Goal: Task Accomplishment & Management: Manage account settings

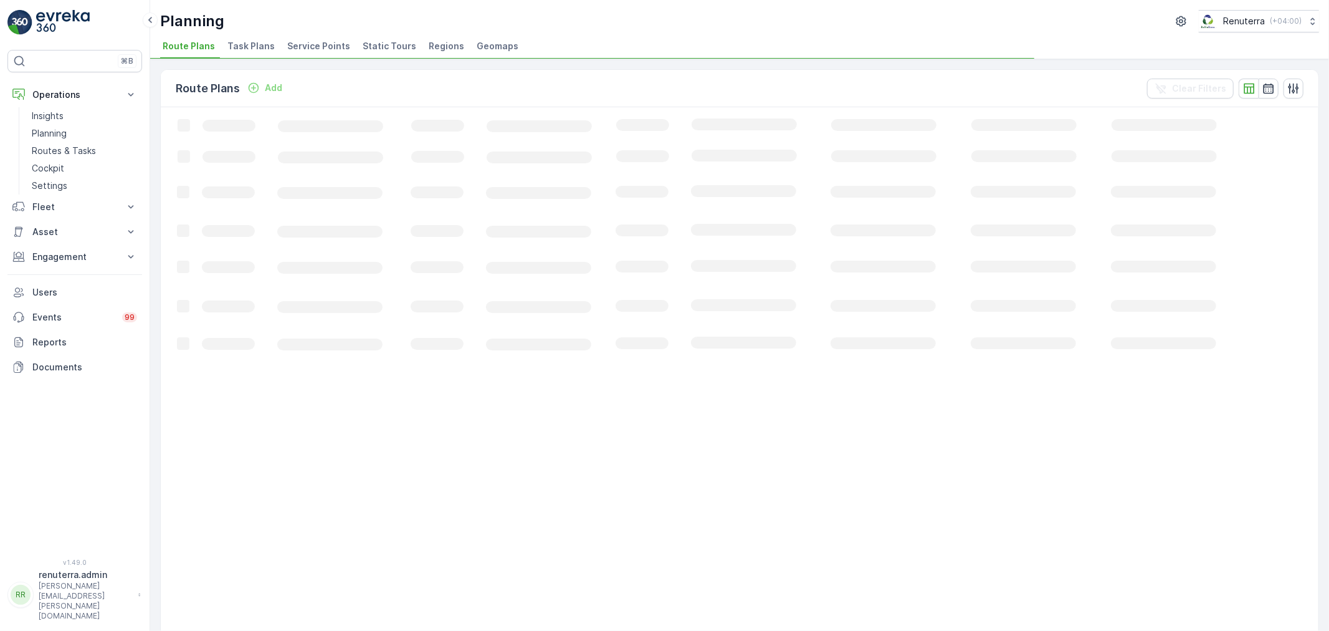
click at [287, 49] on span "Service Points" at bounding box center [318, 46] width 63 height 12
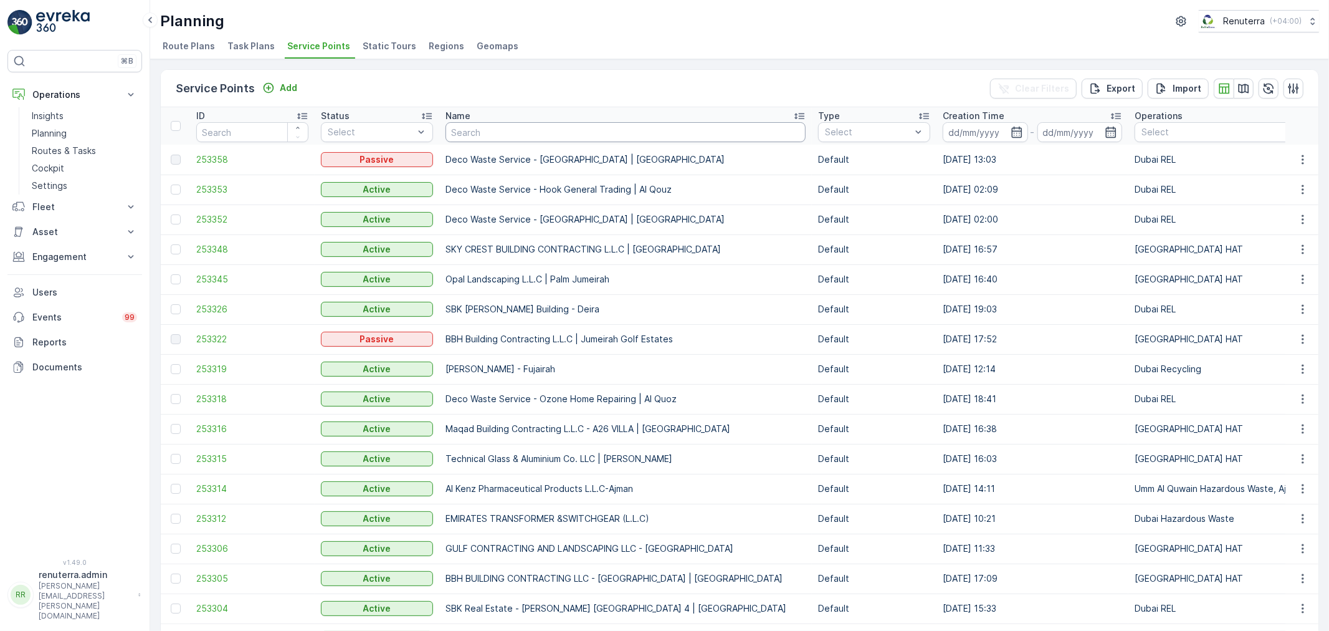
click at [455, 131] on input "text" at bounding box center [626, 132] width 360 height 20
type input "e"
type input "emirates"
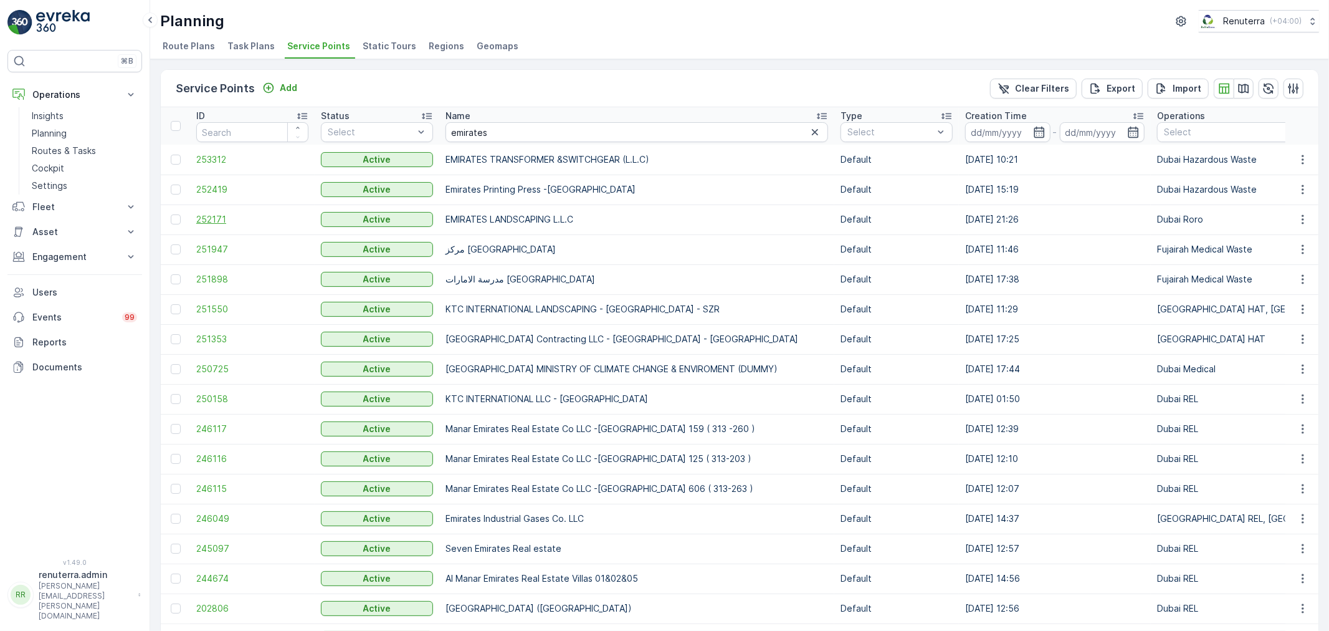
click at [248, 214] on span "252171" at bounding box center [252, 219] width 112 height 12
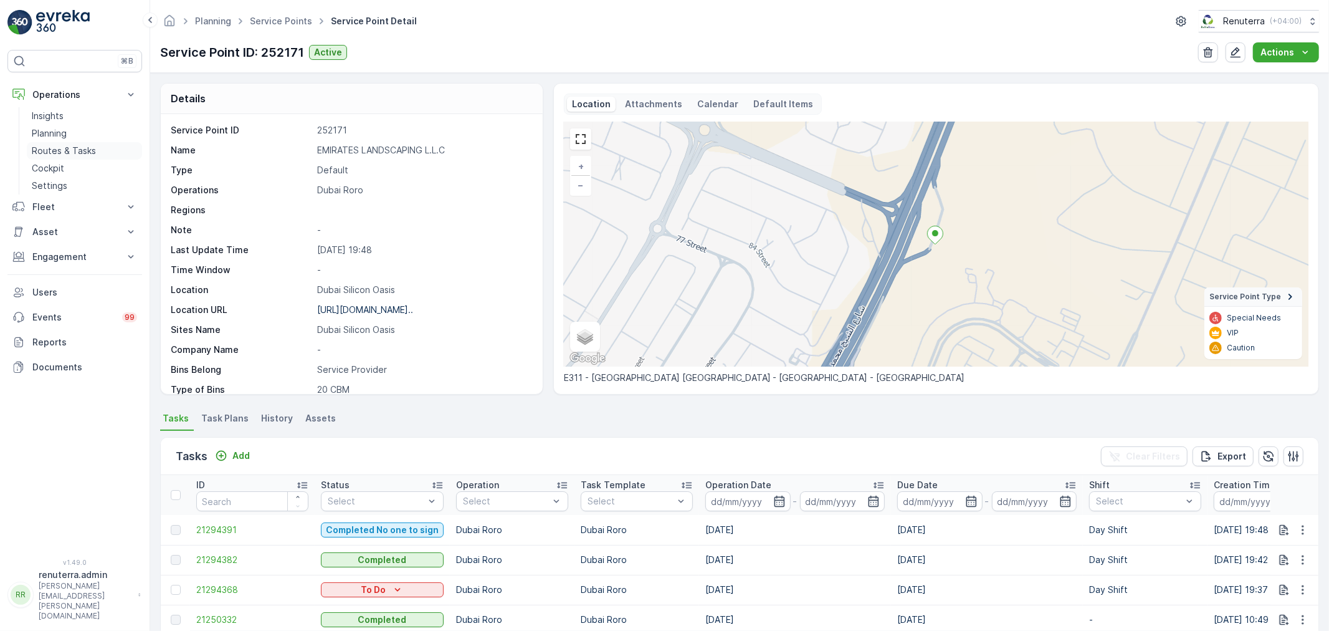
drag, startPoint x: 67, startPoint y: 146, endPoint x: 77, endPoint y: 148, distance: 10.3
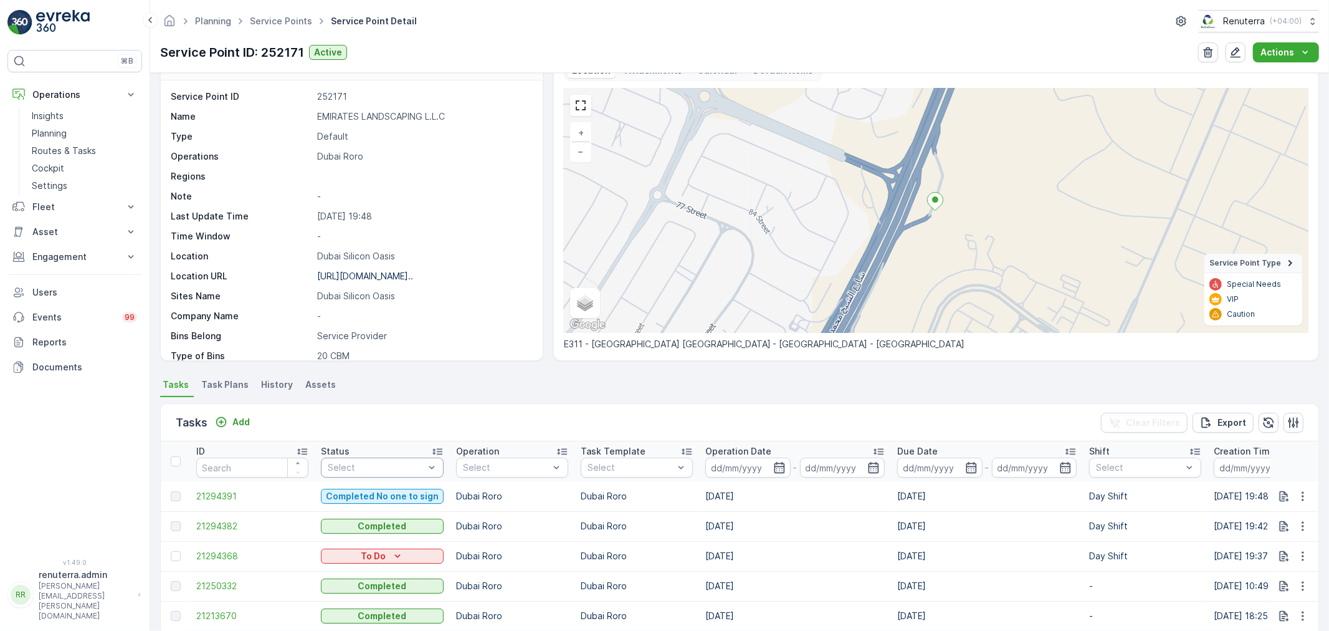
scroll to position [138, 0]
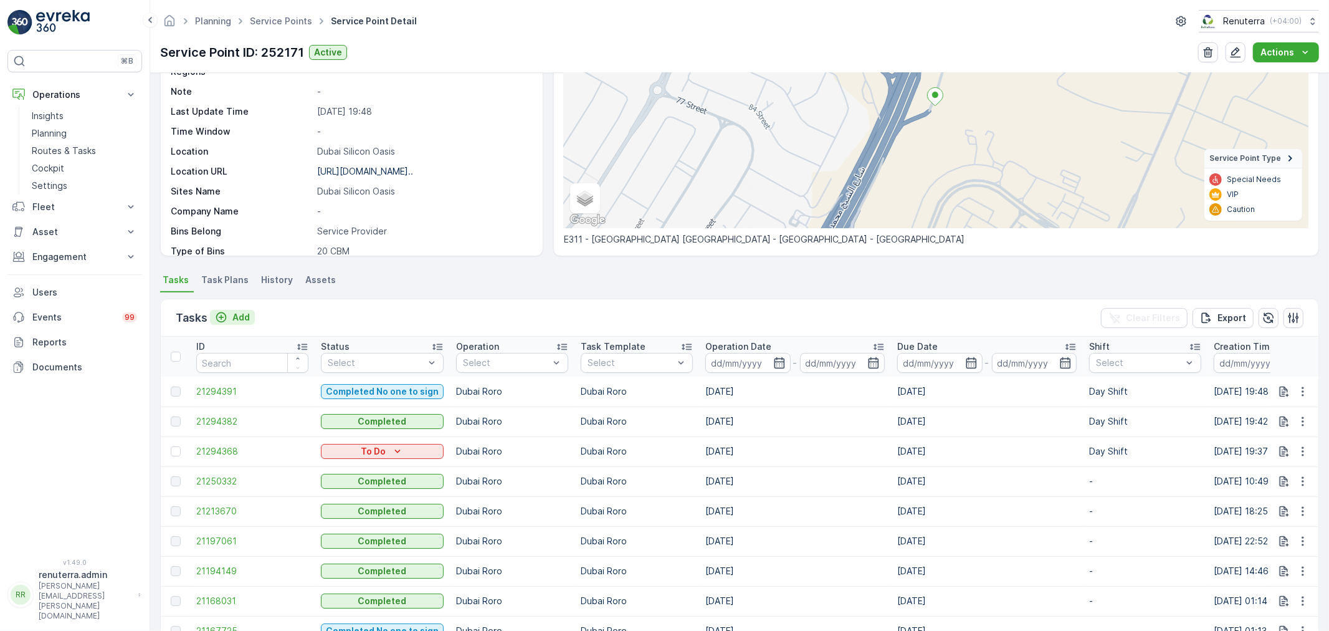
click at [247, 311] on p "Add" at bounding box center [240, 317] width 17 height 12
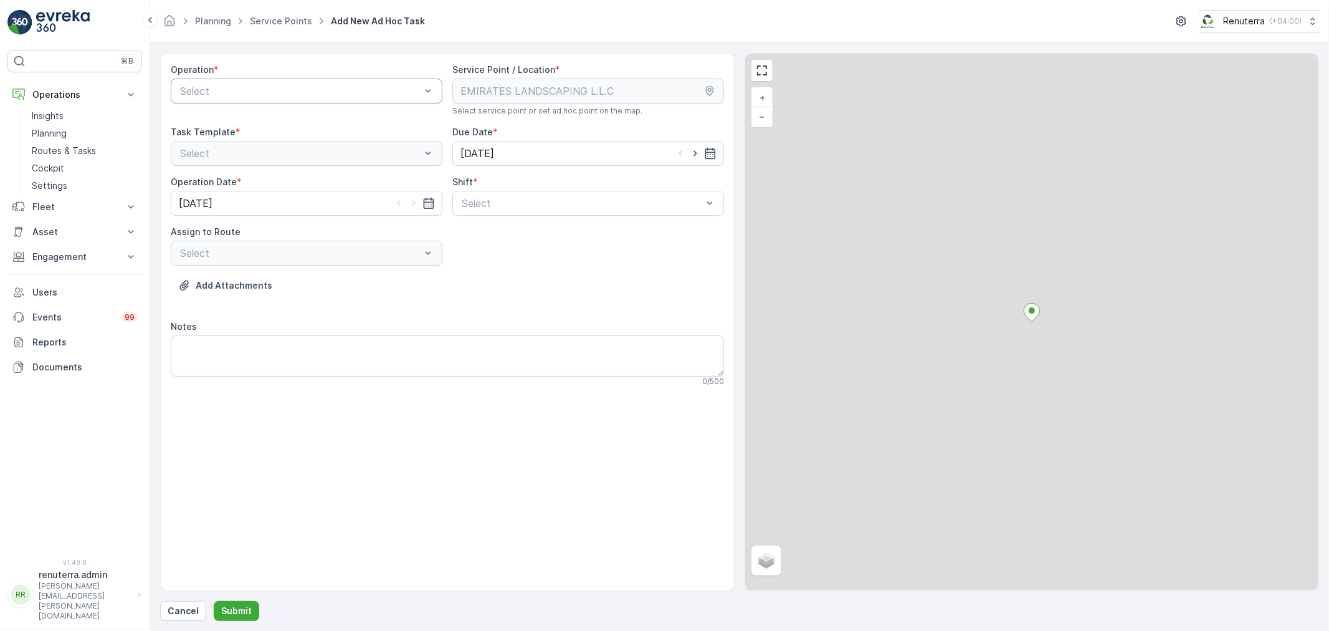
drag, startPoint x: 245, startPoint y: 107, endPoint x: 241, endPoint y: 89, distance: 18.0
click at [245, 106] on div "Operation * Select" at bounding box center [307, 90] width 272 height 52
click at [241, 88] on div at bounding box center [300, 90] width 243 height 11
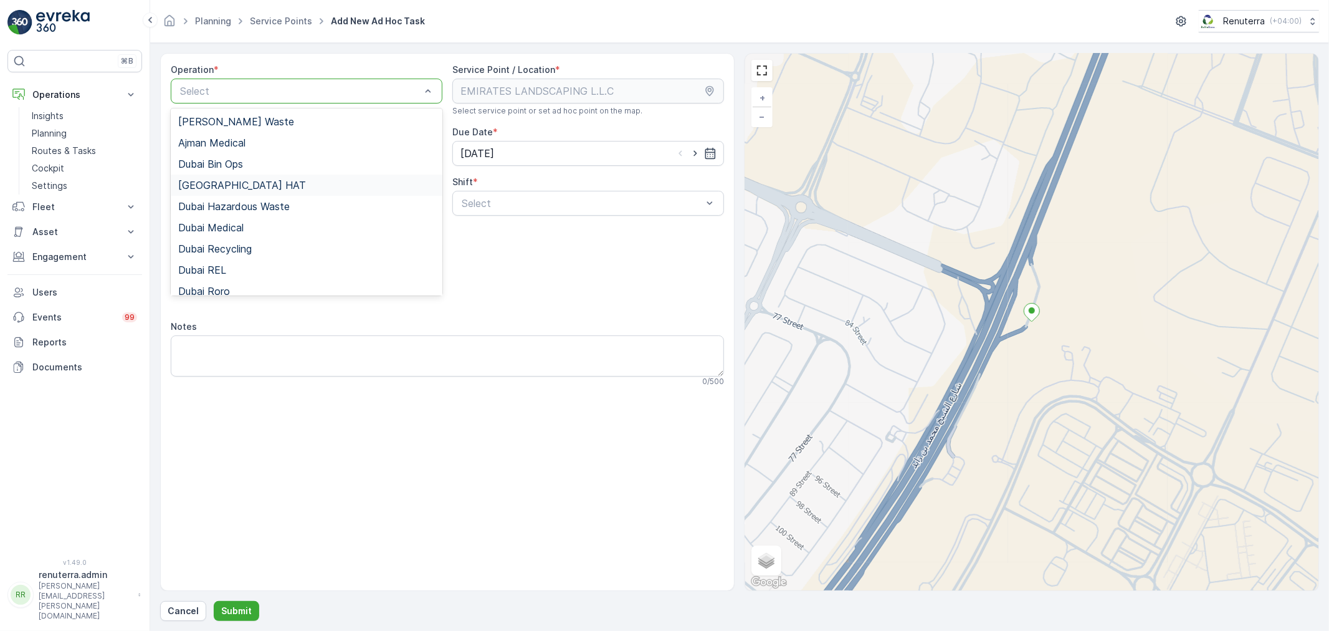
click at [237, 191] on div "Dubai HAT" at bounding box center [307, 185] width 272 height 21
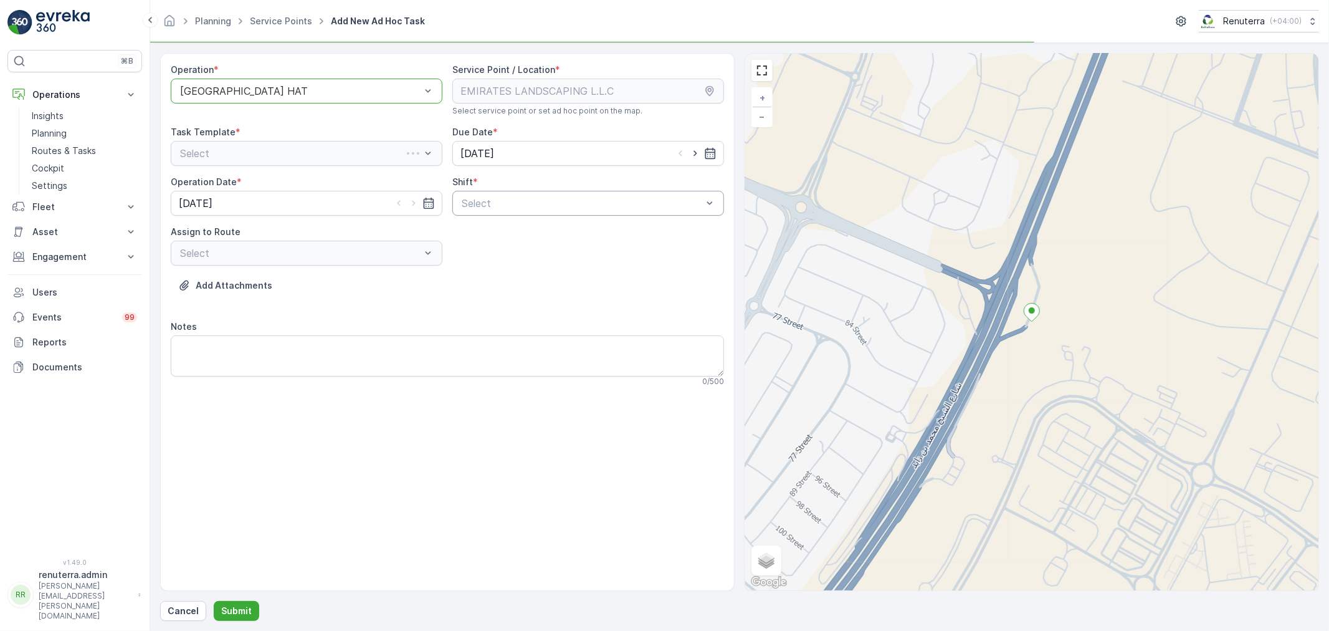
click at [509, 208] on div at bounding box center [582, 203] width 243 height 11
click at [509, 228] on div "Day Shift" at bounding box center [588, 233] width 257 height 11
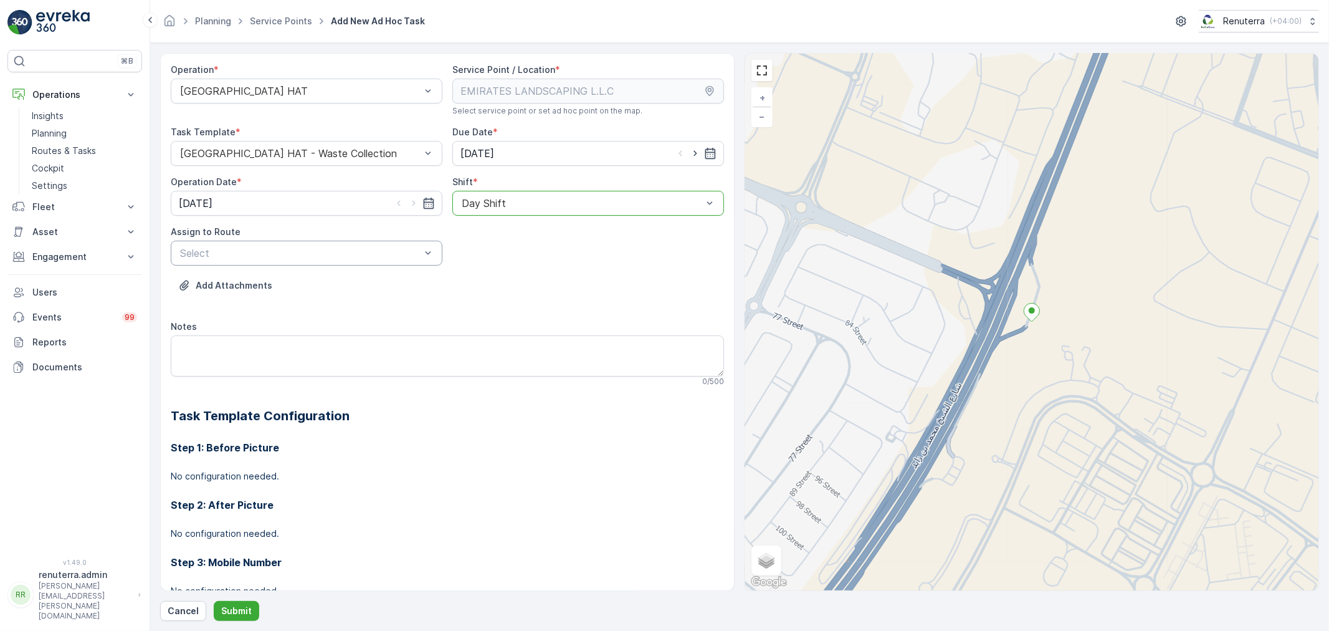
click at [413, 258] on div at bounding box center [300, 252] width 243 height 11
click at [234, 104] on div "Operation * Dubai HAT" at bounding box center [307, 90] width 272 height 52
click at [232, 96] on div at bounding box center [300, 90] width 243 height 11
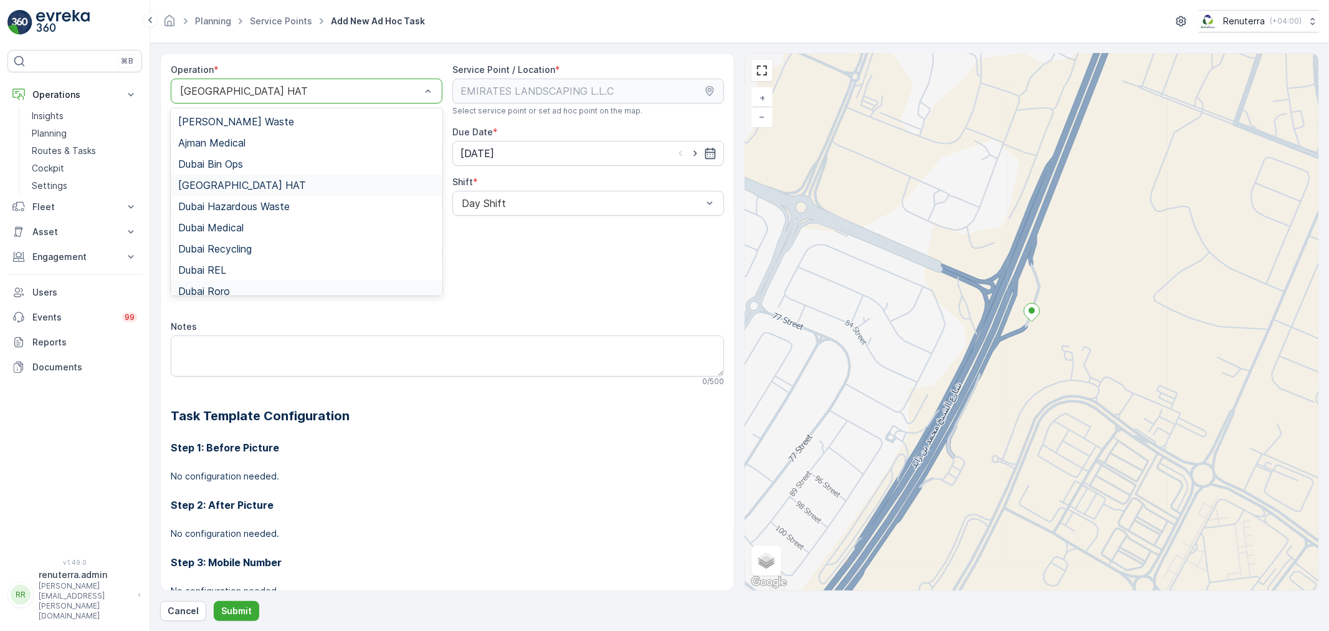
click at [256, 285] on div "Dubai Roro" at bounding box center [306, 290] width 257 height 11
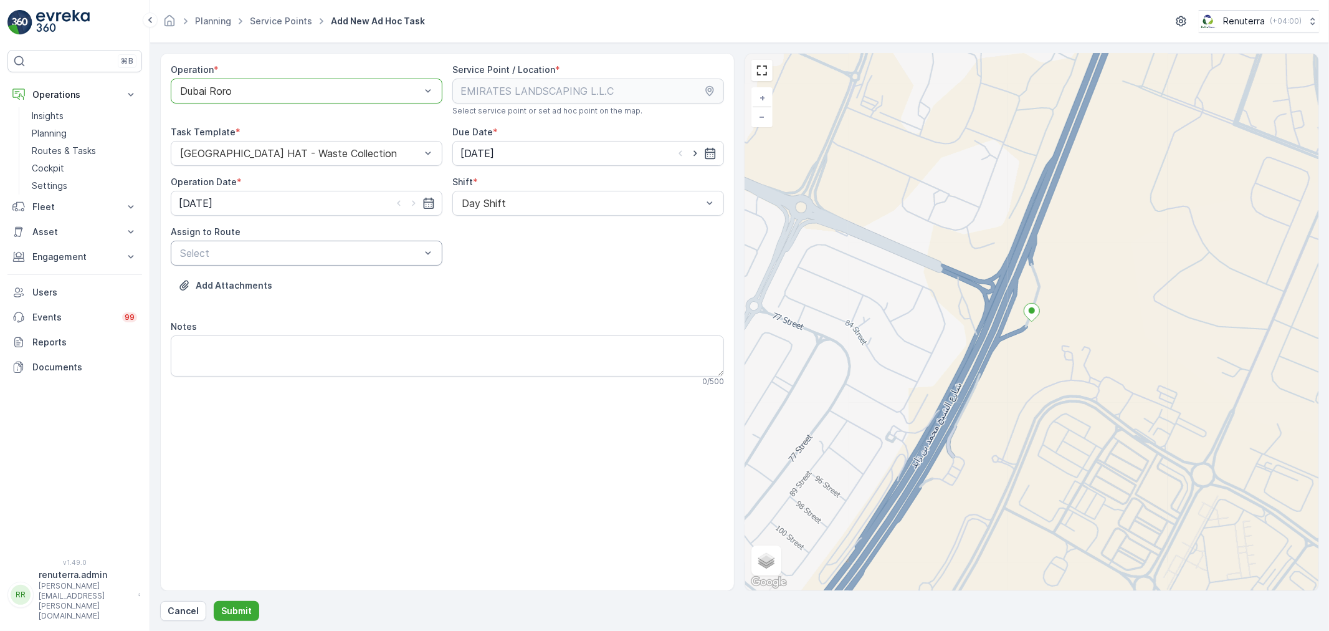
click at [366, 262] on div "Select" at bounding box center [307, 253] width 272 height 25
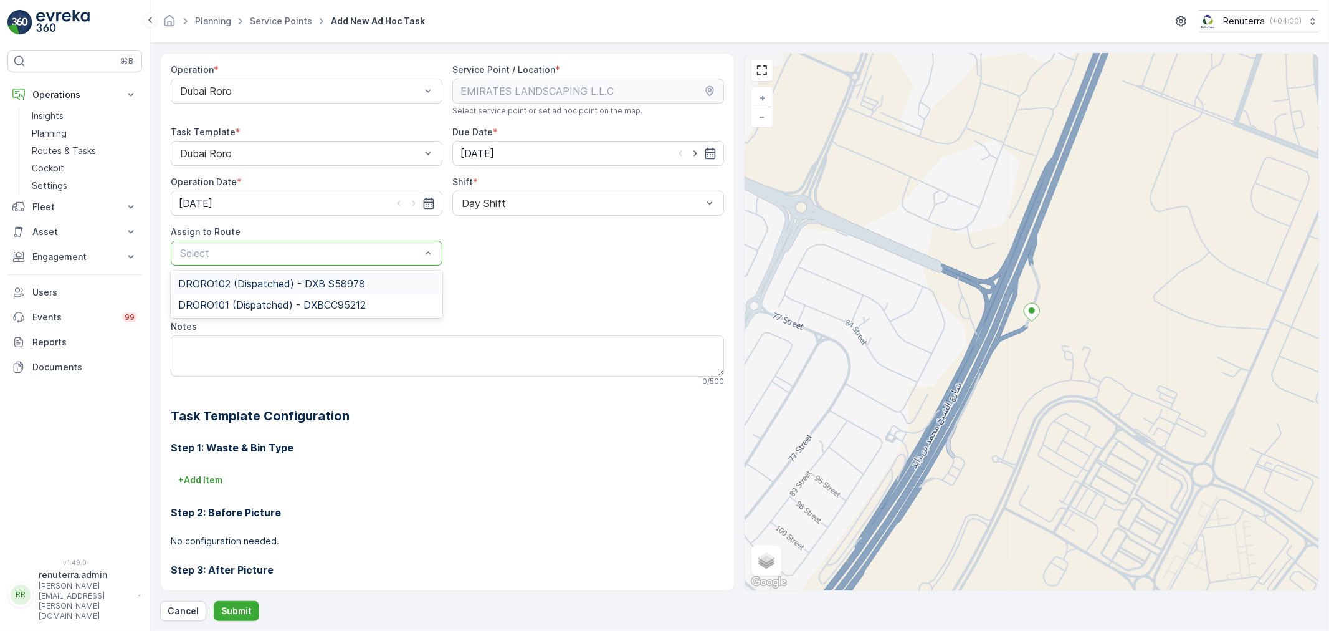
click at [316, 285] on span "DRORO102 (Dispatched) - DXB S58978" at bounding box center [271, 283] width 187 height 11
click at [256, 608] on button "Submit" at bounding box center [236, 611] width 45 height 20
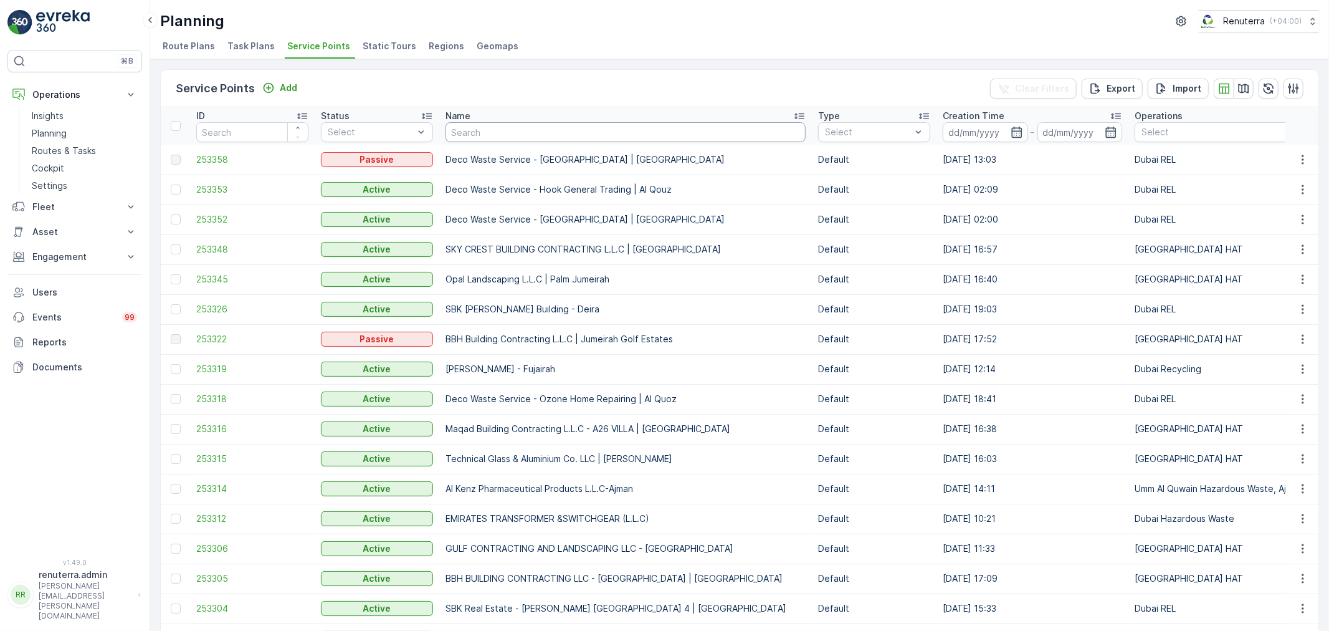
click at [497, 138] on input "text" at bounding box center [626, 132] width 360 height 20
type input "Emirates"
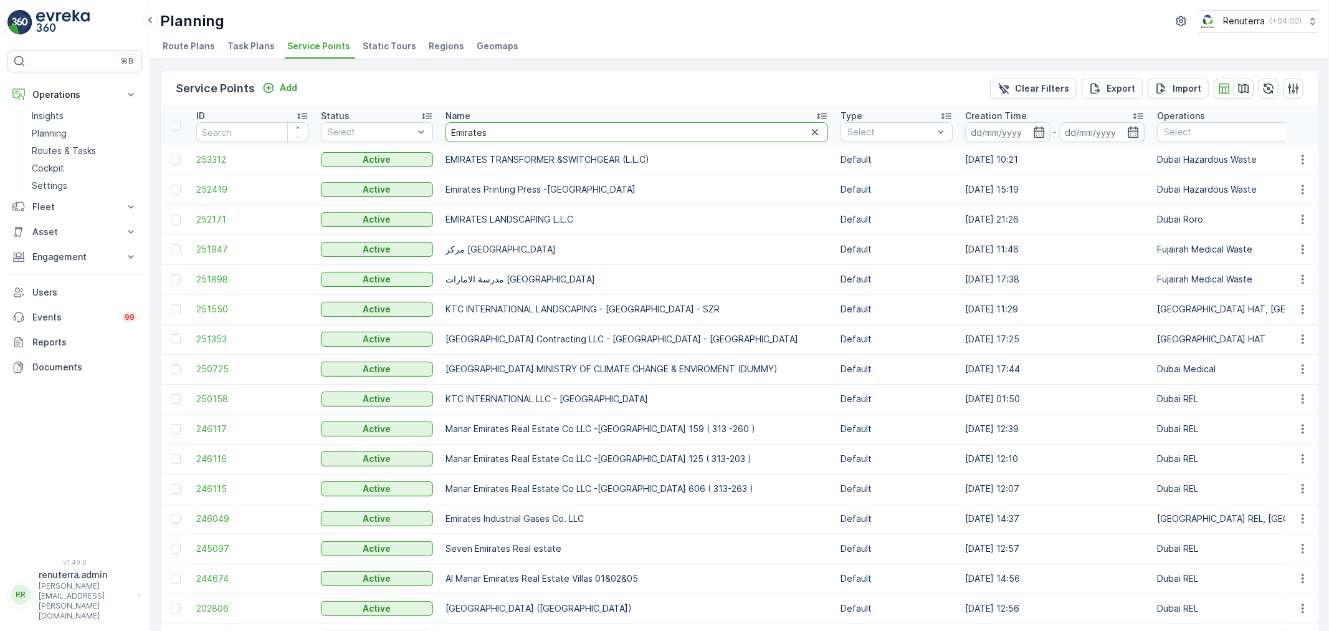
drag, startPoint x: 517, startPoint y: 127, endPoint x: 438, endPoint y: 138, distance: 79.9
click at [480, 117] on div "Name" at bounding box center [637, 116] width 383 height 12
click at [485, 125] on input "text" at bounding box center [637, 132] width 383 height 20
type input "Amior"
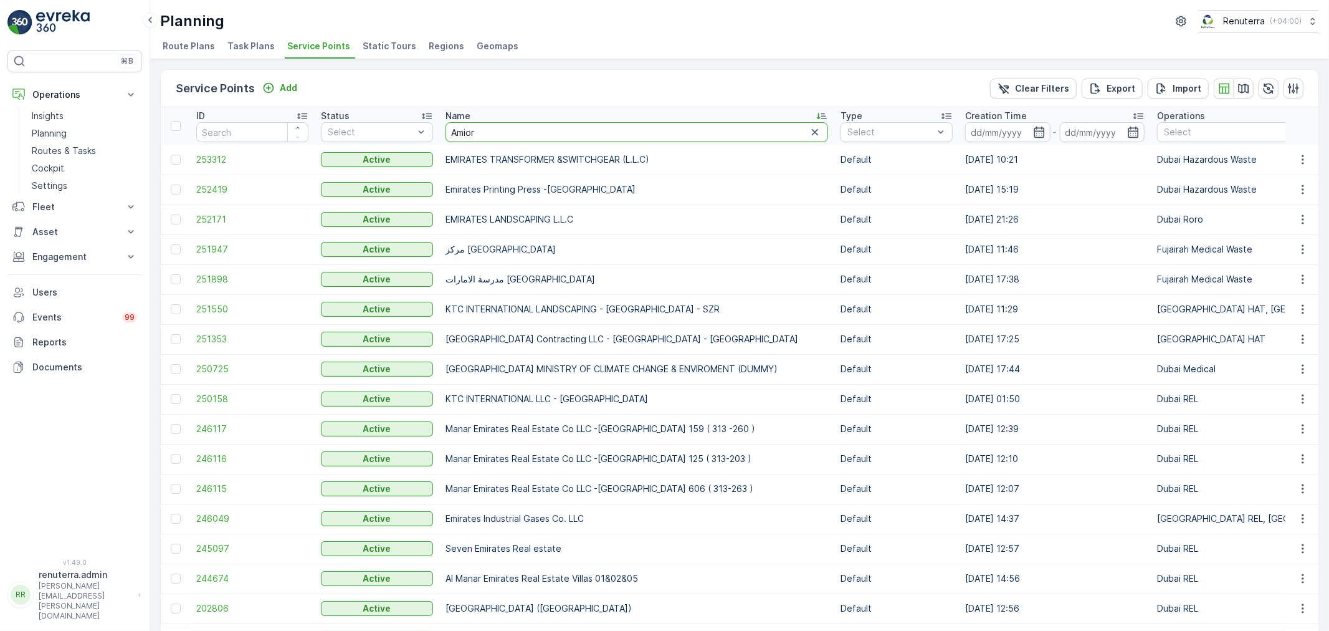
drag, startPoint x: 493, startPoint y: 138, endPoint x: 440, endPoint y: 132, distance: 53.3
click at [440, 132] on th "Name Amior" at bounding box center [636, 125] width 395 height 37
type input "Amir"
click at [580, 368] on td "UNITED ARAB EMIRATES MINISTRY OF CLIMATE CHANGE & ENVIROMENT (DUMMY)" at bounding box center [636, 369] width 395 height 30
click at [477, 140] on input "Amir" at bounding box center [637, 132] width 383 height 20
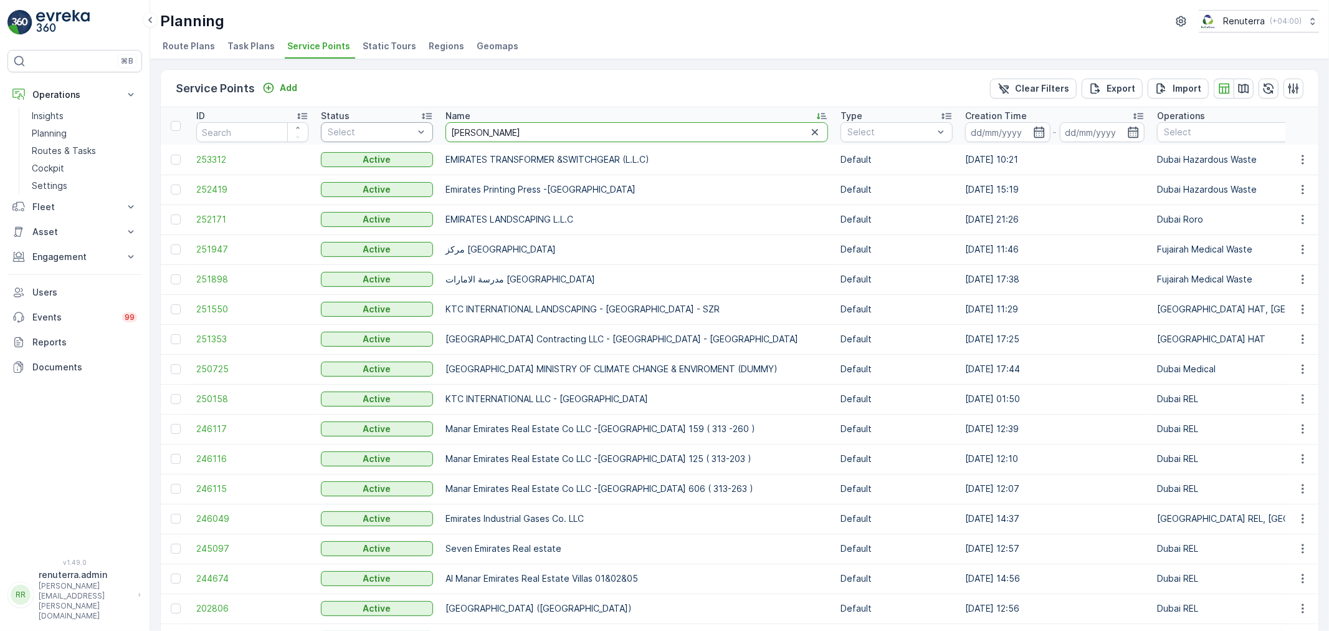
drag, startPoint x: 393, startPoint y: 126, endPoint x: 343, endPoint y: 125, distance: 49.2
type input "Amir"
drag, startPoint x: 482, startPoint y: 129, endPoint x: 413, endPoint y: 139, distance: 69.9
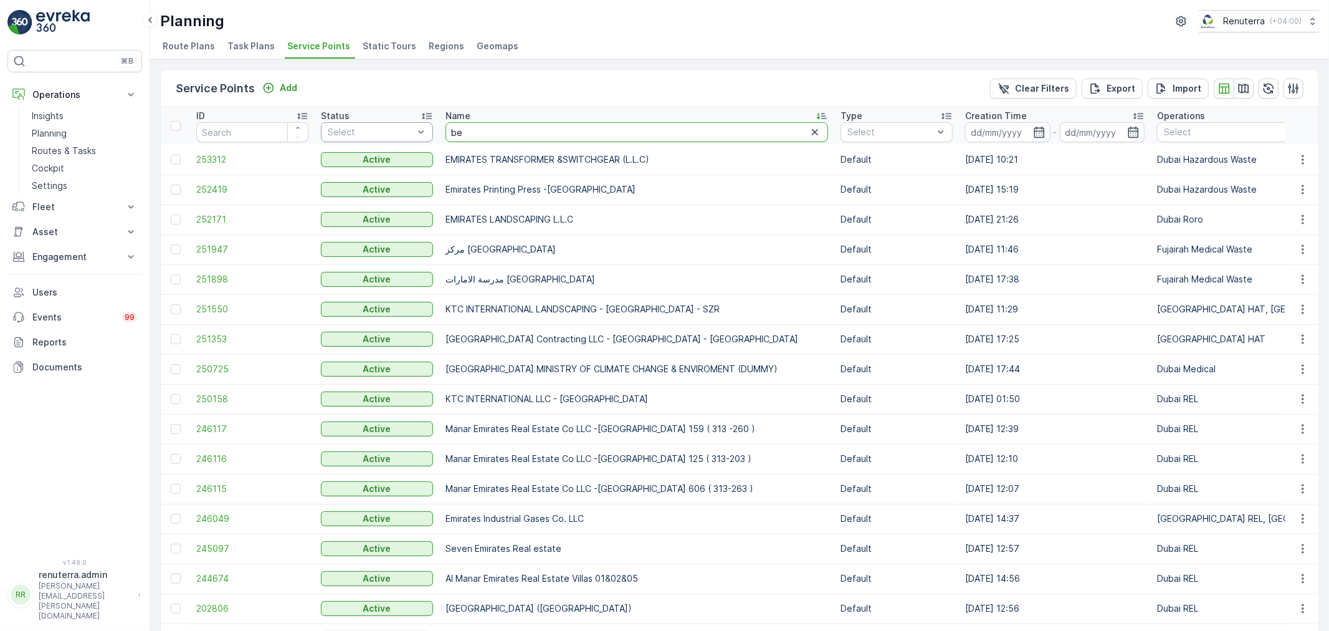
type input "bel"
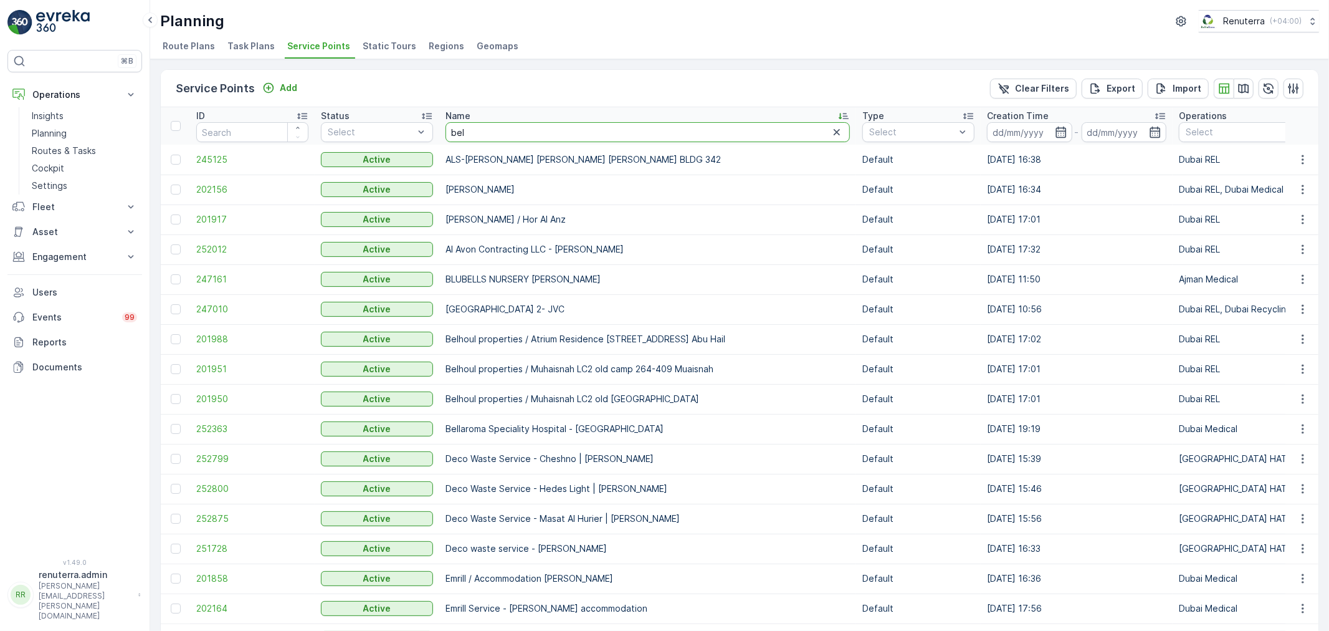
click at [480, 138] on input "bel" at bounding box center [648, 132] width 405 height 20
type input "beladi"
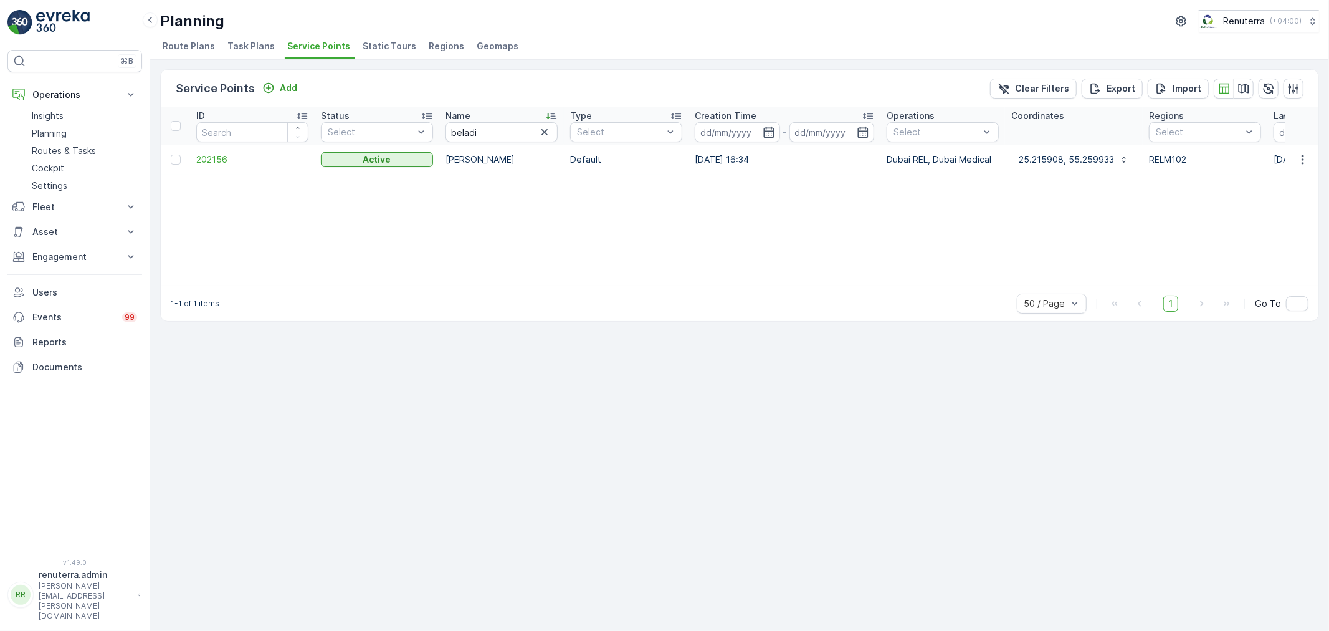
click at [220, 151] on td "202156" at bounding box center [252, 160] width 125 height 30
click at [219, 154] on span "202156" at bounding box center [252, 159] width 112 height 12
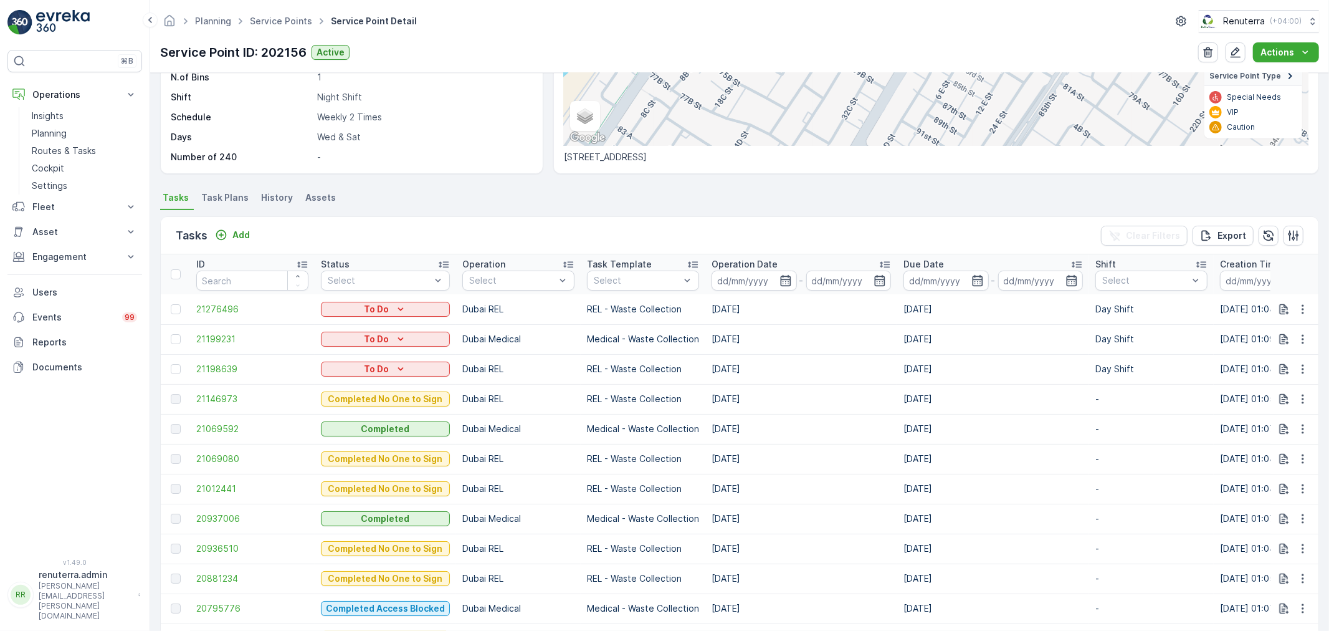
scroll to position [277, 0]
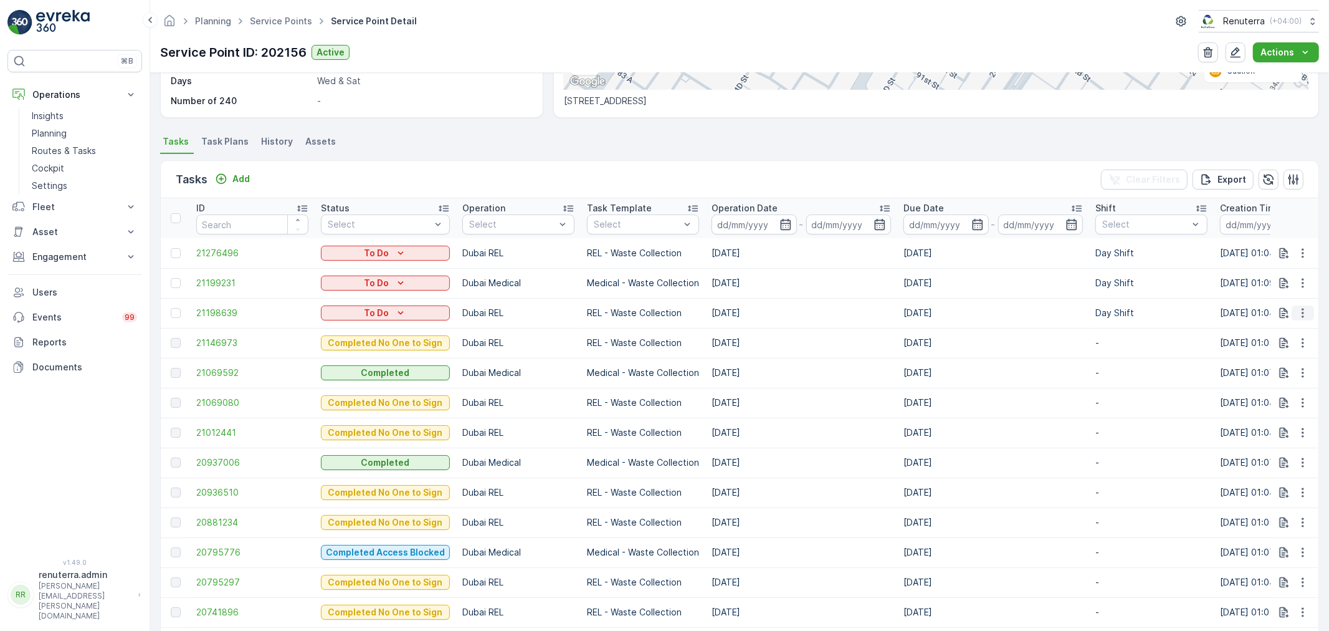
click at [1297, 314] on icon "button" at bounding box center [1303, 313] width 12 height 12
click at [1267, 354] on span "History" at bounding box center [1256, 348] width 30 height 12
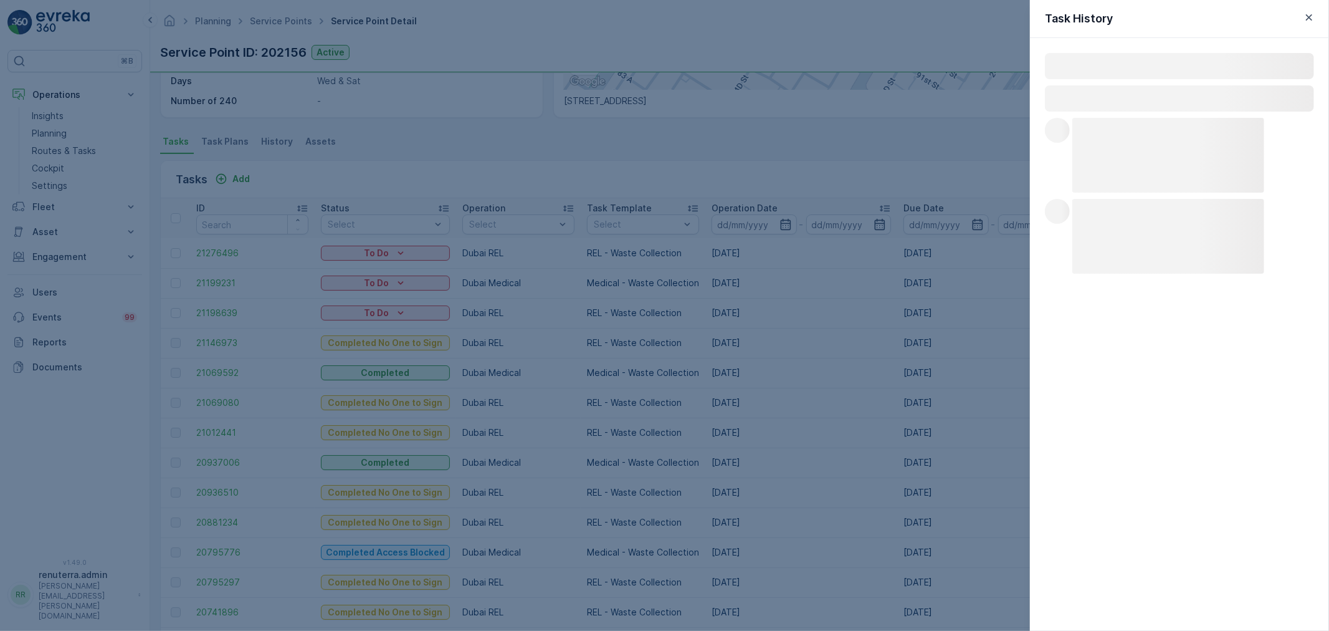
click at [1008, 320] on div at bounding box center [664, 315] width 1329 height 631
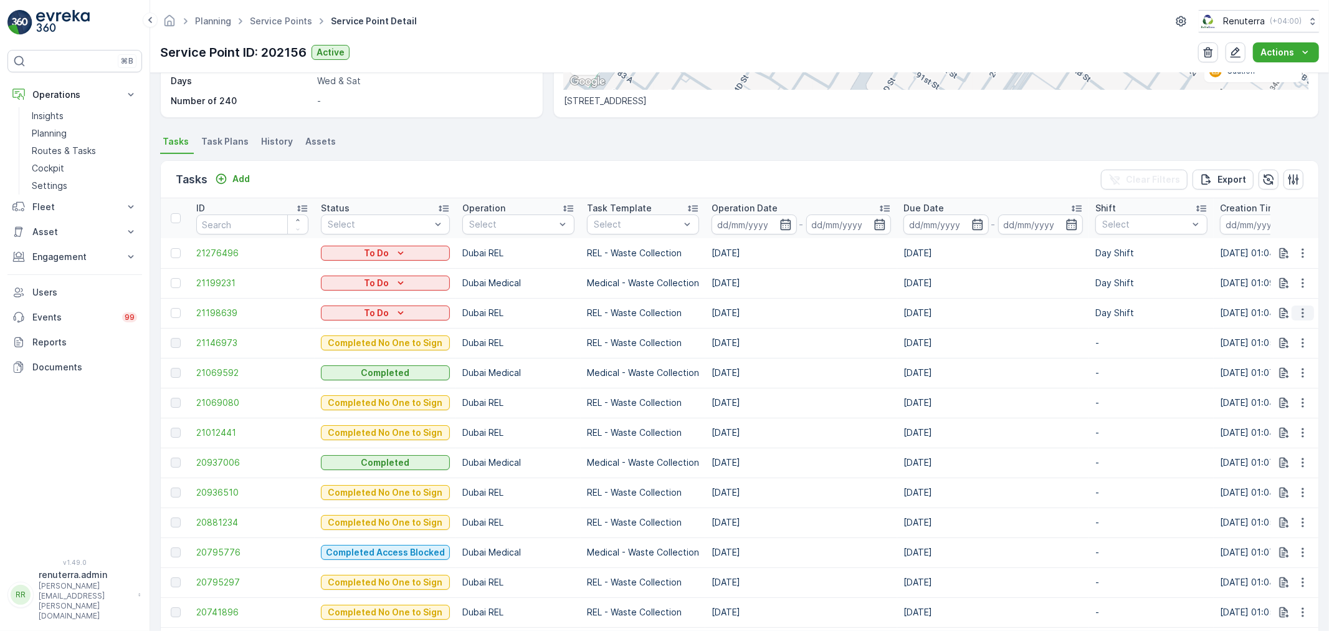
click at [1298, 315] on icon "button" at bounding box center [1303, 313] width 12 height 12
click at [1291, 358] on div "Change Route" at bounding box center [1283, 365] width 94 height 17
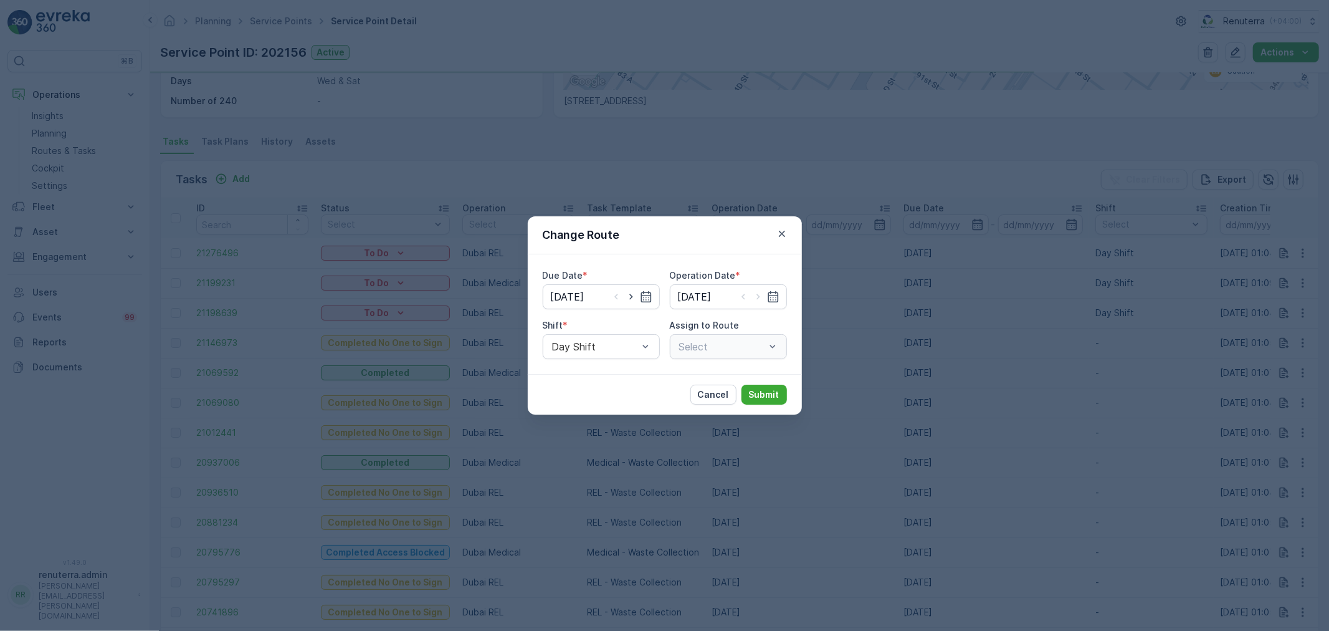
type input "[DATE]"
click at [696, 346] on div at bounding box center [716, 346] width 76 height 11
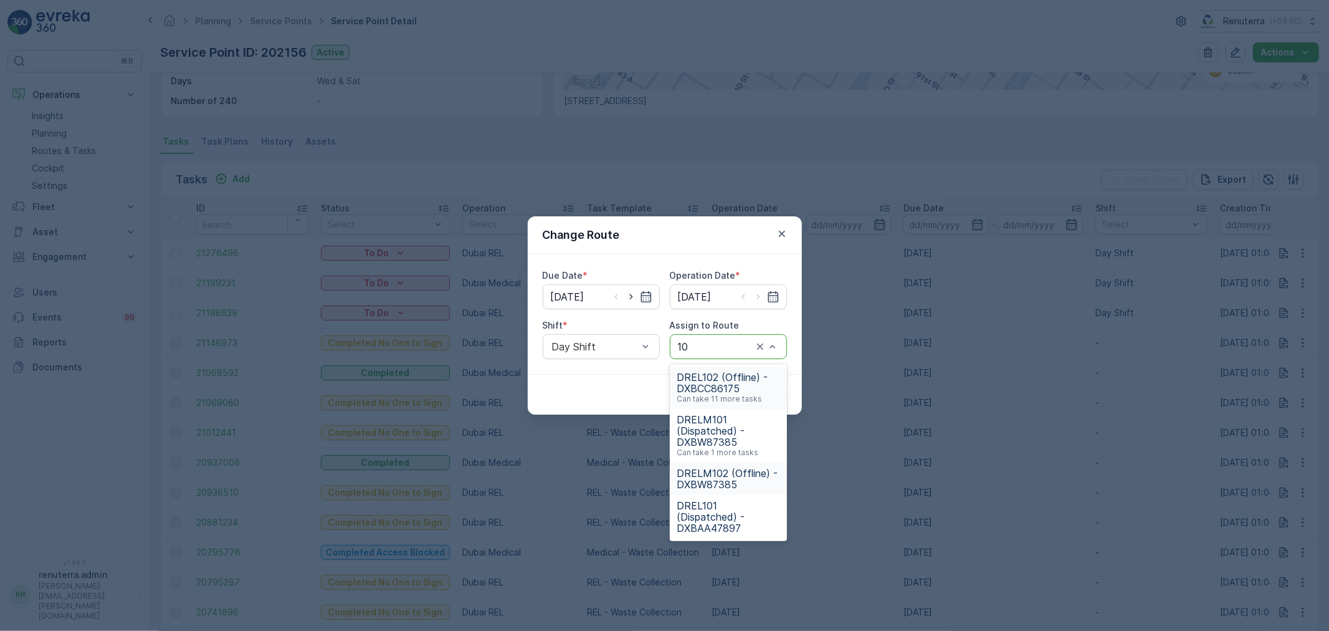
type input "102"
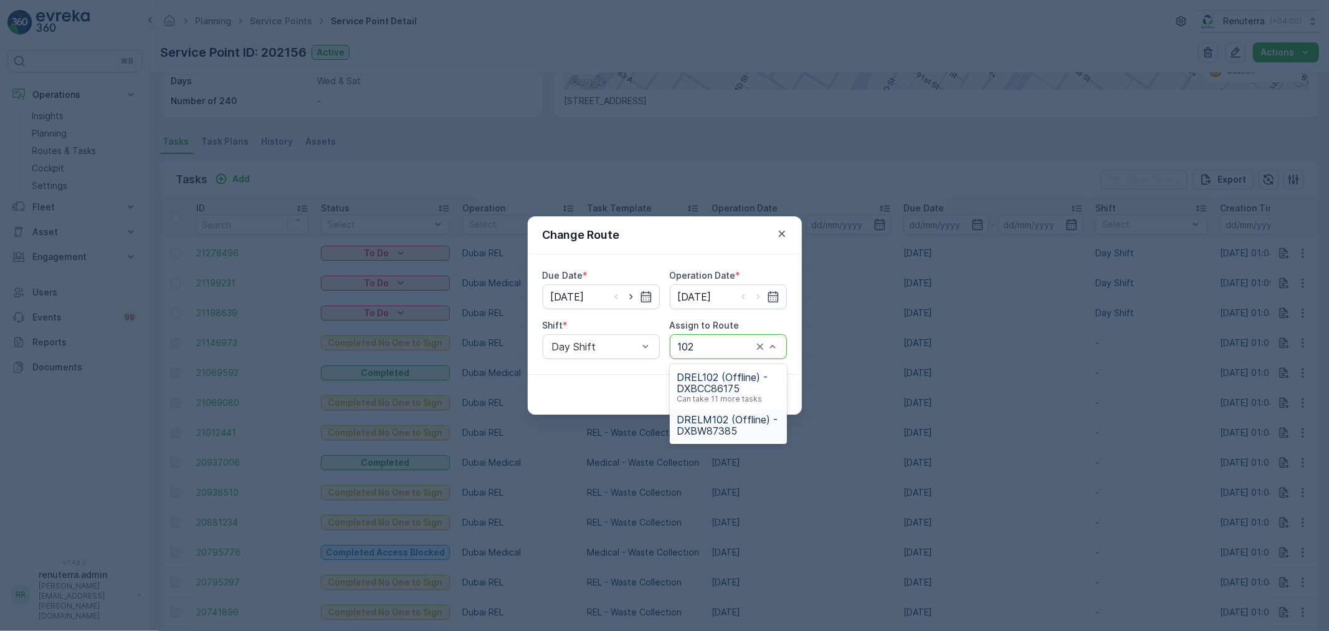
drag, startPoint x: 708, startPoint y: 426, endPoint x: 738, endPoint y: 395, distance: 42.8
click at [708, 426] on span "DRELM102 (Offline) - DXBW87385" at bounding box center [729, 425] width 102 height 22
click at [744, 393] on button "Submit" at bounding box center [764, 395] width 45 height 20
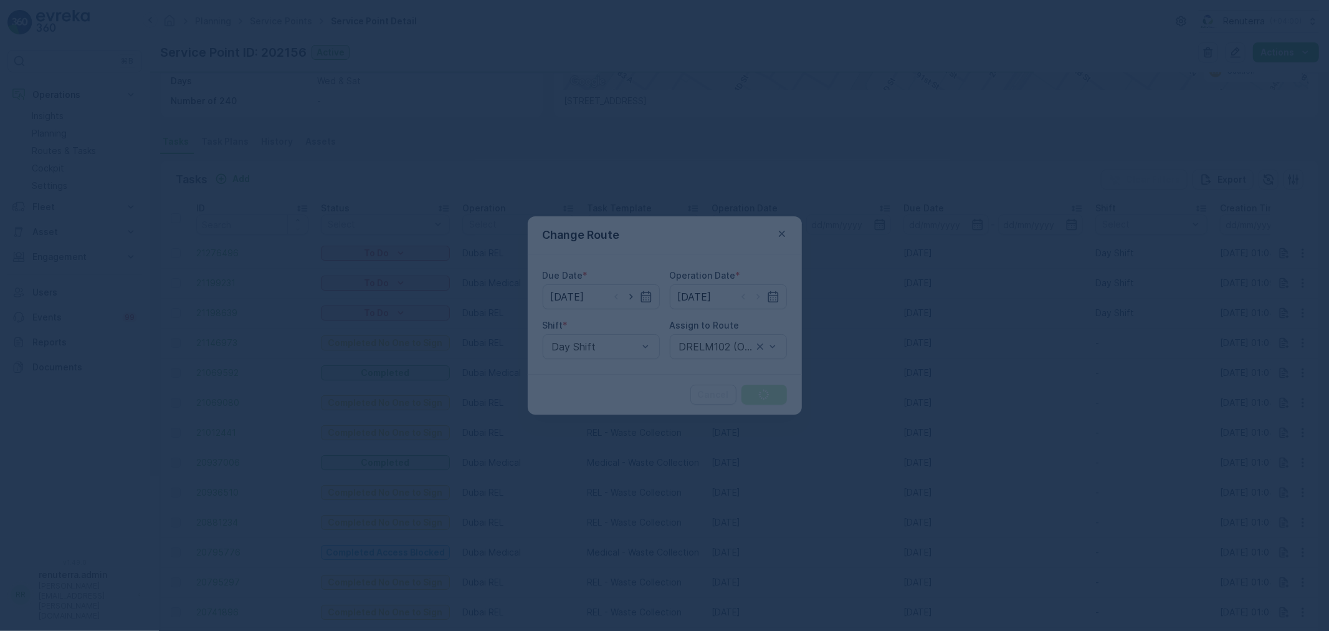
click at [749, 398] on div at bounding box center [664, 315] width 1329 height 631
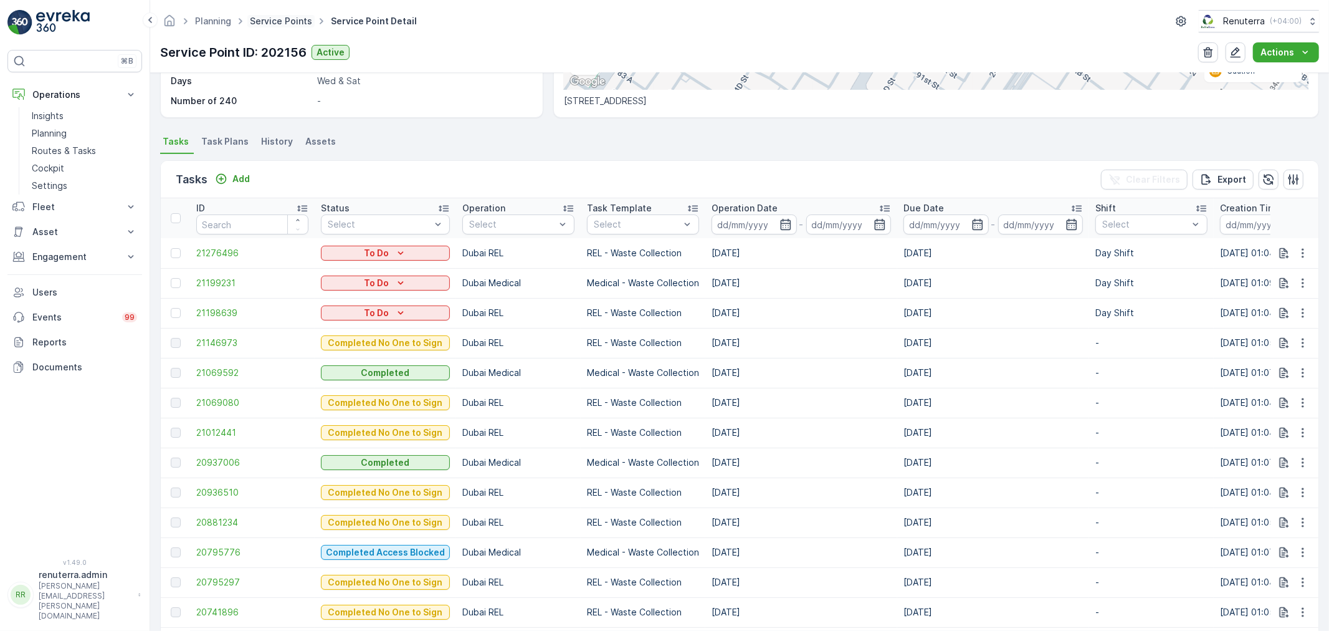
click at [297, 13] on ul "Service Points" at bounding box center [287, 21] width 81 height 18
click at [293, 16] on link "Service Points" at bounding box center [281, 21] width 62 height 11
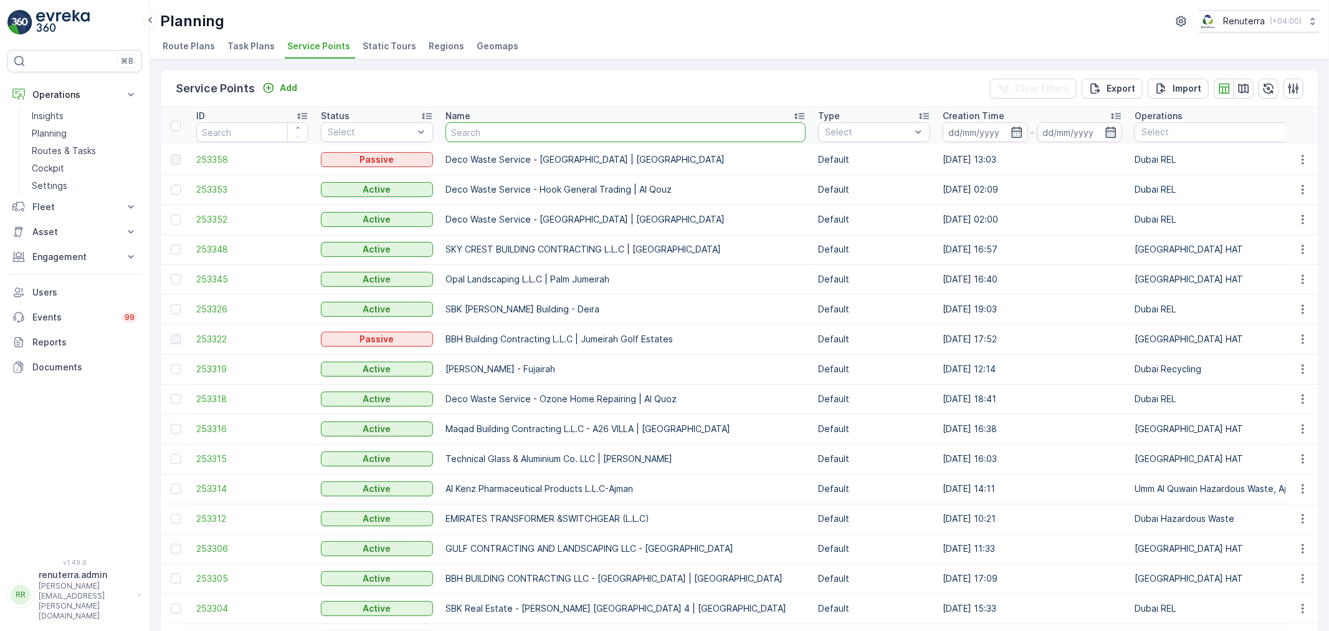
click at [499, 122] on input "text" at bounding box center [626, 132] width 360 height 20
type input "khalil"
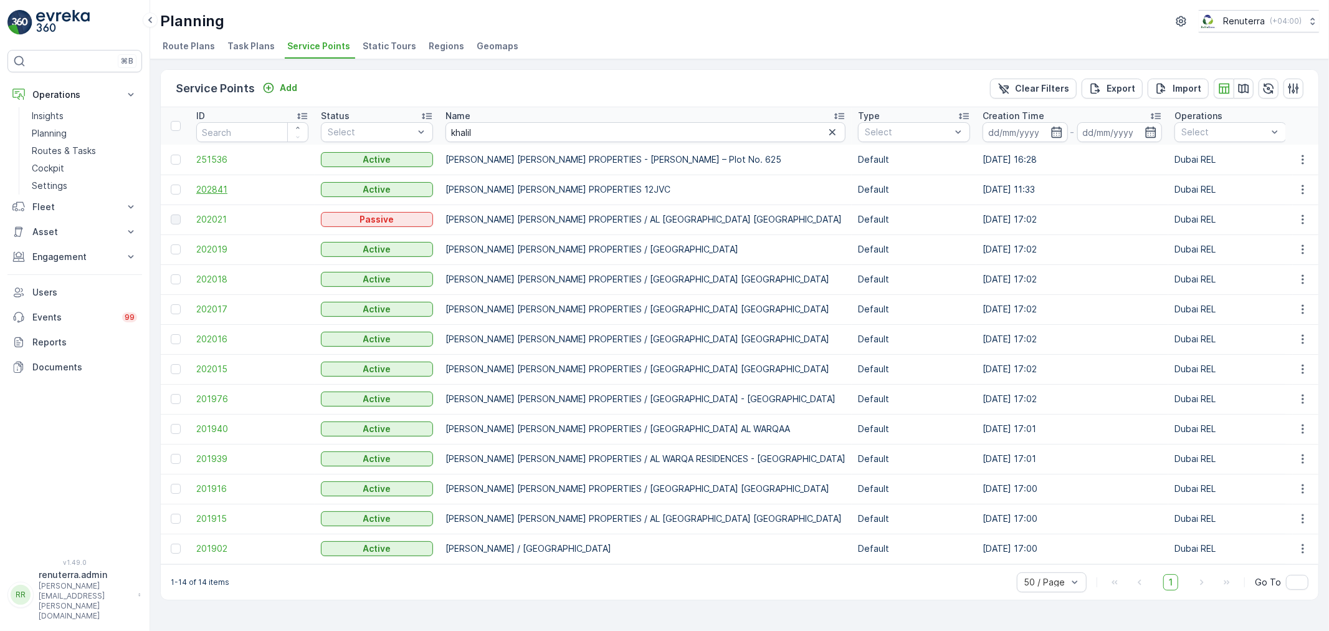
click at [227, 186] on span "202841" at bounding box center [252, 189] width 112 height 12
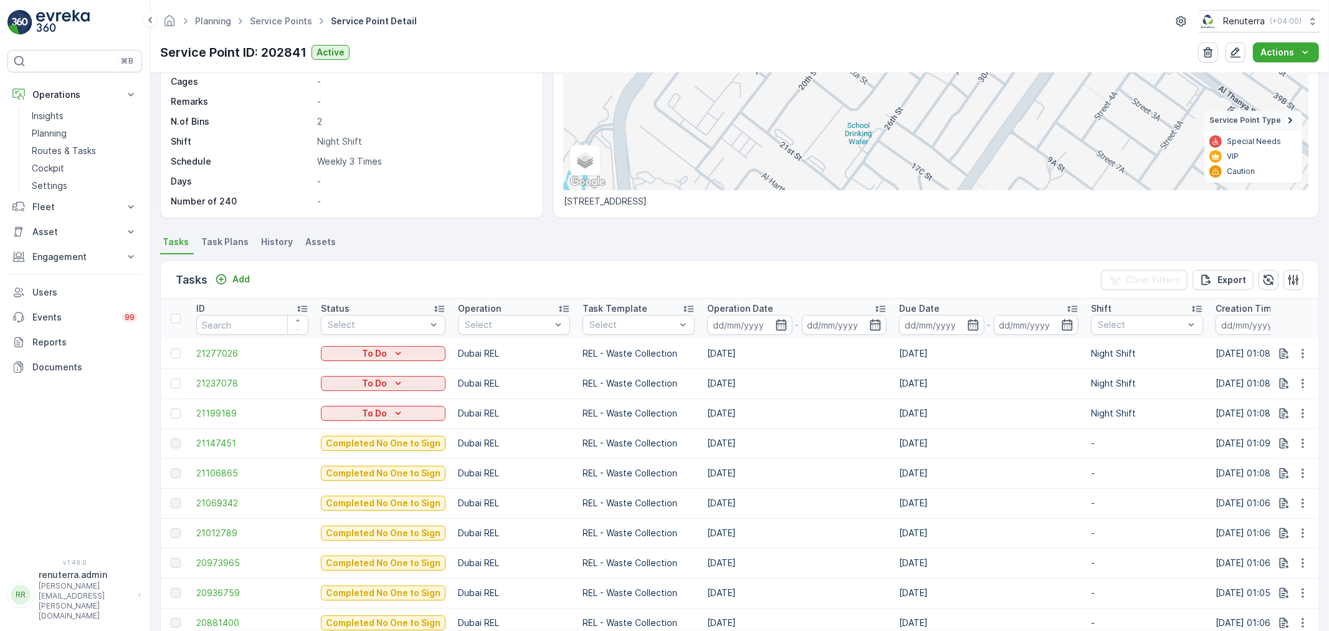
scroll to position [277, 0]
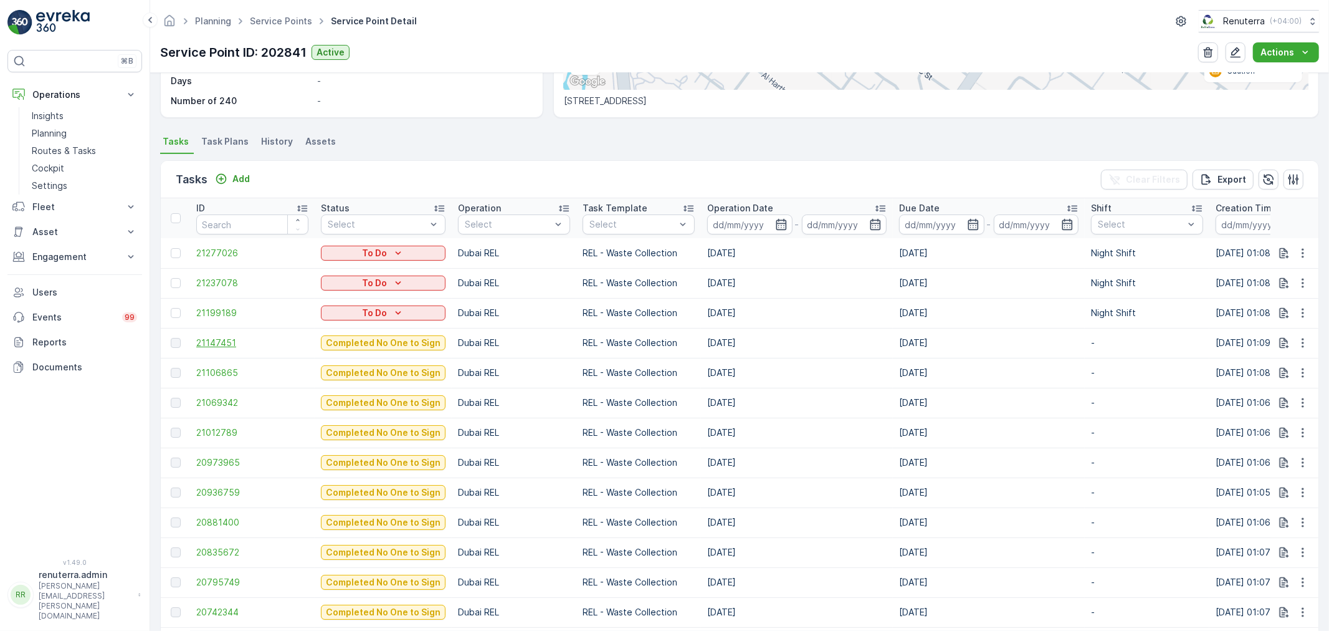
click at [203, 342] on span "21147451" at bounding box center [252, 343] width 112 height 12
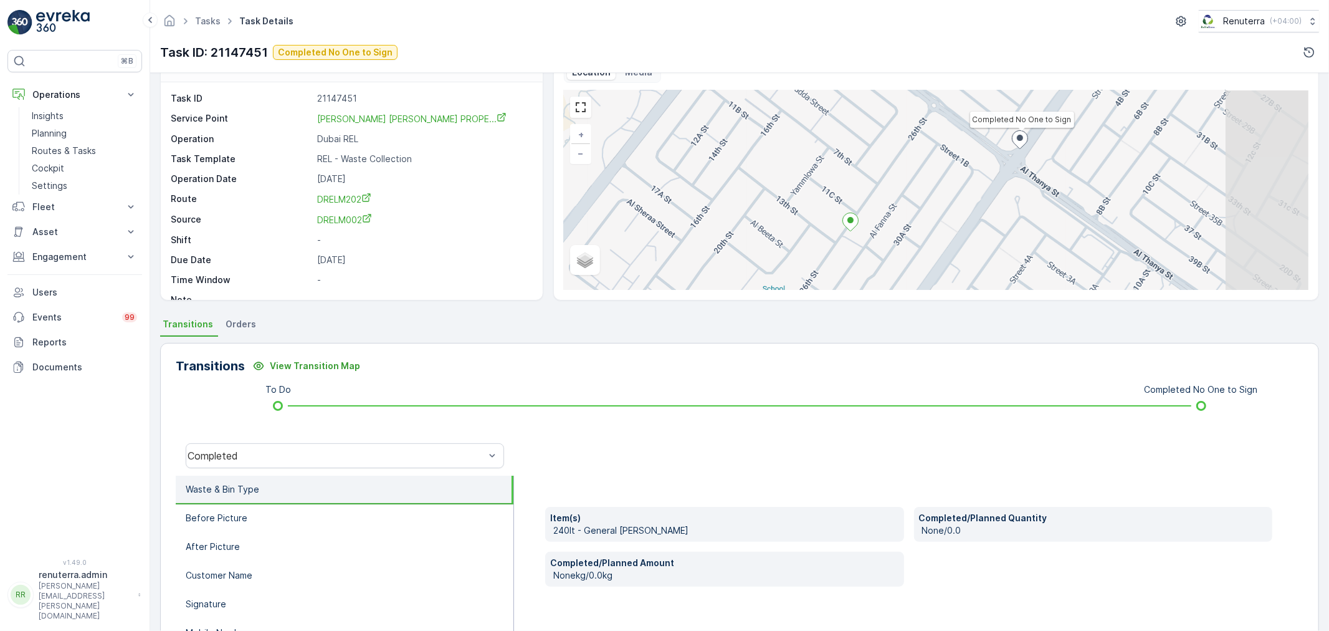
scroll to position [138, 0]
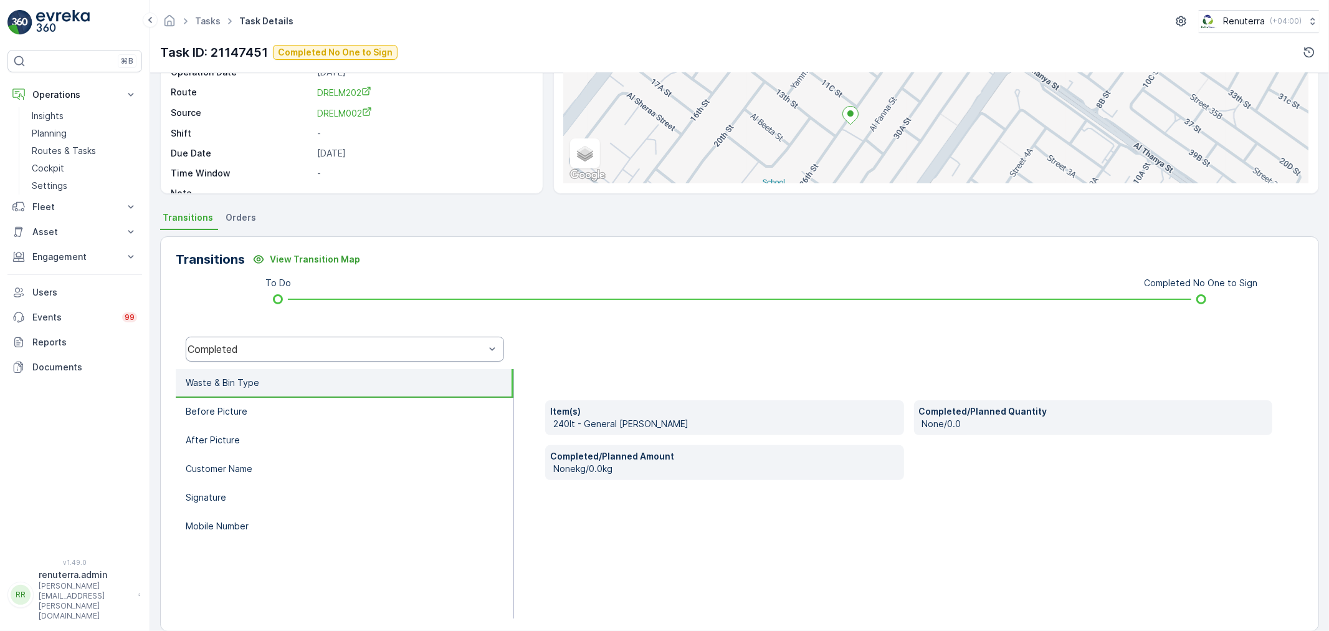
click at [285, 353] on div "Completed" at bounding box center [336, 348] width 297 height 11
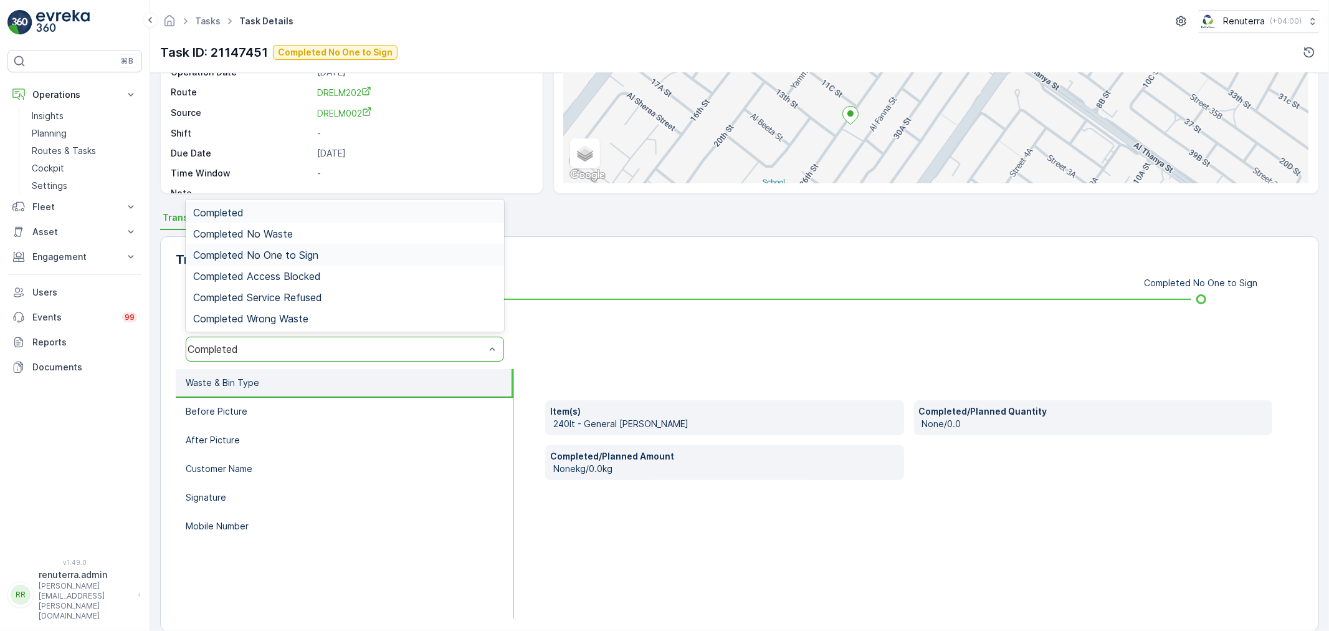
click at [282, 257] on span "Completed No One to Sign" at bounding box center [255, 254] width 125 height 11
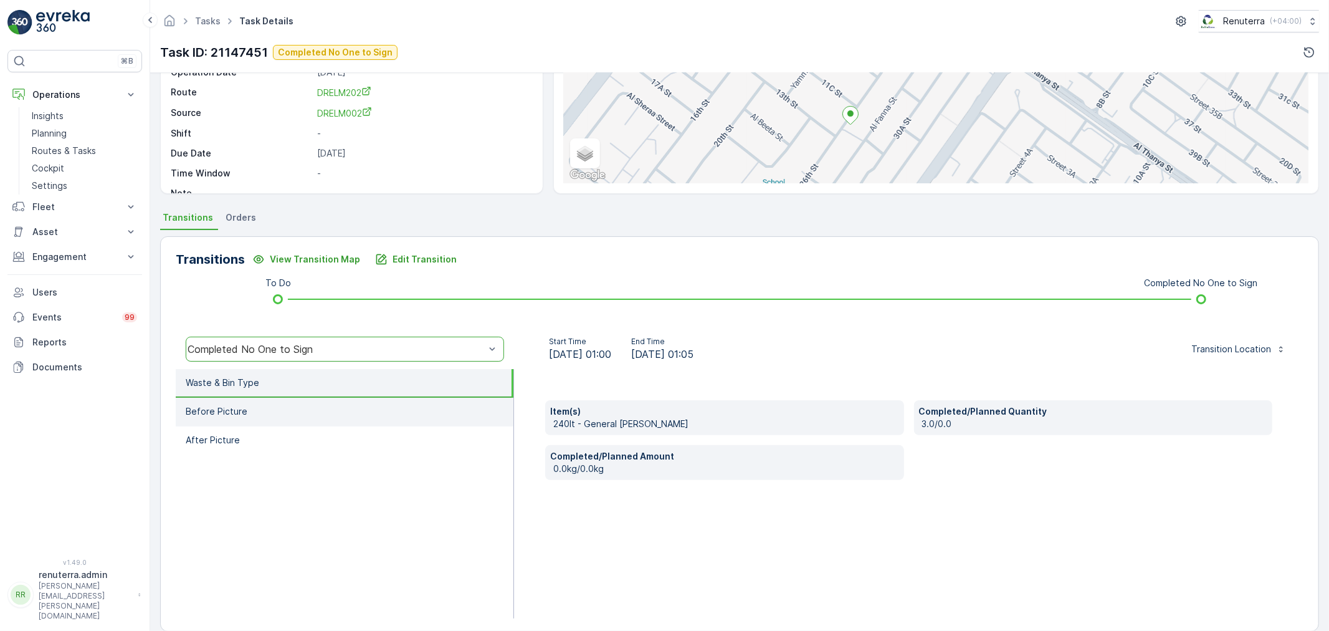
click at [290, 408] on li "Before Picture" at bounding box center [345, 412] width 338 height 29
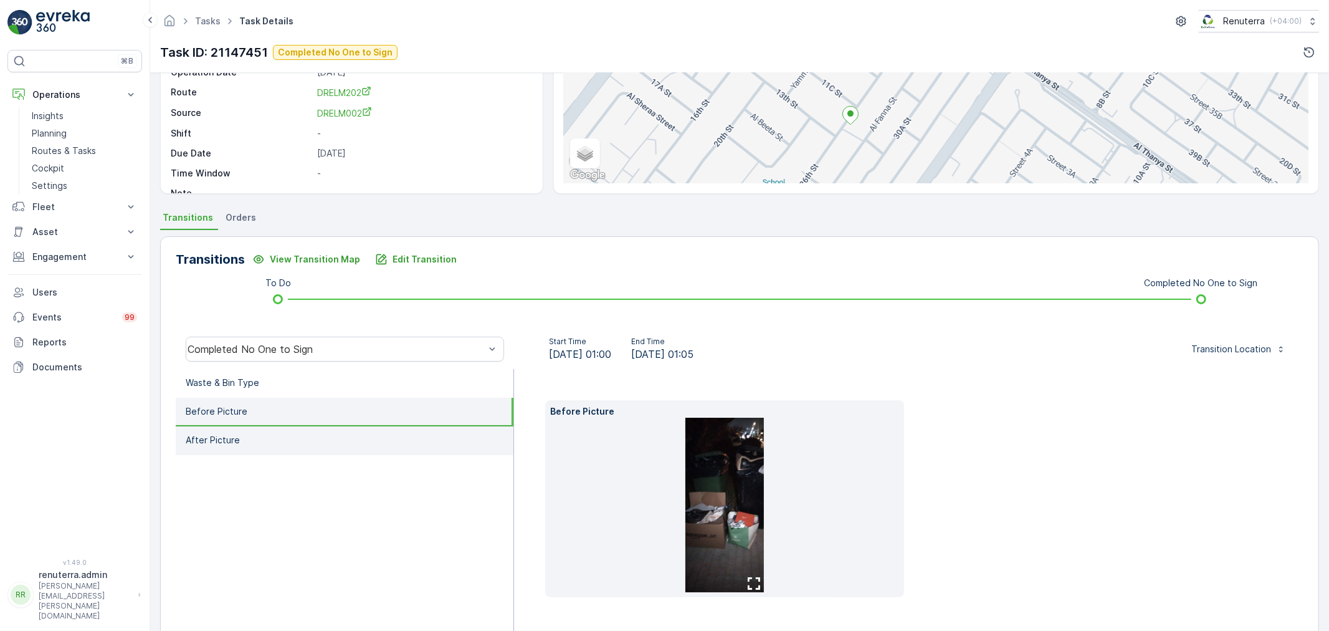
click at [345, 430] on li "After Picture" at bounding box center [345, 440] width 338 height 29
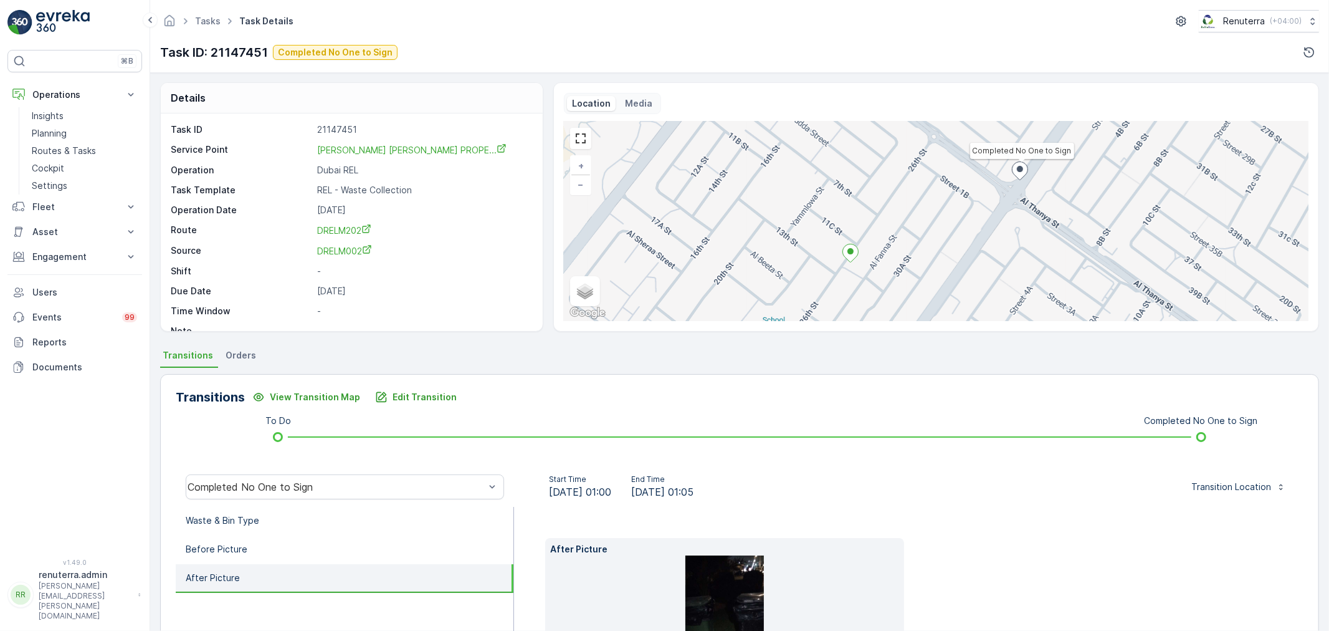
scroll to position [0, 0]
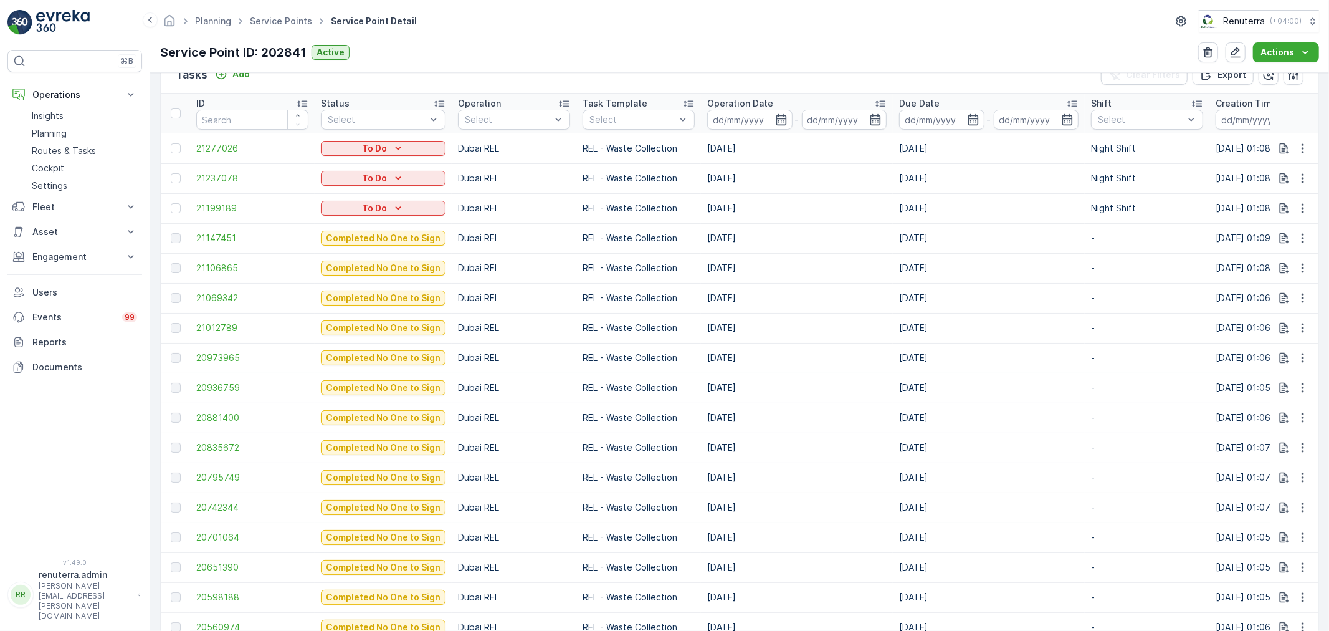
scroll to position [415, 0]
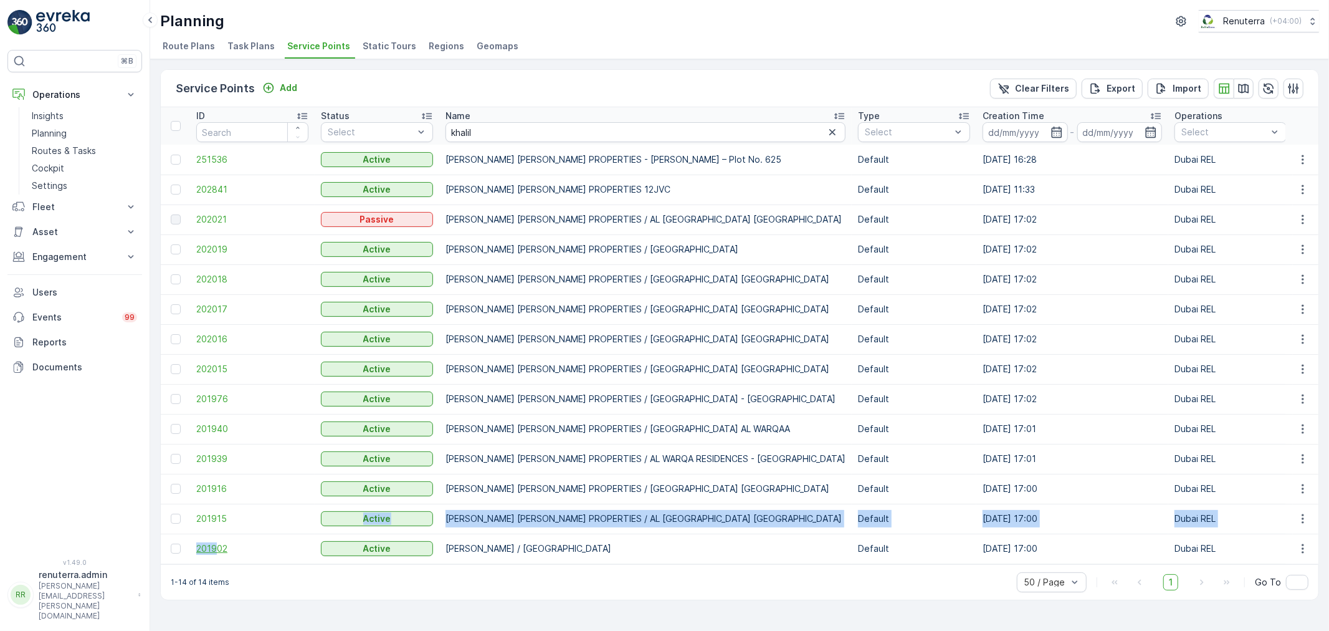
drag, startPoint x: 234, startPoint y: 532, endPoint x: 218, endPoint y: 545, distance: 20.3
click at [218, 545] on span "201902" at bounding box center [252, 548] width 112 height 12
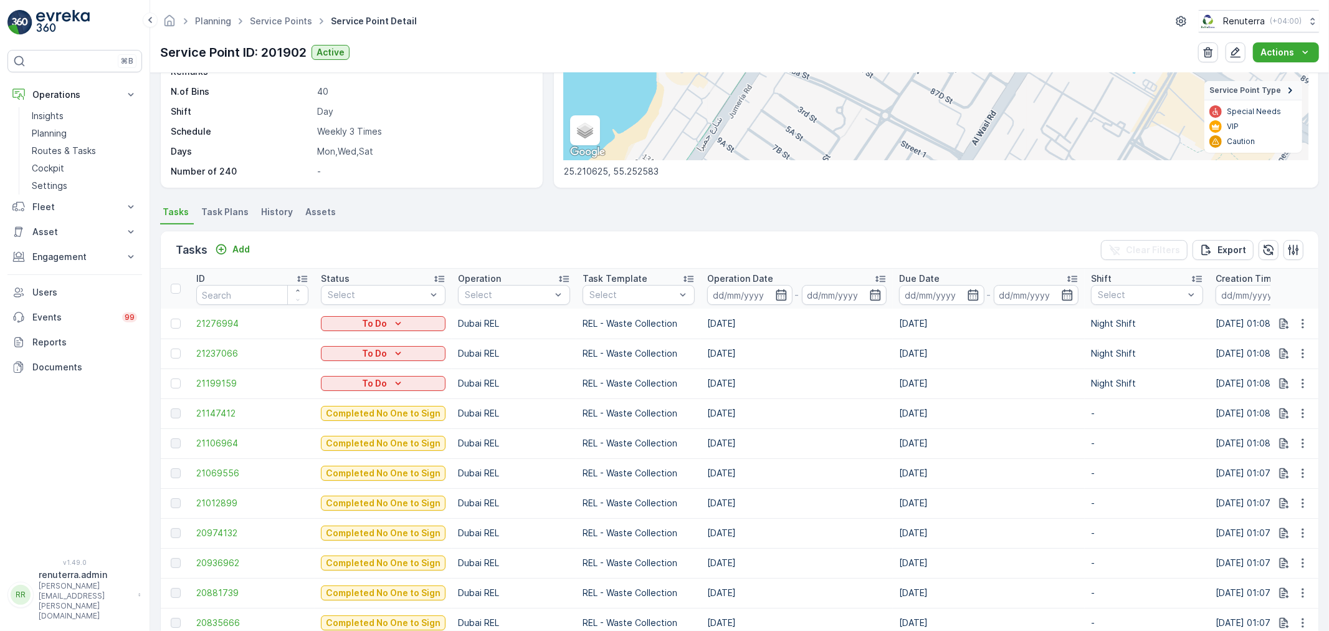
scroll to position [208, 0]
click at [229, 408] on span "21147412" at bounding box center [252, 412] width 112 height 12
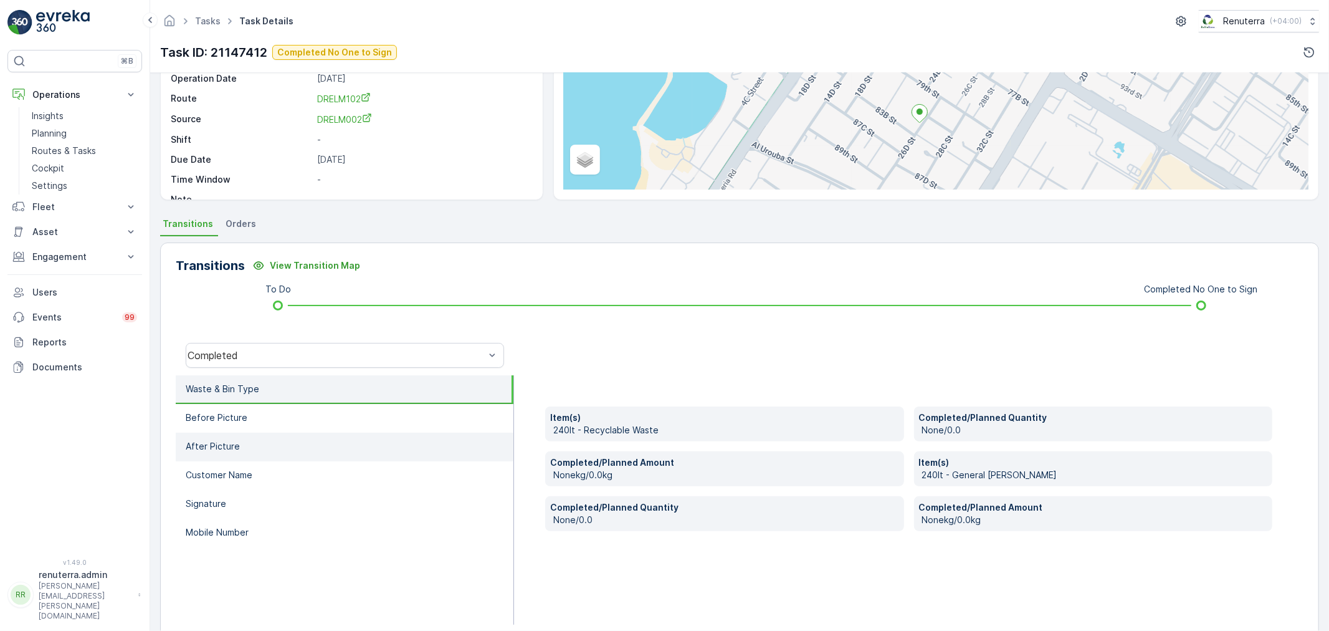
scroll to position [138, 0]
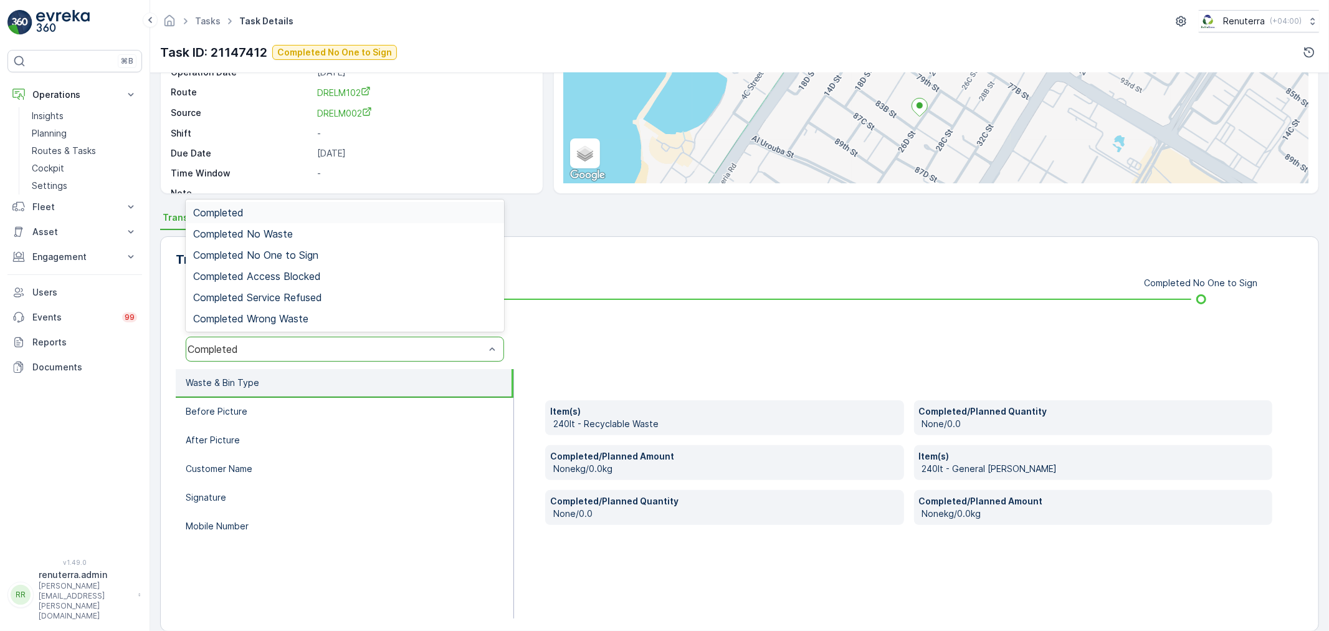
click at [314, 357] on div "Completed" at bounding box center [345, 349] width 318 height 25
click at [287, 251] on span "Completed No One to Sign" at bounding box center [255, 254] width 125 height 11
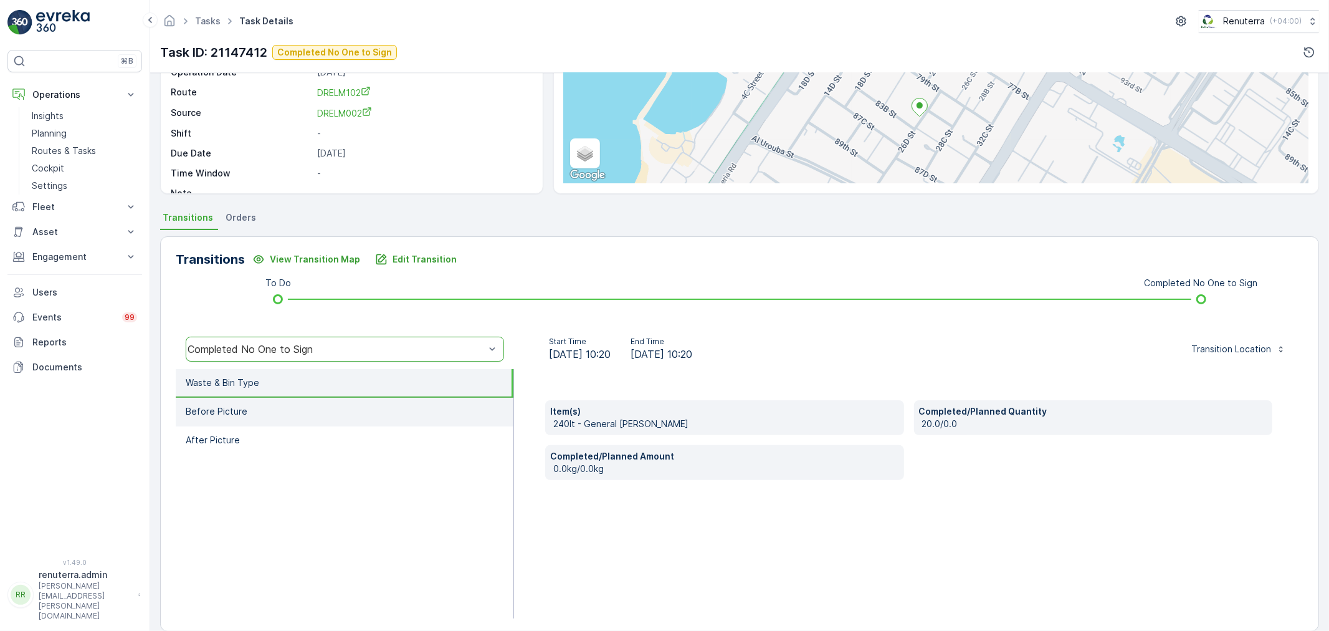
drag, startPoint x: 325, startPoint y: 384, endPoint x: 328, endPoint y: 413, distance: 29.5
click at [325, 384] on li "Waste & Bin Type" at bounding box center [345, 383] width 338 height 29
click at [328, 413] on li "Before Picture" at bounding box center [345, 412] width 338 height 29
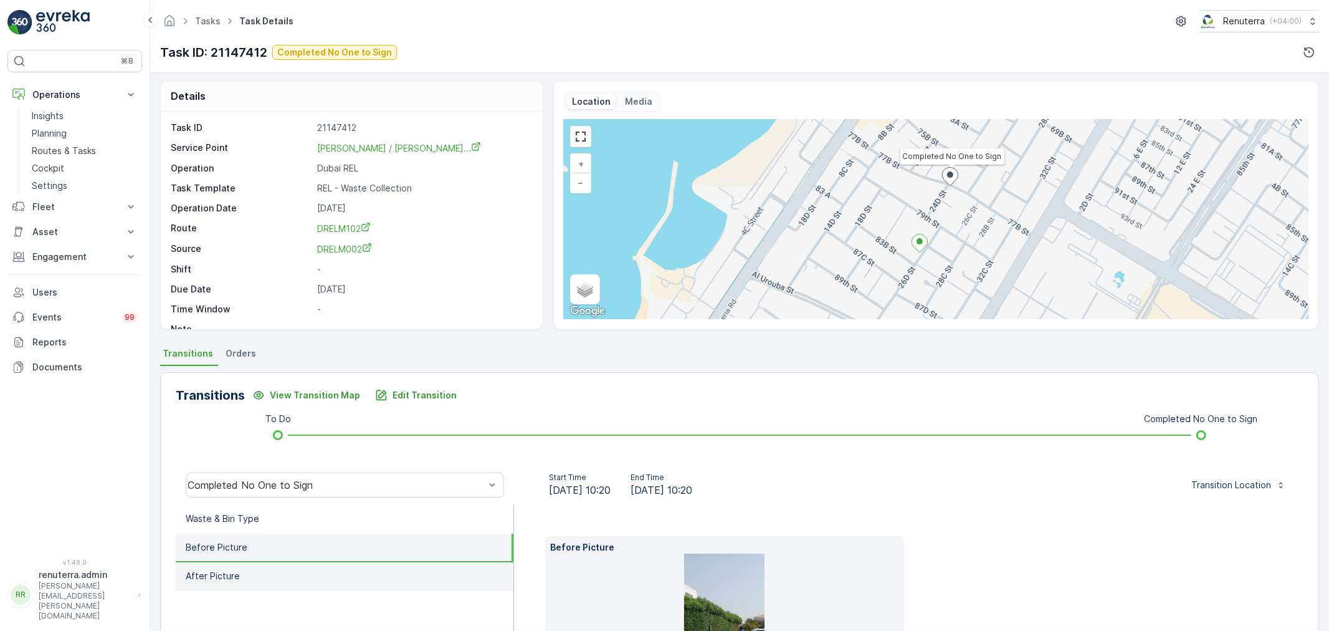
scroll to position [0, 0]
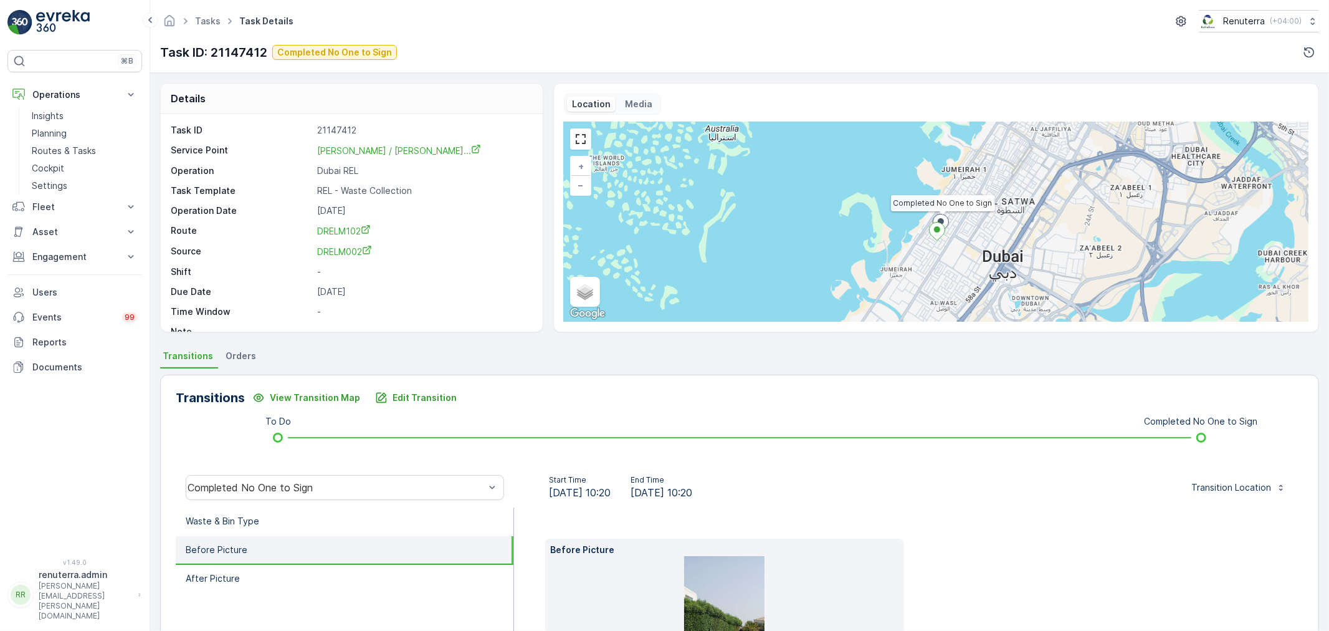
drag, startPoint x: 948, startPoint y: 257, endPoint x: 921, endPoint y: 193, distance: 69.6
click at [922, 194] on div "Completed No One to Sign + − Satellite Roadmap Terrain Hybrid Leaflet Keyboard …" at bounding box center [936, 221] width 745 height 199
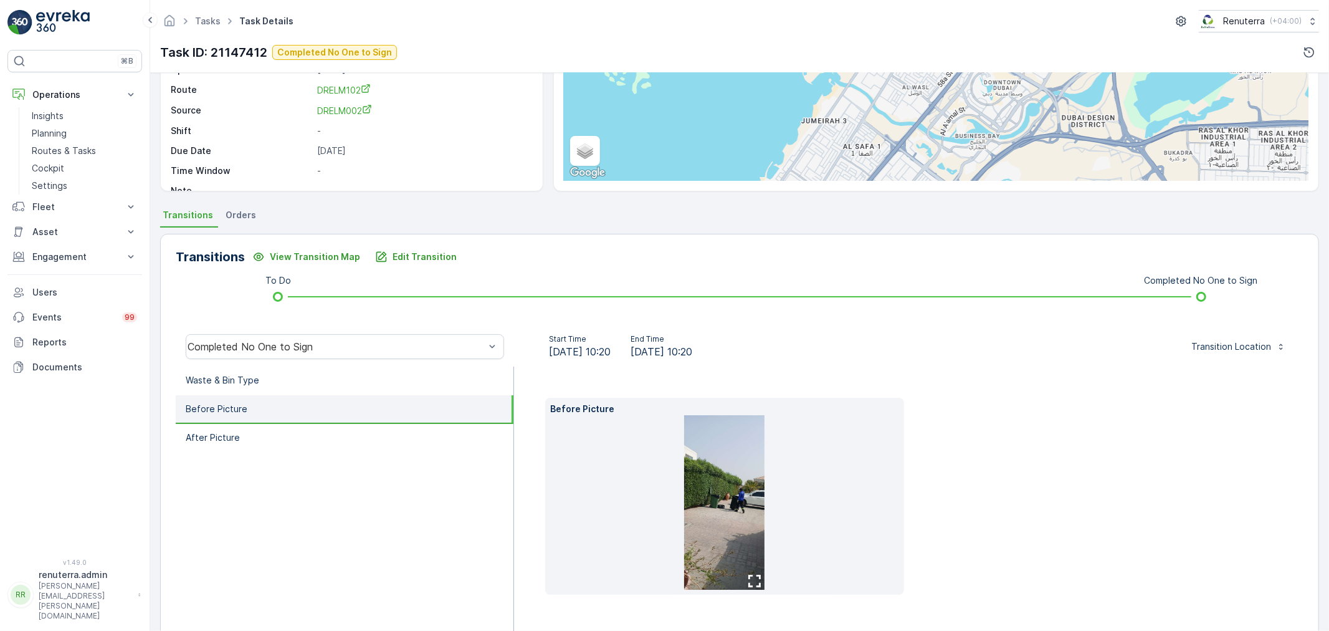
scroll to position [175, 0]
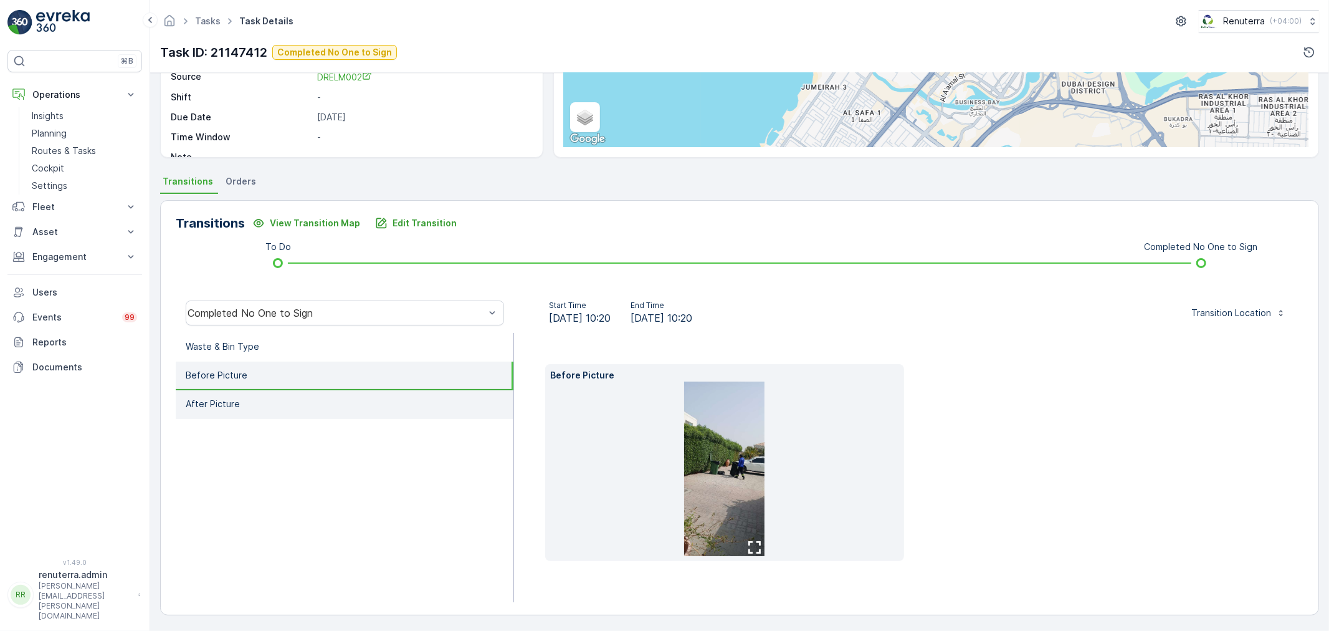
click at [301, 390] on li "After Picture" at bounding box center [345, 404] width 338 height 29
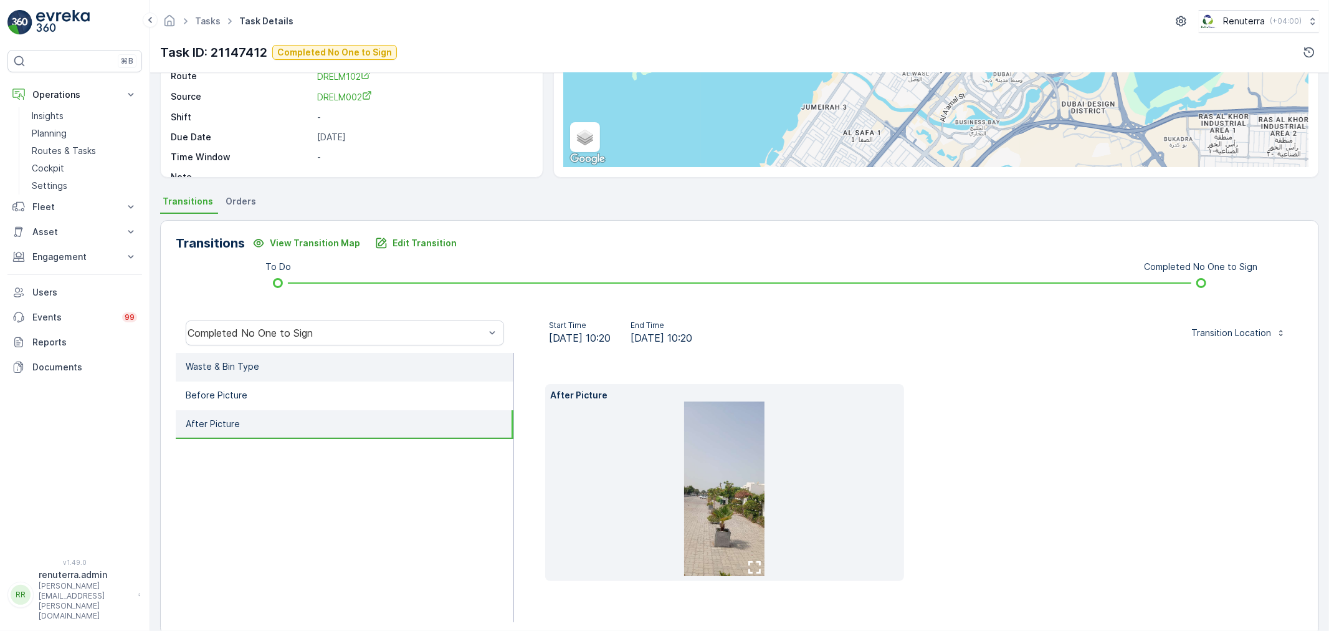
click at [319, 373] on li "Waste & Bin Type" at bounding box center [345, 367] width 338 height 29
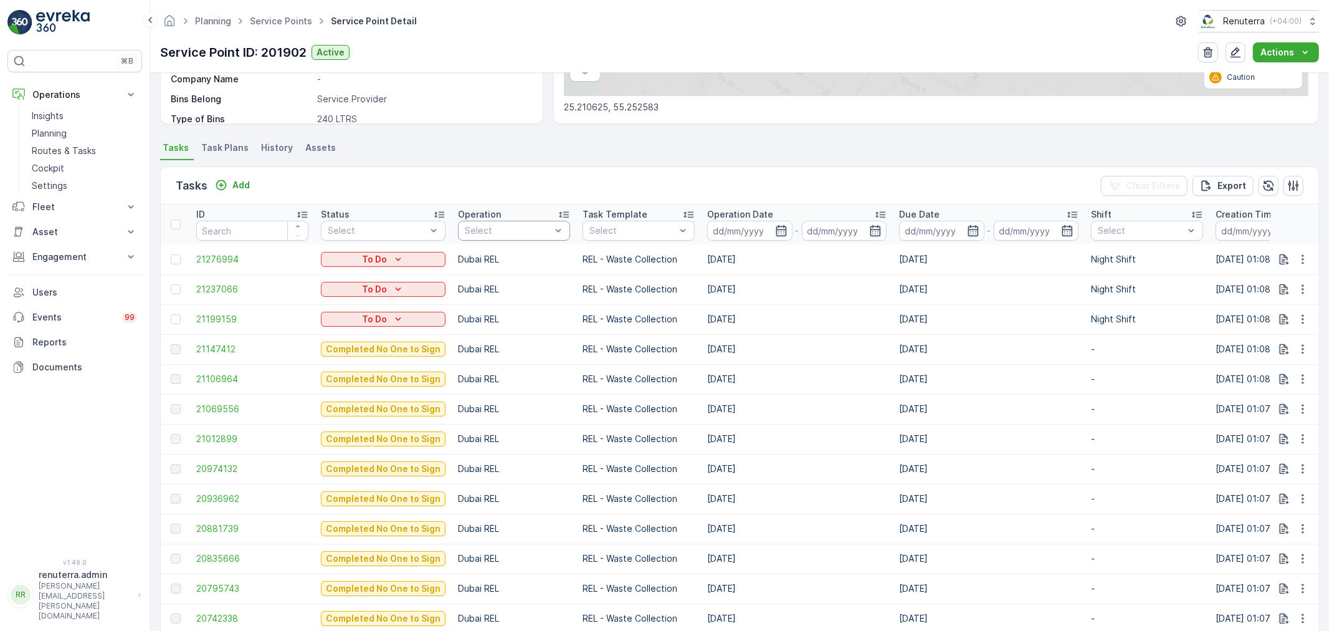
scroll to position [277, 0]
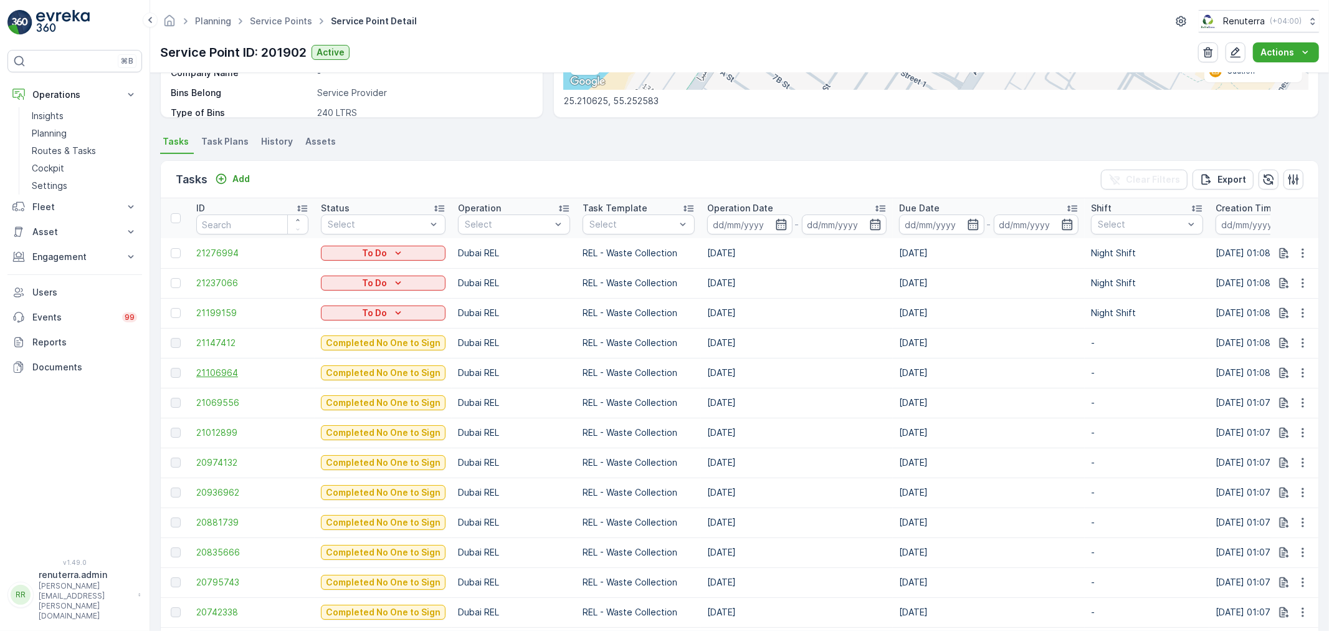
click at [198, 372] on span "21106964" at bounding box center [252, 372] width 112 height 12
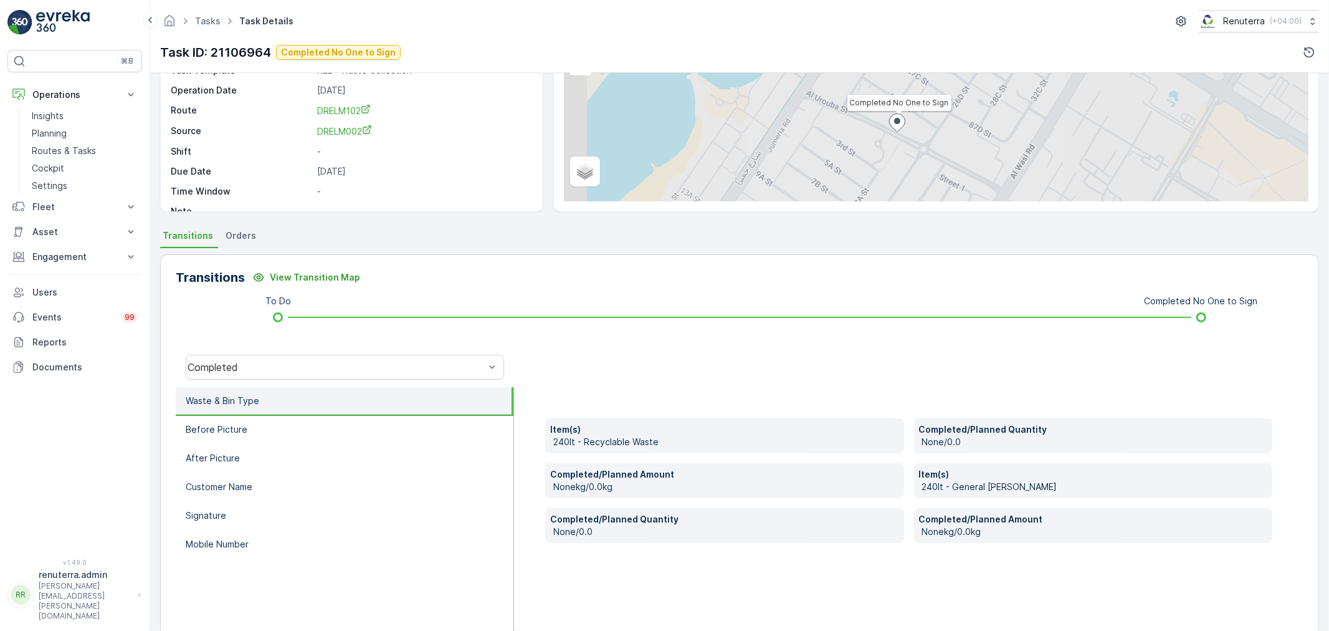
scroll to position [138, 0]
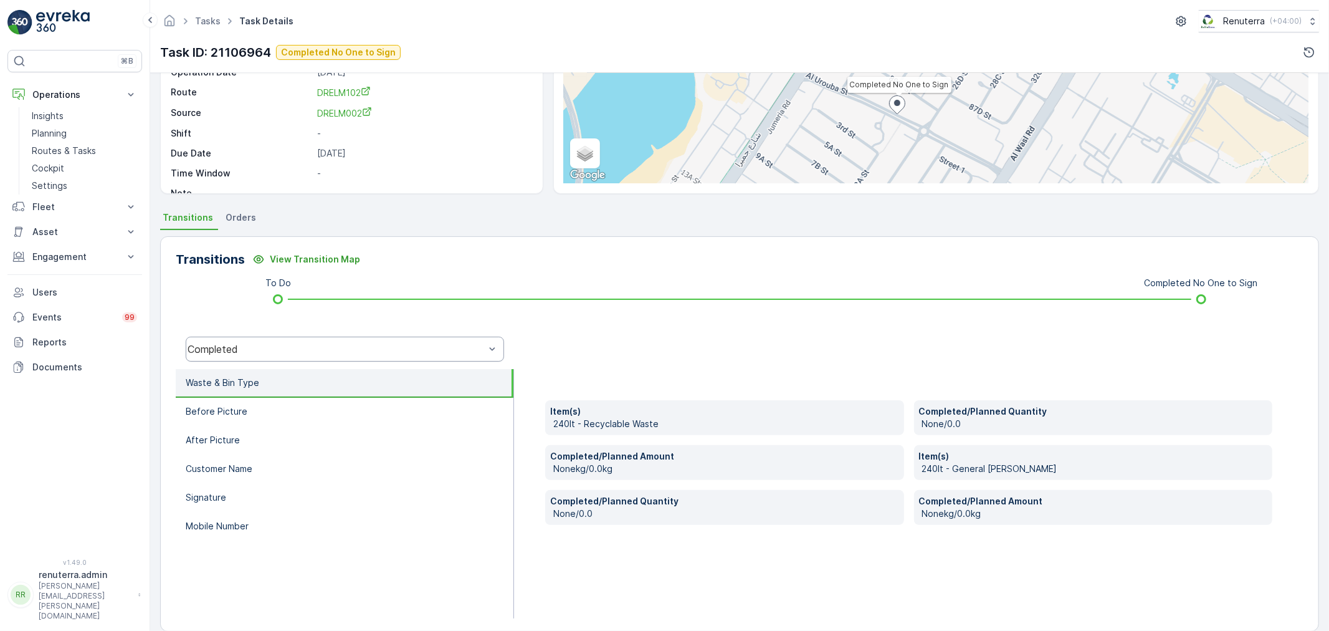
drag, startPoint x: 326, startPoint y: 368, endPoint x: 318, endPoint y: 347, distance: 22.1
click at [326, 366] on div "Completed" at bounding box center [345, 349] width 338 height 40
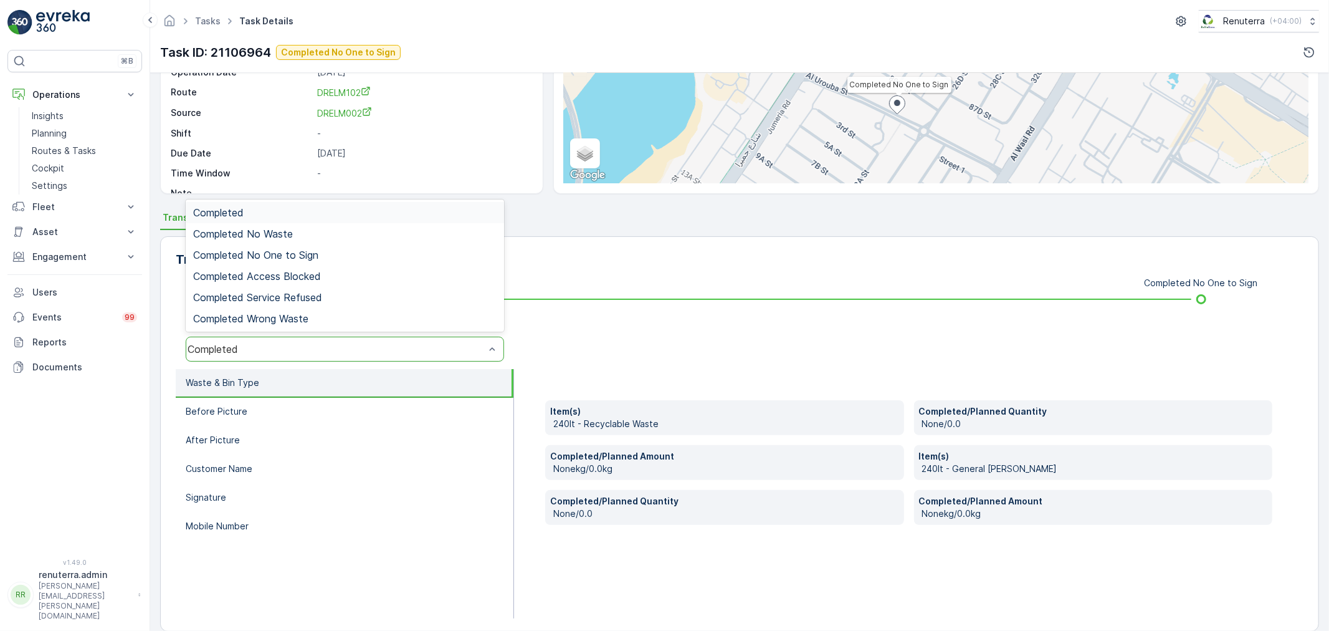
click at [317, 347] on div "Completed" at bounding box center [336, 348] width 297 height 11
click at [287, 259] on span "Completed No One to Sign" at bounding box center [255, 254] width 125 height 11
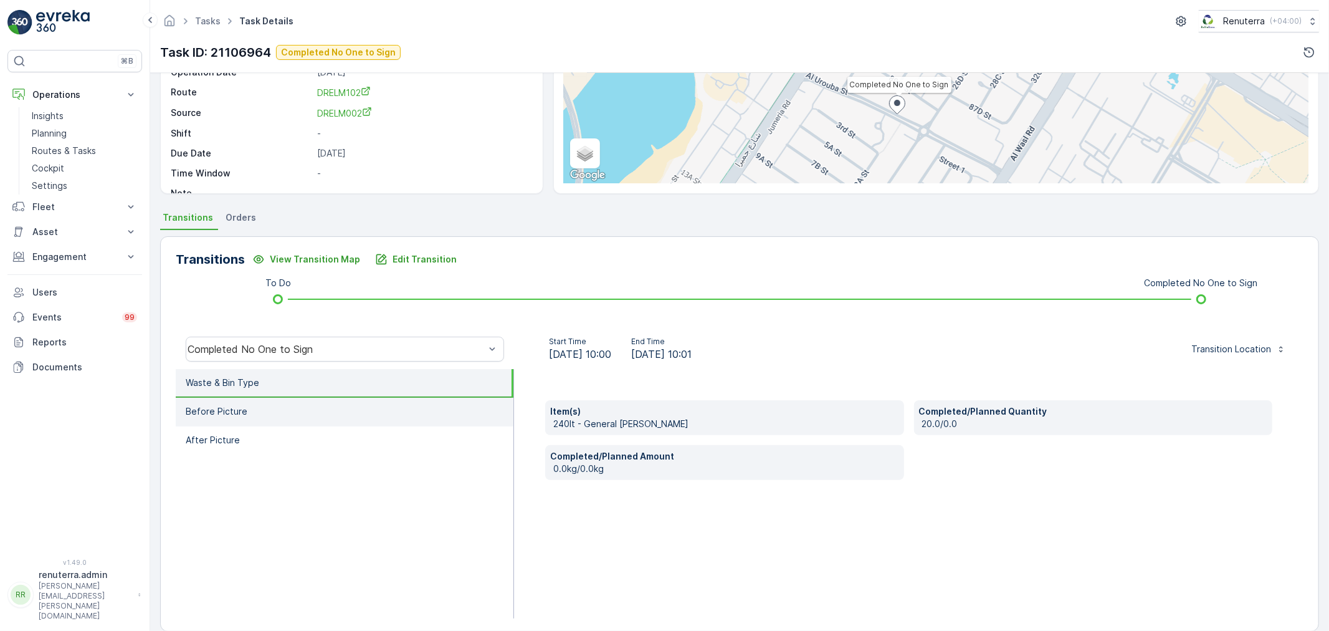
click at [338, 398] on li "Before Picture" at bounding box center [345, 412] width 338 height 29
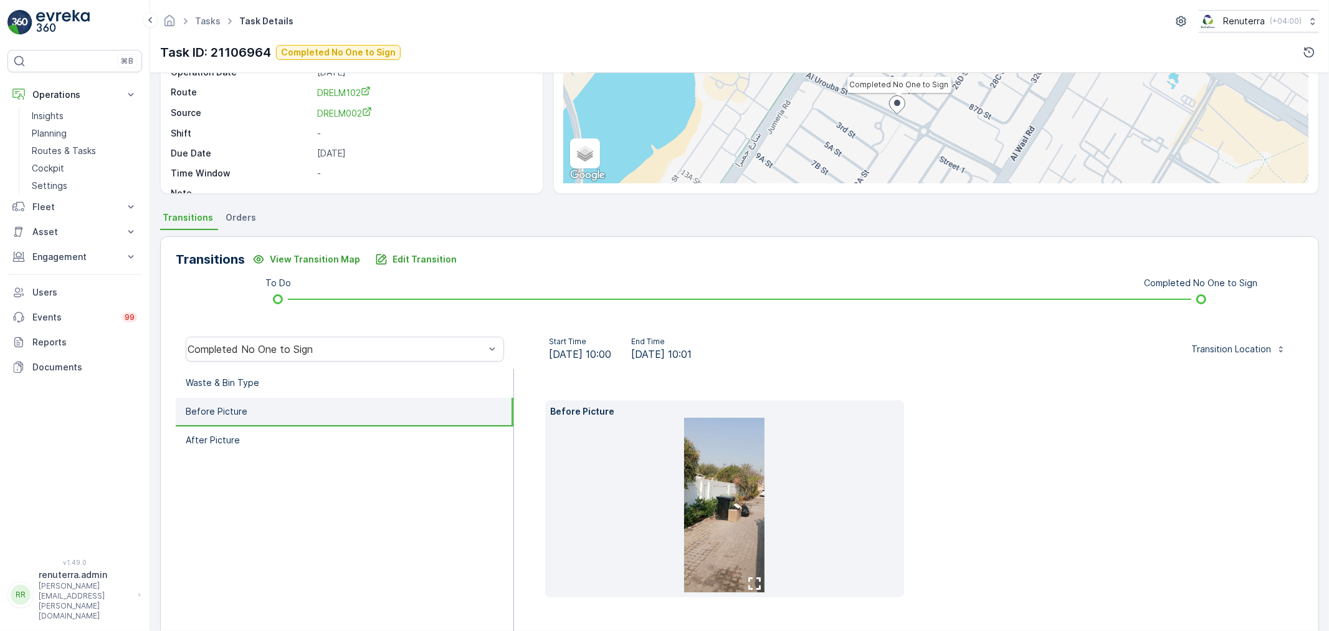
click at [706, 502] on img at bounding box center [724, 505] width 80 height 175
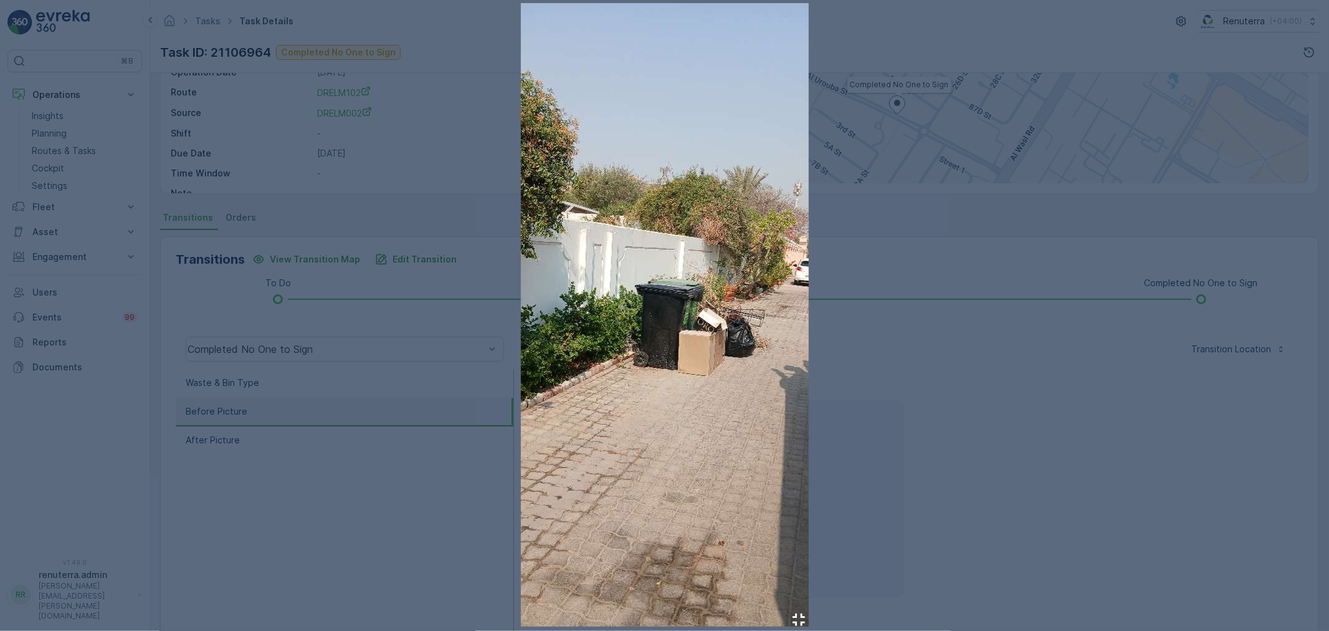
click at [1070, 396] on div at bounding box center [664, 315] width 1329 height 631
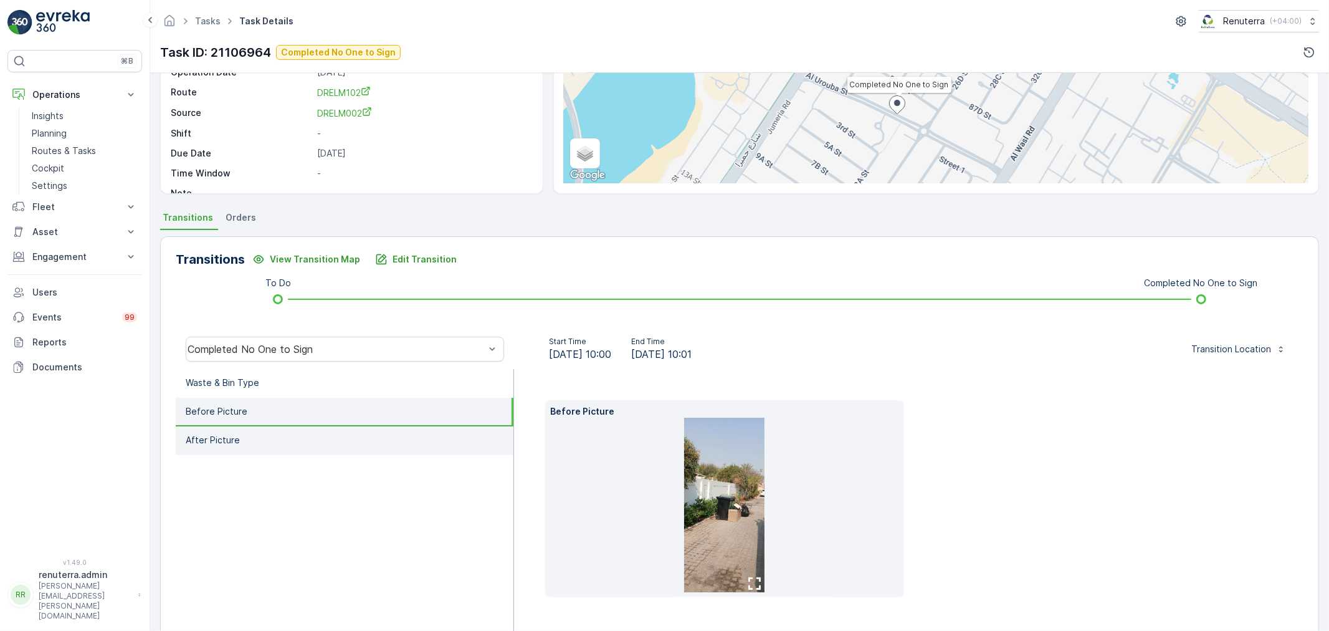
click at [352, 434] on li "After Picture" at bounding box center [345, 440] width 338 height 29
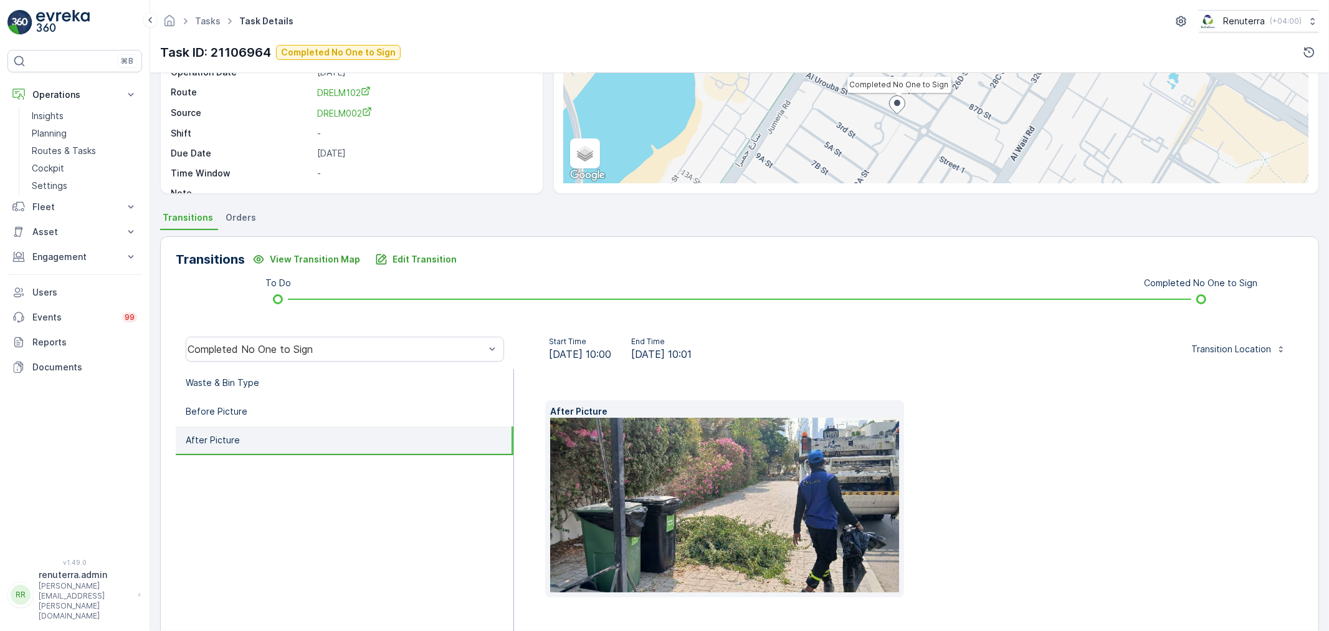
click at [799, 492] on img at bounding box center [739, 505] width 378 height 175
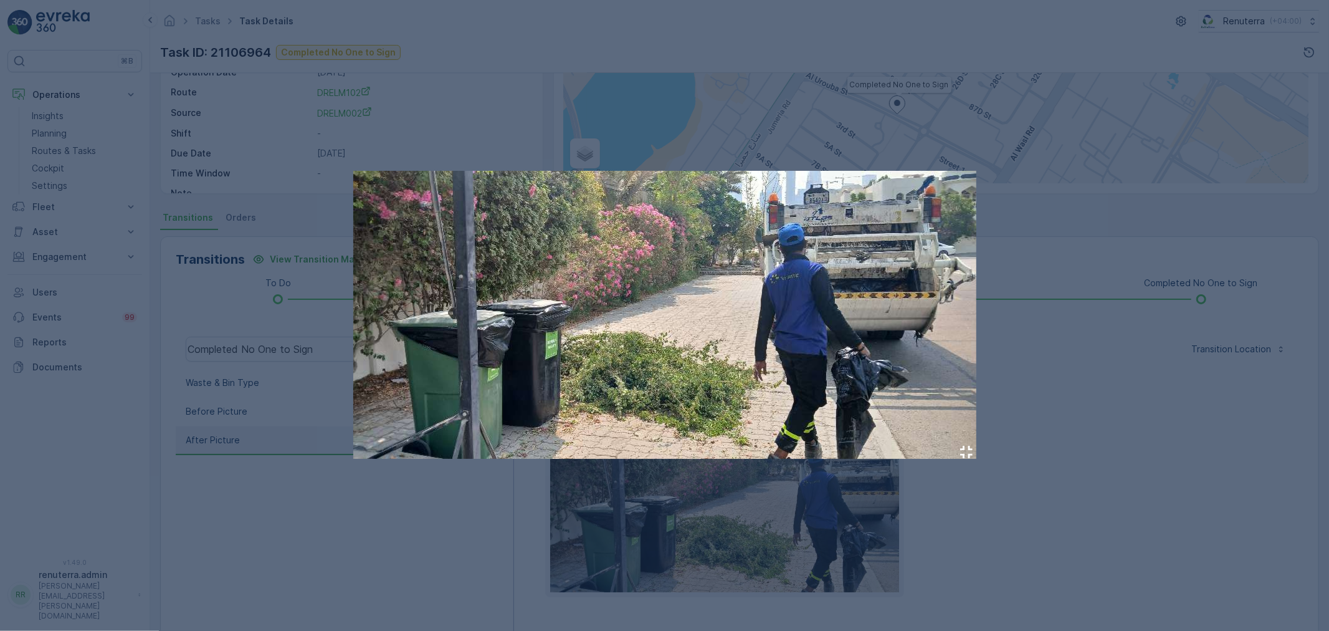
click at [1108, 451] on div at bounding box center [664, 315] width 1329 height 631
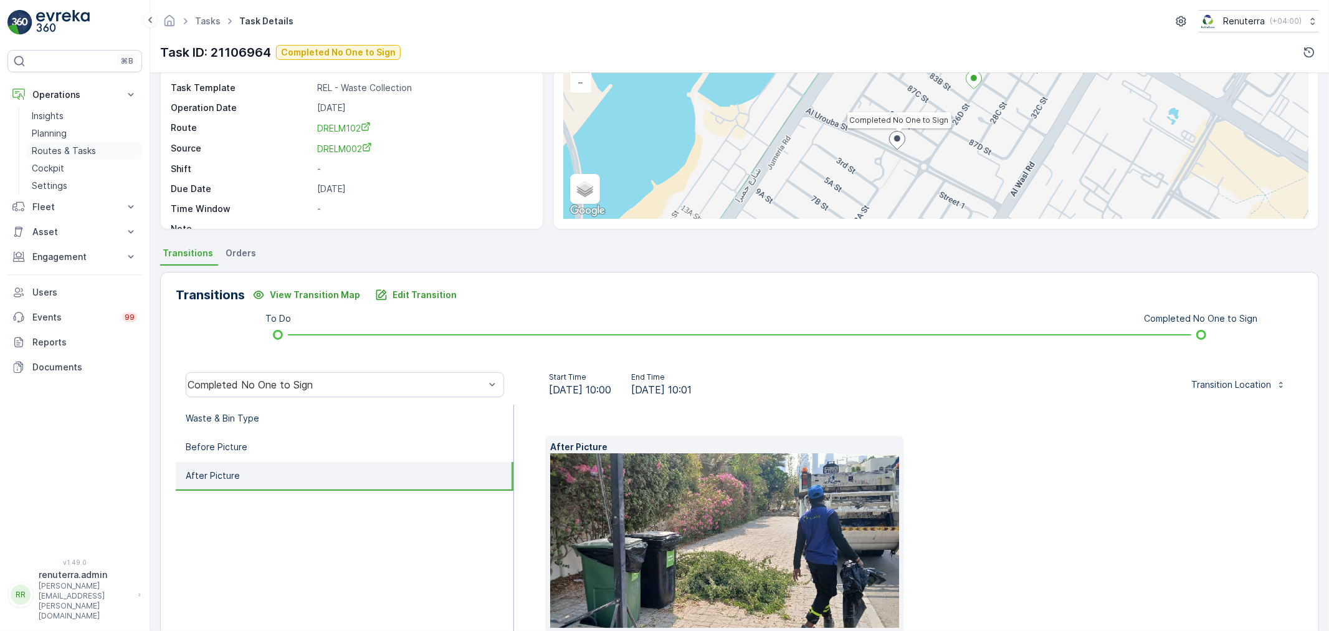
scroll to position [69, 0]
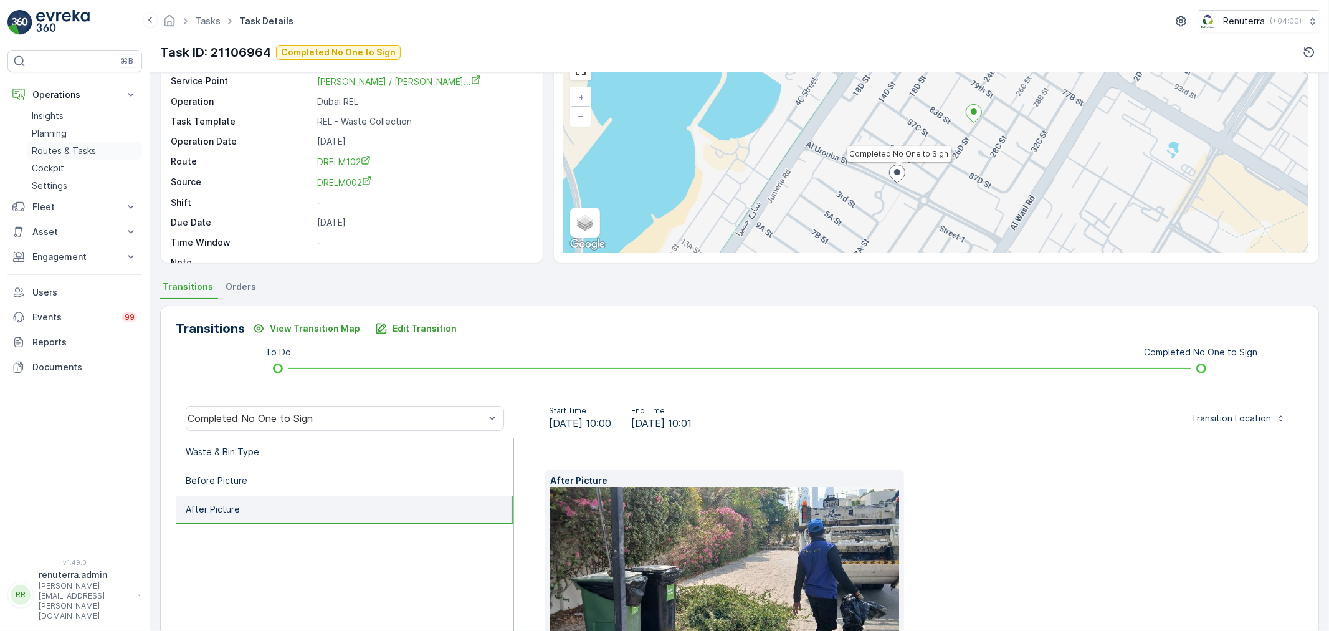
click at [85, 154] on p "Routes & Tasks" at bounding box center [64, 151] width 64 height 12
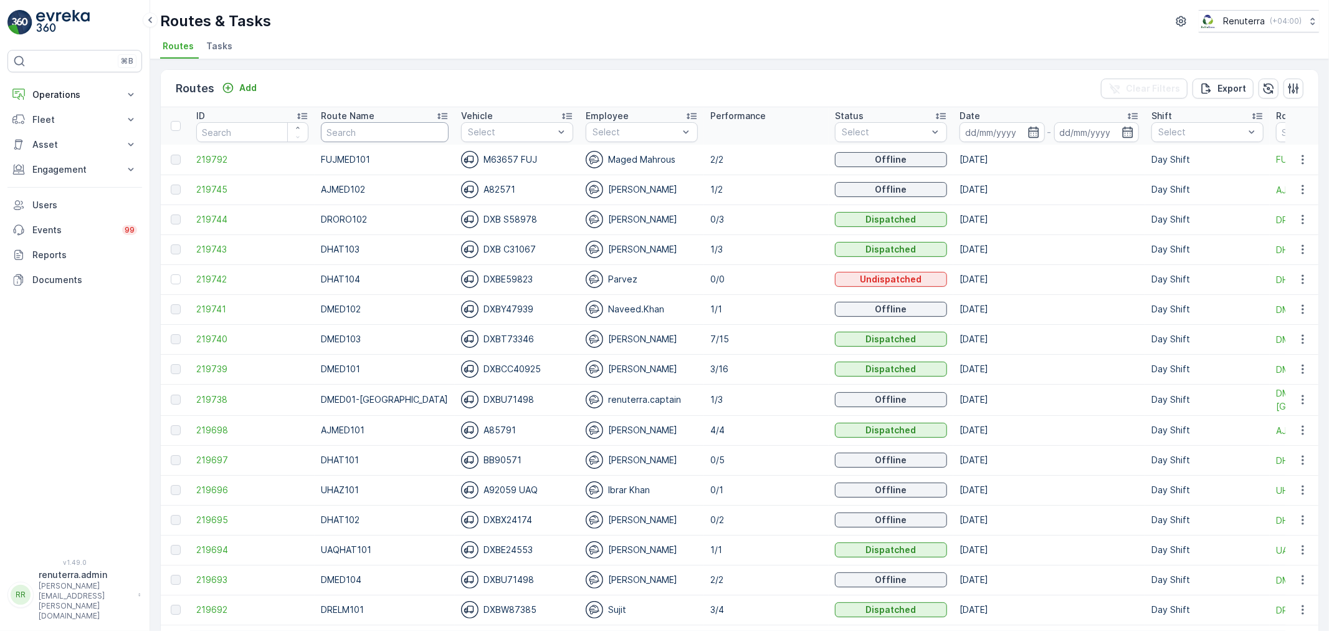
click at [342, 132] on input "text" at bounding box center [385, 132] width 128 height 20
type input "DHAT"
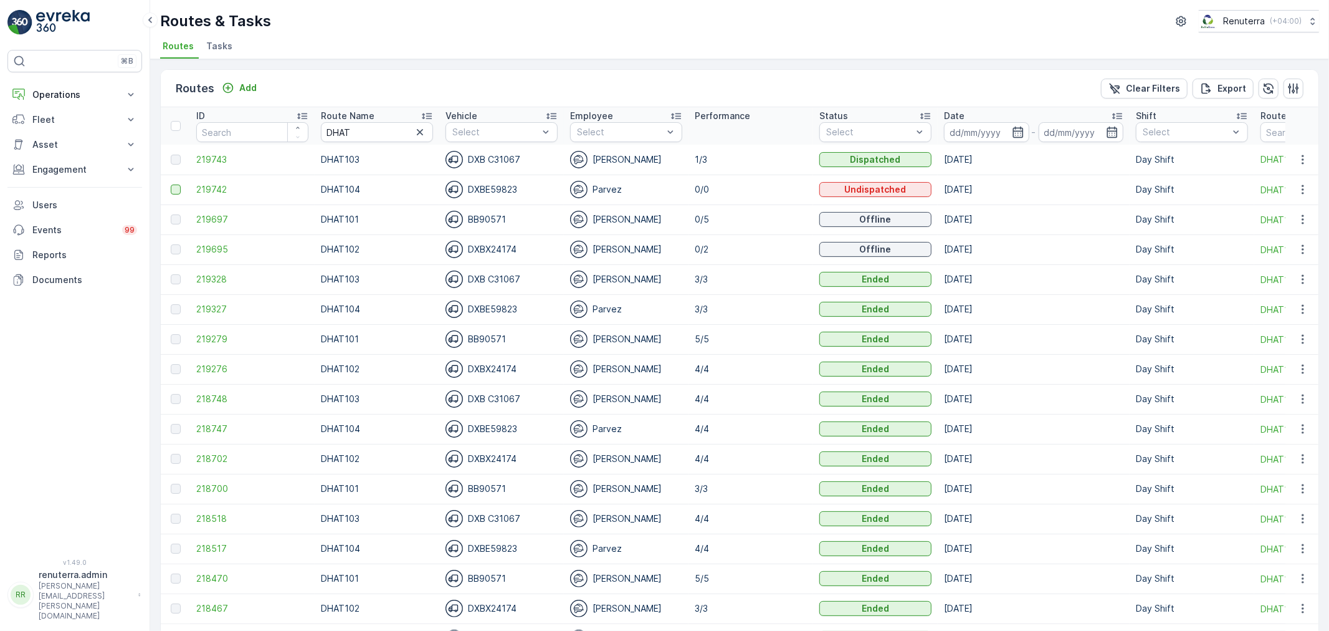
click at [171, 189] on div at bounding box center [176, 189] width 10 height 10
click at [171, 184] on input "checkbox" at bounding box center [171, 184] width 0 height 0
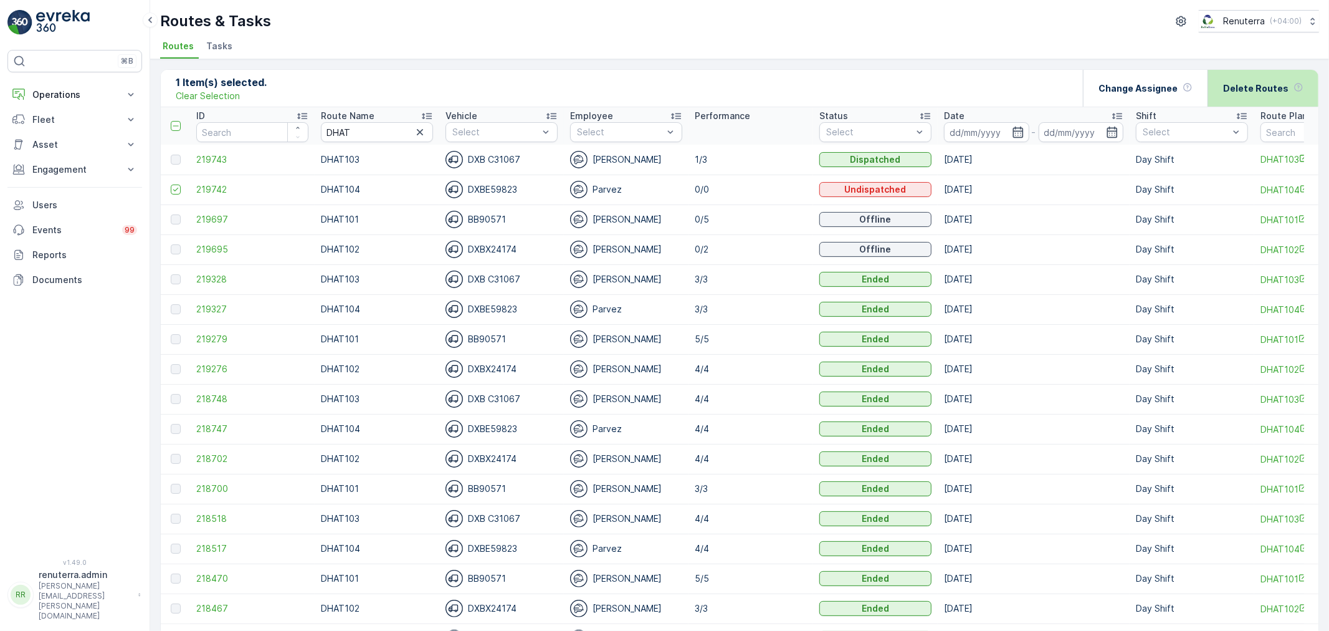
click at [1241, 93] on p "Delete Routes" at bounding box center [1255, 88] width 65 height 12
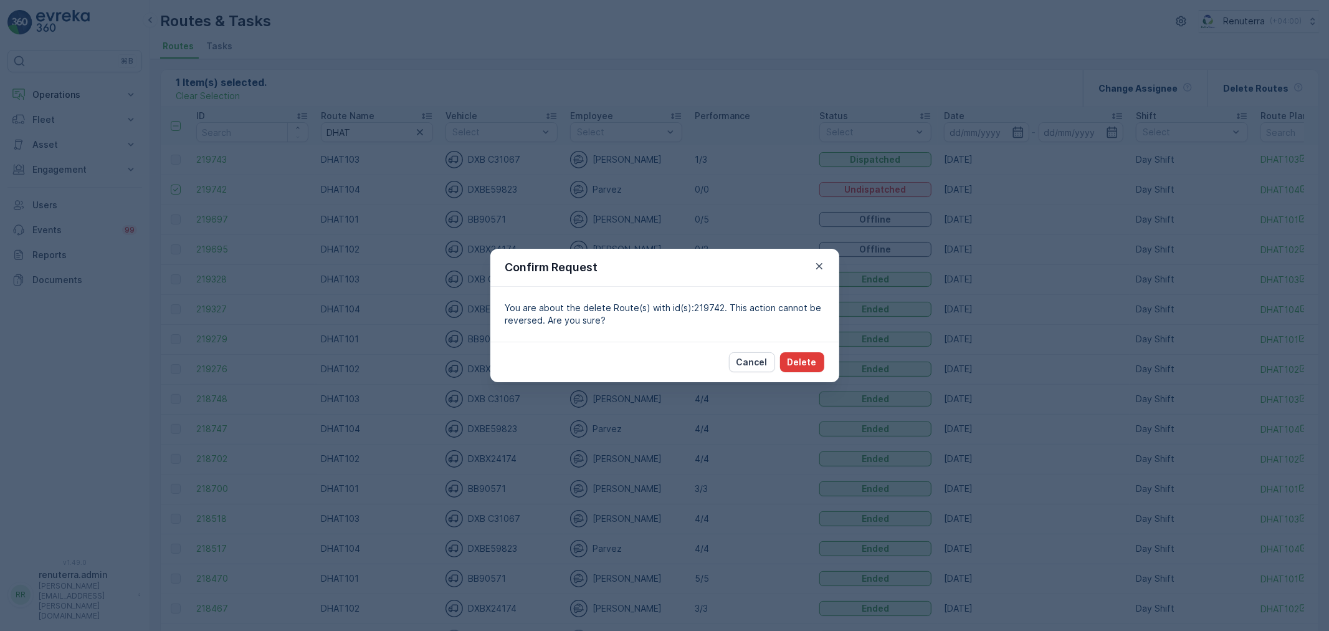
click at [812, 366] on p "Delete" at bounding box center [802, 362] width 29 height 12
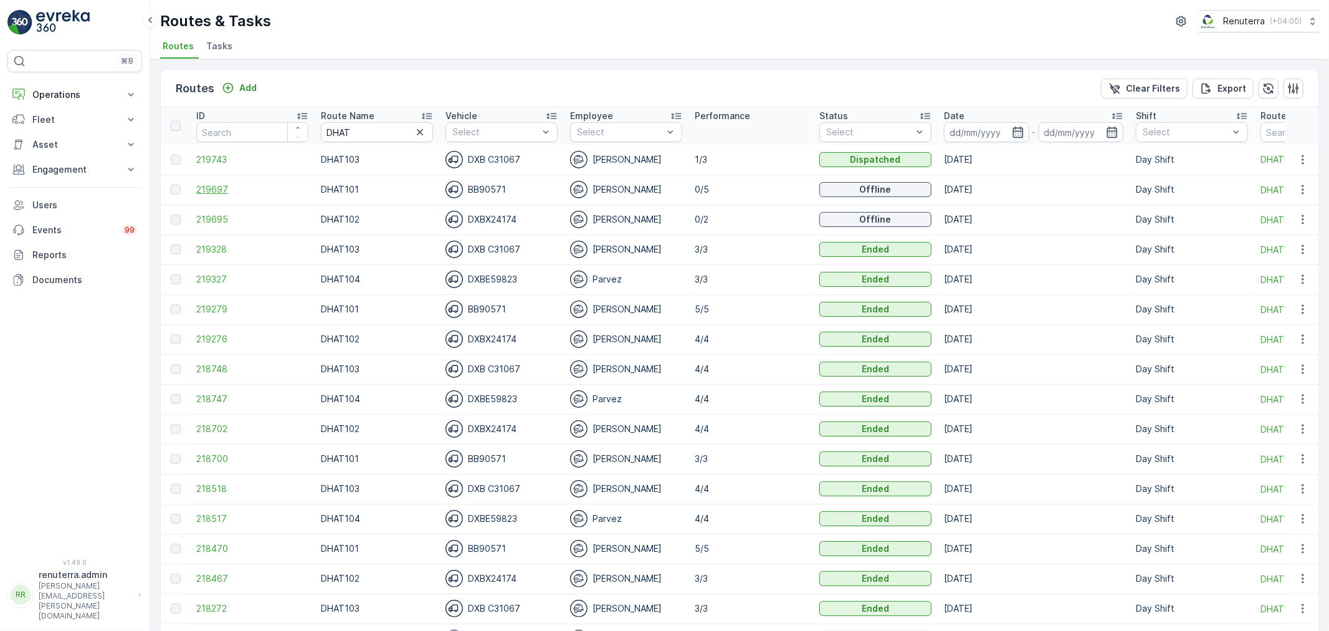
click at [204, 185] on span "219697" at bounding box center [252, 189] width 112 height 12
click at [234, 164] on span "219743" at bounding box center [252, 159] width 112 height 12
click at [223, 221] on span "219695" at bounding box center [252, 219] width 112 height 12
click at [394, 129] on input "DHAT" at bounding box center [377, 132] width 112 height 20
drag, startPoint x: 394, startPoint y: 129, endPoint x: 237, endPoint y: 123, distance: 157.2
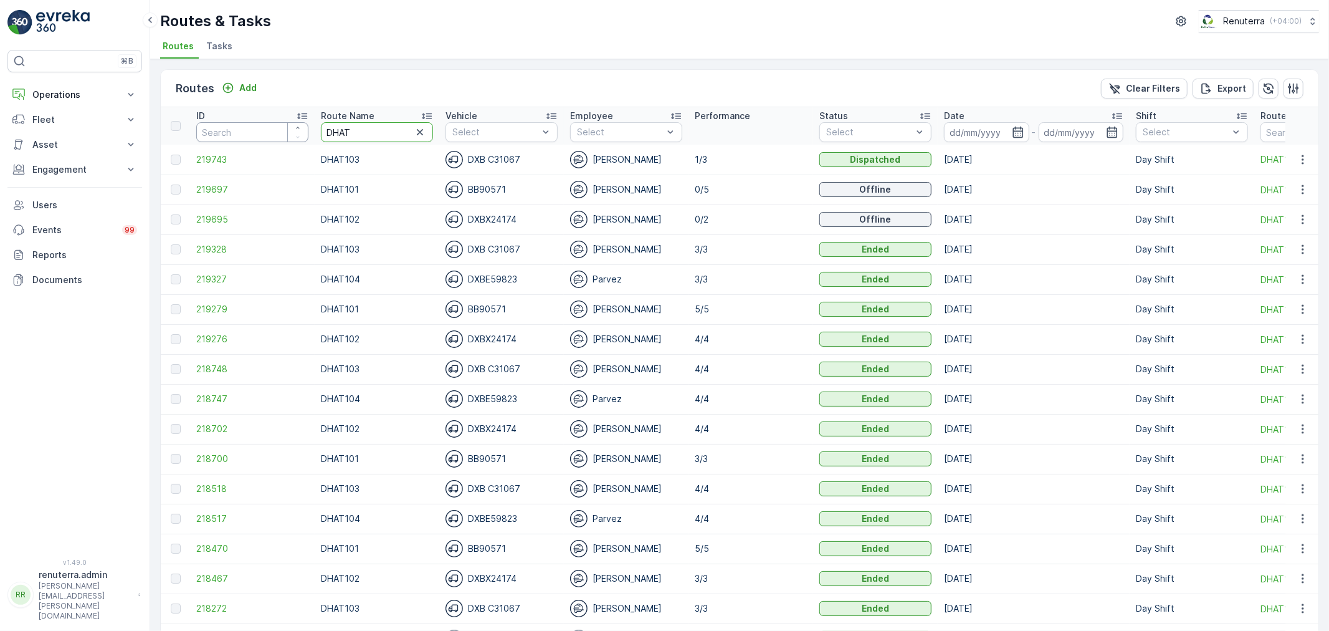
click at [237, 123] on tr "ID Route Name DHAT Vehicle Select Employee Select Performance Status Select Dat…" at bounding box center [787, 125] width 1252 height 37
type input "DRORO"
click at [227, 187] on span "219682" at bounding box center [252, 189] width 112 height 12
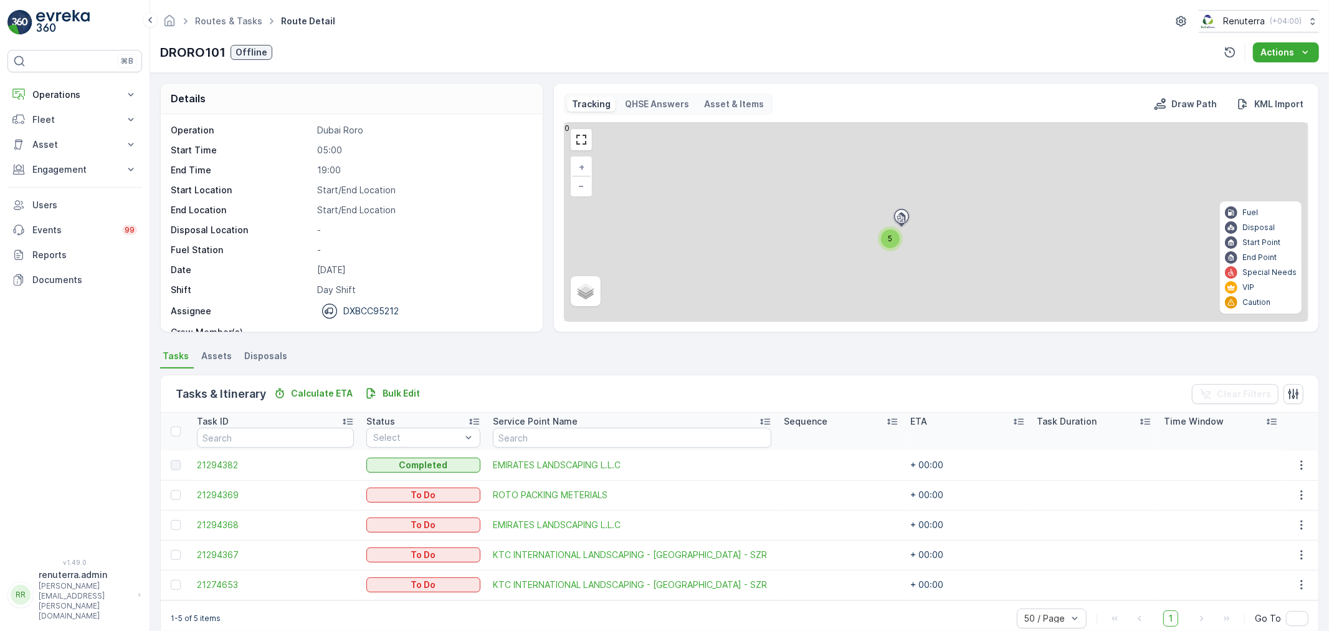
scroll to position [21, 0]
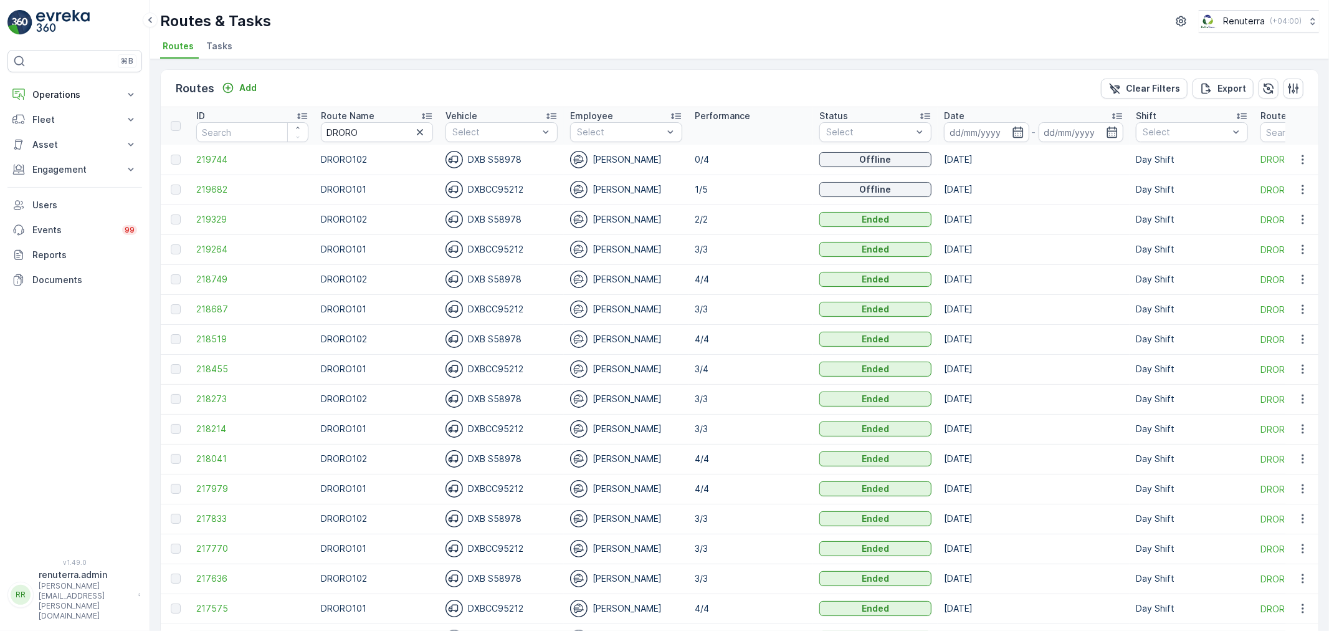
click at [213, 151] on td "219744" at bounding box center [252, 160] width 125 height 30
click at [219, 163] on span "219744" at bounding box center [252, 159] width 112 height 12
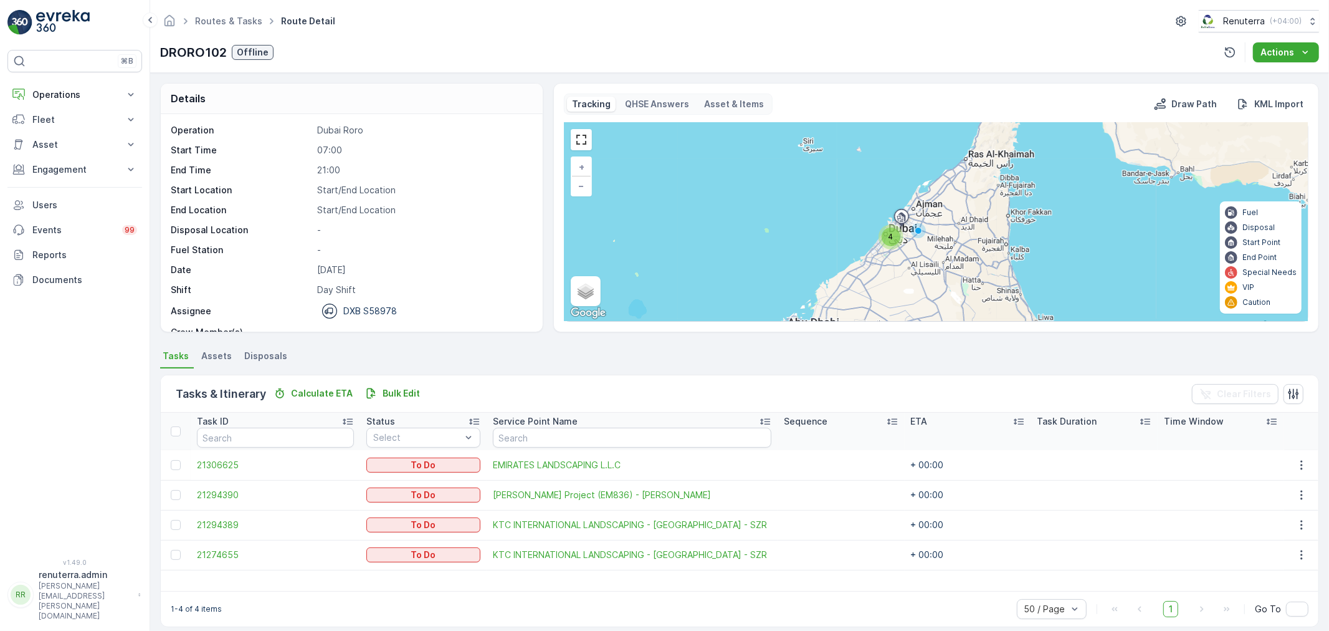
click at [222, 28] on ul "Routes & Tasks" at bounding box center [236, 21] width 86 height 18
click at [221, 17] on link "Routes & Tasks" at bounding box center [228, 21] width 67 height 11
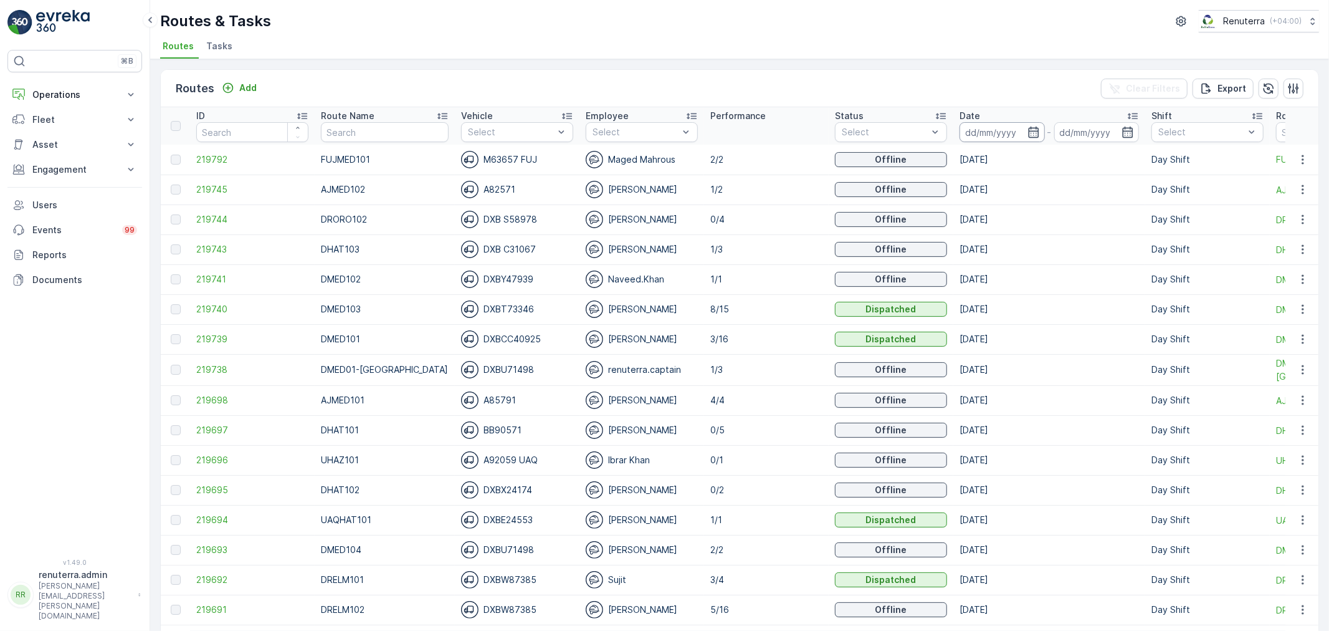
click at [972, 126] on input at bounding box center [1002, 132] width 85 height 20
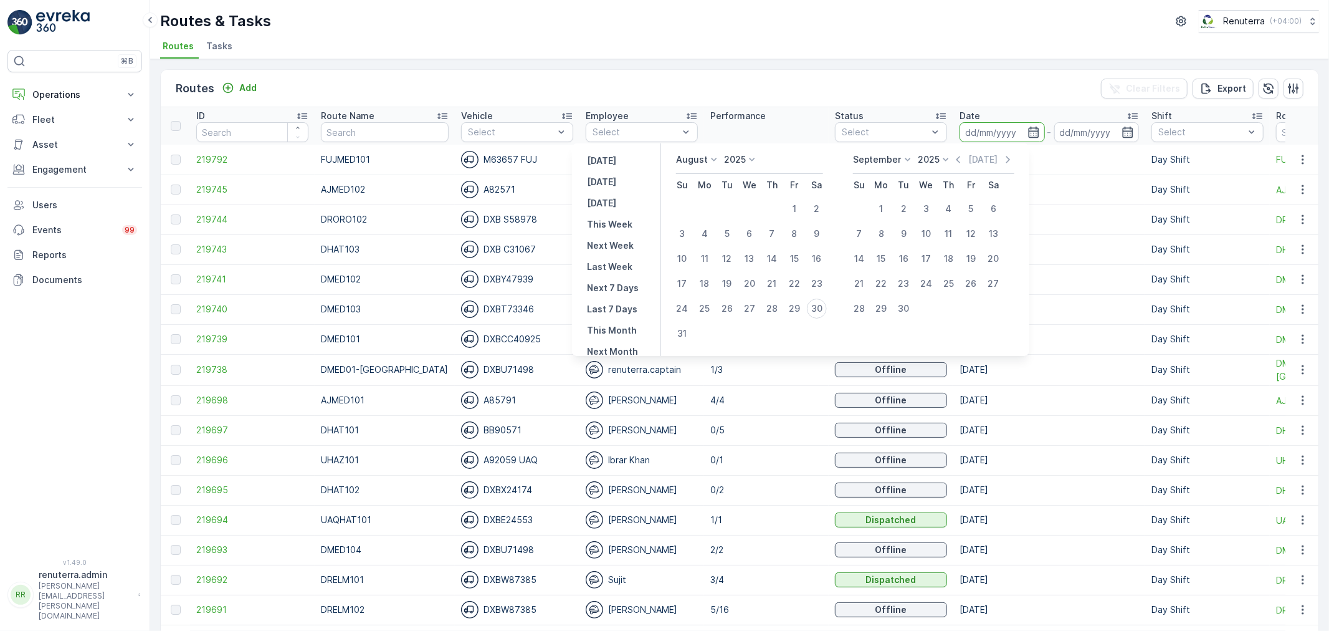
click at [813, 302] on td "30" at bounding box center [817, 308] width 22 height 25
click at [815, 306] on div "30" at bounding box center [817, 309] width 20 height 20
type input "[DATE]"
click at [815, 306] on div "30" at bounding box center [817, 309] width 20 height 20
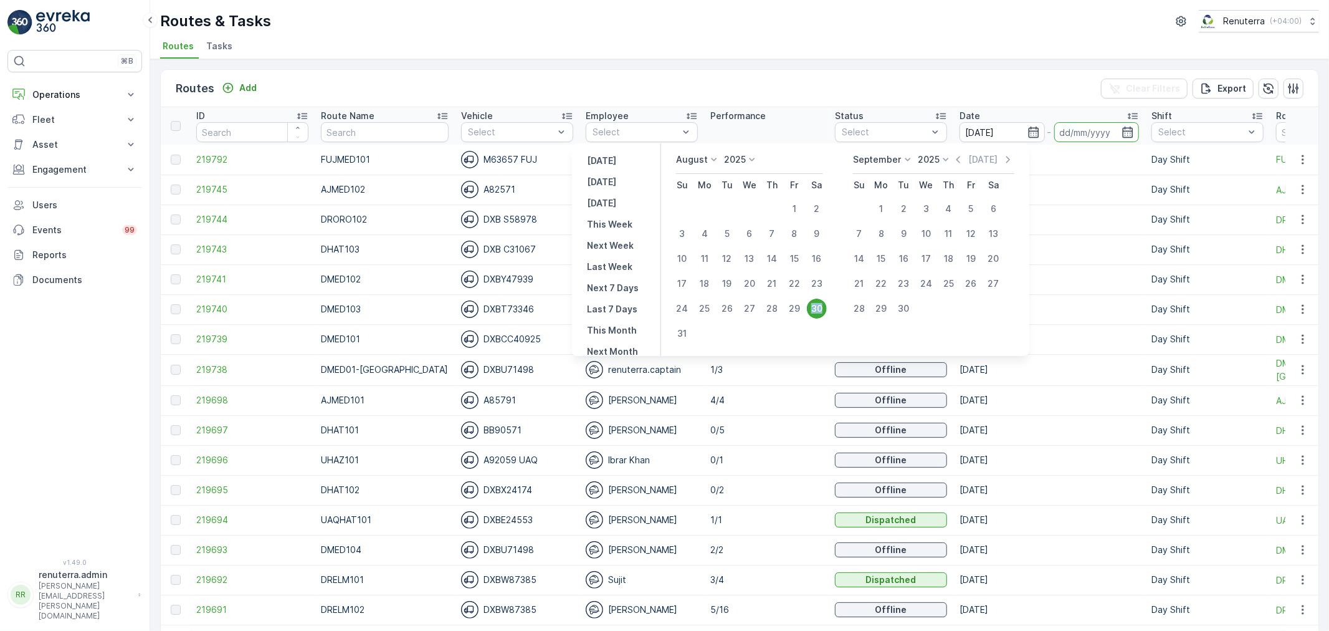
type input "[DATE]"
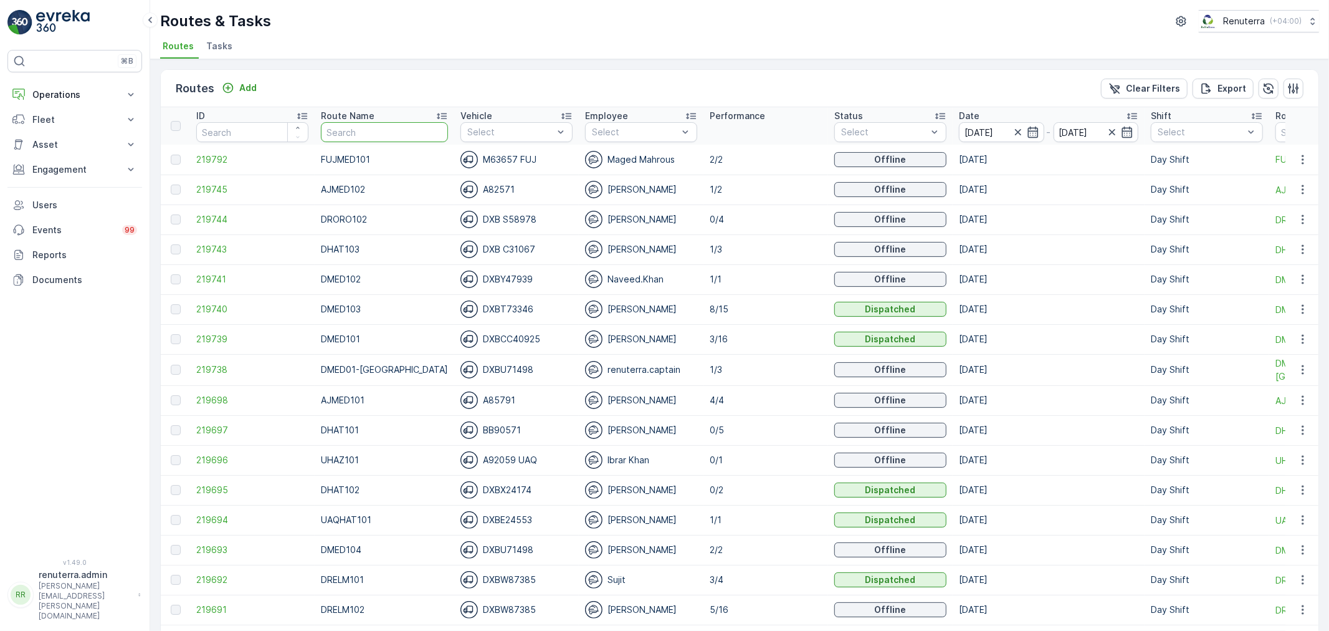
click at [397, 140] on input "text" at bounding box center [384, 132] width 127 height 20
type input "DHAT"
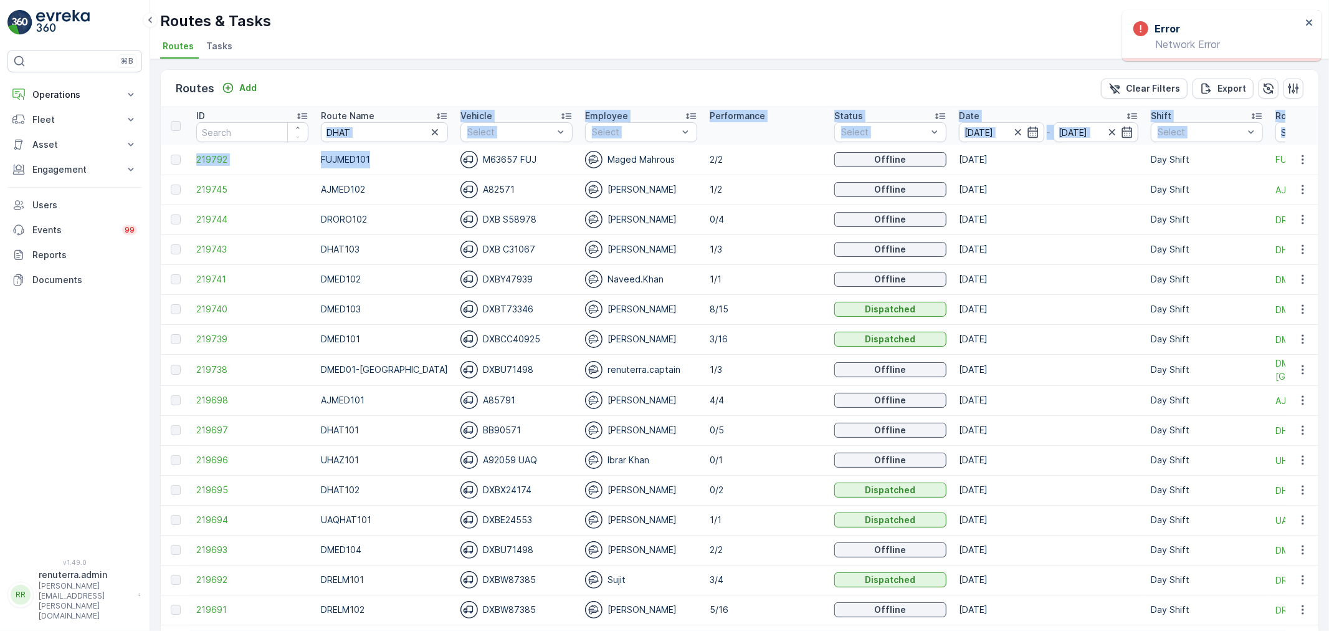
click at [364, 140] on table "ID Route Name DHAT Vehicle Select Employee Select Performance Status Select Dat…" at bounding box center [794, 441] width 1267 height 668
drag, startPoint x: 374, startPoint y: 127, endPoint x: 316, endPoint y: 133, distance: 58.3
click at [316, 133] on th "Route Name DHAT" at bounding box center [385, 125] width 140 height 37
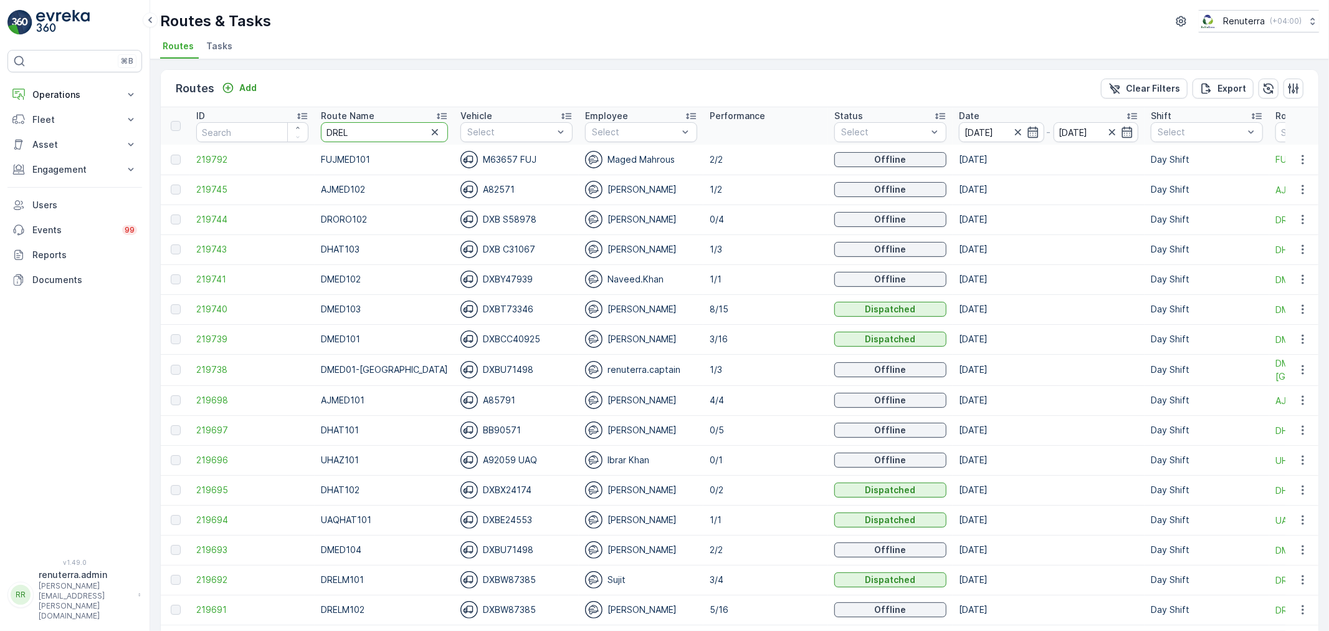
type input "DRELM"
click at [682, 247] on div "[PERSON_NAME]" at bounding box center [641, 249] width 112 height 17
drag, startPoint x: 362, startPoint y: 133, endPoint x: 322, endPoint y: 123, distance: 41.7
click at [322, 123] on input "DRELM" at bounding box center [384, 132] width 127 height 20
type input "REL"
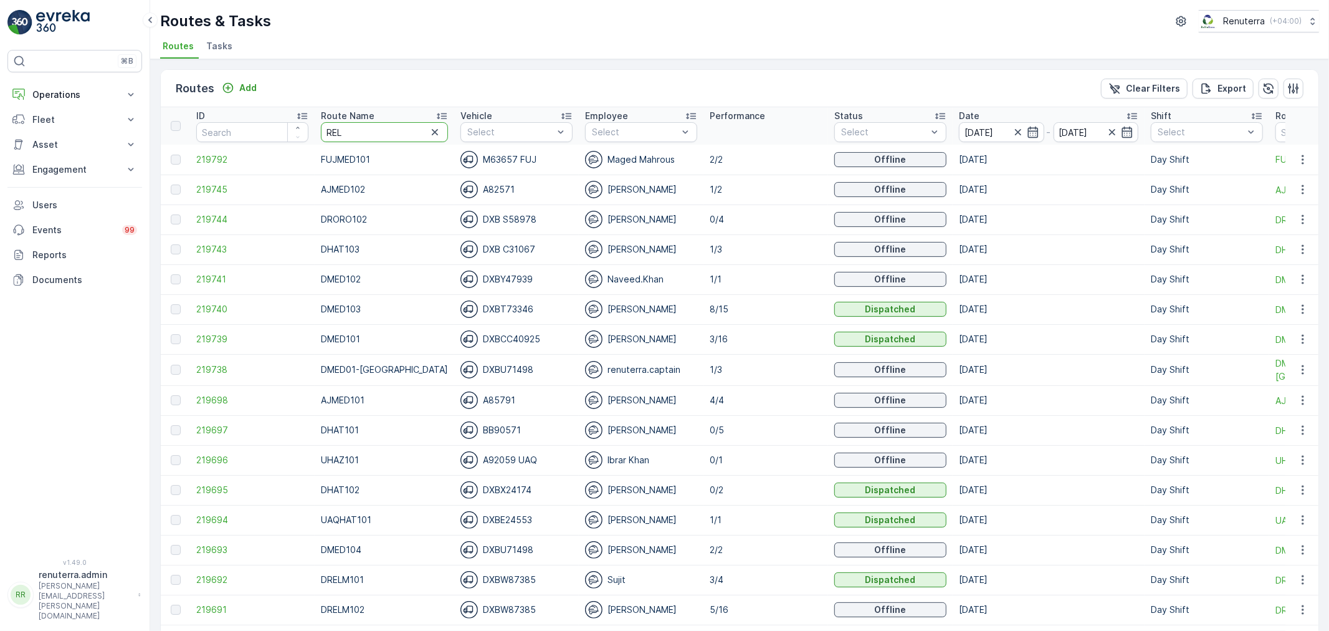
drag, startPoint x: 370, startPoint y: 122, endPoint x: 287, endPoint y: 127, distance: 83.7
click at [287, 127] on tr "ID Route Name REL Vehicle Select Employee Select Performance Status Select Date…" at bounding box center [794, 125] width 1267 height 37
type input "dhatr"
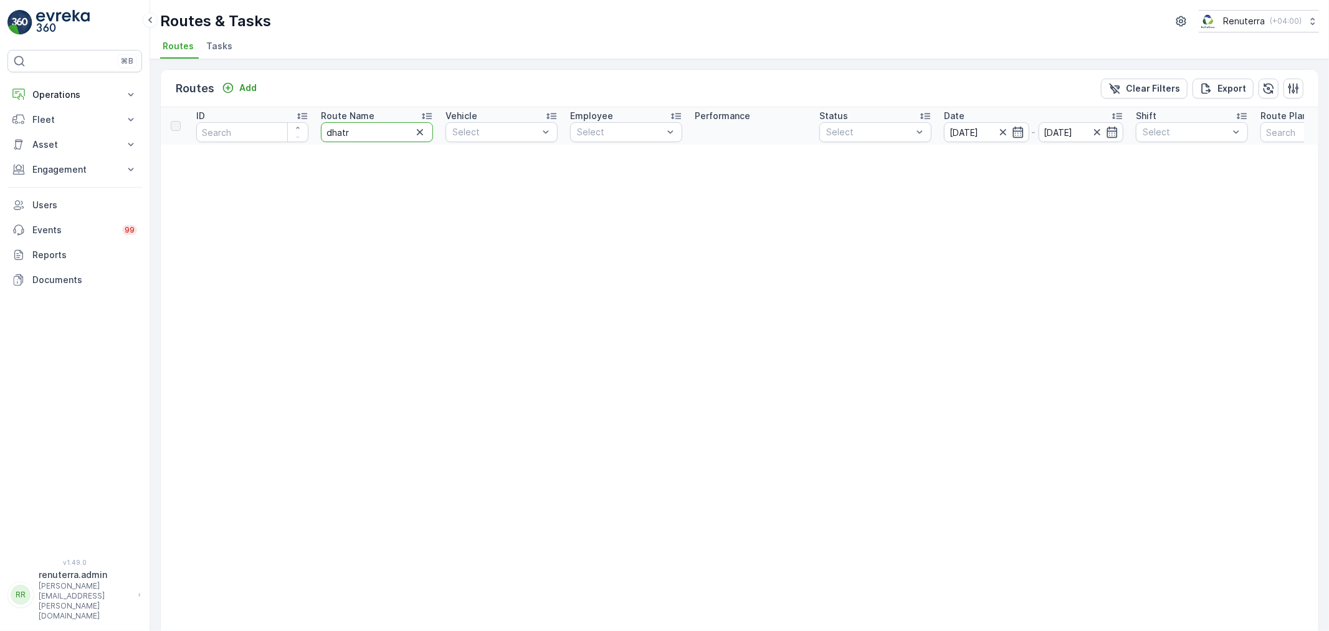
click at [360, 138] on input "dhatr" at bounding box center [377, 132] width 112 height 20
type input "dhat"
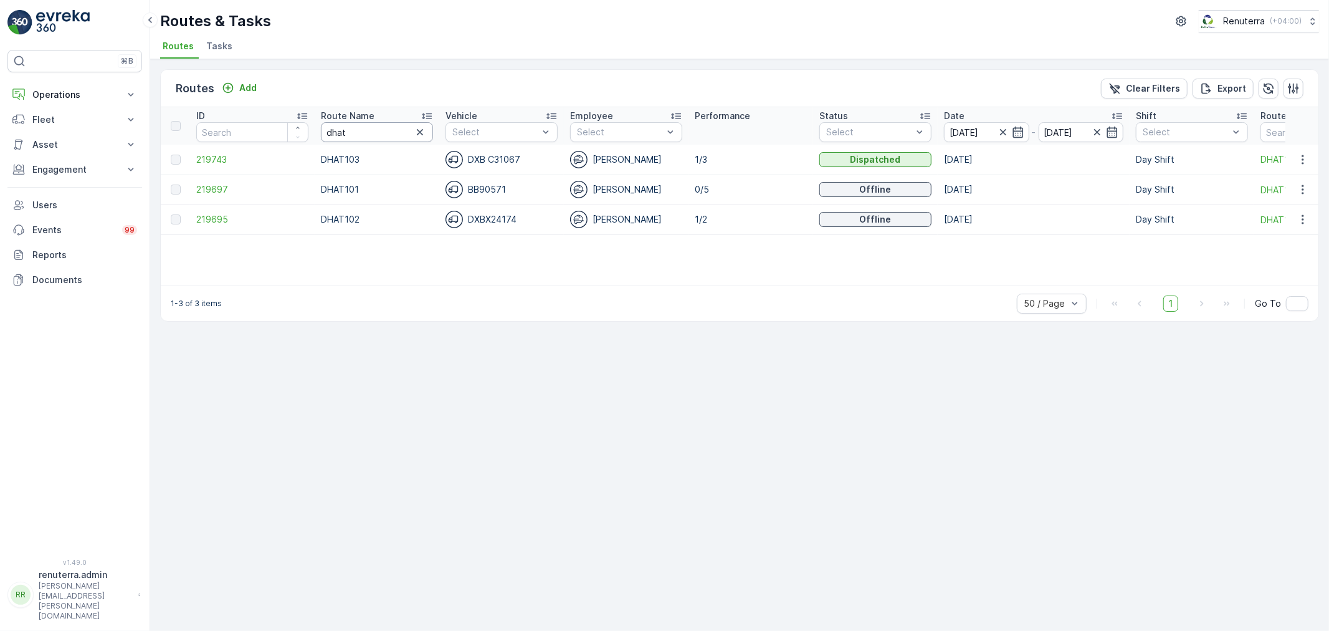
drag, startPoint x: 372, startPoint y: 128, endPoint x: 351, endPoint y: 128, distance: 21.2
click at [351, 128] on input "dhat" at bounding box center [377, 132] width 112 height 20
drag, startPoint x: 355, startPoint y: 134, endPoint x: 308, endPoint y: 138, distance: 47.6
click at [308, 138] on tr "ID Route Name dhat Vehicle Select Employee Select Performance Status Select Dat…" at bounding box center [787, 125] width 1252 height 37
type input "DROR"
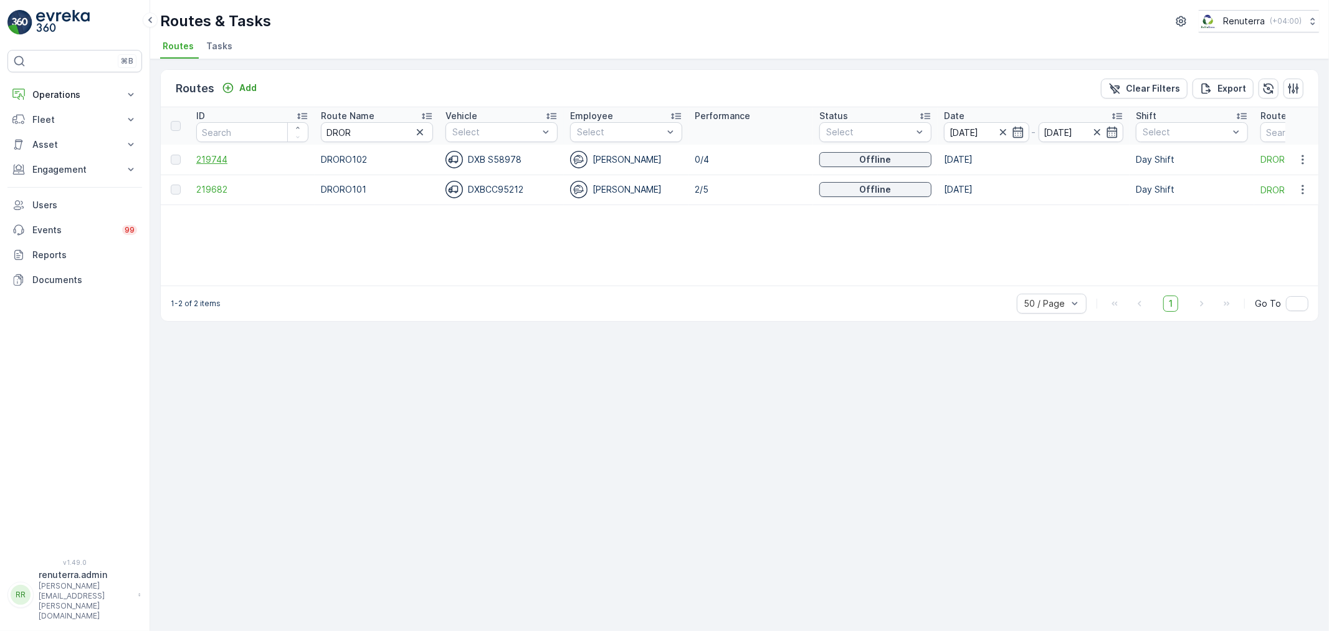
click at [213, 163] on span "219744" at bounding box center [252, 159] width 112 height 12
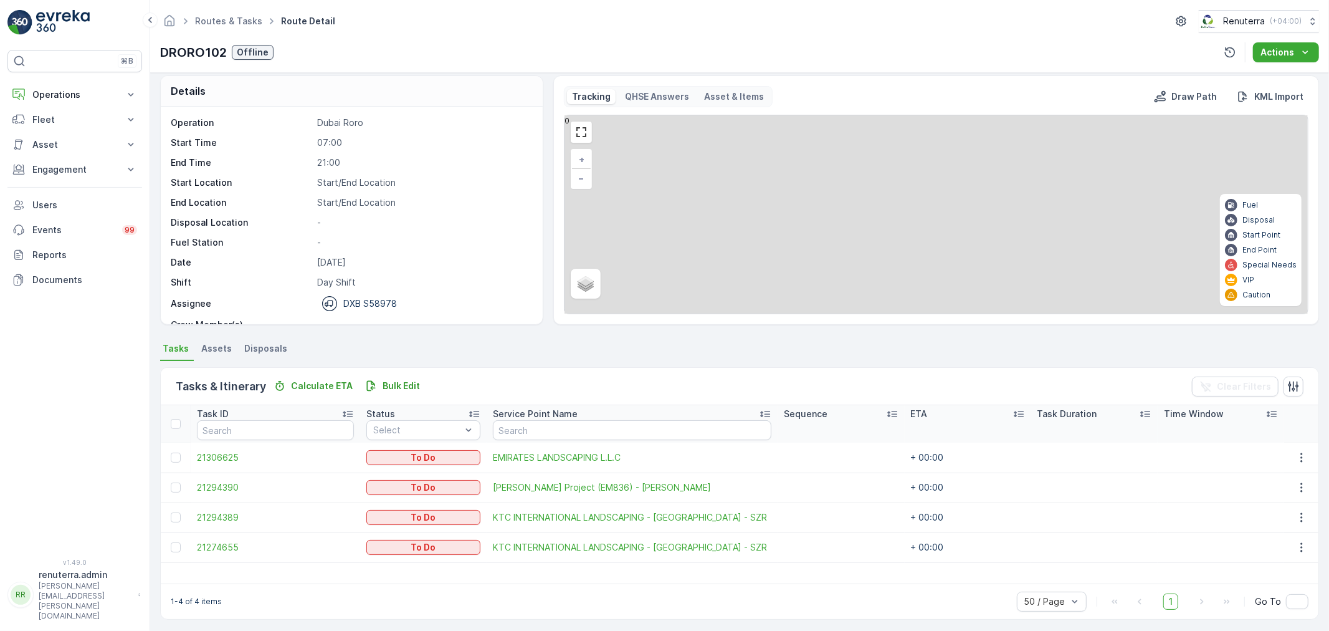
scroll to position [11, 0]
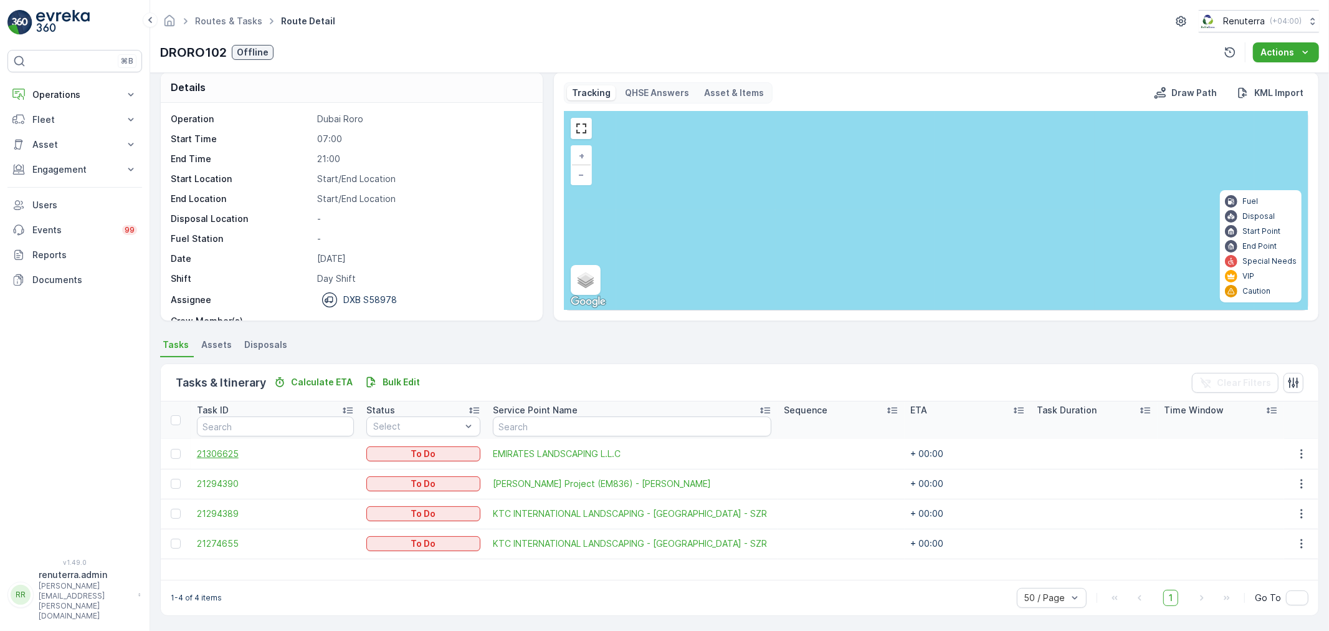
click at [260, 452] on span "21306625" at bounding box center [275, 454] width 157 height 12
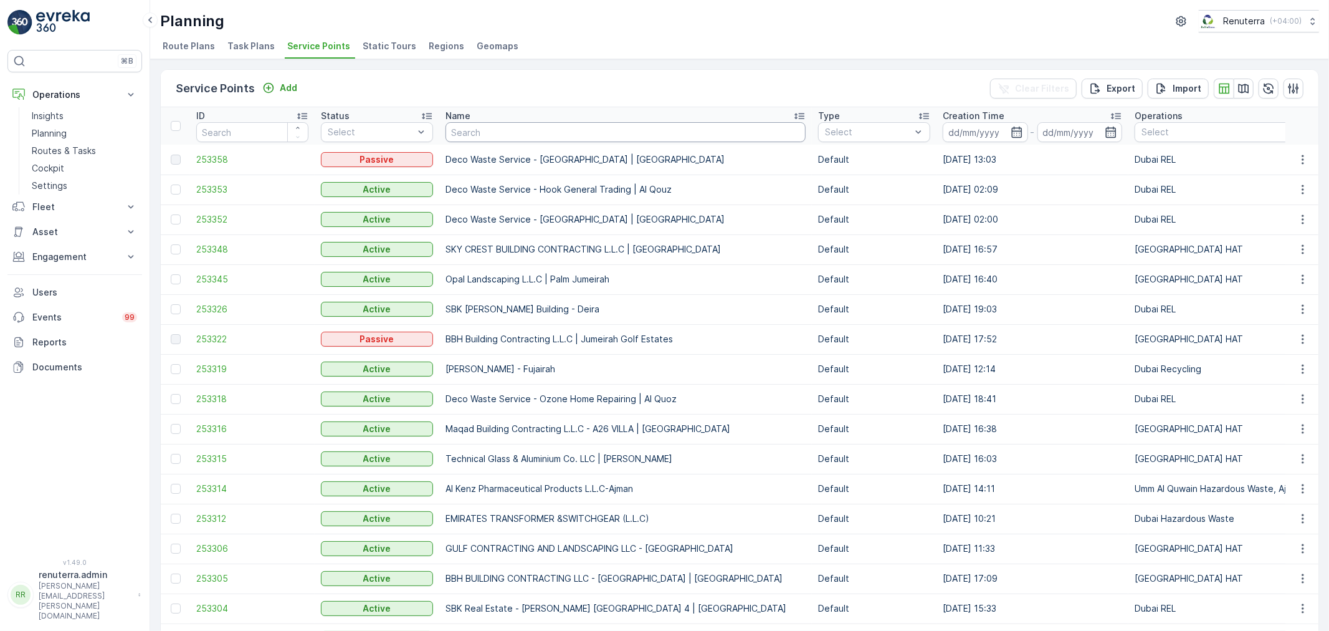
click at [532, 132] on input "text" at bounding box center [626, 132] width 360 height 20
type input "E"
type input "KTC"
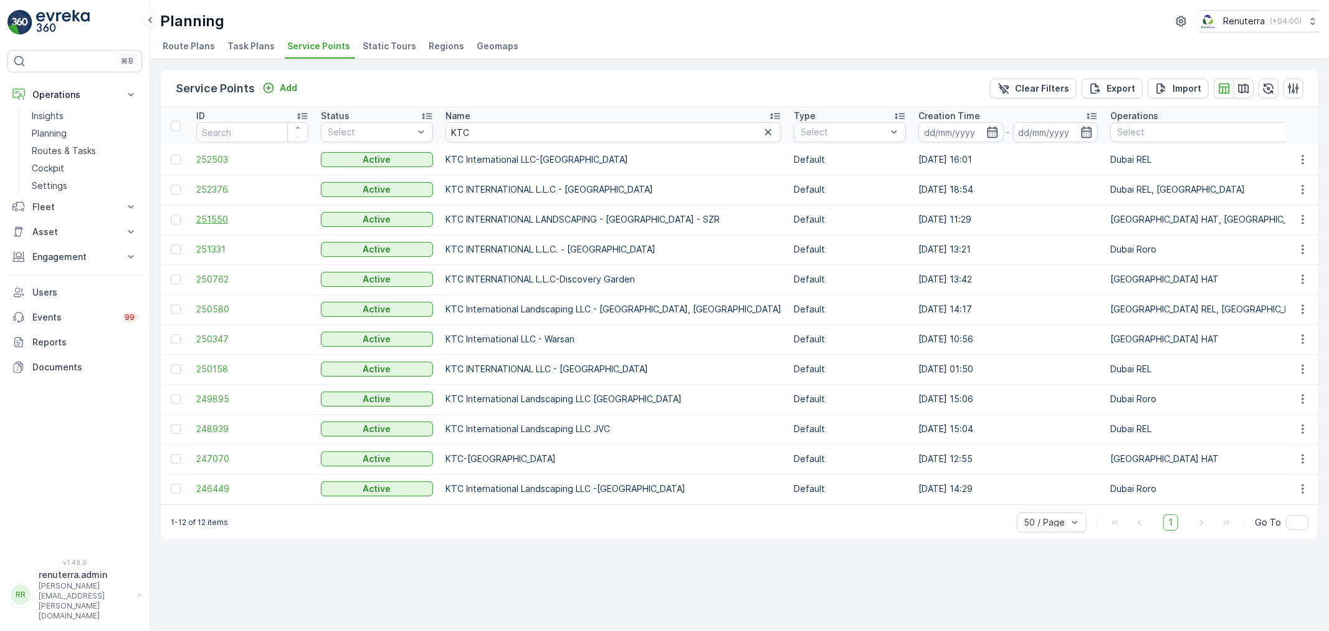
click at [240, 218] on span "251550" at bounding box center [252, 219] width 112 height 12
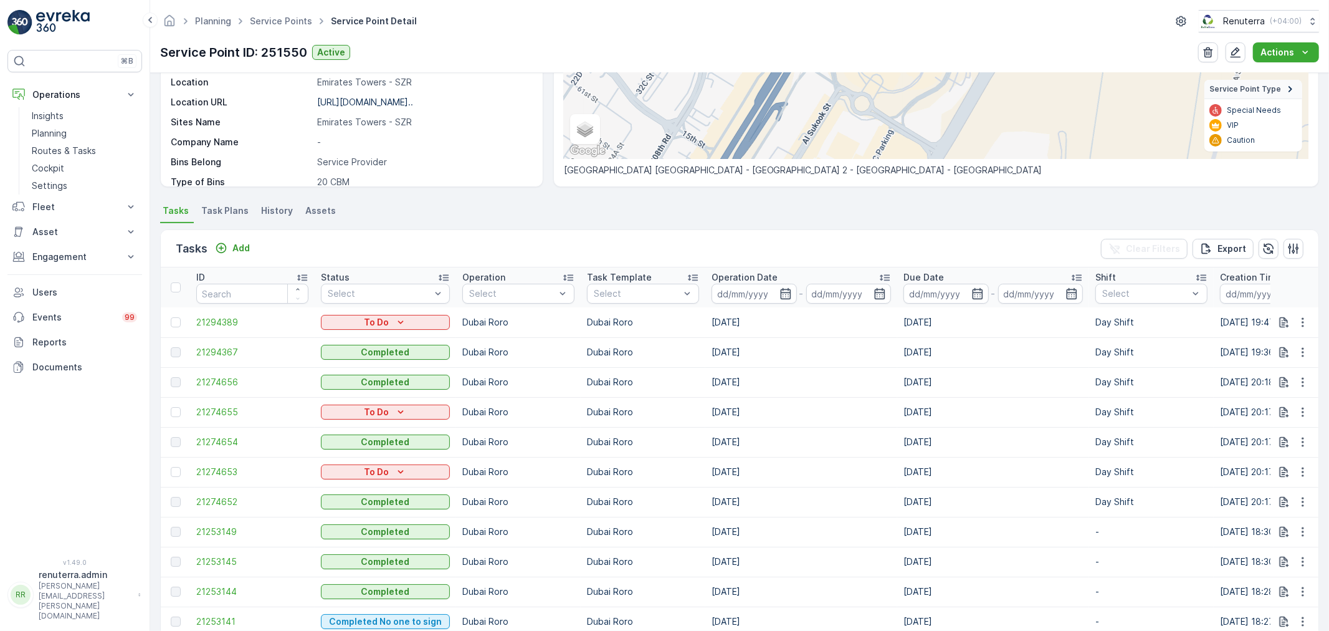
scroll to position [277, 0]
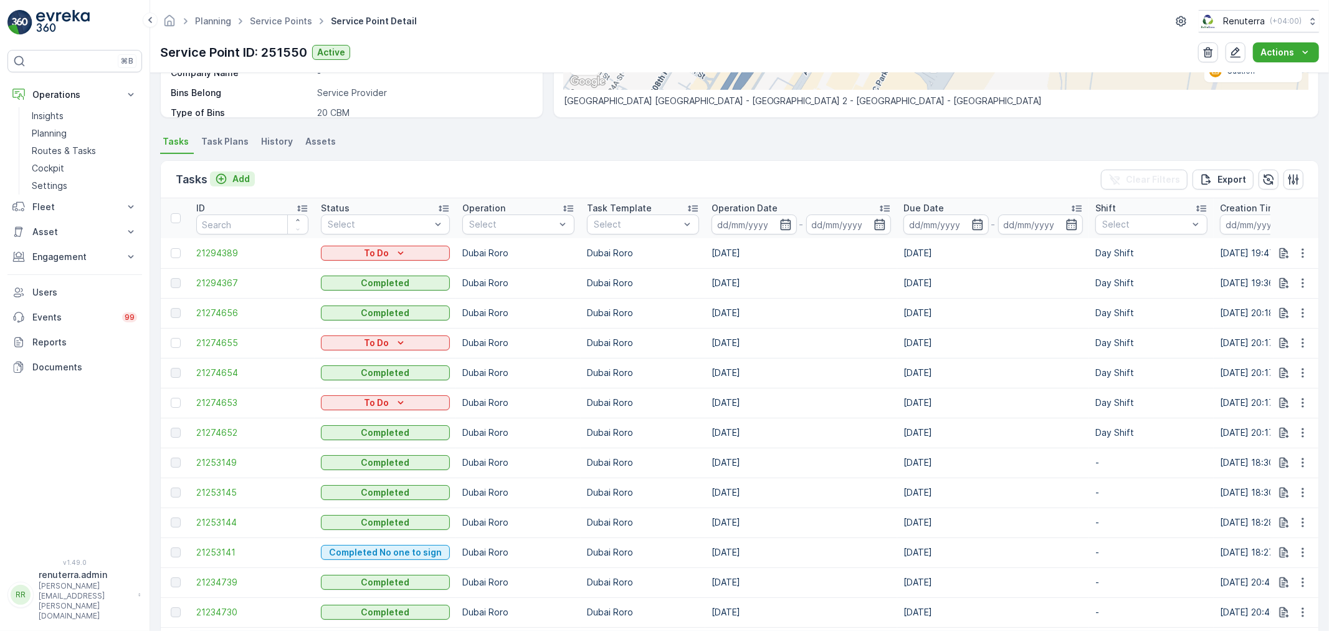
click at [240, 173] on p "Add" at bounding box center [240, 179] width 17 height 12
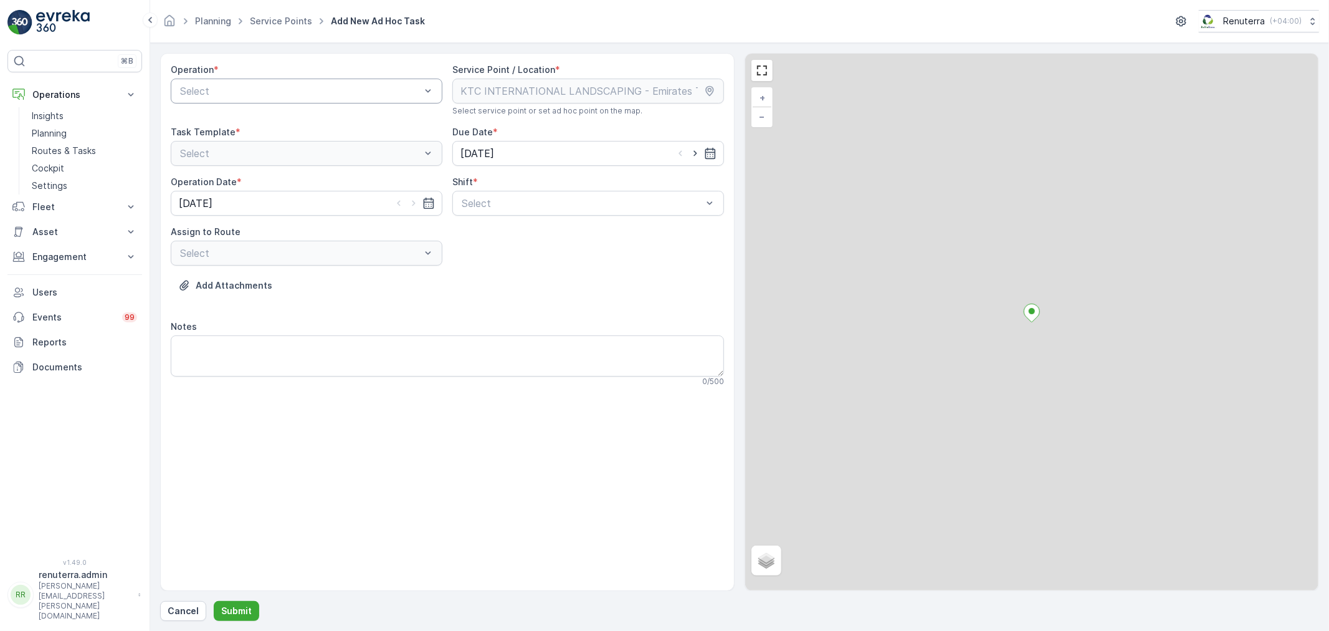
click at [253, 88] on div at bounding box center [300, 90] width 243 height 11
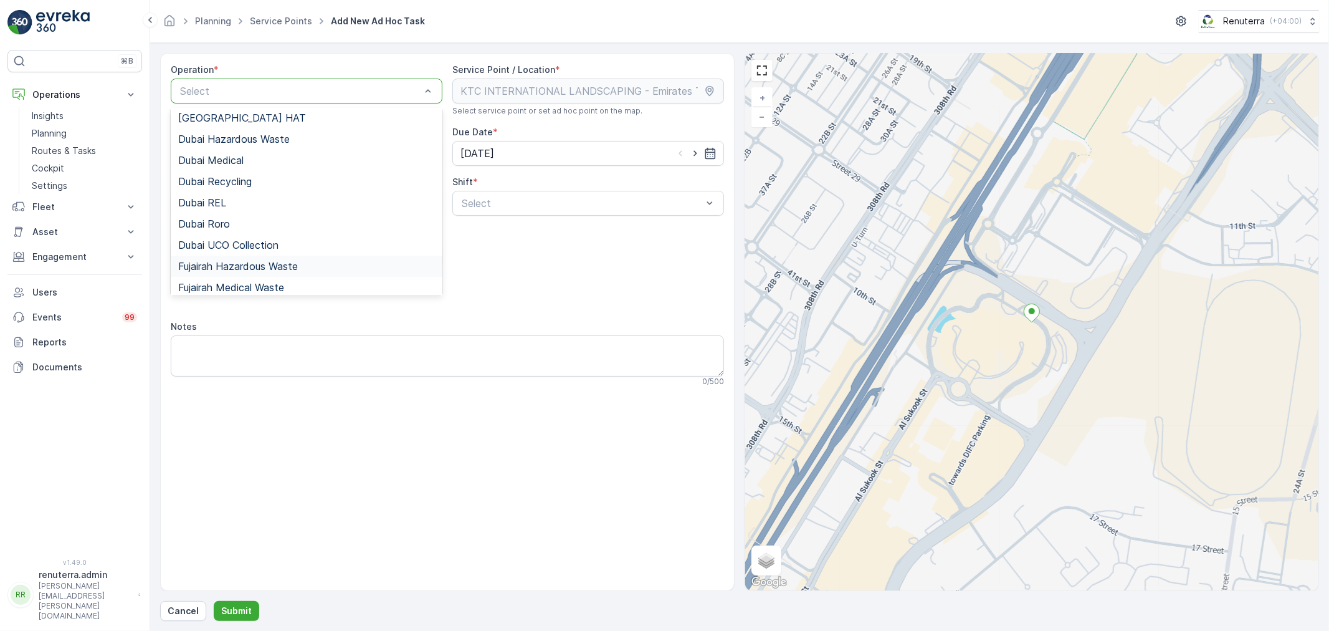
scroll to position [69, 0]
click at [235, 219] on div "Dubai Roro" at bounding box center [306, 221] width 257 height 11
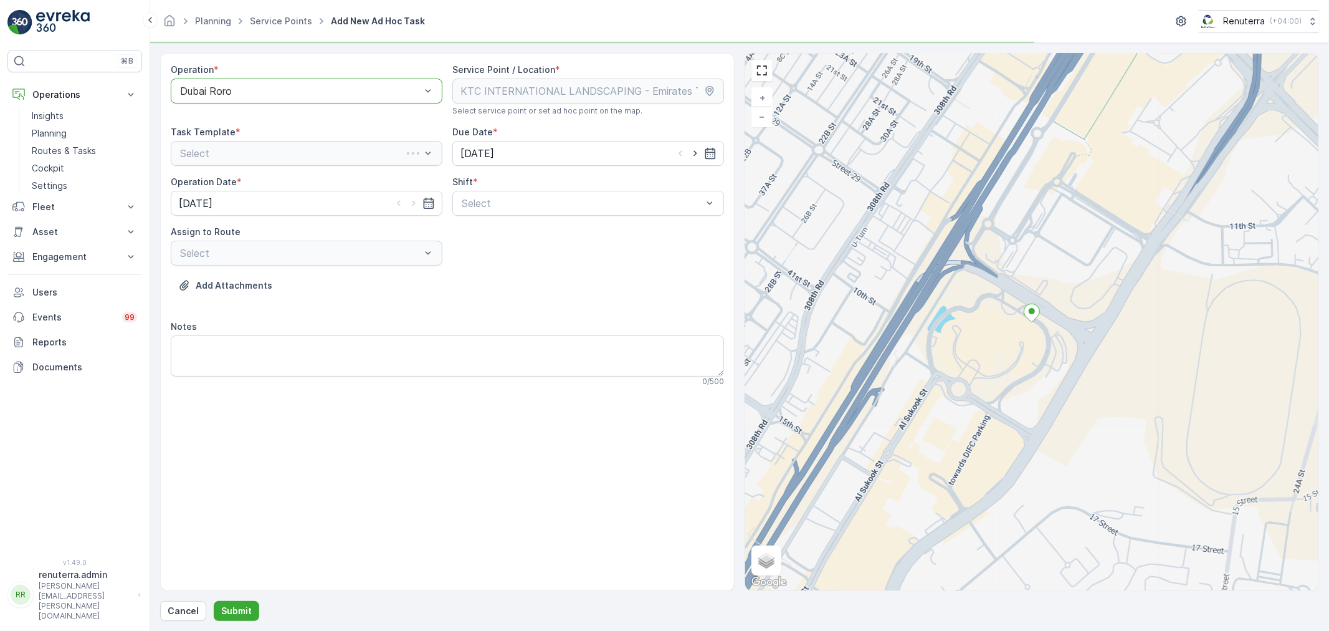
click at [560, 219] on div "Operation * option Dubai Roro, selected. Dubai Roro Service Point / Location * …" at bounding box center [447, 230] width 553 height 333
click at [534, 214] on div "Select" at bounding box center [589, 203] width 272 height 25
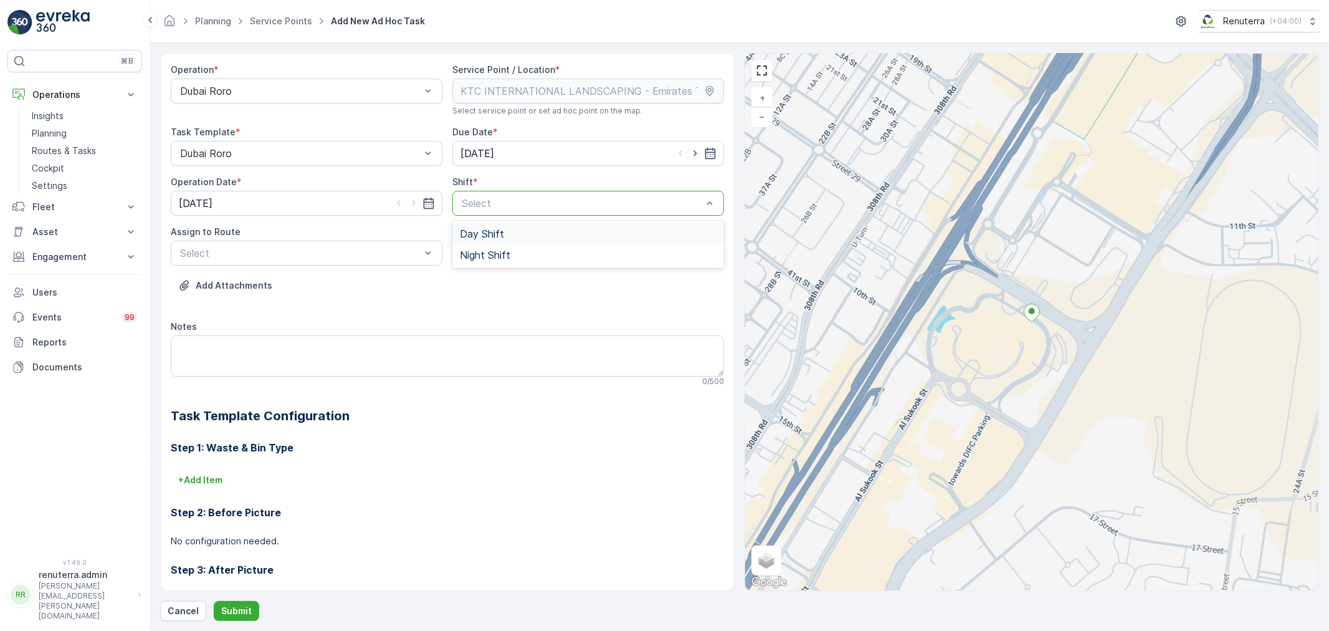
click at [529, 237] on div "Day Shift" at bounding box center [588, 233] width 257 height 11
click at [396, 252] on div at bounding box center [300, 252] width 243 height 11
click at [371, 278] on div "DRORO102 (Offline) - DXB S58978" at bounding box center [306, 283] width 257 height 11
click at [251, 606] on button "Submit" at bounding box center [236, 611] width 45 height 20
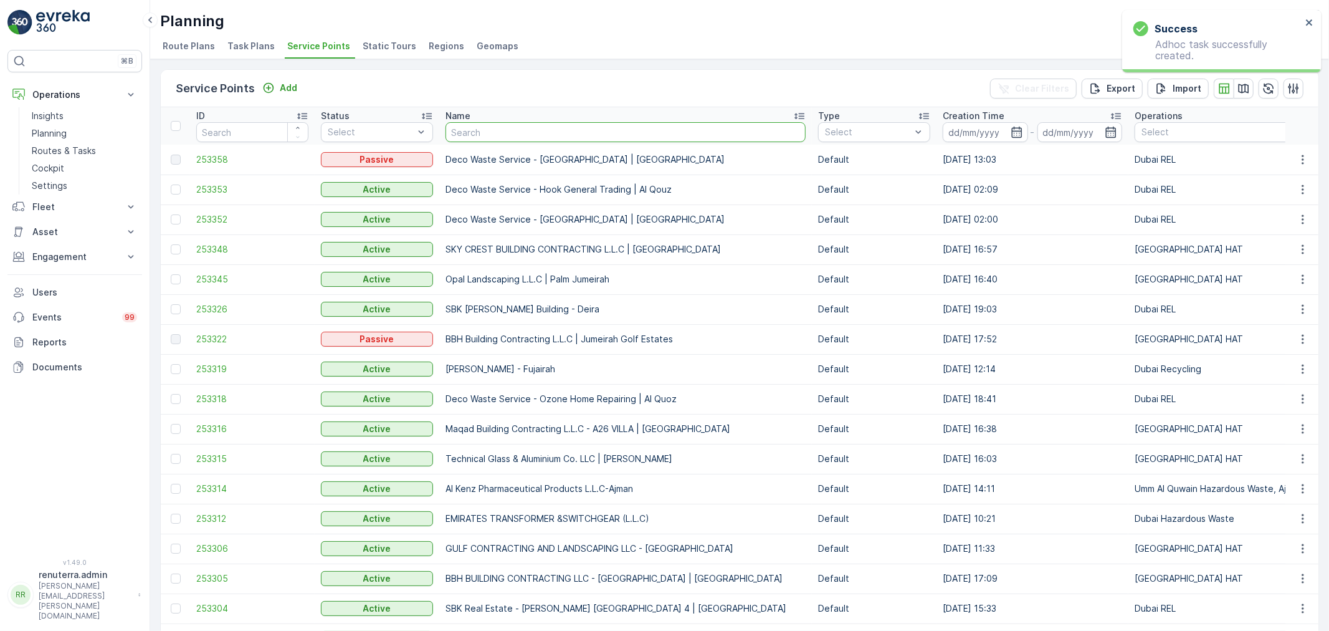
click at [477, 128] on input "text" at bounding box center [626, 132] width 360 height 20
type input "bbh"
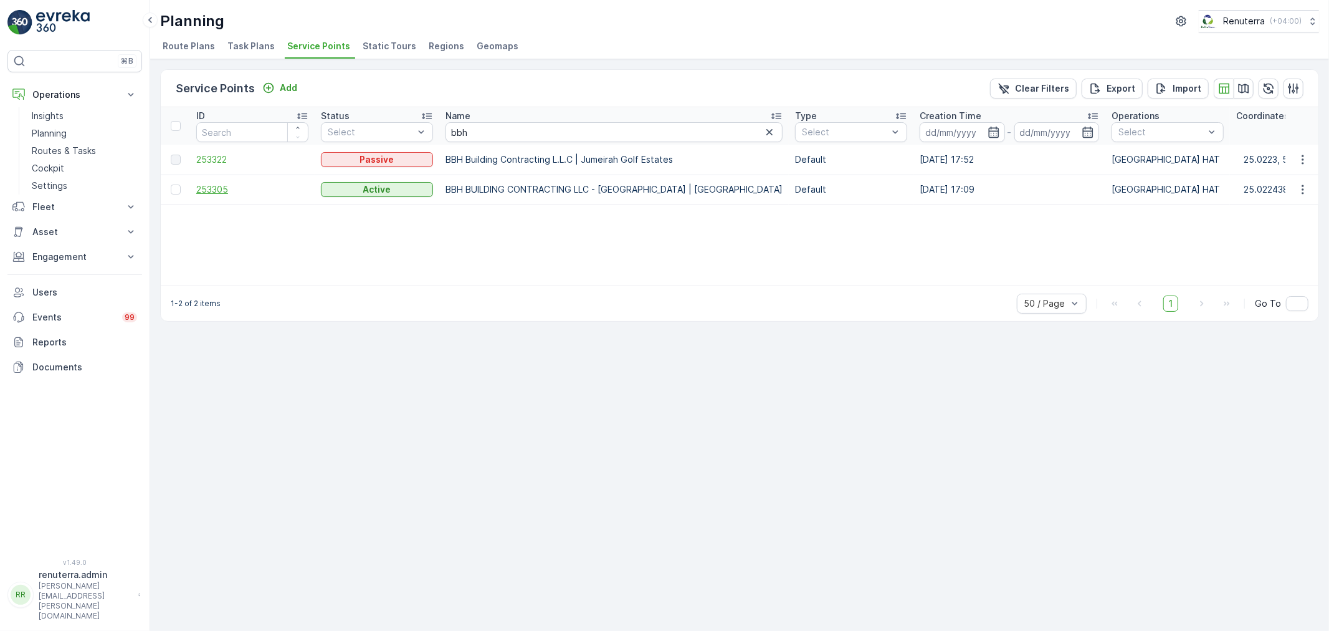
click at [247, 184] on span "253305" at bounding box center [252, 189] width 112 height 12
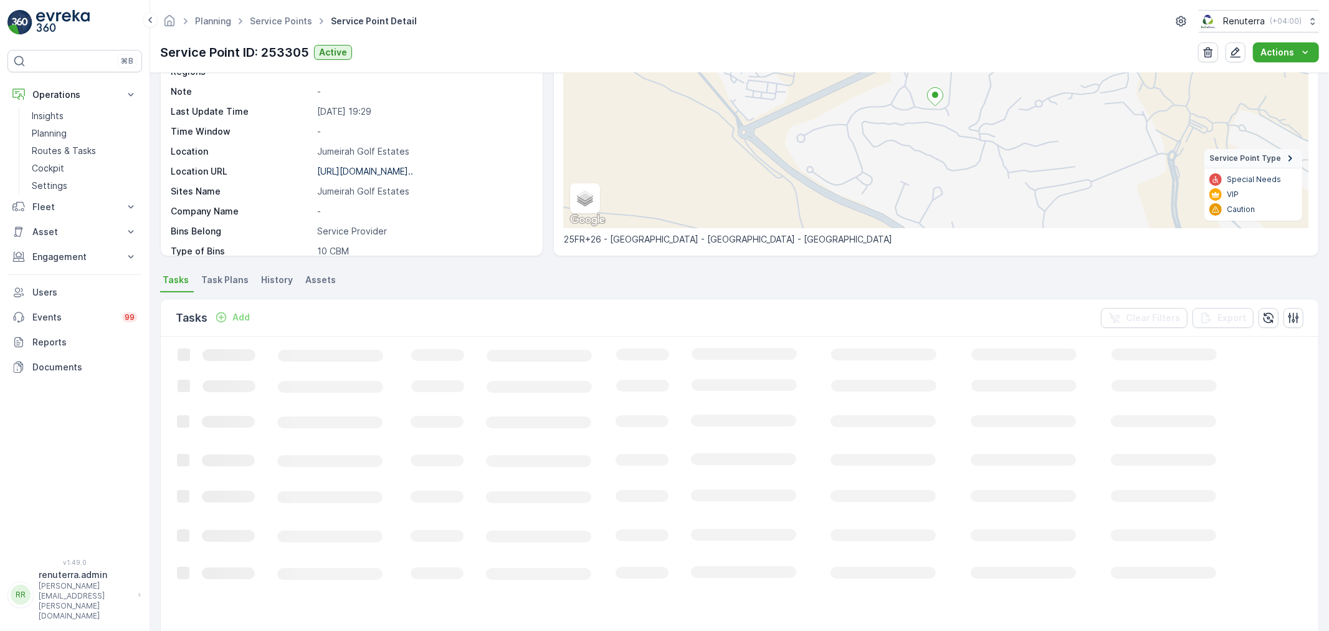
scroll to position [75, 0]
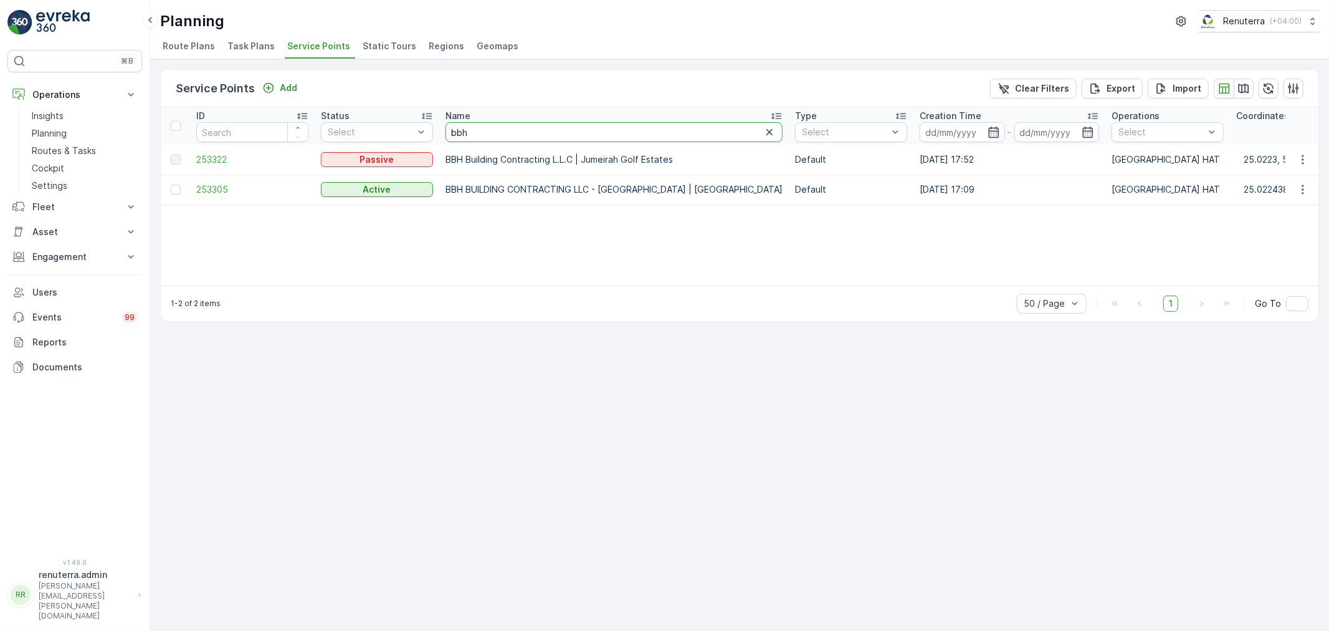
drag, startPoint x: 477, startPoint y: 131, endPoint x: 431, endPoint y: 144, distance: 47.9
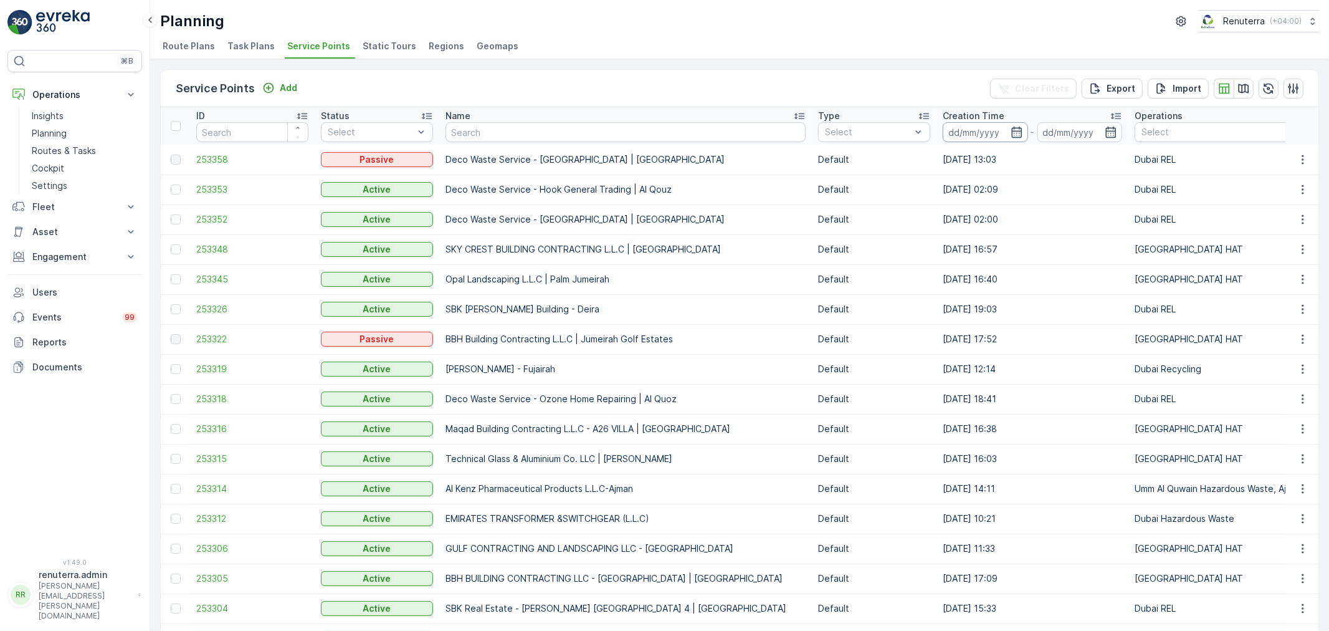
click at [1006, 125] on input at bounding box center [985, 132] width 85 height 20
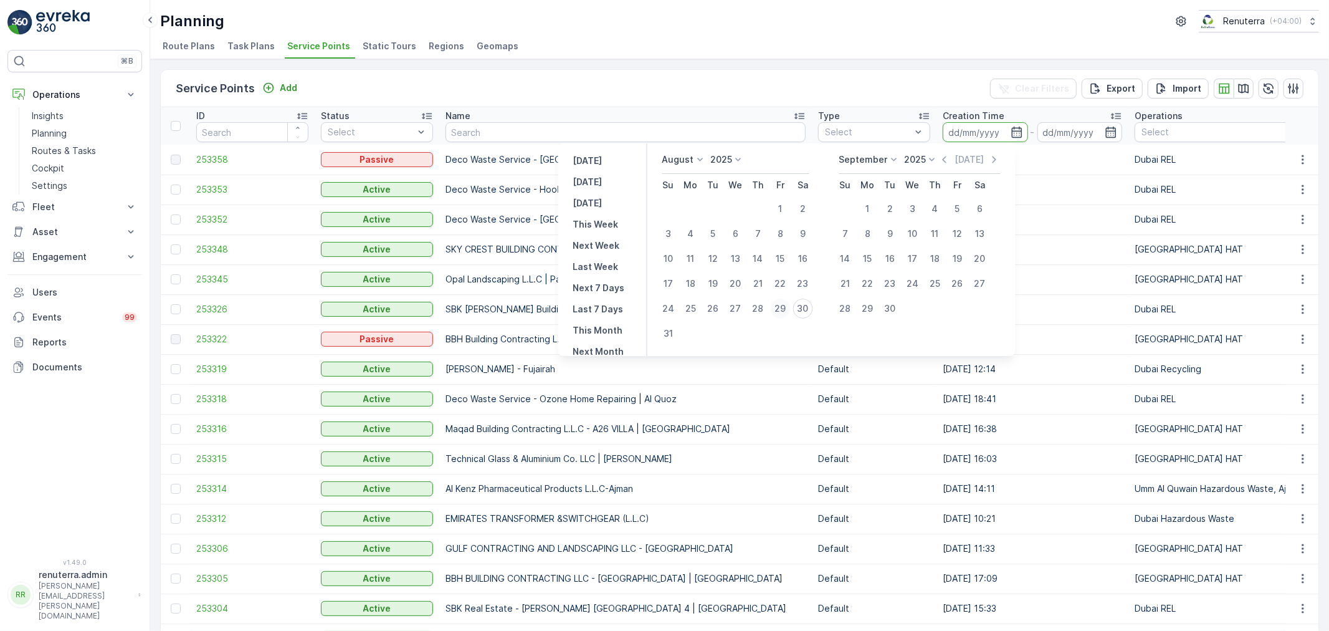
click at [792, 306] on button "29" at bounding box center [780, 308] width 22 height 22
type input "[DATE]"
click at [487, 140] on input "text" at bounding box center [626, 132] width 360 height 20
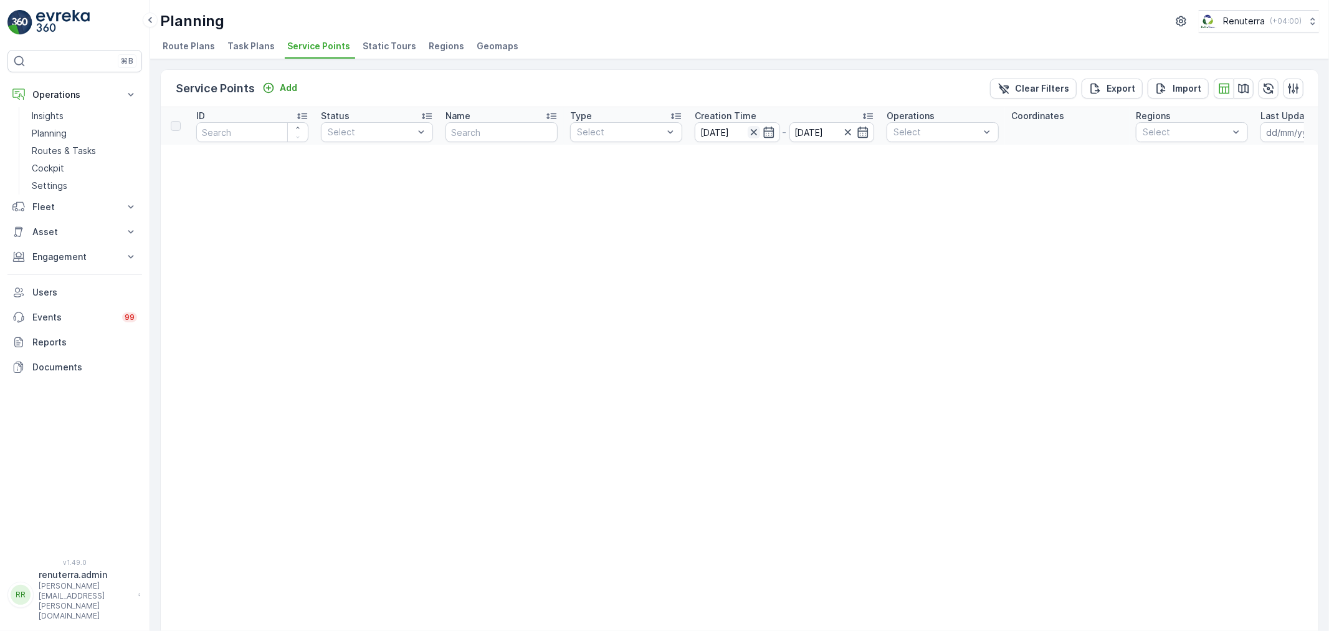
click at [757, 130] on icon "button" at bounding box center [754, 132] width 12 height 12
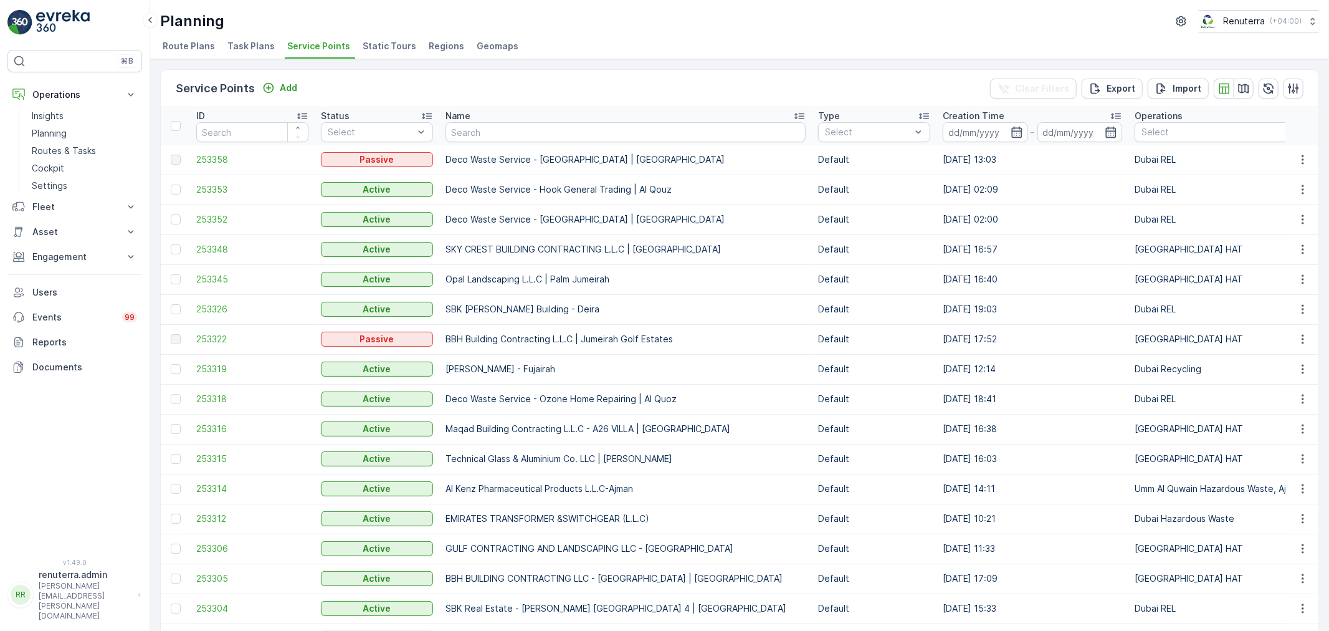
click at [488, 133] on input "text" at bounding box center [626, 132] width 360 height 20
type input "KHK"
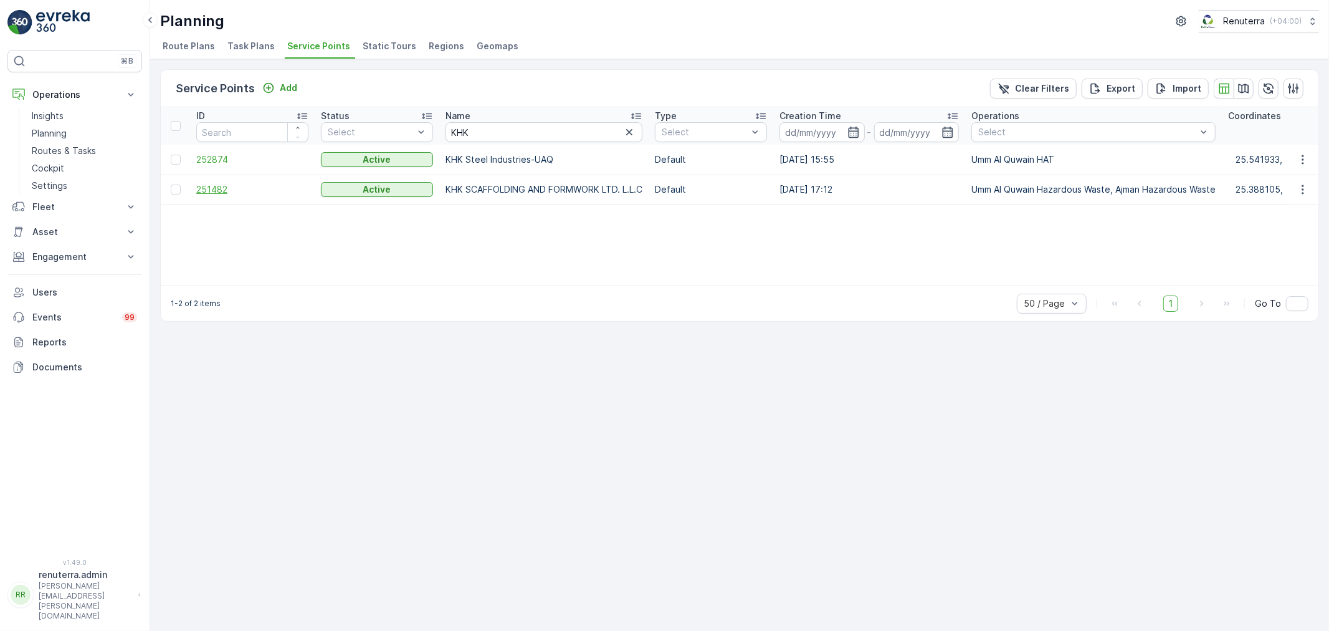
click at [226, 191] on span "251482" at bounding box center [252, 189] width 112 height 12
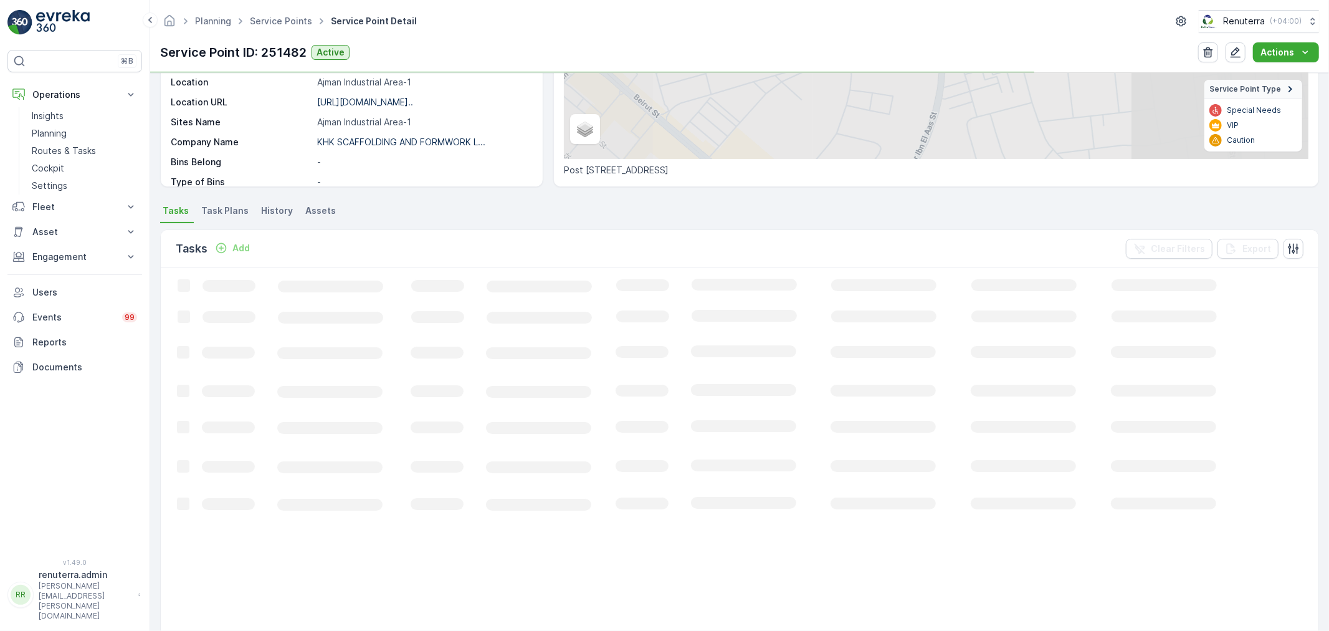
scroll to position [208, 0]
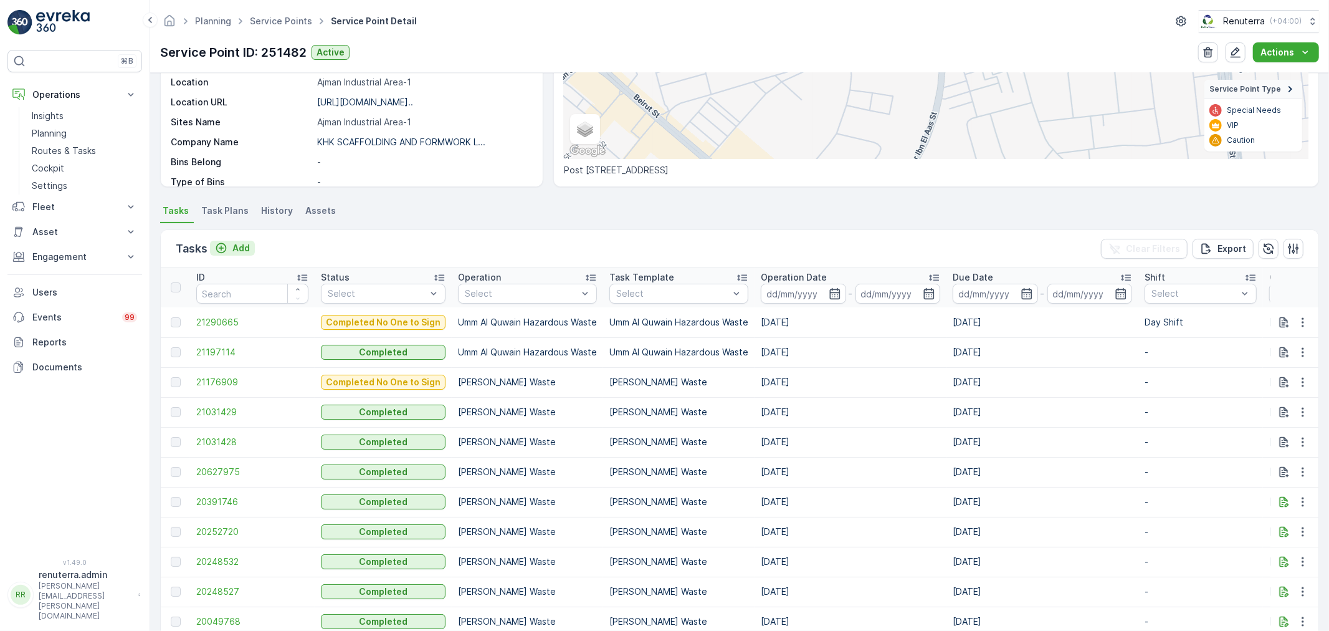
click at [248, 246] on p "Add" at bounding box center [240, 248] width 17 height 12
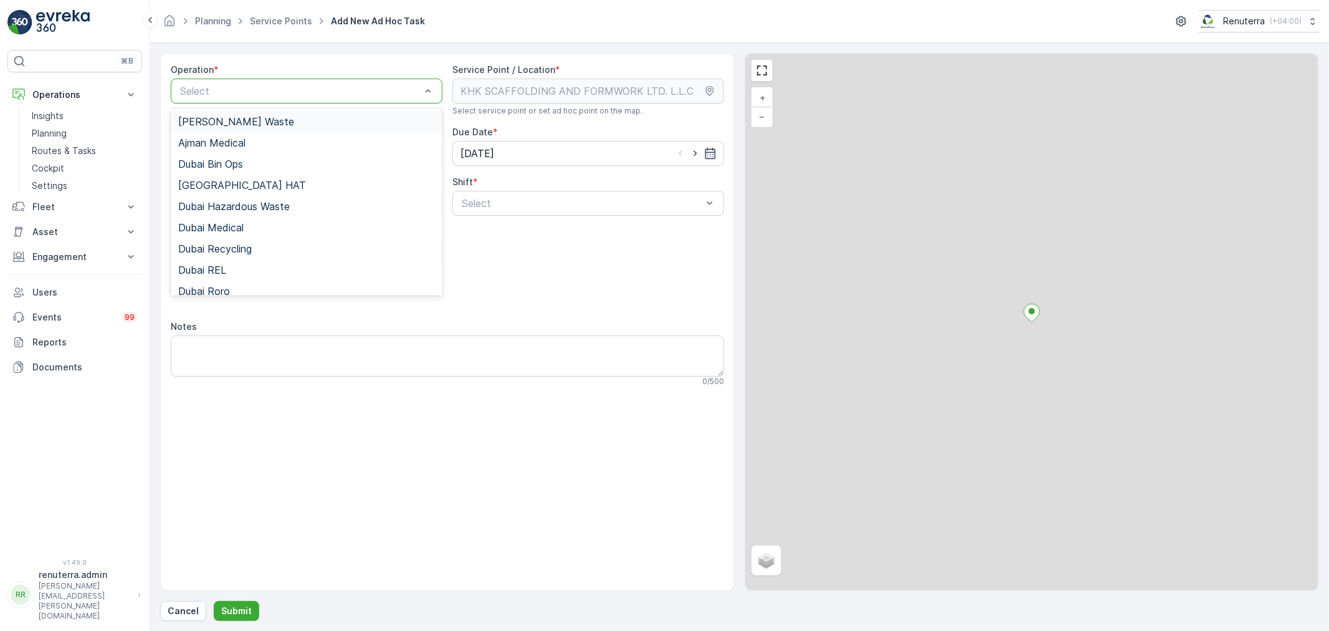
click at [208, 86] on div at bounding box center [300, 90] width 243 height 11
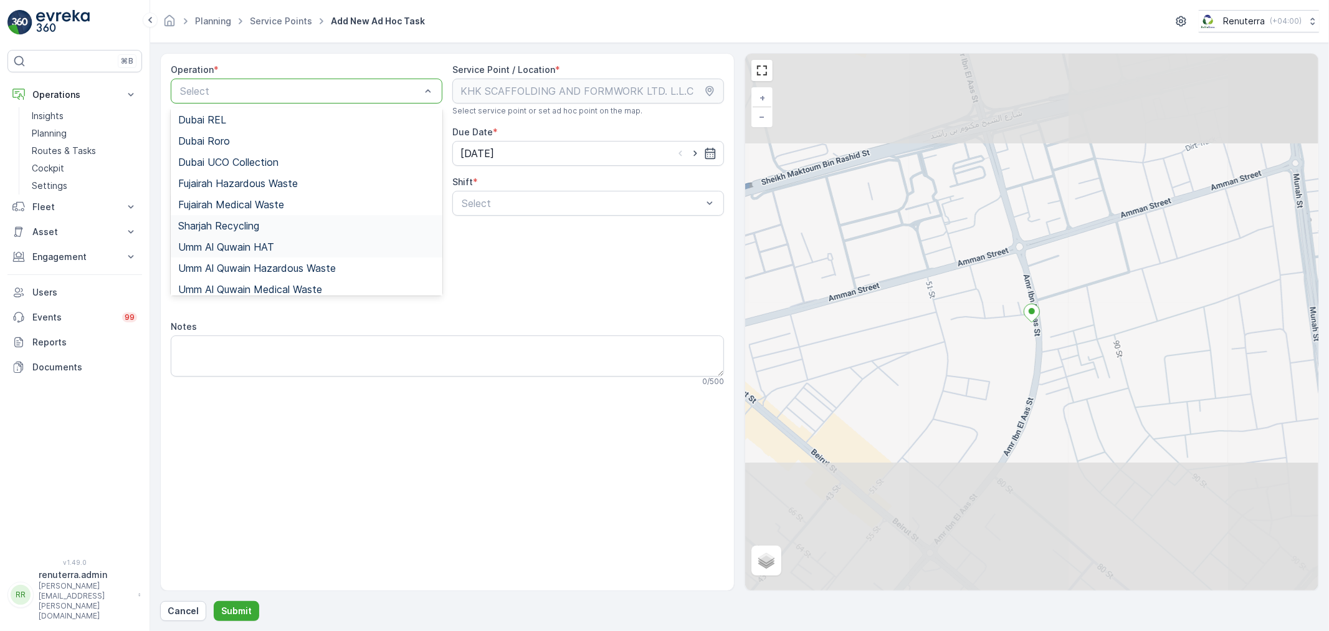
scroll to position [156, 0]
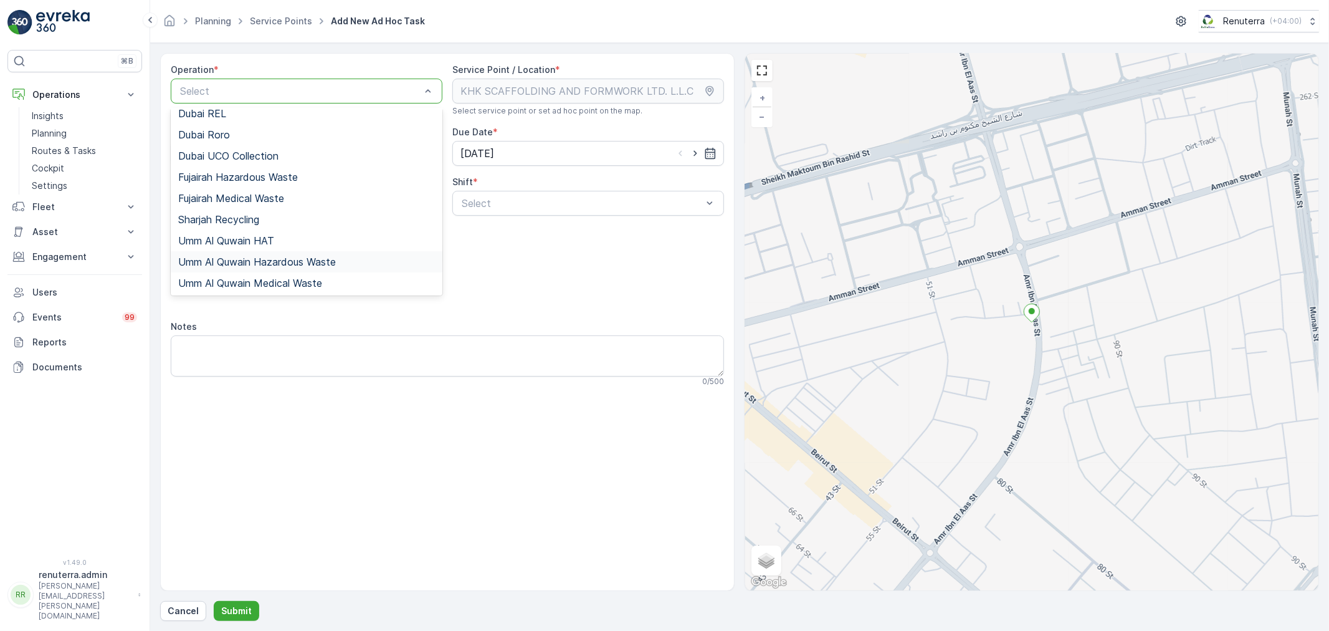
click at [262, 262] on span "Umm Al Quwain Hazardous Waste" at bounding box center [257, 261] width 158 height 11
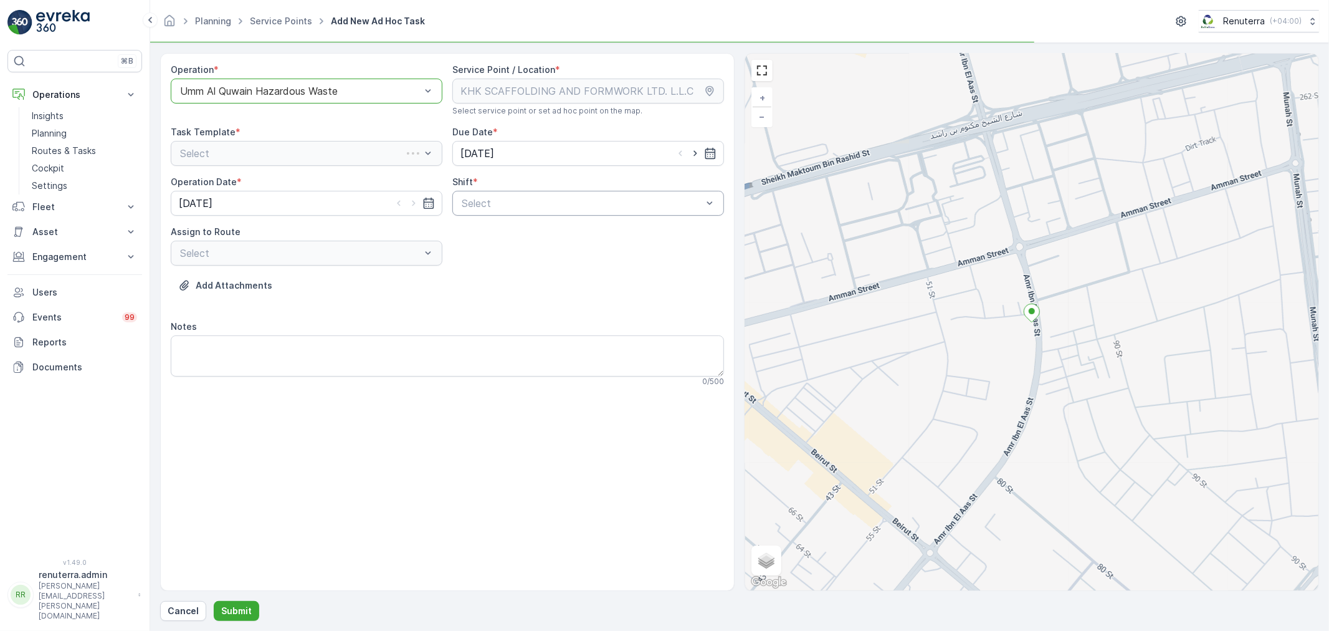
drag, startPoint x: 431, startPoint y: 208, endPoint x: 461, endPoint y: 208, distance: 30.5
click at [445, 208] on div "Operation * option Umm Al Quwain Hazardous Waste, selected. Umm Al Quwain Hazar…" at bounding box center [447, 230] width 553 height 333
drag, startPoint x: 469, startPoint y: 208, endPoint x: 474, endPoint y: 216, distance: 9.9
click at [469, 208] on div at bounding box center [582, 203] width 243 height 11
click at [481, 231] on span "Day Shift" at bounding box center [482, 233] width 44 height 11
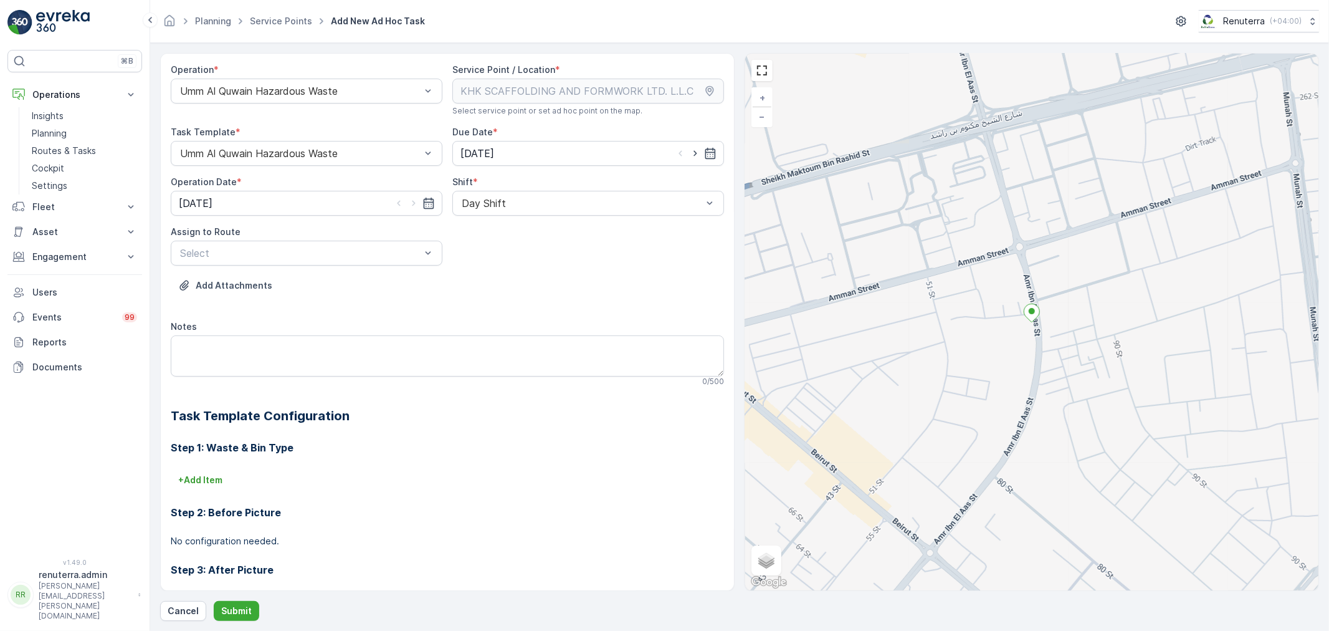
click at [371, 239] on div "Assign to Route Select" at bounding box center [307, 246] width 272 height 40
click at [352, 258] on div at bounding box center [300, 252] width 243 height 11
click at [343, 288] on span "UHAZ101 (Dispatched) - A92059 UAQ" at bounding box center [267, 283] width 179 height 11
click at [232, 602] on button "Submit" at bounding box center [236, 611] width 45 height 20
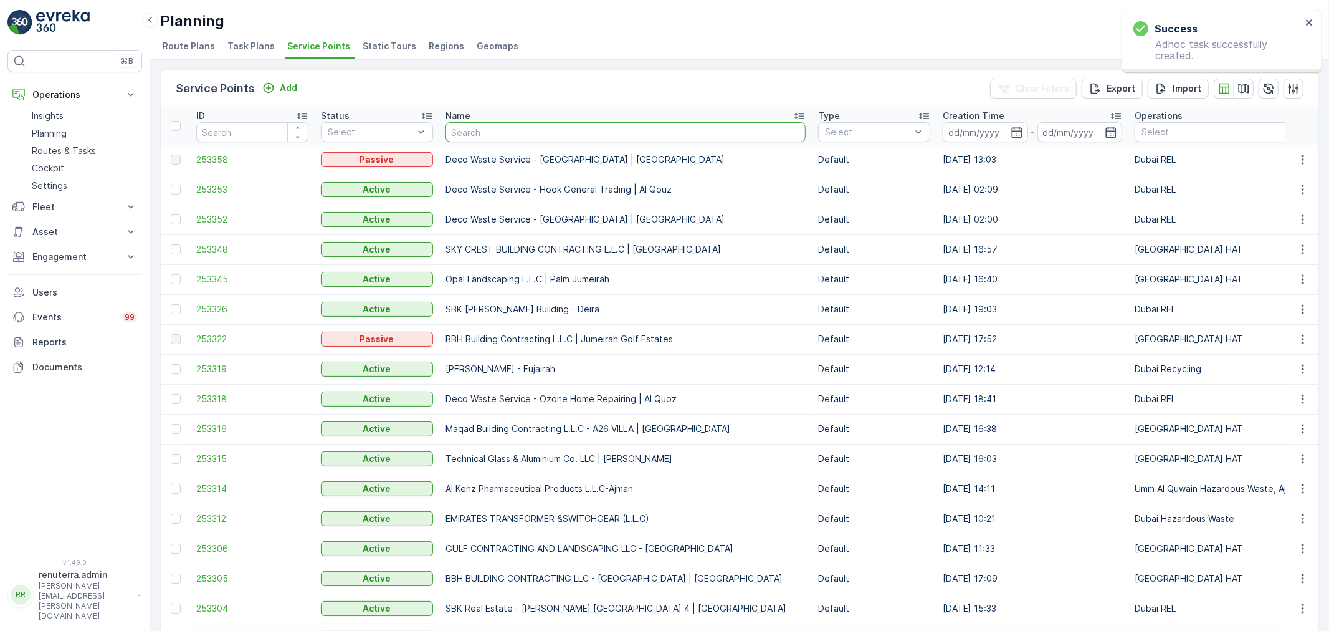
click at [491, 138] on input "text" at bounding box center [626, 132] width 360 height 20
type input "NOMAC"
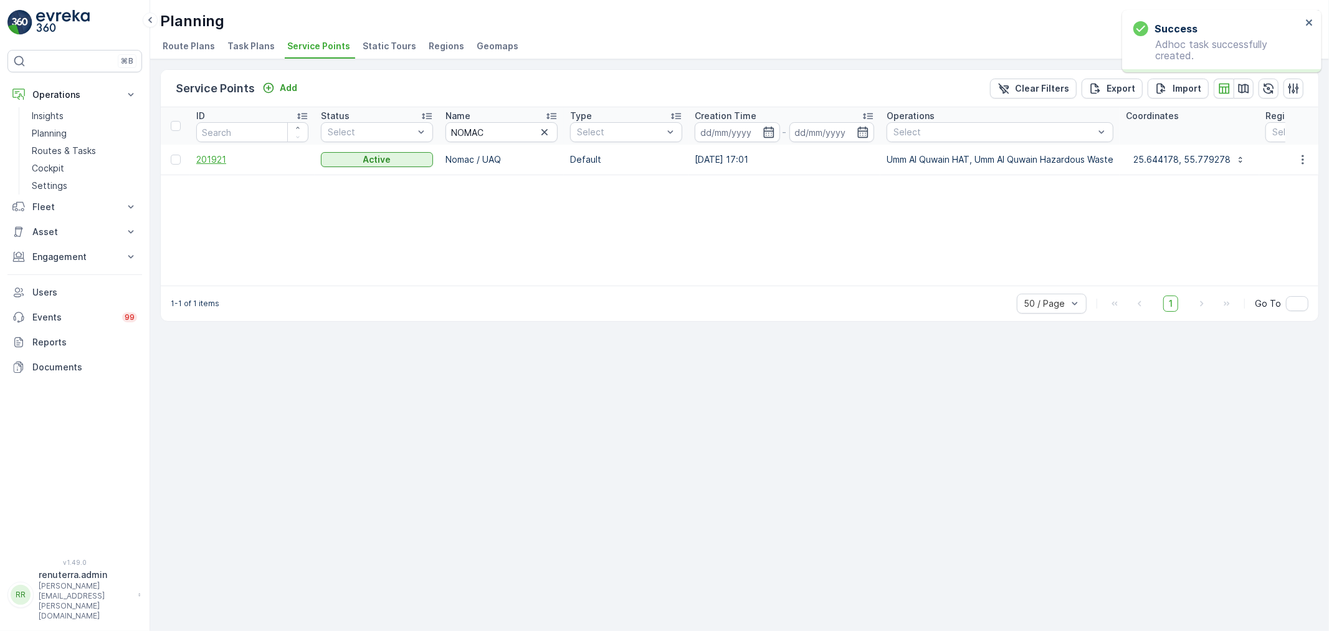
click at [277, 157] on span "201921" at bounding box center [252, 159] width 112 height 12
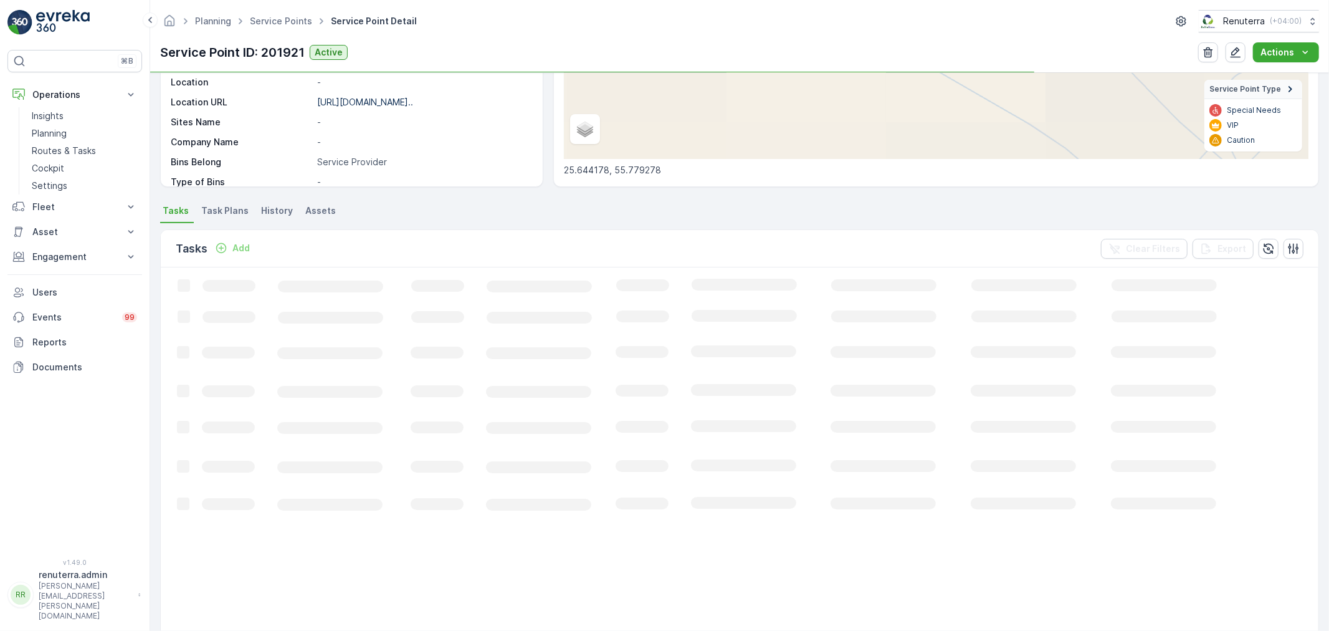
scroll to position [208, 0]
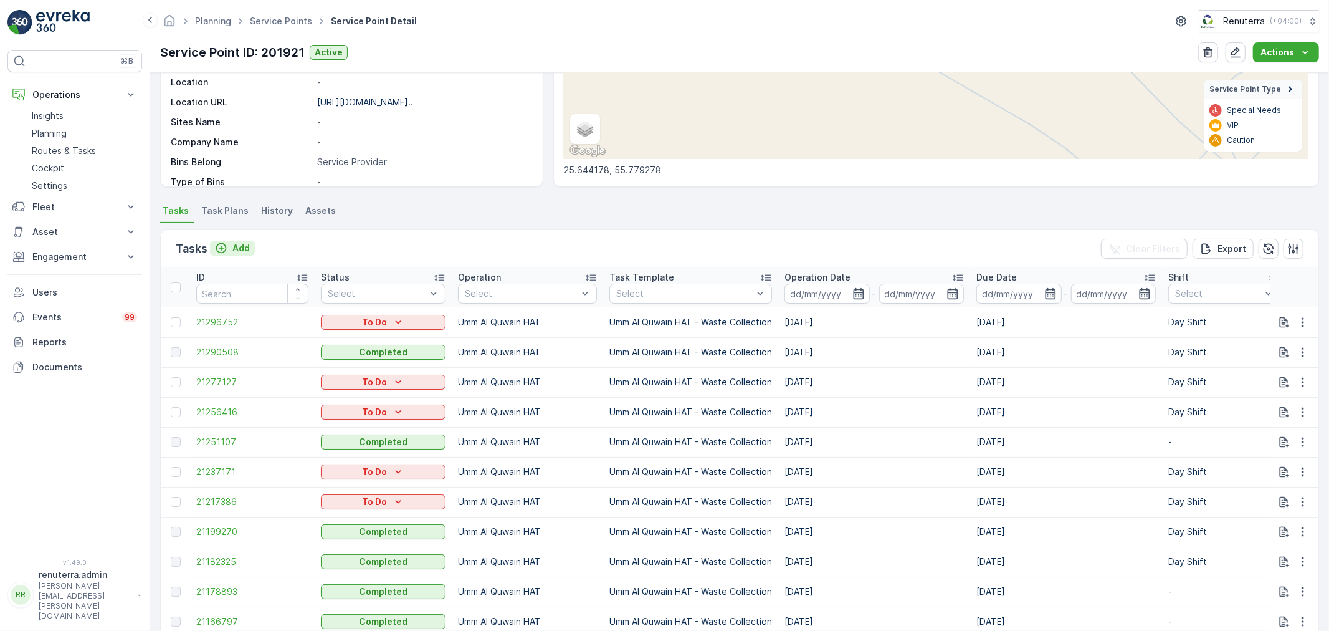
click at [237, 252] on p "Add" at bounding box center [240, 248] width 17 height 12
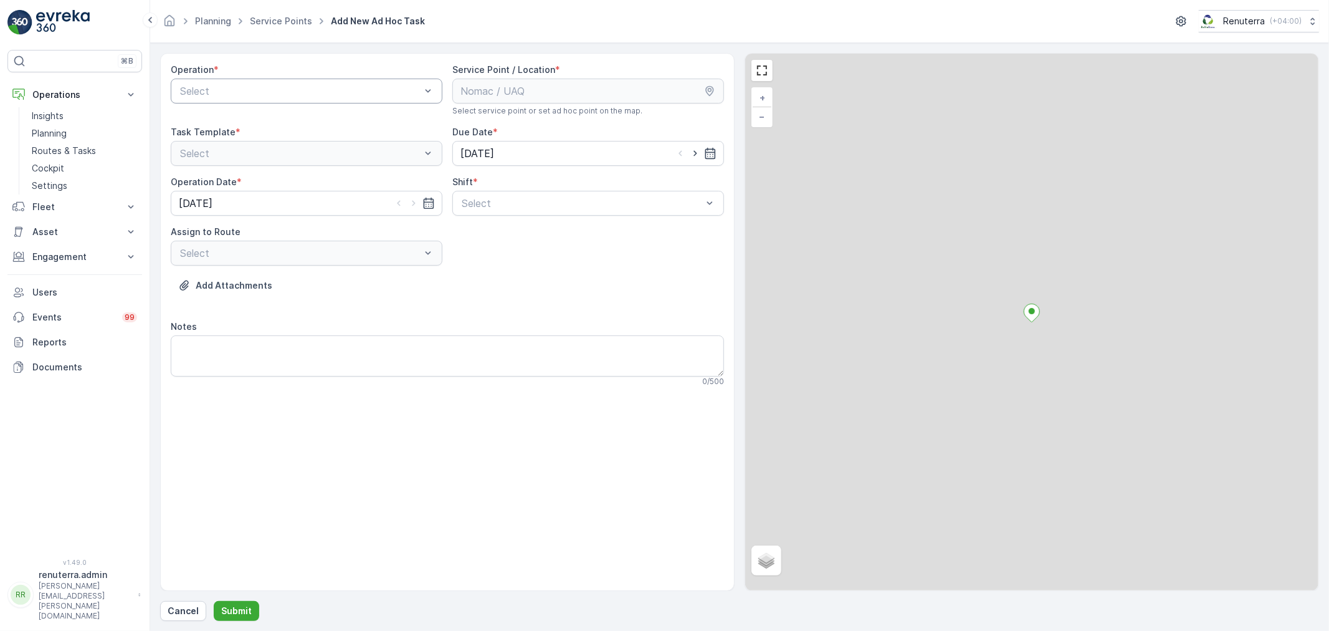
drag, startPoint x: 206, startPoint y: 88, endPoint x: 219, endPoint y: 93, distance: 13.7
click at [219, 93] on div at bounding box center [300, 90] width 243 height 11
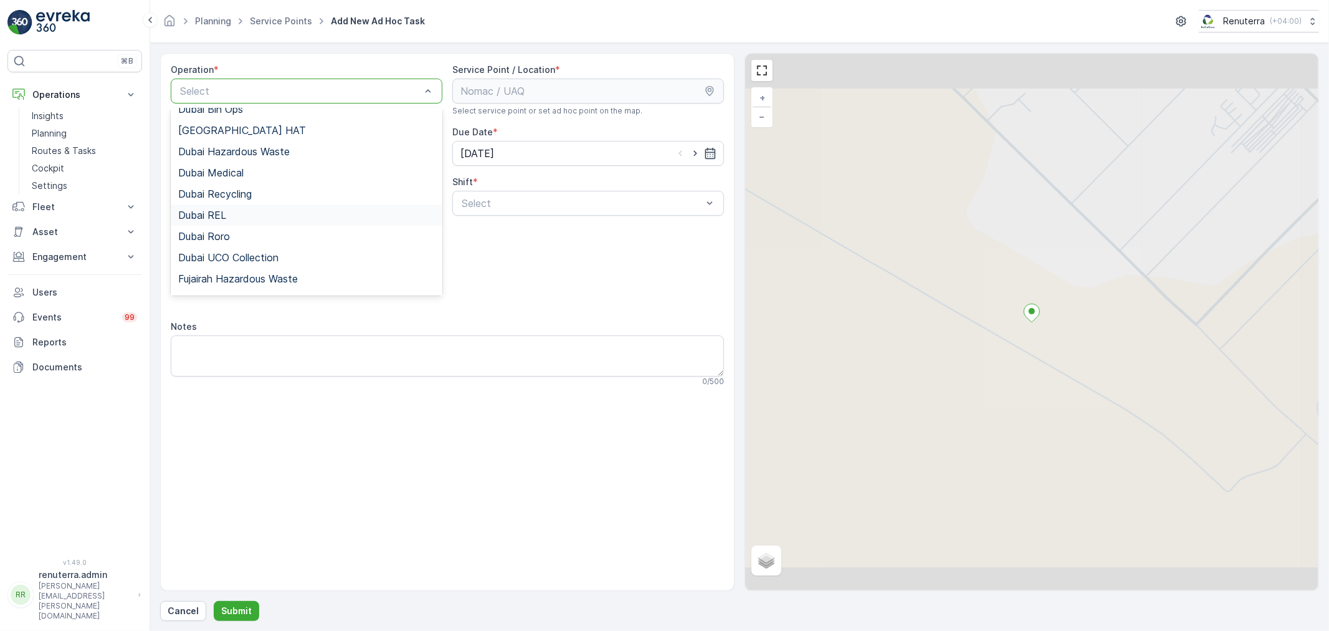
scroll to position [138, 0]
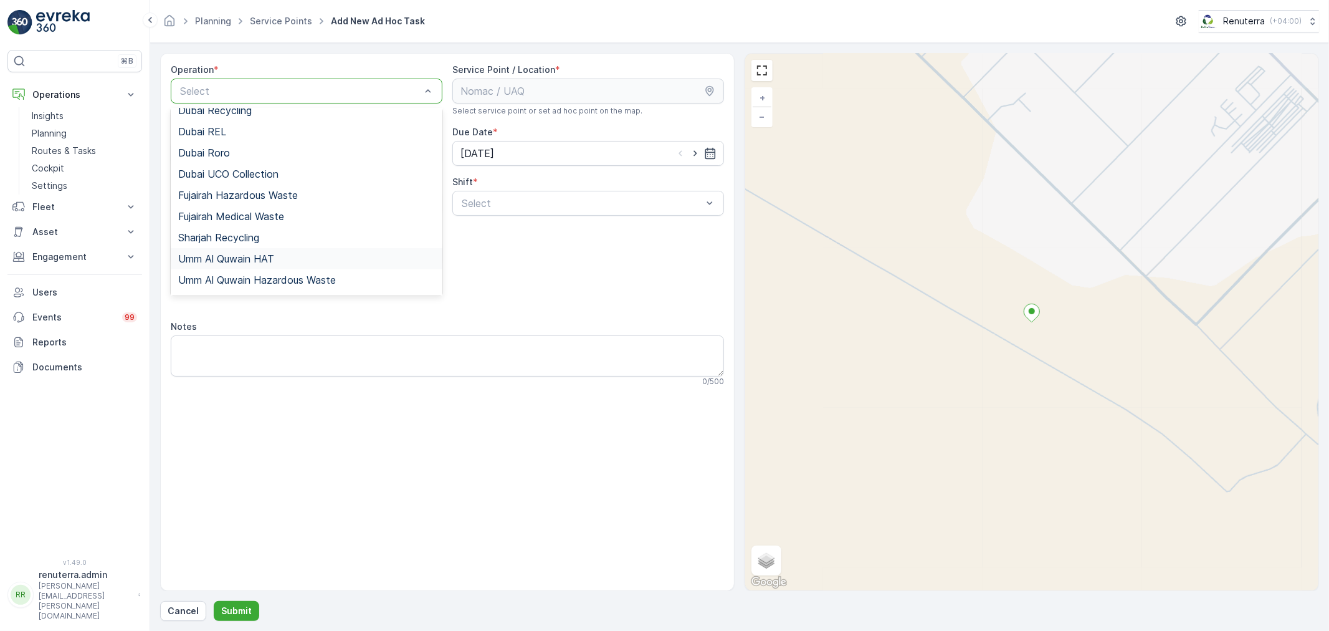
click at [269, 253] on span "Umm Al Quwain HAT" at bounding box center [226, 258] width 96 height 11
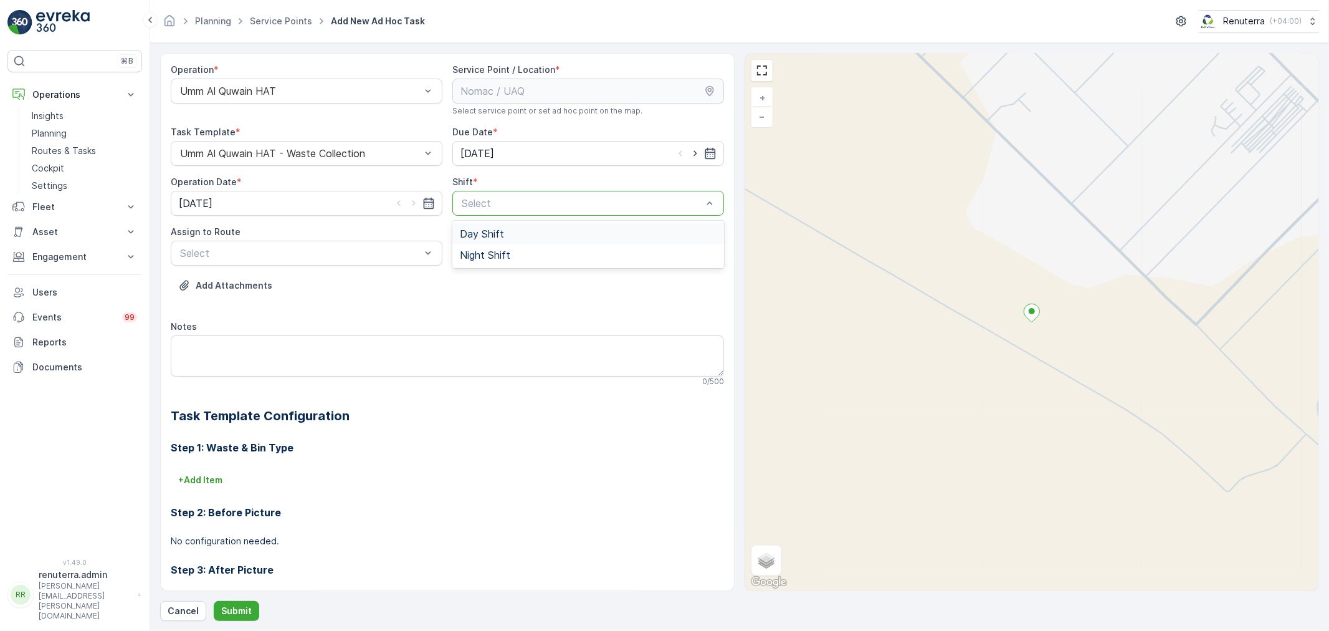
click at [468, 234] on span "Day Shift" at bounding box center [482, 233] width 44 height 11
click at [396, 251] on div at bounding box center [300, 252] width 243 height 11
click at [384, 279] on div "UAQHAT101 (Dispatched) - DXBE24553" at bounding box center [306, 283] width 257 height 11
click at [248, 606] on p "Submit" at bounding box center [236, 611] width 31 height 12
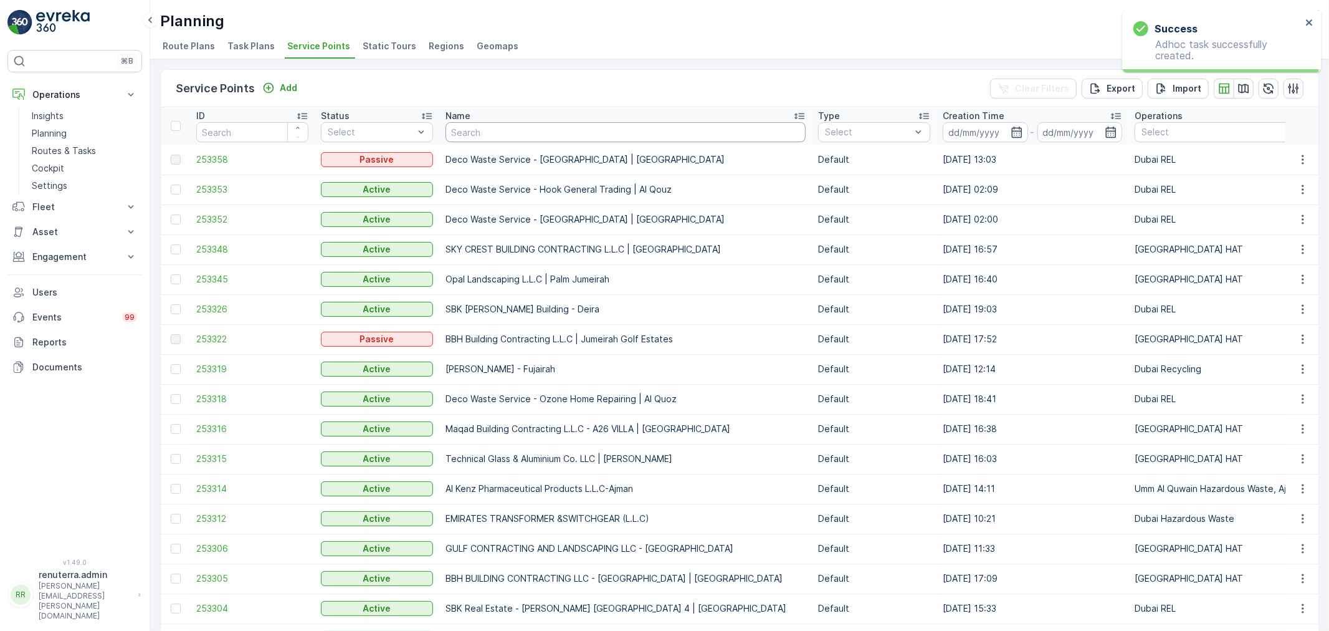
click at [519, 140] on input "text" at bounding box center [626, 132] width 360 height 20
click at [472, 126] on input "text" at bounding box center [626, 132] width 360 height 20
type input "Khalil"
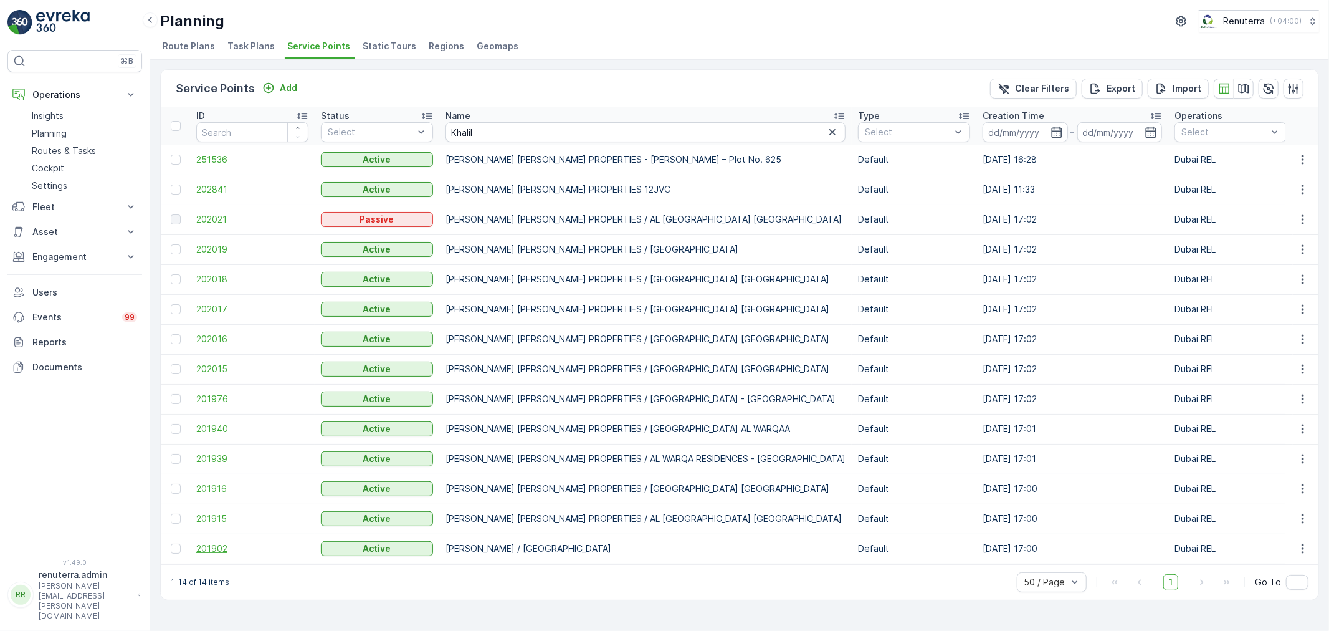
click at [229, 550] on span "201902" at bounding box center [252, 548] width 112 height 12
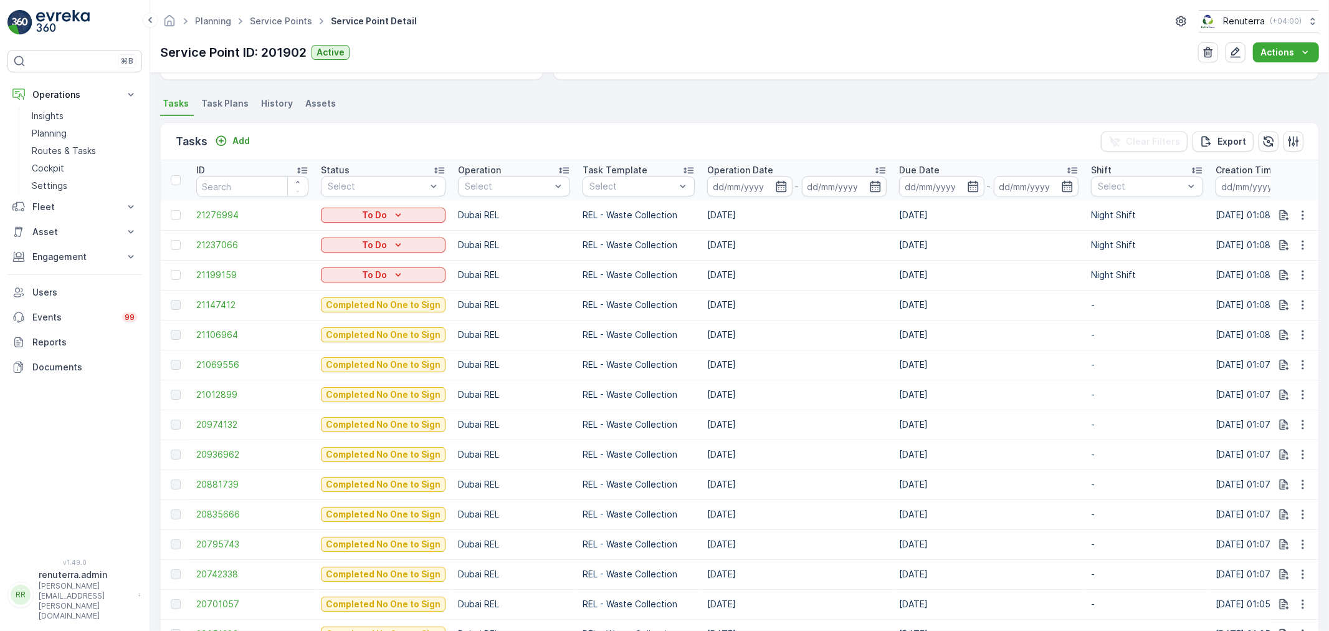
scroll to position [346, 0]
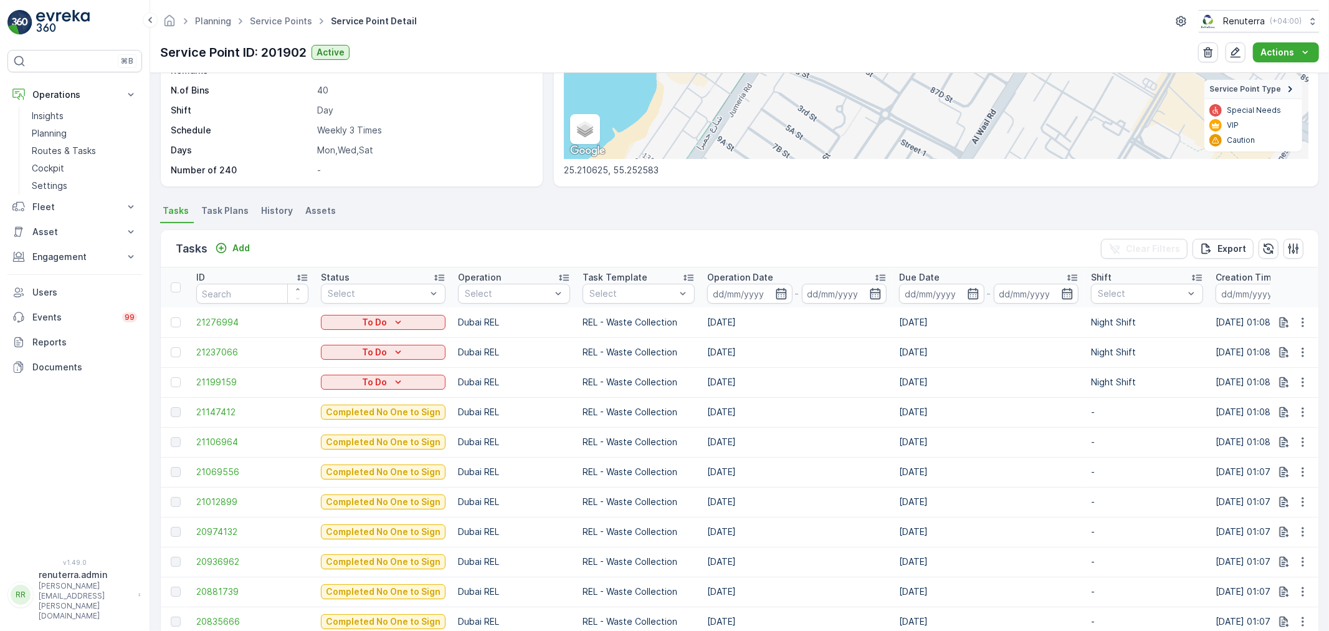
click at [221, 208] on span "Task Plans" at bounding box center [224, 210] width 47 height 12
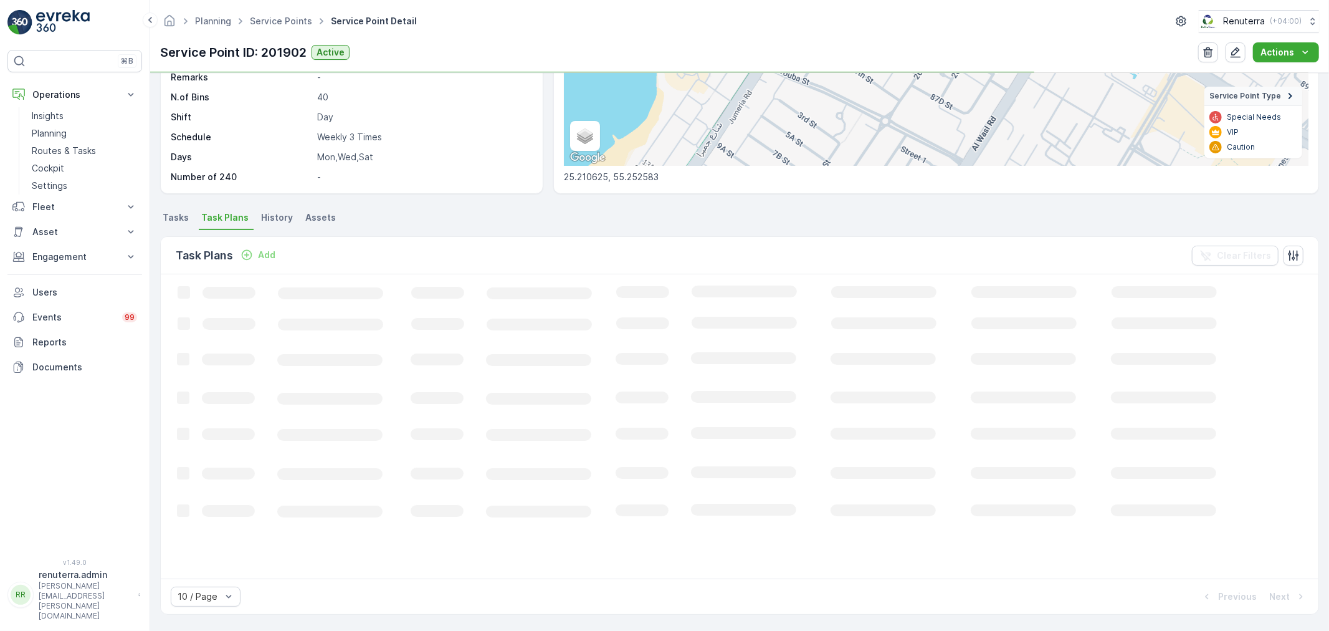
scroll to position [201, 0]
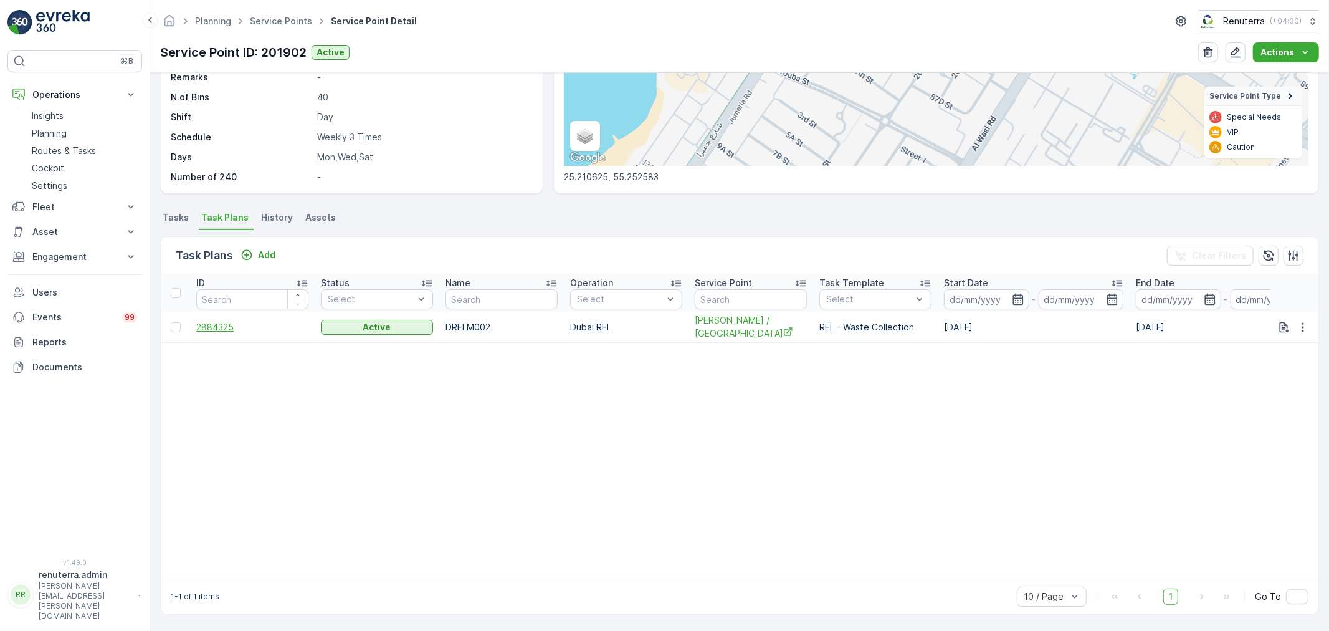
click at [221, 324] on span "2884325" at bounding box center [252, 327] width 112 height 12
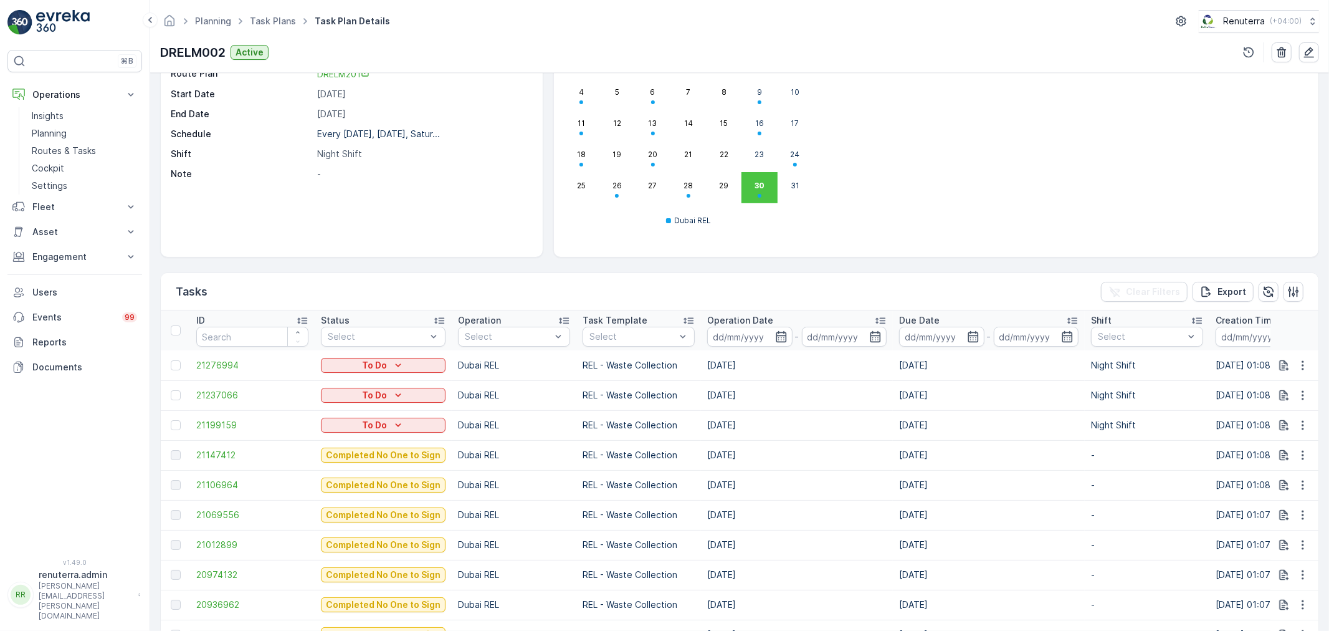
scroll to position [138, 0]
click at [189, 421] on td at bounding box center [175, 424] width 29 height 30
click at [179, 423] on div at bounding box center [176, 424] width 10 height 10
click at [171, 419] on input "checkbox" at bounding box center [171, 419] width 0 height 0
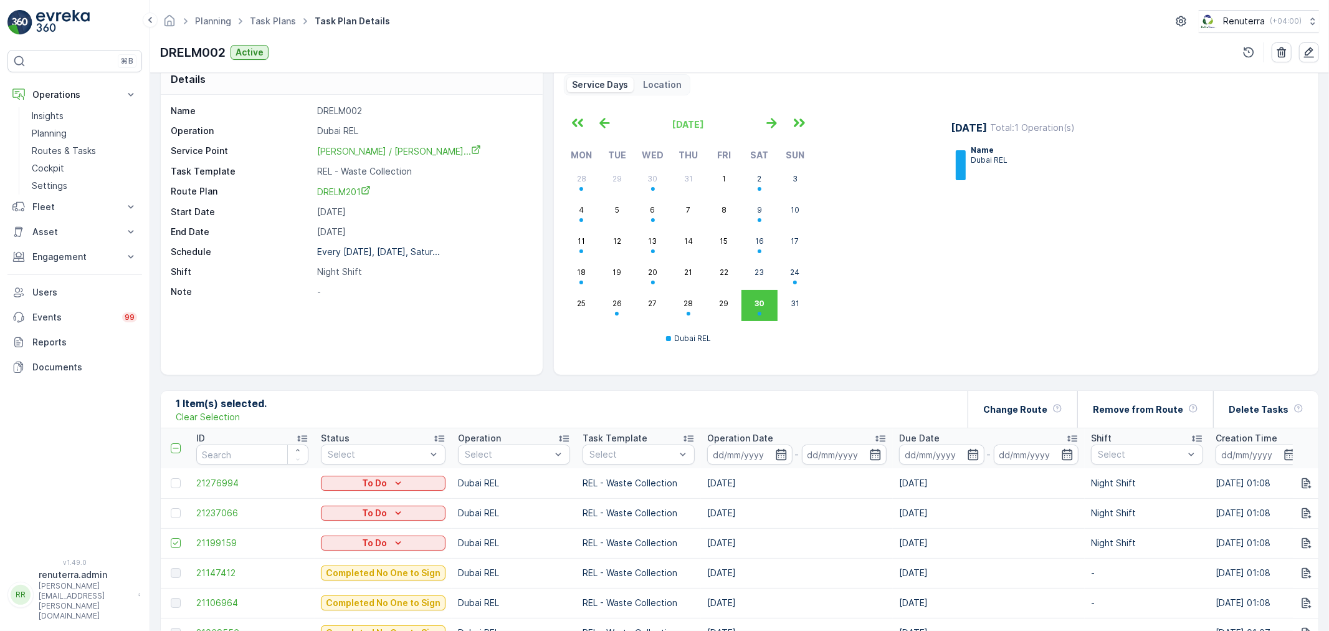
scroll to position [0, 0]
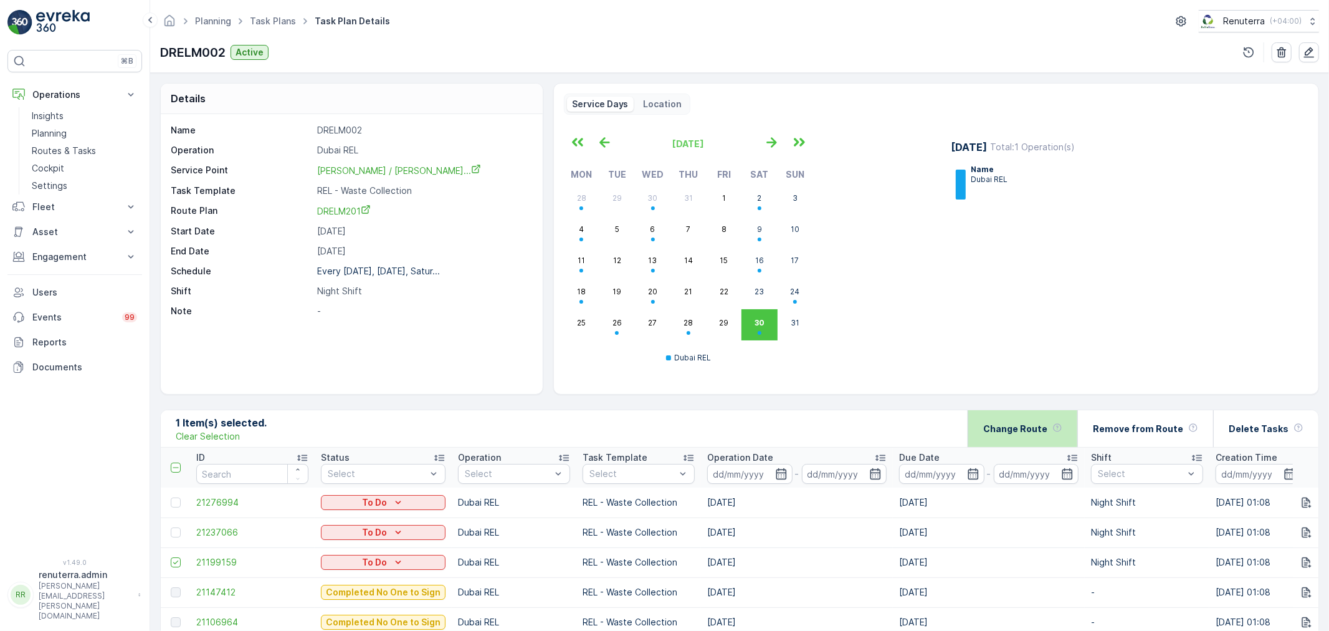
click at [1057, 424] on div "Change Route" at bounding box center [1023, 428] width 79 height 37
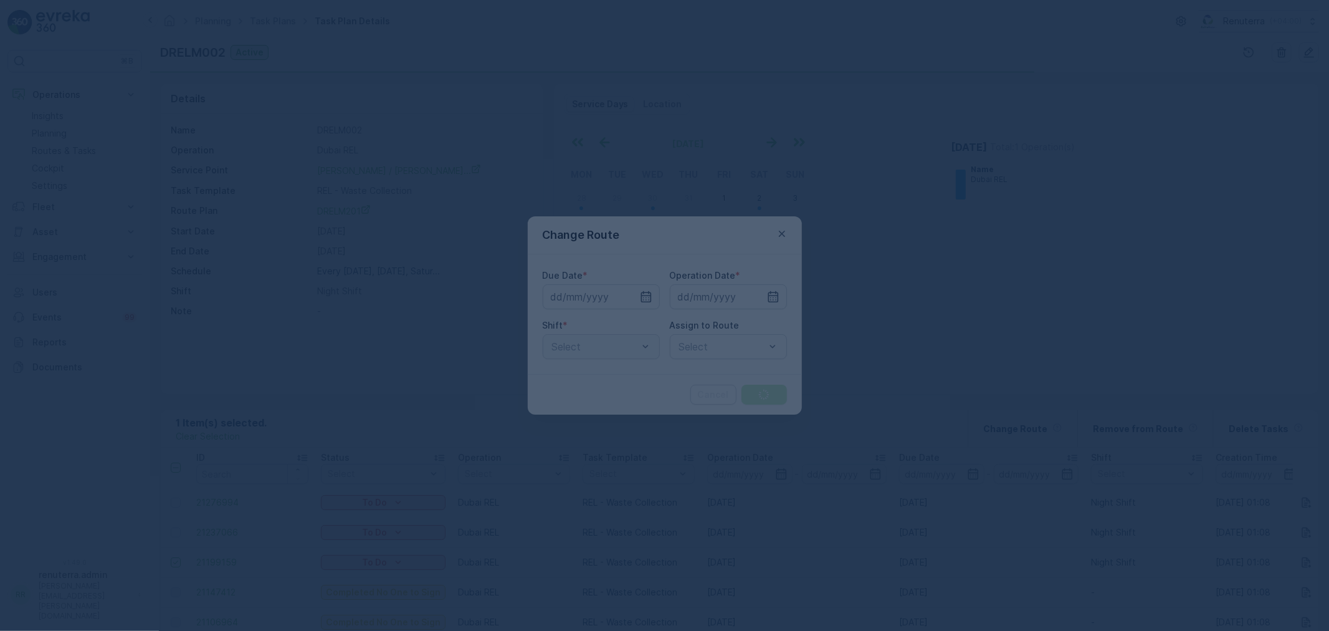
type input "[DATE]"
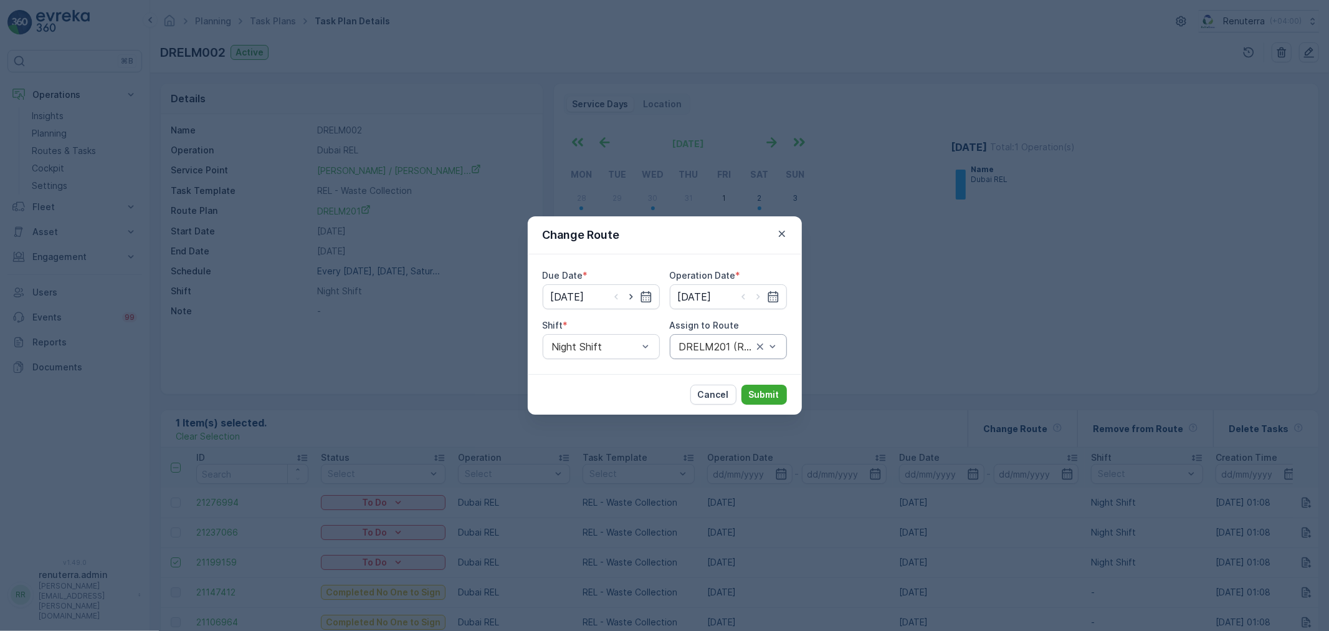
click at [679, 347] on input "text" at bounding box center [679, 346] width 3 height 11
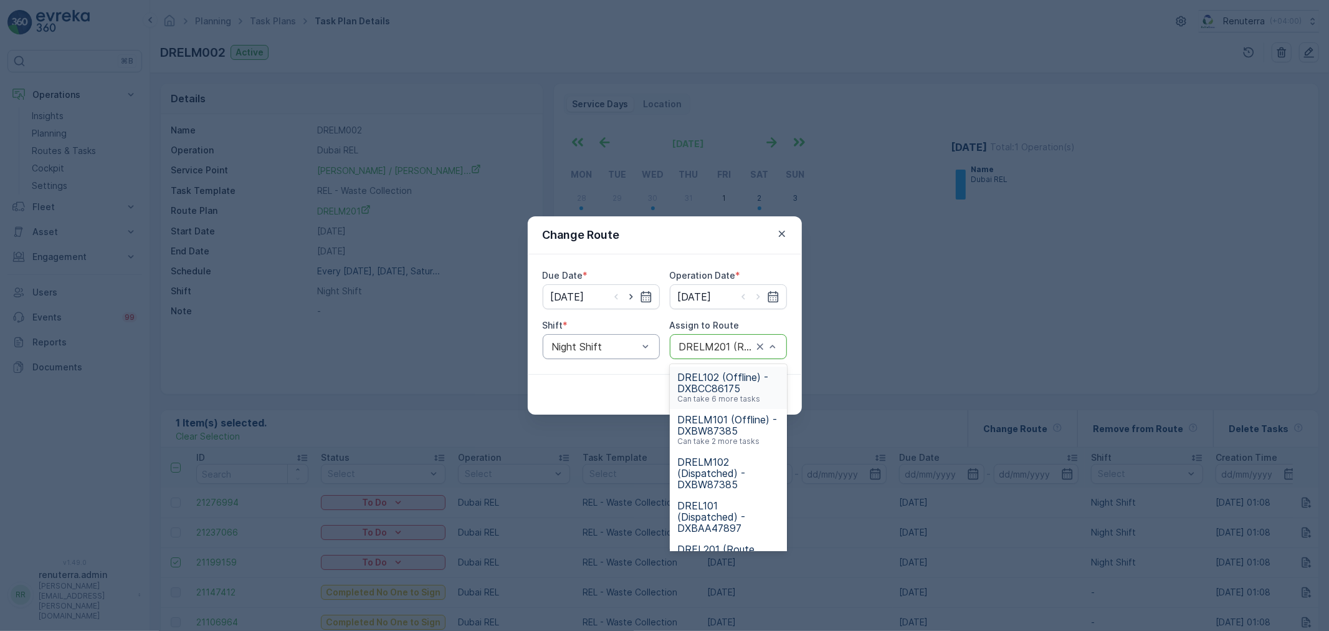
click at [636, 353] on div "Night Shift" at bounding box center [601, 346] width 117 height 25
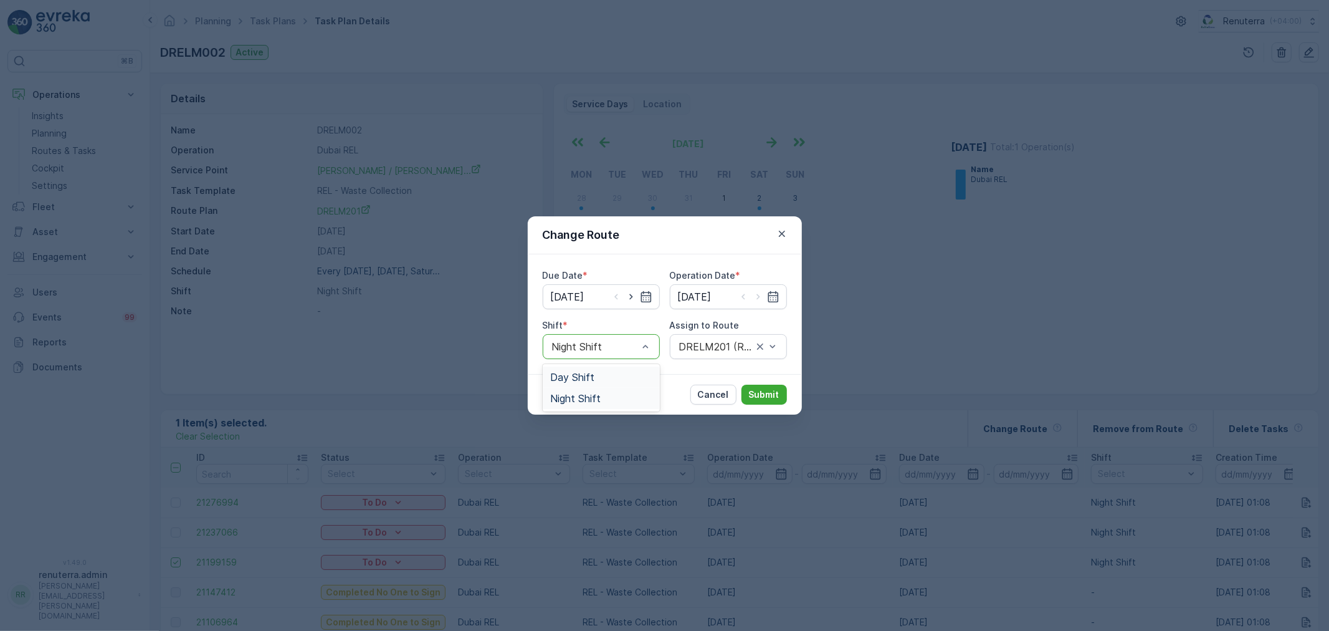
click at [627, 370] on div "Day Shift" at bounding box center [601, 376] width 117 height 21
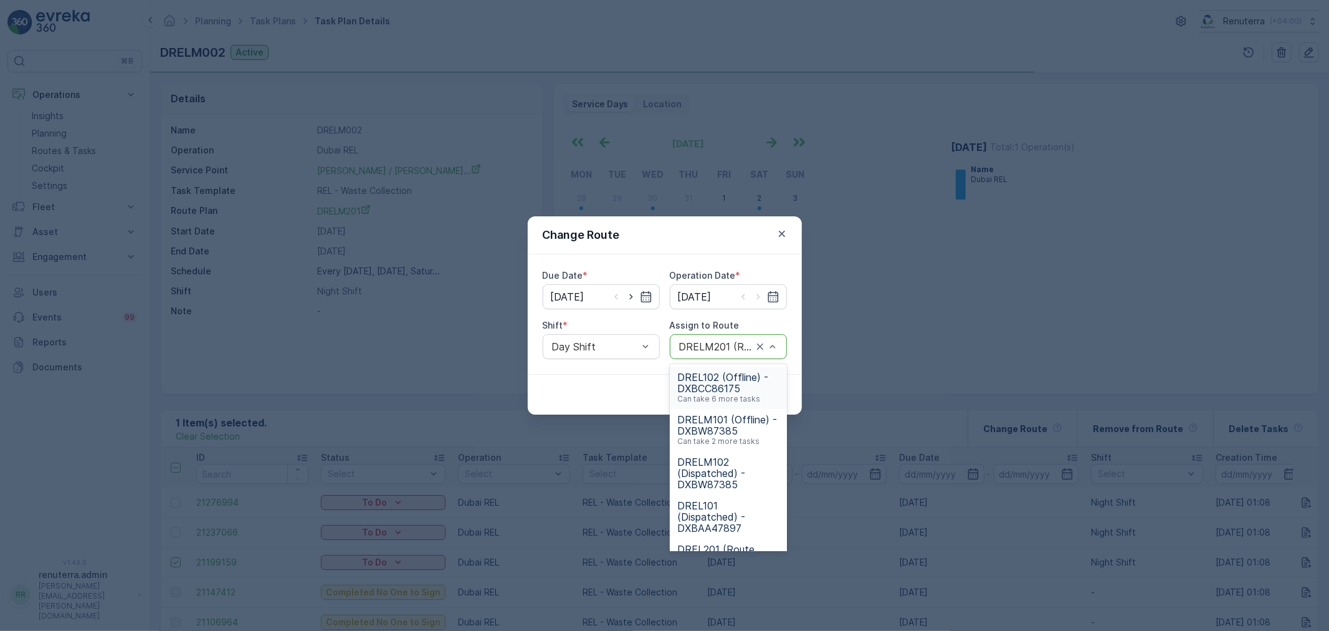
click at [689, 347] on div at bounding box center [716, 346] width 76 height 11
type input "102"
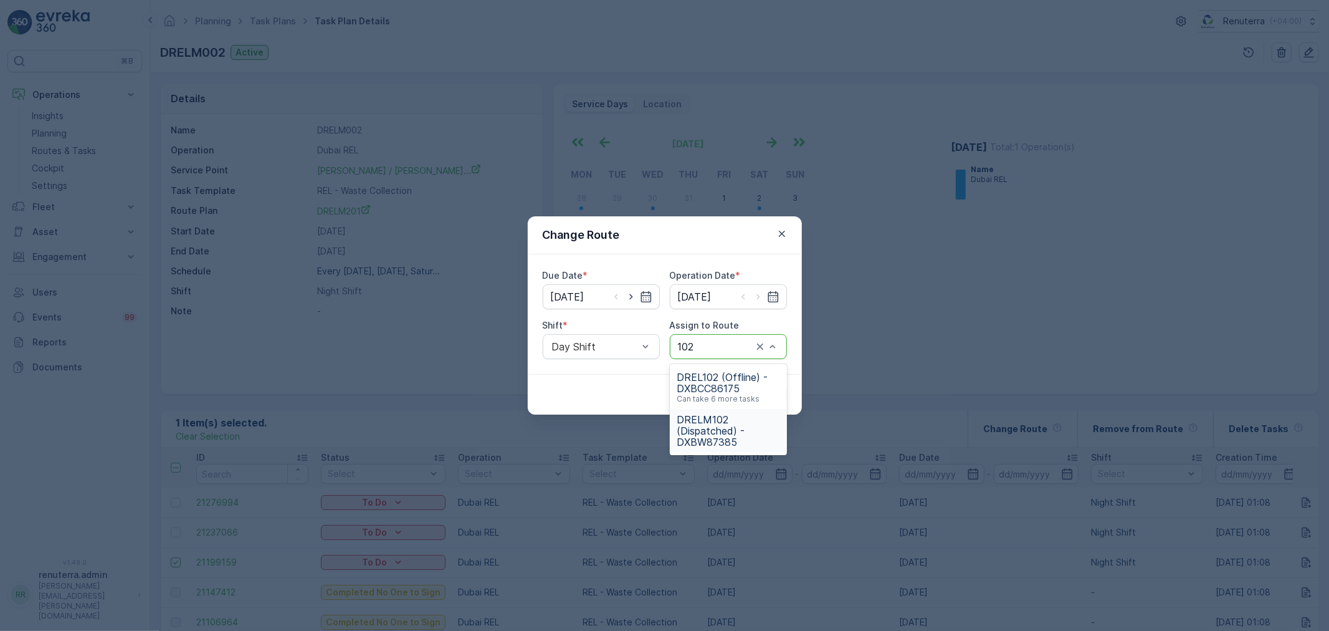
drag, startPoint x: 706, startPoint y: 409, endPoint x: 711, endPoint y: 419, distance: 10.9
click at [711, 419] on div "DRELM102 (Dispatched) - DXBW87385" at bounding box center [728, 431] width 117 height 44
click at [774, 385] on button "Submit" at bounding box center [764, 395] width 45 height 20
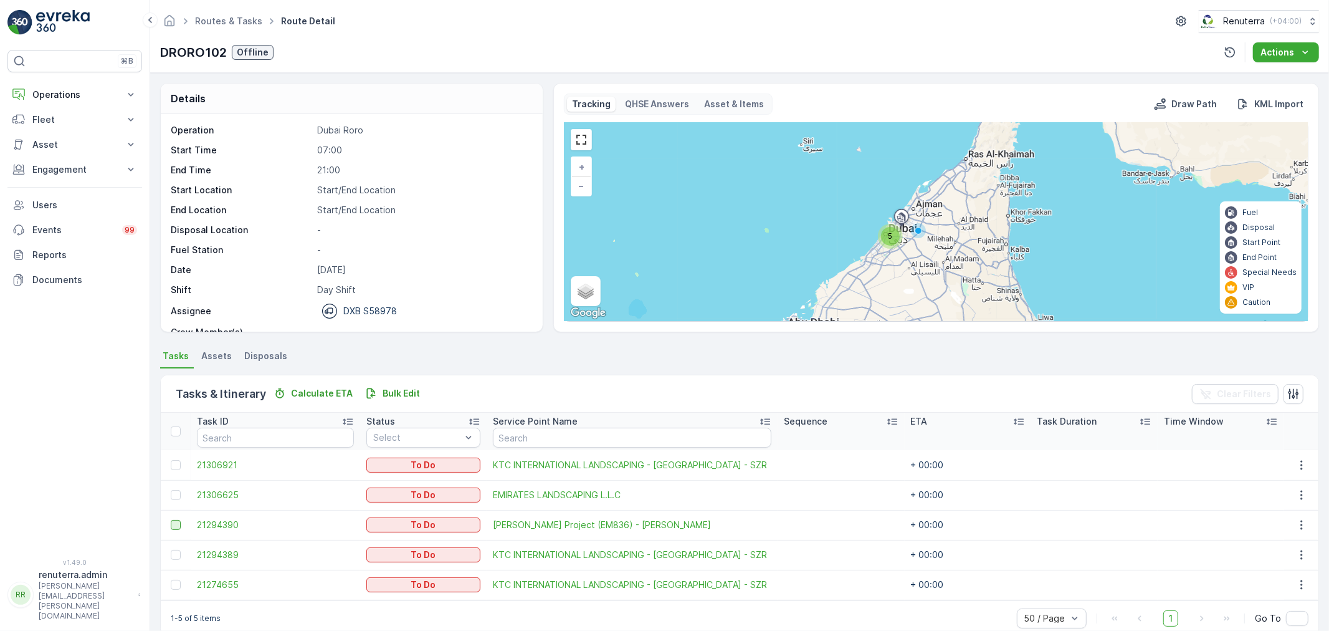
click at [176, 524] on div at bounding box center [176, 525] width 10 height 10
click at [171, 520] on input "checkbox" at bounding box center [171, 520] width 0 height 0
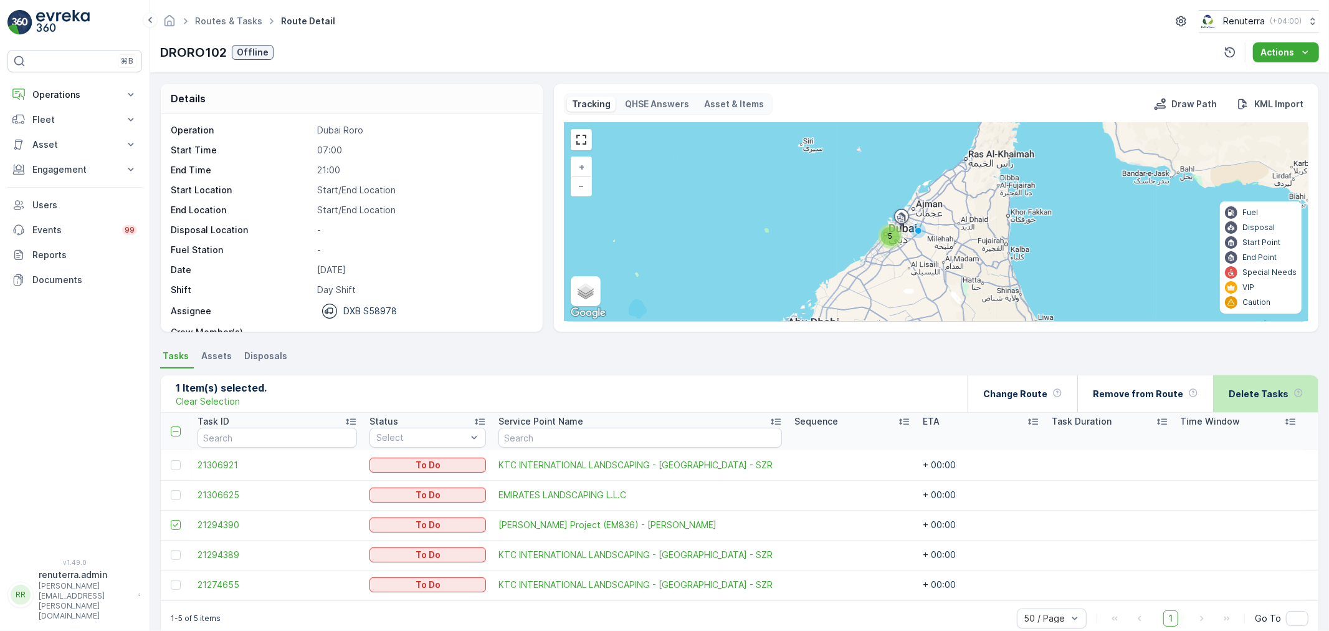
click at [1239, 400] on div "Delete Tasks" at bounding box center [1266, 393] width 75 height 37
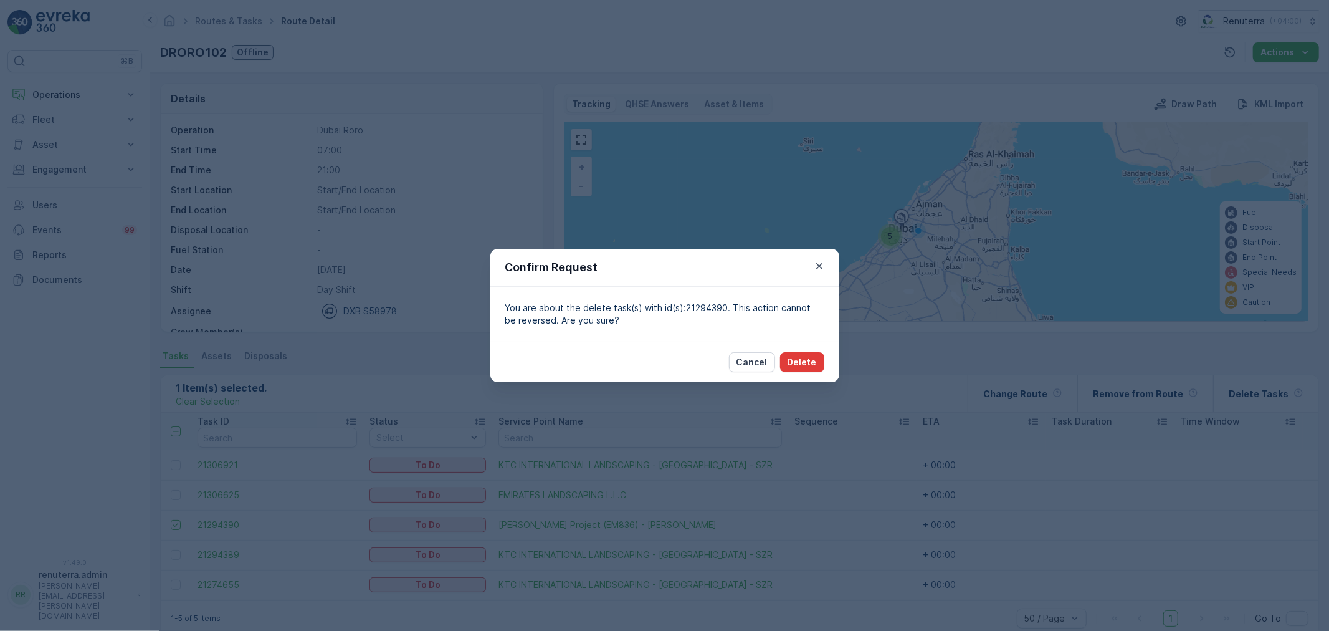
click at [801, 354] on button "Delete" at bounding box center [802, 362] width 44 height 20
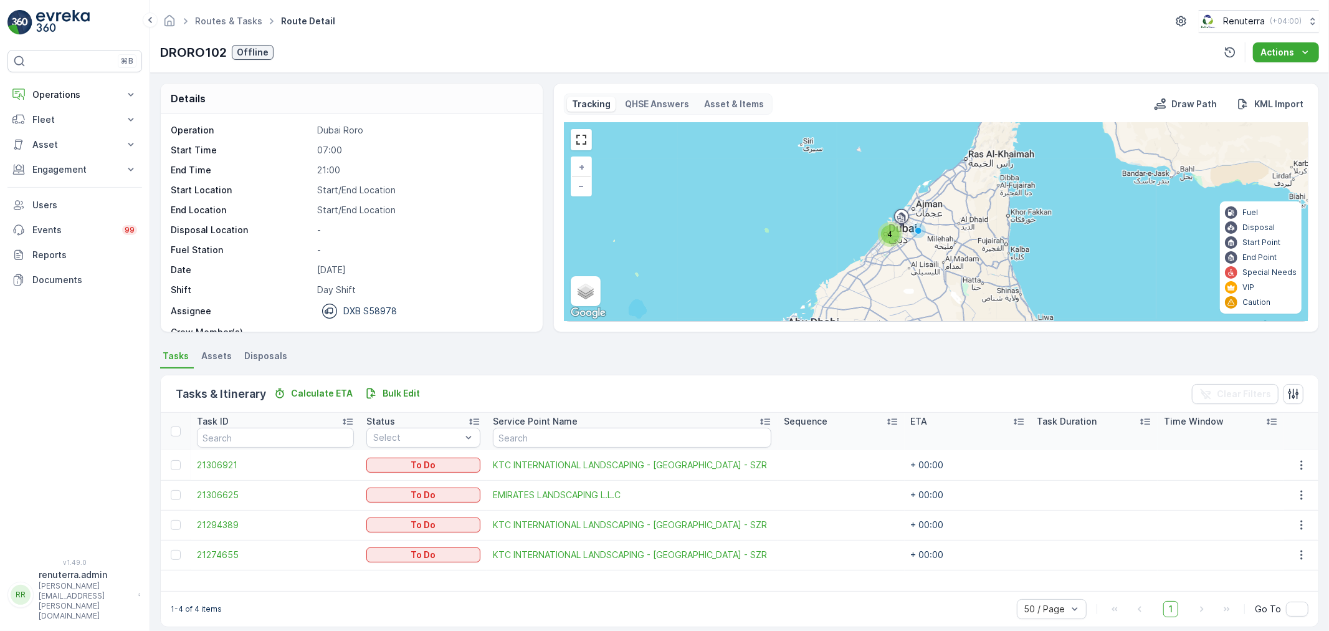
click at [227, 482] on td "21306625" at bounding box center [276, 495] width 170 height 30
click at [228, 495] on span "21306625" at bounding box center [275, 495] width 157 height 12
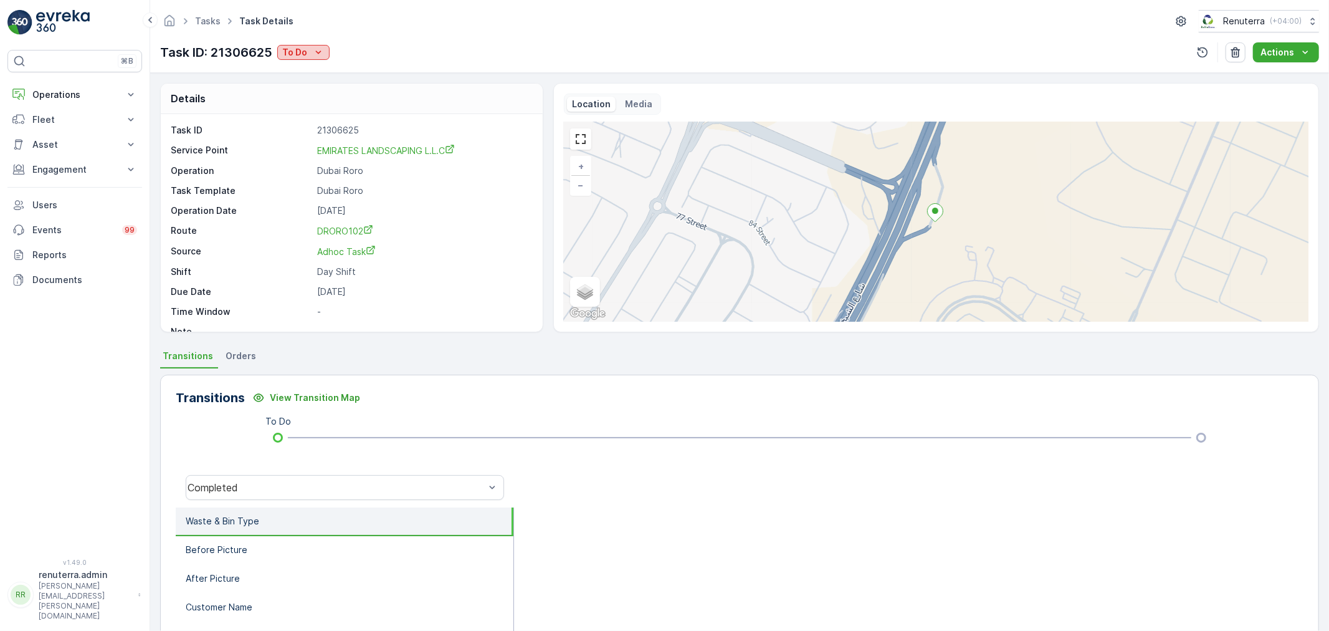
click at [310, 48] on div "Tasks Task Details Renuterra ( +04:00 ) Task ID: 21306625 To Do Actions" at bounding box center [739, 36] width 1179 height 73
click at [310, 50] on div "To Do" at bounding box center [303, 52] width 42 height 12
click at [327, 100] on span "Completed No one to sign" at bounding box center [340, 106] width 111 height 12
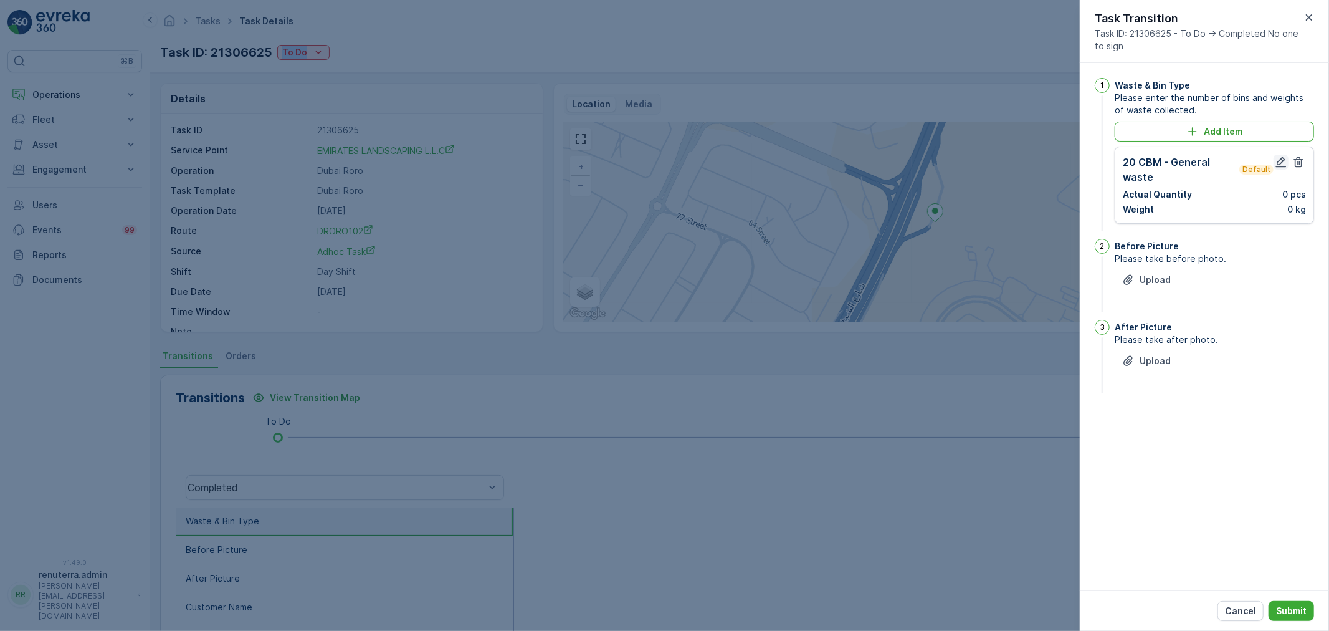
click at [1281, 157] on icon "button" at bounding box center [1281, 162] width 12 height 12
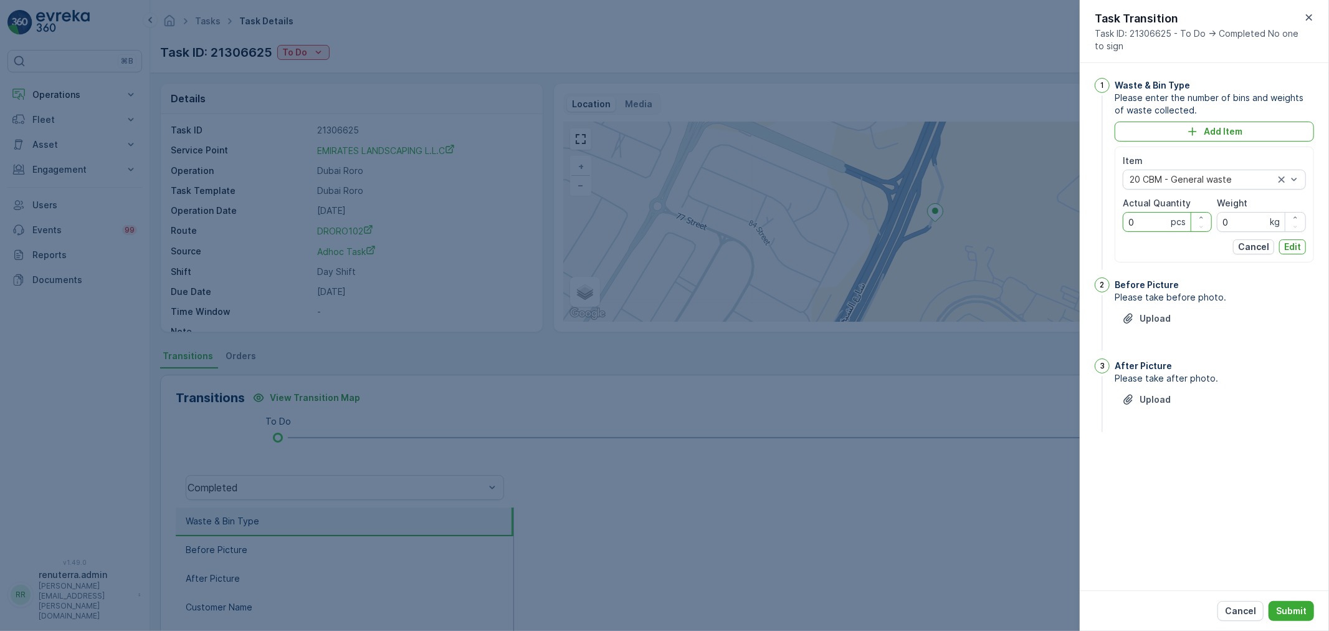
click at [1146, 214] on Quantity "0" at bounding box center [1167, 222] width 89 height 20
type Quantity "01"
click at [1294, 254] on div "Item 20 CBM - General waste Actual Quantity 01 pcs Weight 0 kg Cancel Edit" at bounding box center [1214, 204] width 199 height 116
click at [1291, 245] on p "Edit" at bounding box center [1293, 247] width 17 height 12
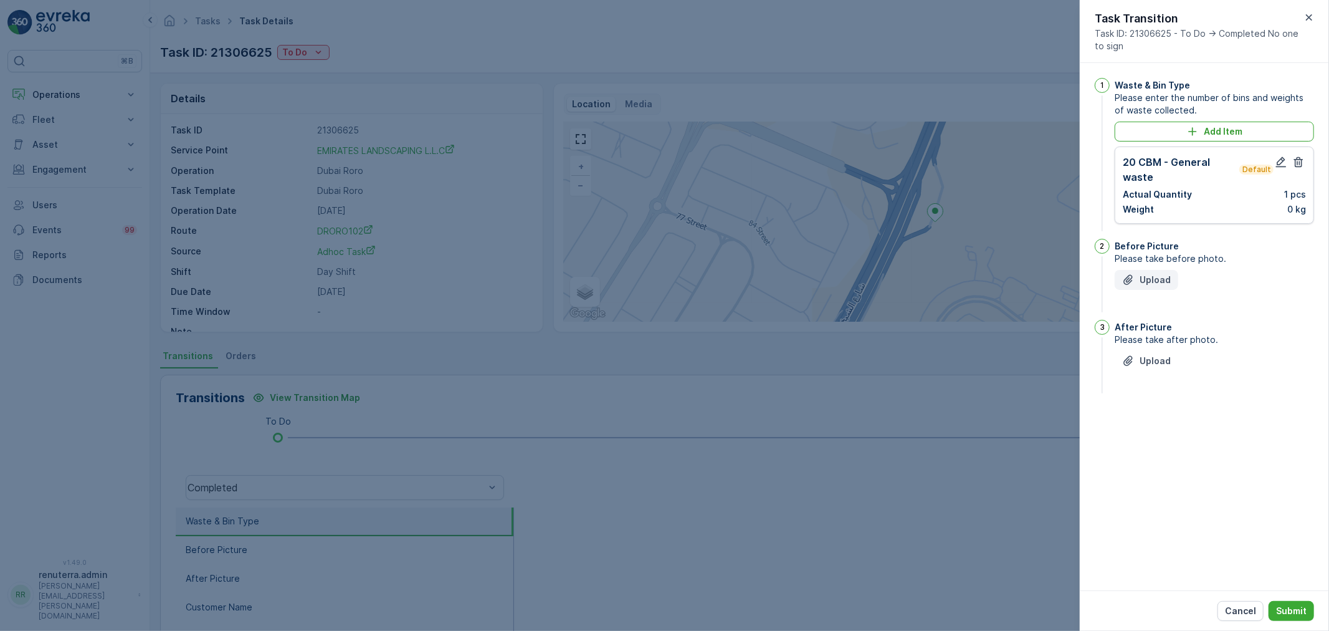
click at [1151, 287] on button "Upload" at bounding box center [1147, 280] width 64 height 20
click at [1148, 413] on button "Upload" at bounding box center [1147, 423] width 64 height 20
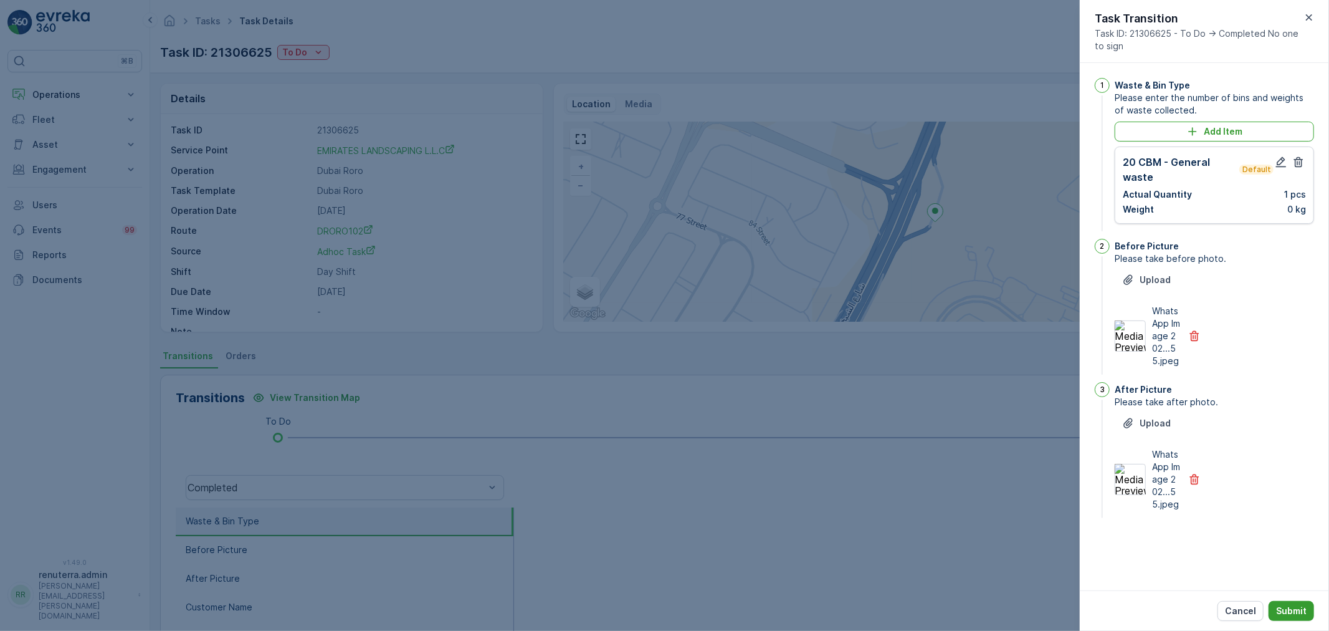
click at [1304, 618] on button "Submit" at bounding box center [1291, 611] width 45 height 20
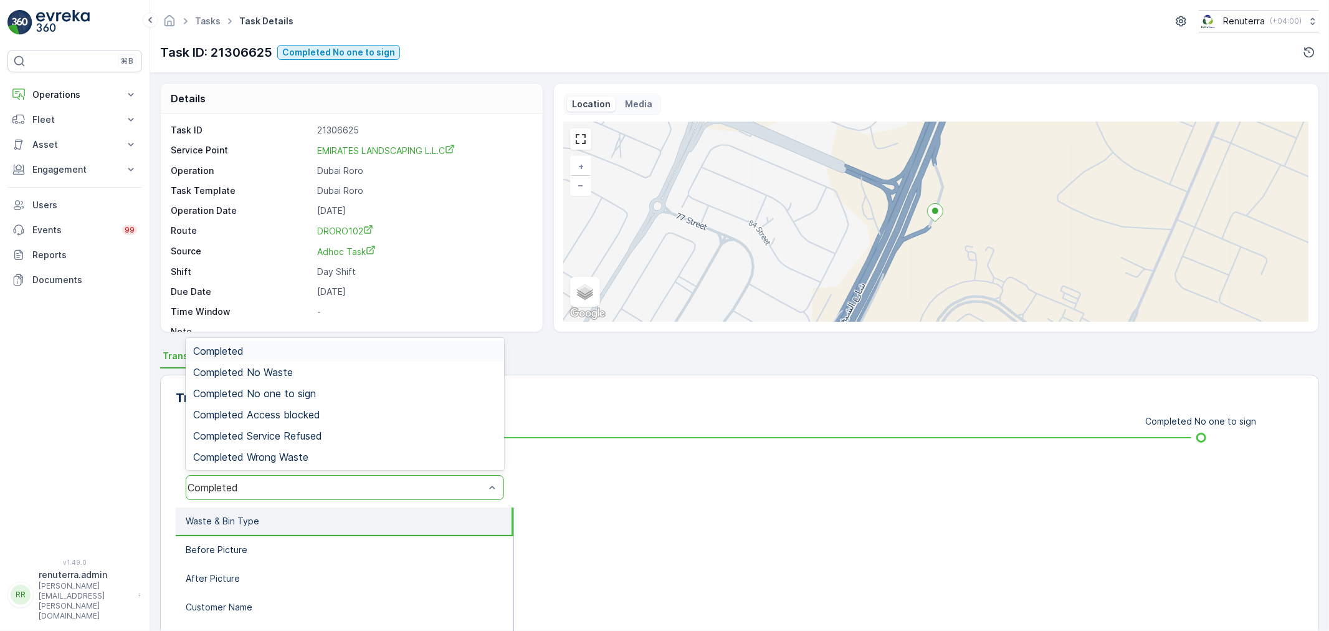
click at [358, 491] on div "Completed" at bounding box center [336, 487] width 297 height 11
click at [300, 397] on span "Completed No one to sign" at bounding box center [254, 393] width 123 height 11
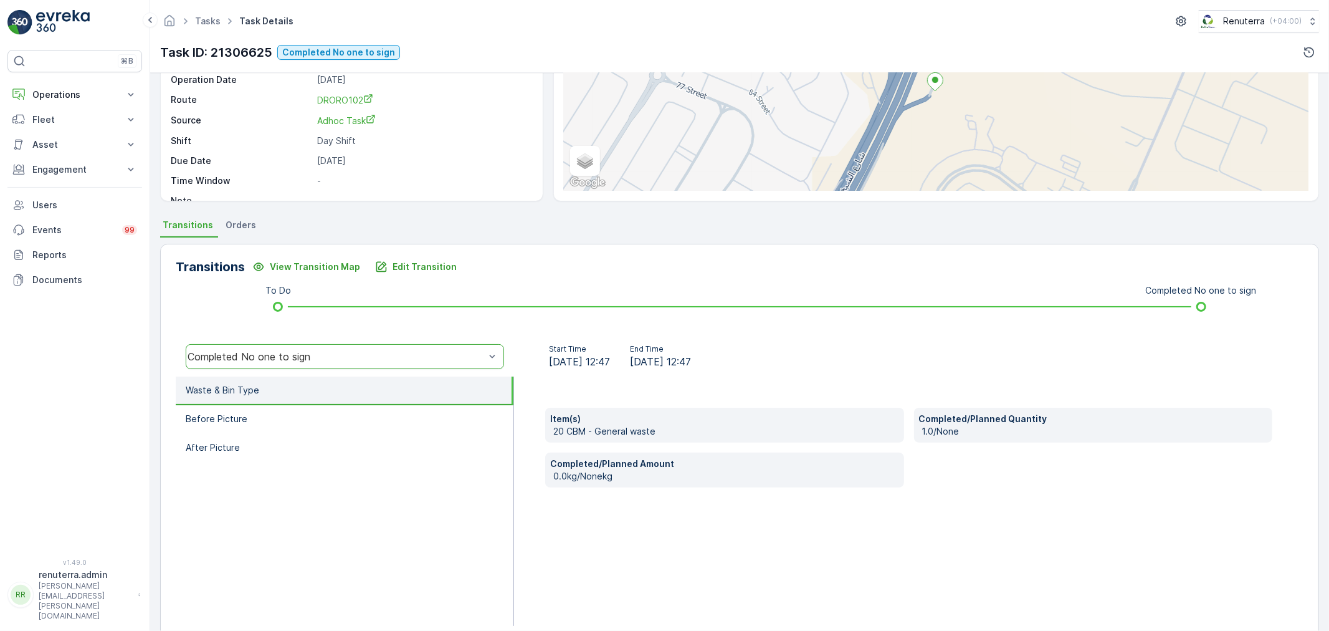
scroll to position [154, 0]
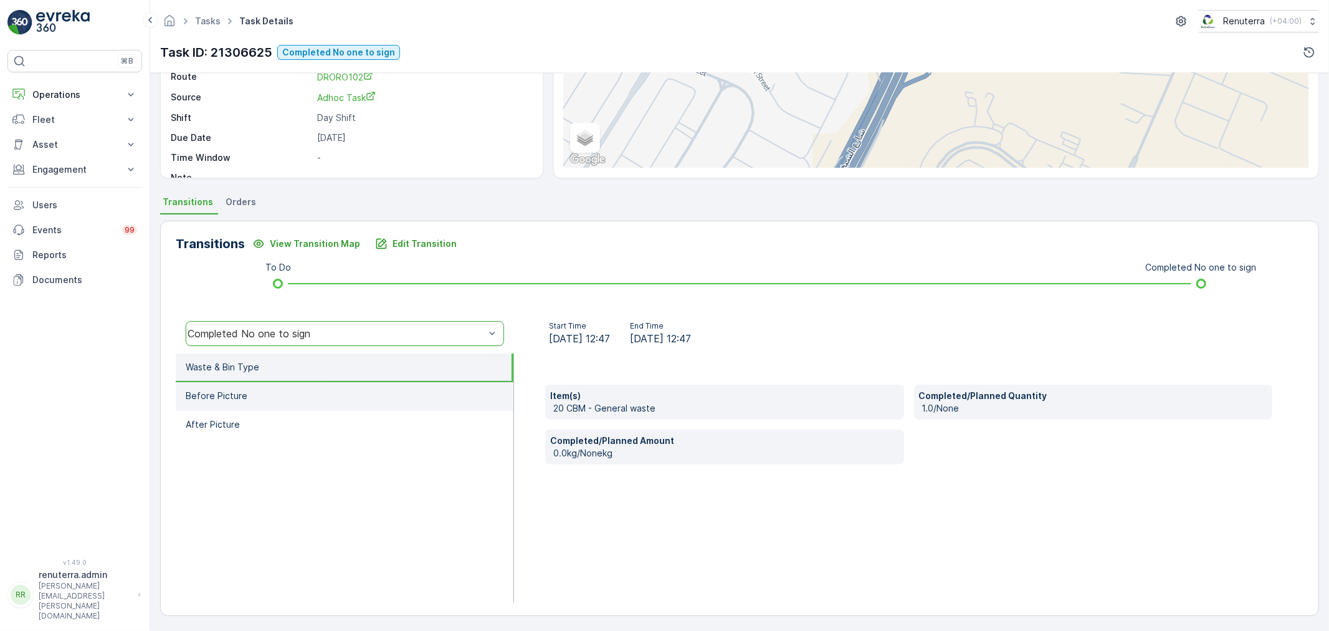
click at [314, 404] on li "Before Picture" at bounding box center [345, 396] width 338 height 29
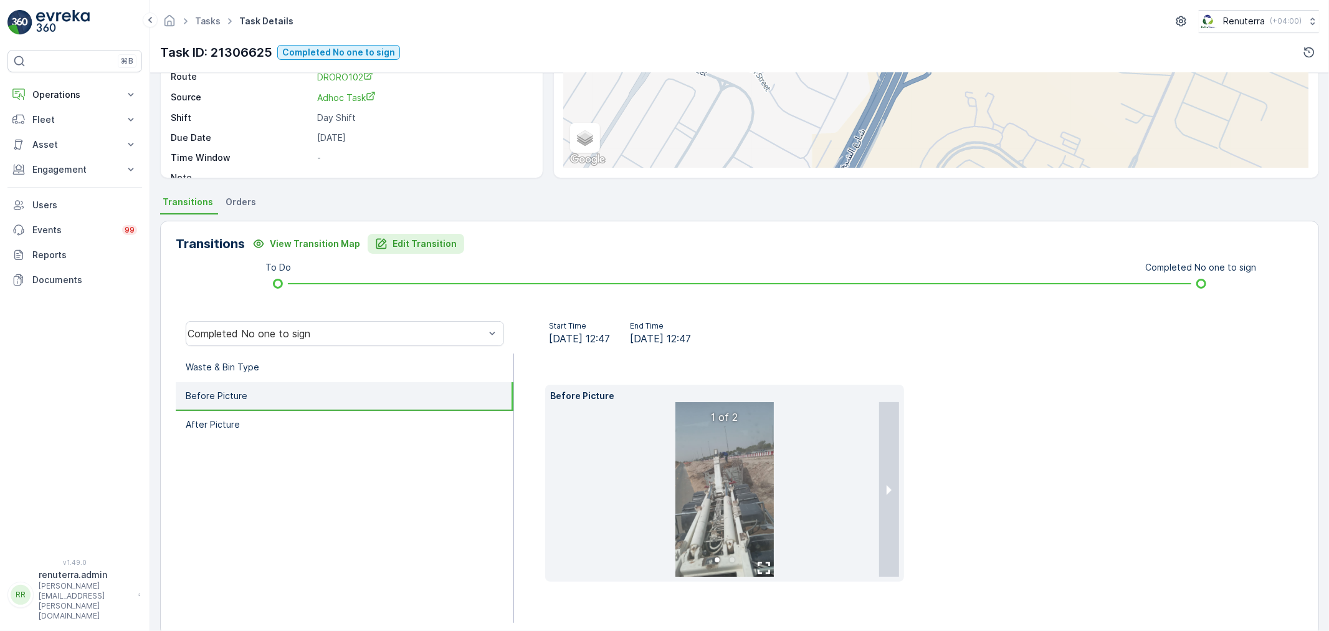
click at [407, 234] on button "Edit Transition" at bounding box center [416, 244] width 97 height 20
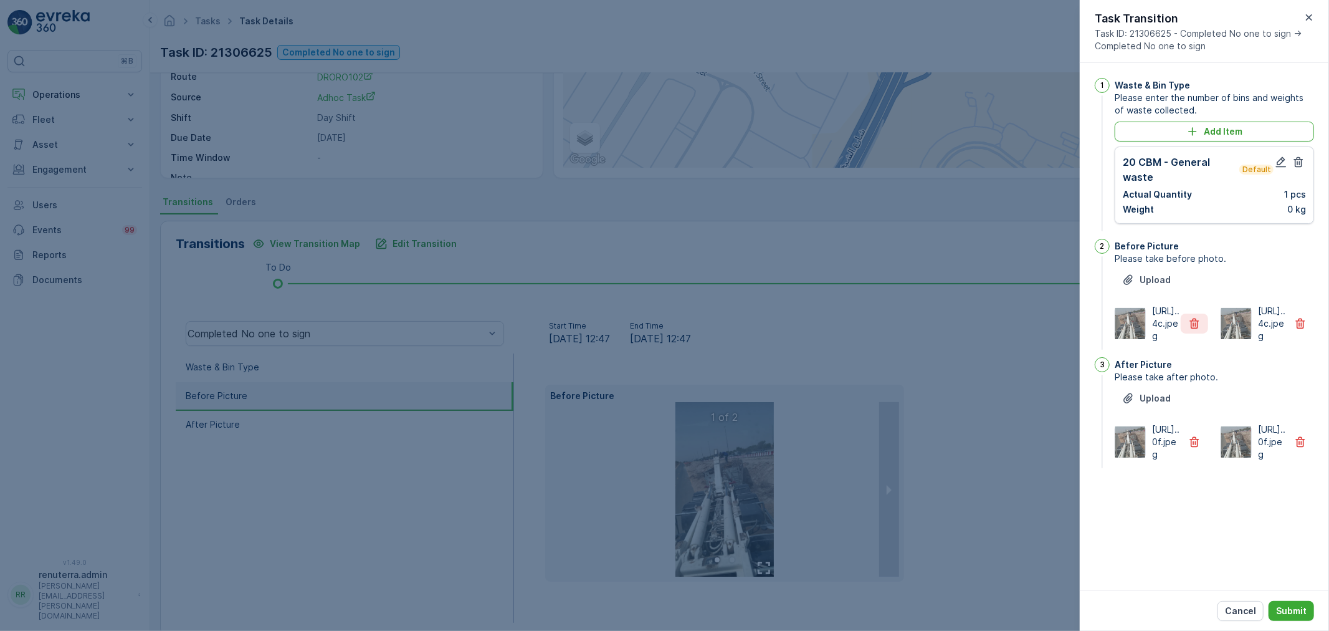
click at [1204, 333] on button "button" at bounding box center [1194, 324] width 27 height 20
click at [1194, 448] on icon "button" at bounding box center [1195, 442] width 12 height 12
click at [1280, 606] on p "Submit" at bounding box center [1291, 611] width 31 height 12
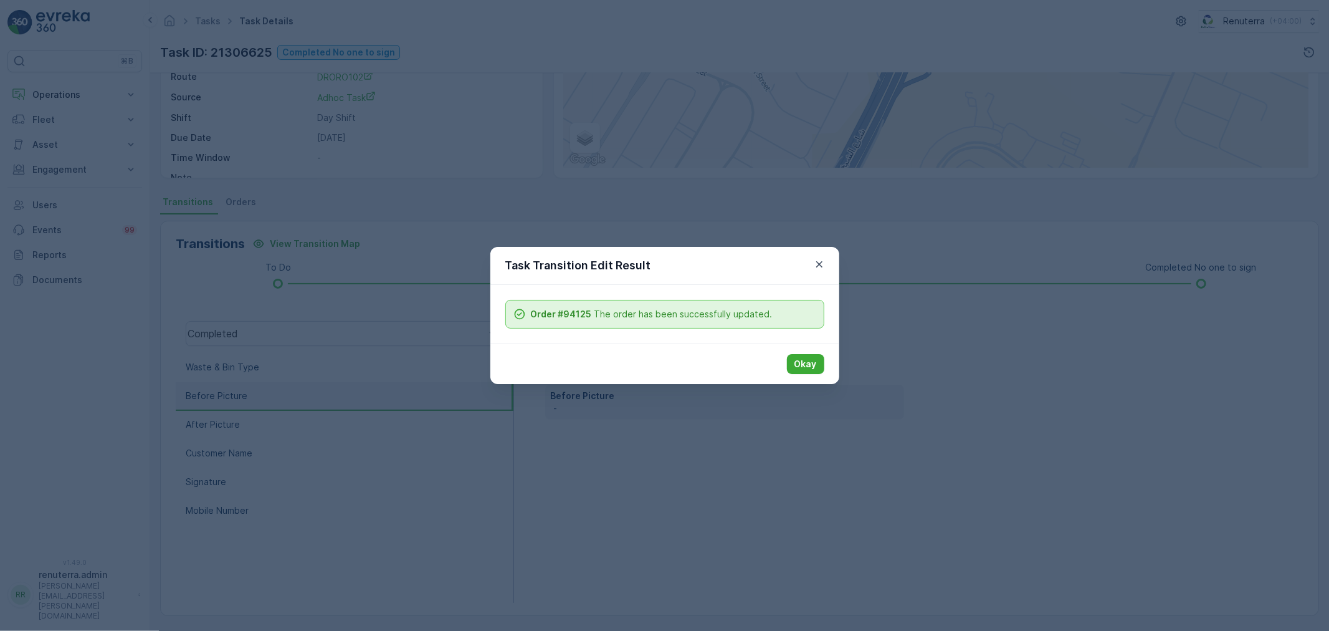
click at [799, 366] on p "Okay" at bounding box center [806, 364] width 22 height 12
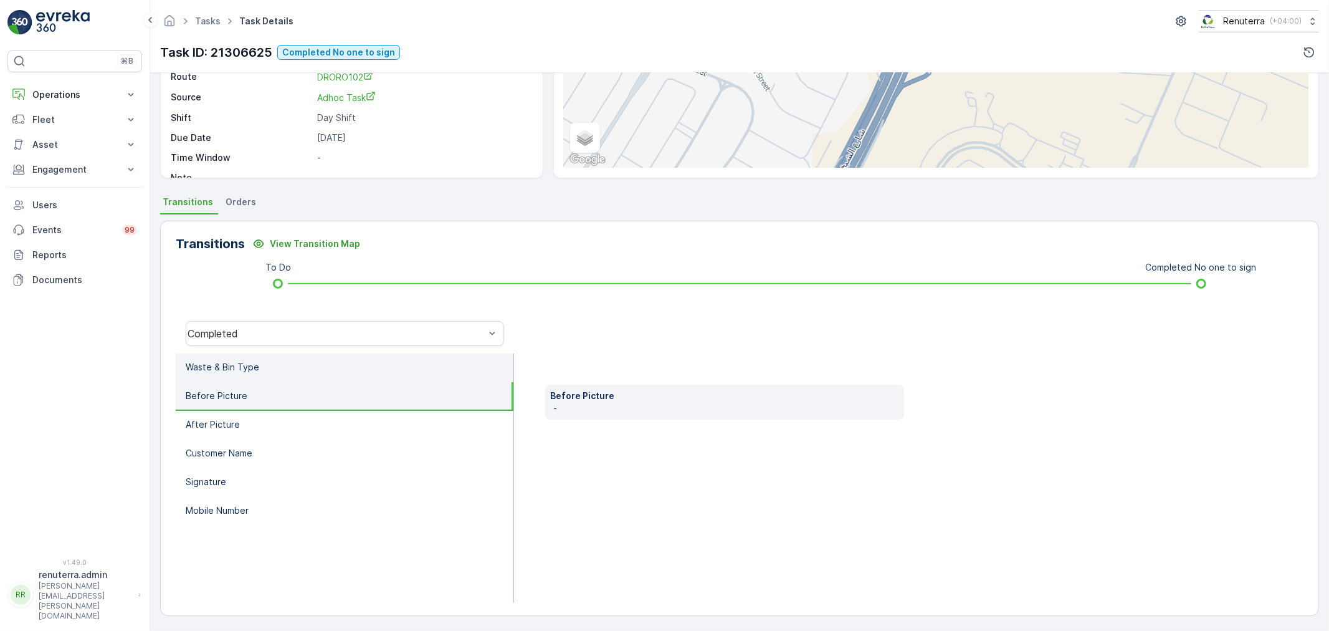
click at [251, 369] on p "Waste & Bin Type" at bounding box center [223, 367] width 74 height 12
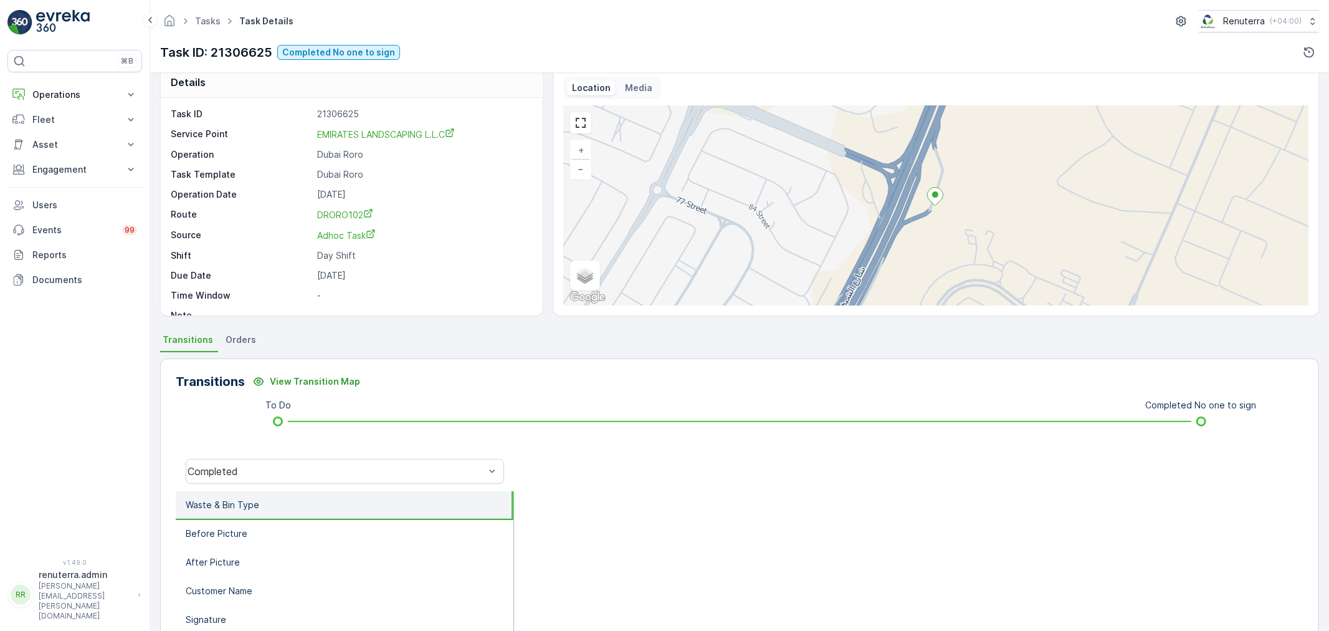
scroll to position [16, 0]
click at [279, 459] on div "Completed" at bounding box center [345, 471] width 318 height 25
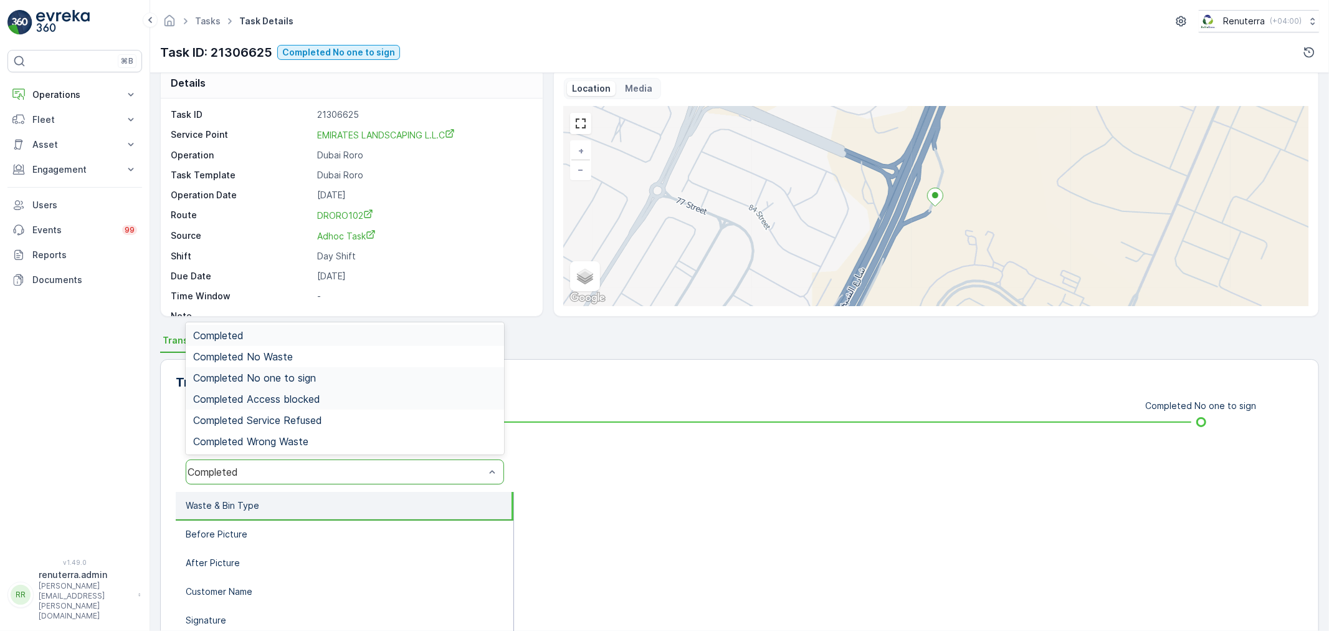
click at [283, 381] on span "Completed No one to sign" at bounding box center [254, 377] width 123 height 11
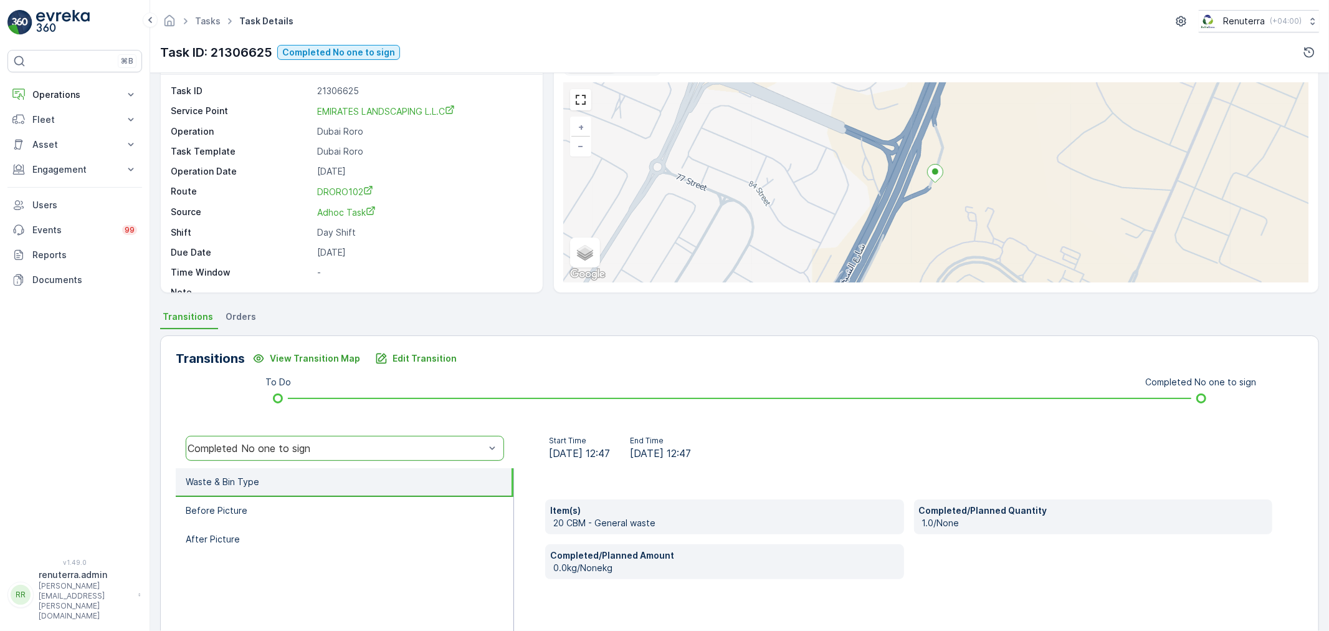
scroll to position [154, 0]
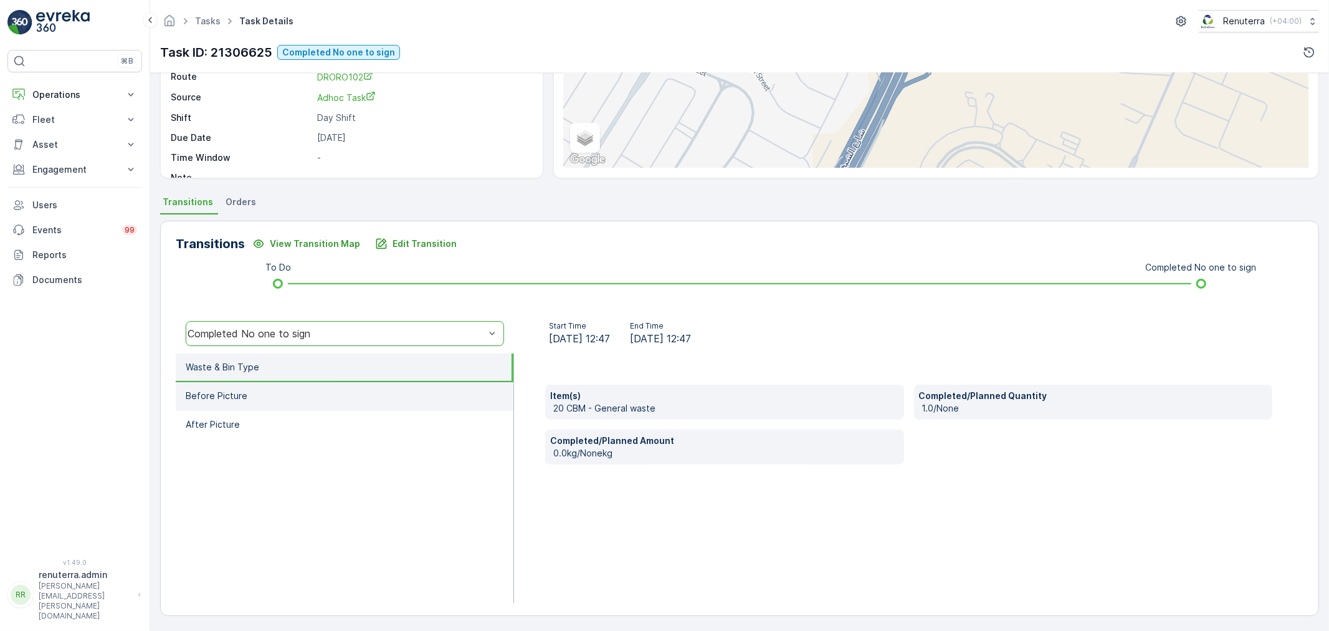
click at [309, 406] on li "Before Picture" at bounding box center [345, 396] width 338 height 29
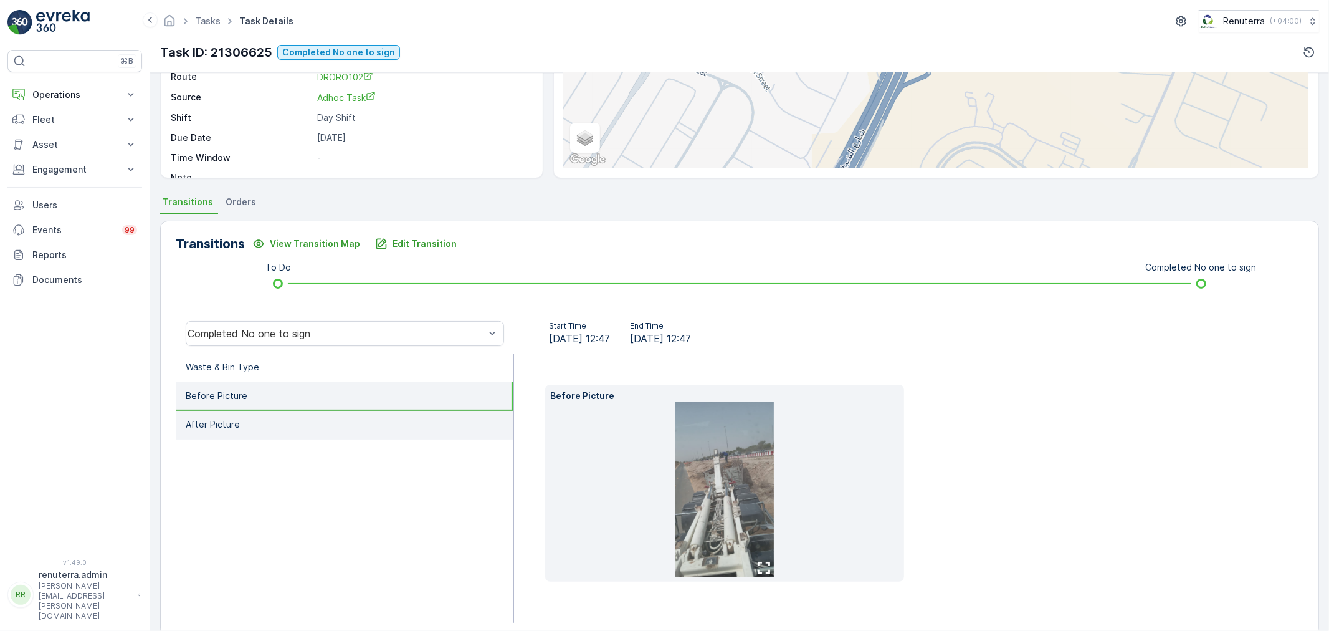
click at [308, 421] on li "After Picture" at bounding box center [345, 425] width 338 height 29
click at [308, 385] on li "Before Picture" at bounding box center [345, 396] width 338 height 29
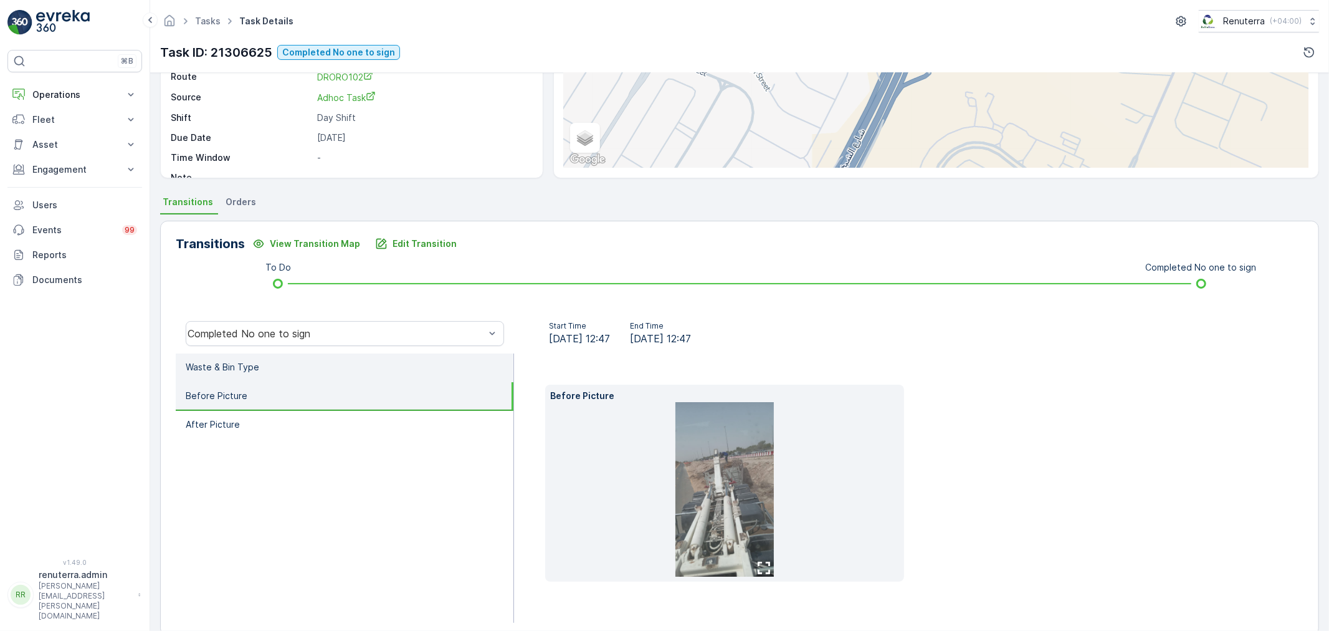
click at [305, 370] on li "Waste & Bin Type" at bounding box center [345, 367] width 338 height 29
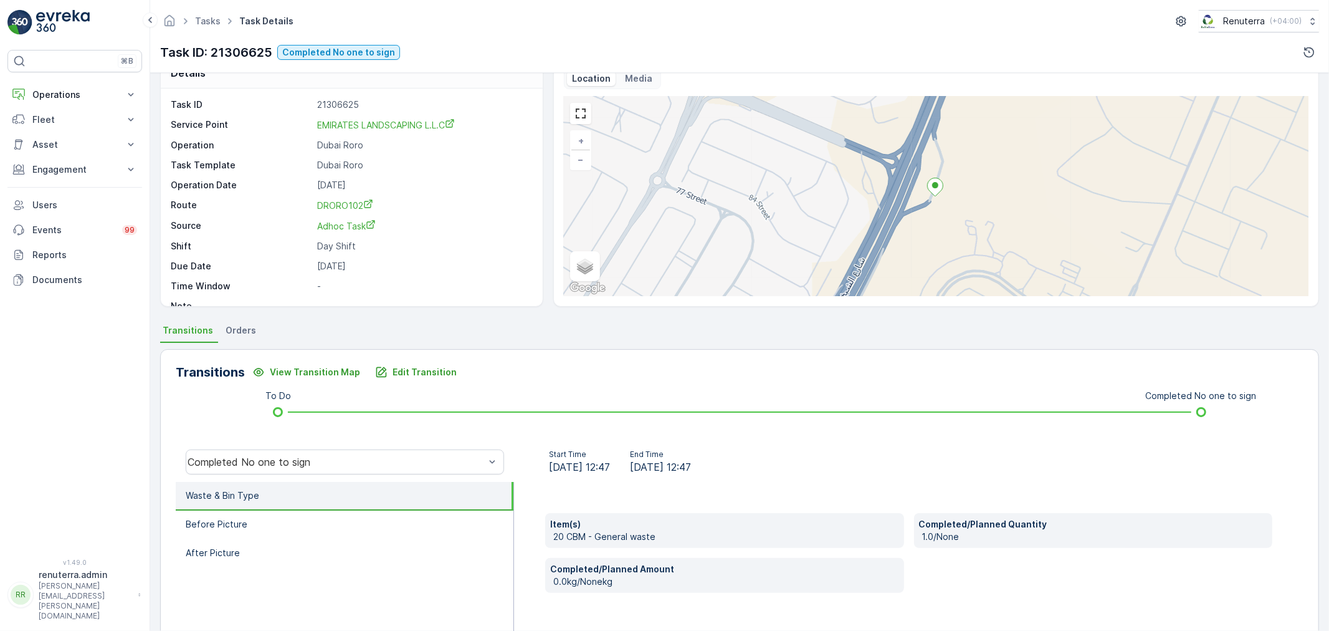
scroll to position [16, 0]
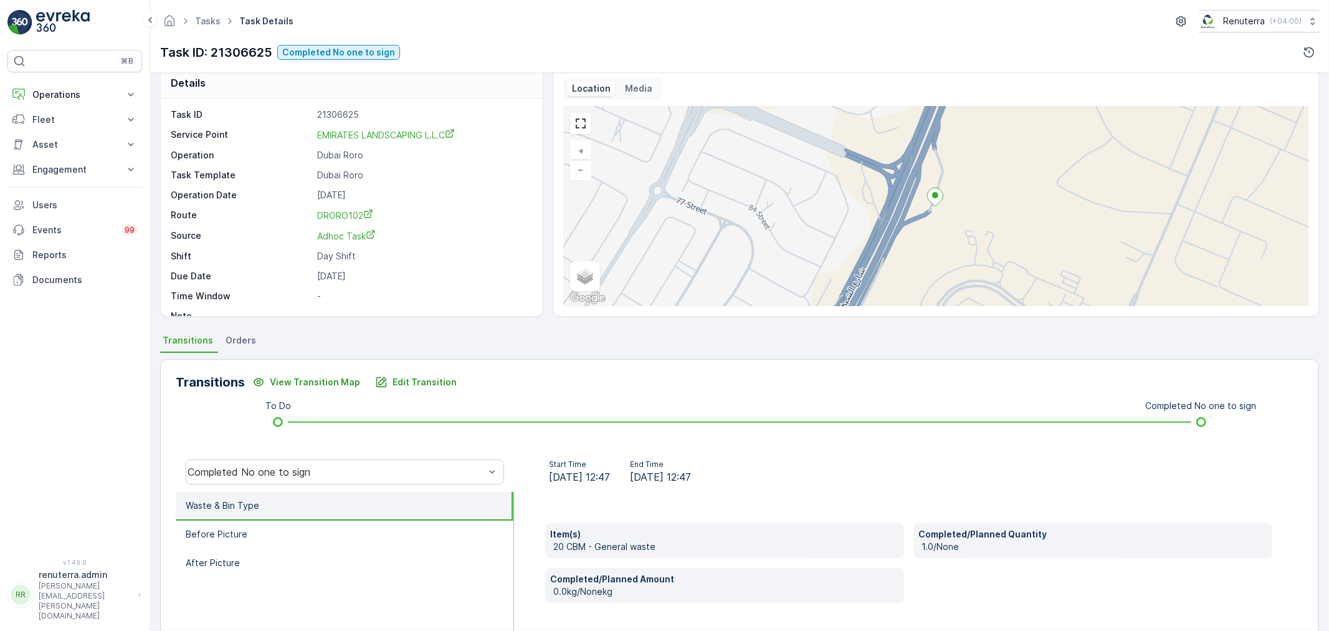
click at [226, 25] on icon at bounding box center [230, 21] width 14 height 14
click at [212, 21] on link "Tasks" at bounding box center [208, 21] width 26 height 11
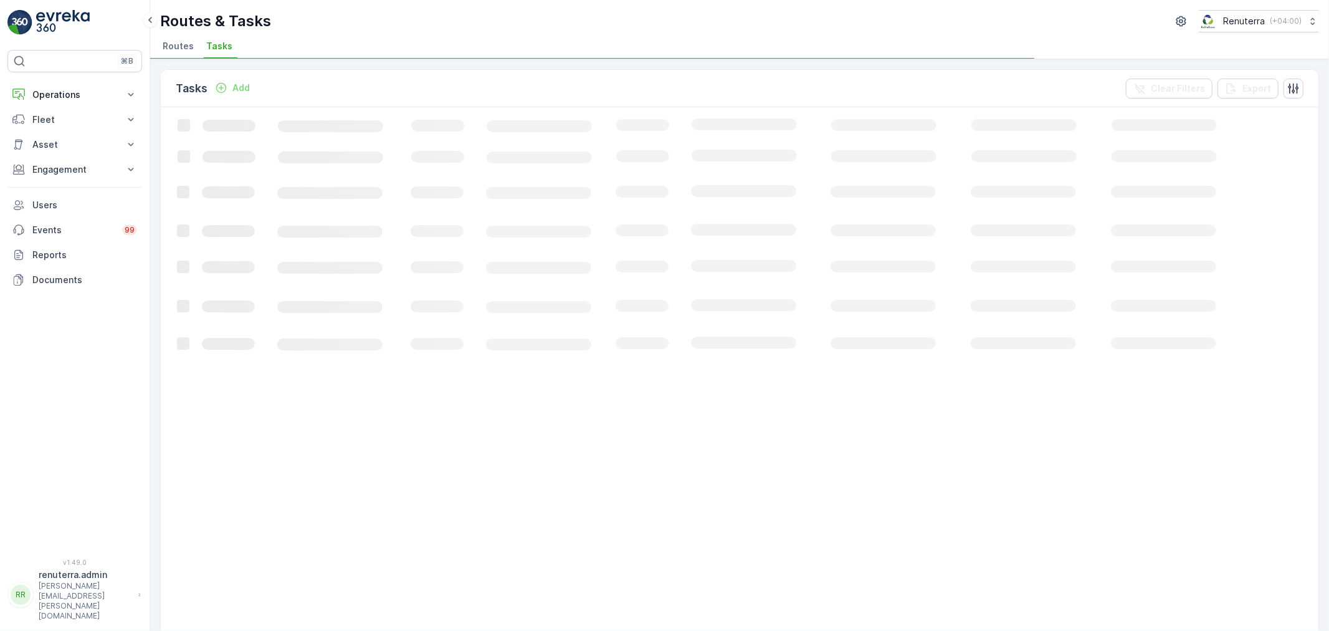
click at [198, 47] on ul "Routes Tasks" at bounding box center [734, 47] width 1149 height 21
click at [189, 48] on span "Routes" at bounding box center [178, 46] width 31 height 12
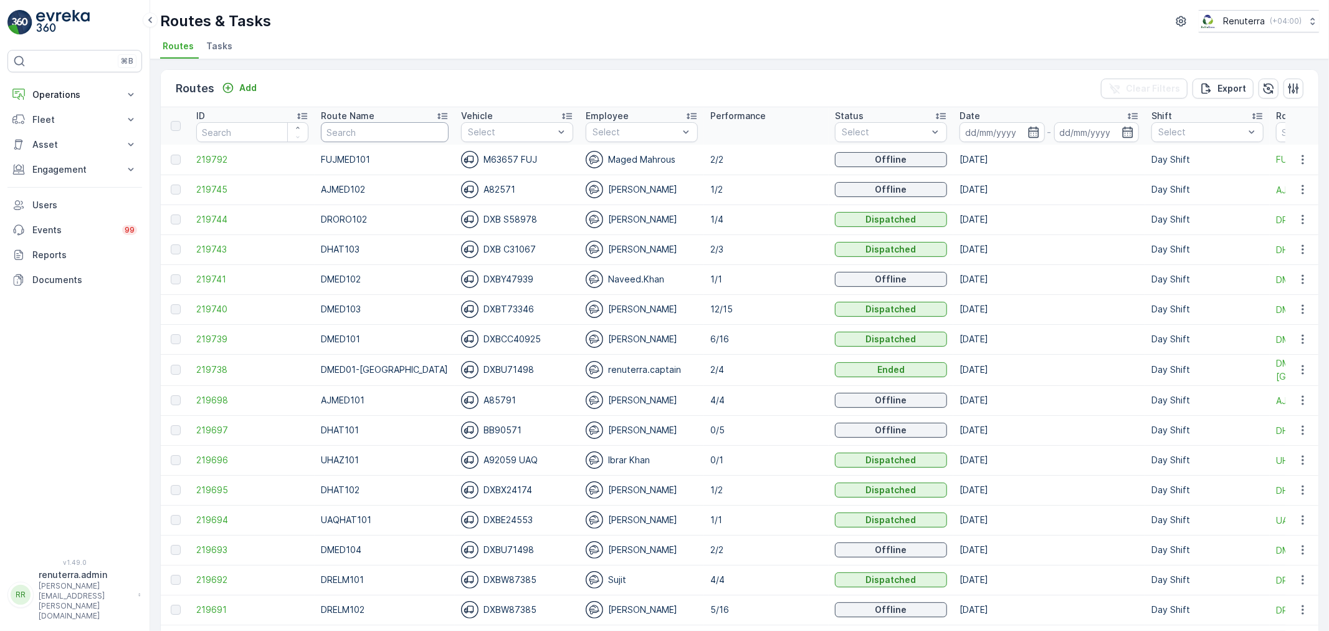
click at [350, 123] on input "text" at bounding box center [385, 132] width 128 height 20
type input "DREL"
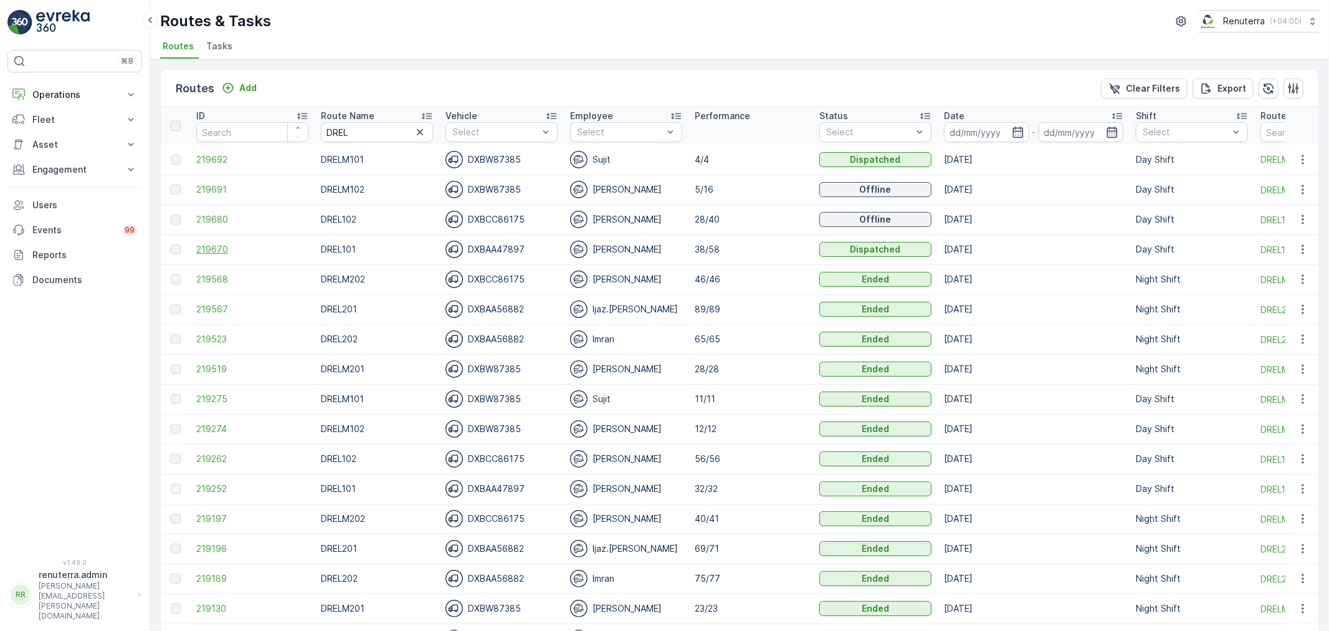
click at [228, 253] on span "219670" at bounding box center [252, 249] width 112 height 12
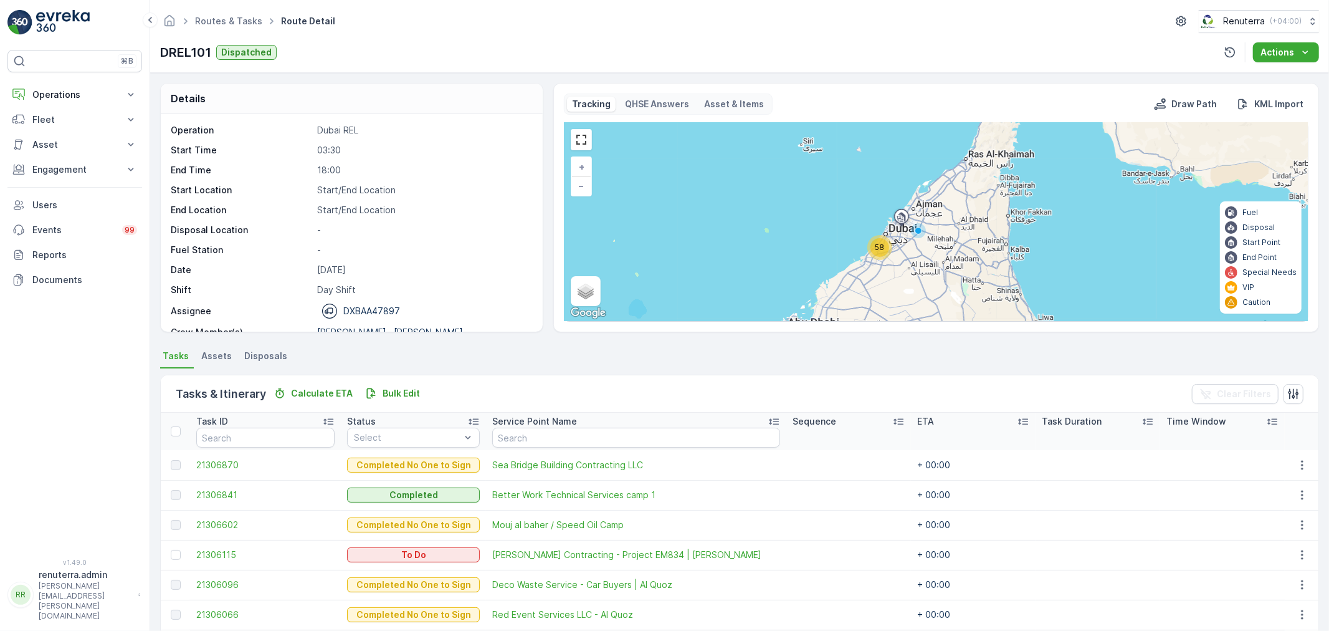
click at [861, 247] on div "58 + − Satellite Roadmap Terrain Hybrid Leaflet Keyboard shortcuts Map Data Map…" at bounding box center [937, 222] width 744 height 198
click at [887, 249] on div "58" at bounding box center [880, 247] width 19 height 19
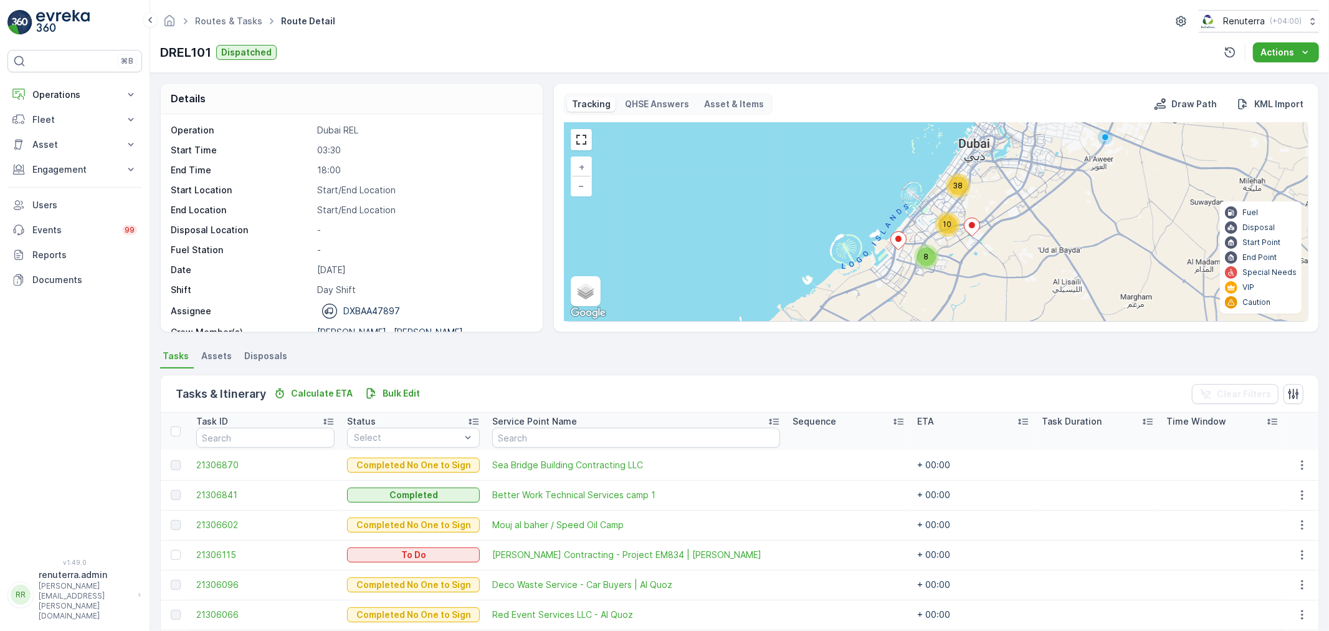
click at [942, 229] on div "10" at bounding box center [948, 224] width 19 height 19
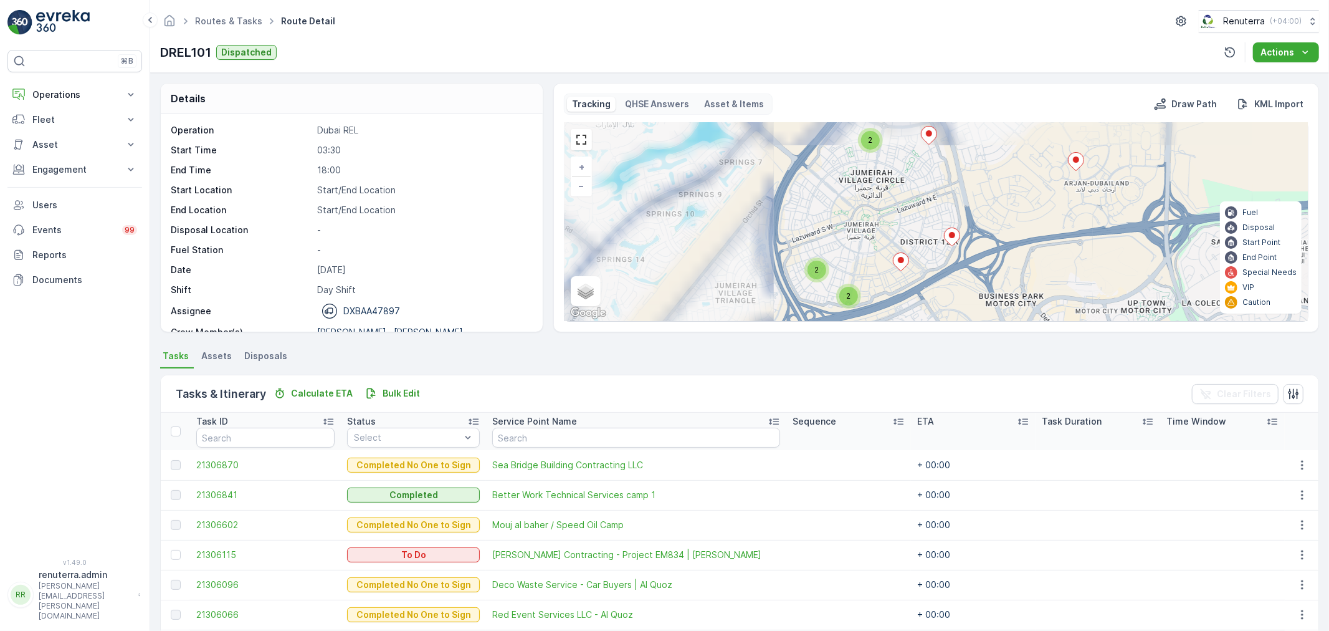
drag, startPoint x: 876, startPoint y: 259, endPoint x: 929, endPoint y: 234, distance: 58.6
click at [929, 234] on div "2 2 2 2 3 2 6 2 4 2 + − Satellite Roadmap Terrain Hybrid Leaflet Keyboard short…" at bounding box center [937, 222] width 744 height 198
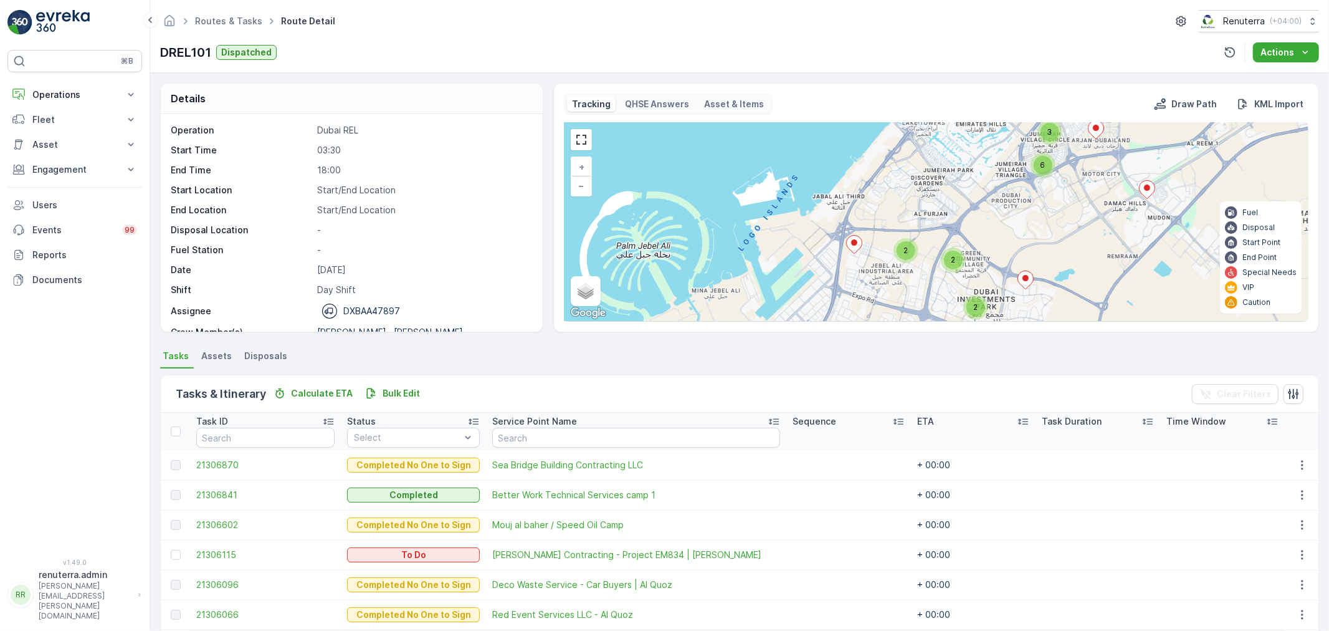
click at [900, 257] on div "2" at bounding box center [906, 250] width 19 height 19
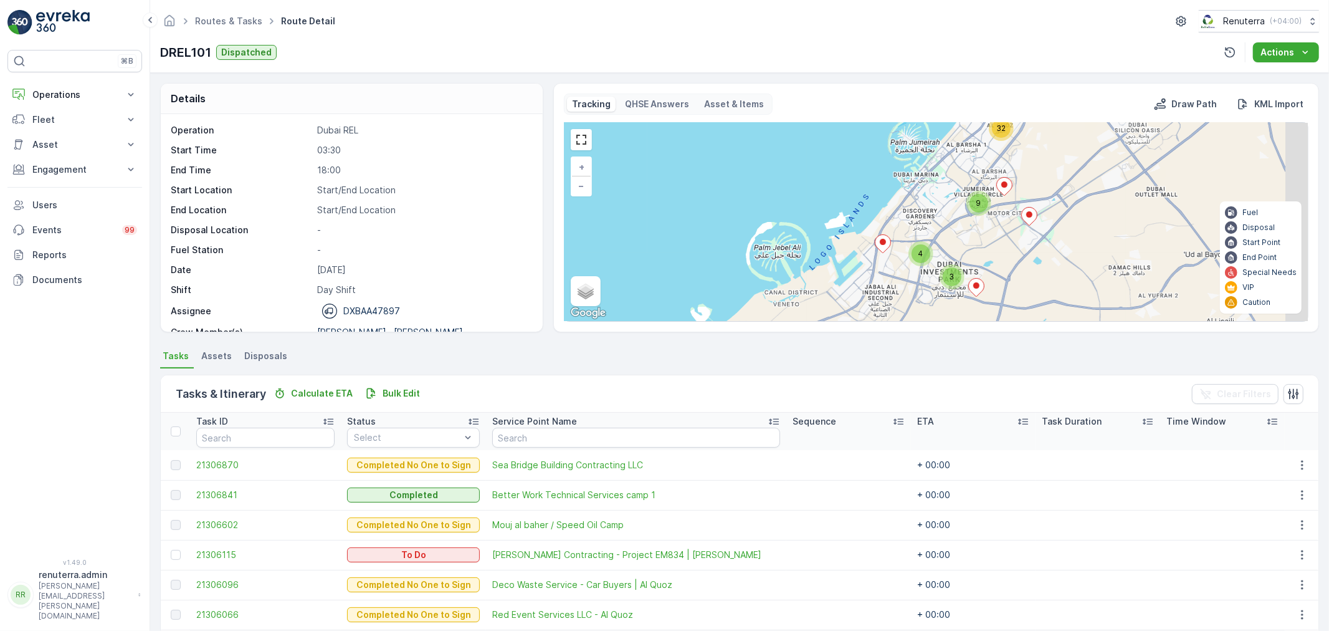
drag, startPoint x: 965, startPoint y: 244, endPoint x: 849, endPoint y: 308, distance: 132.2
click at [852, 307] on div "9 4 3 6 32 + − Satellite Roadmap Terrain Hybrid Leaflet Keyboard shortcuts Map …" at bounding box center [937, 222] width 744 height 198
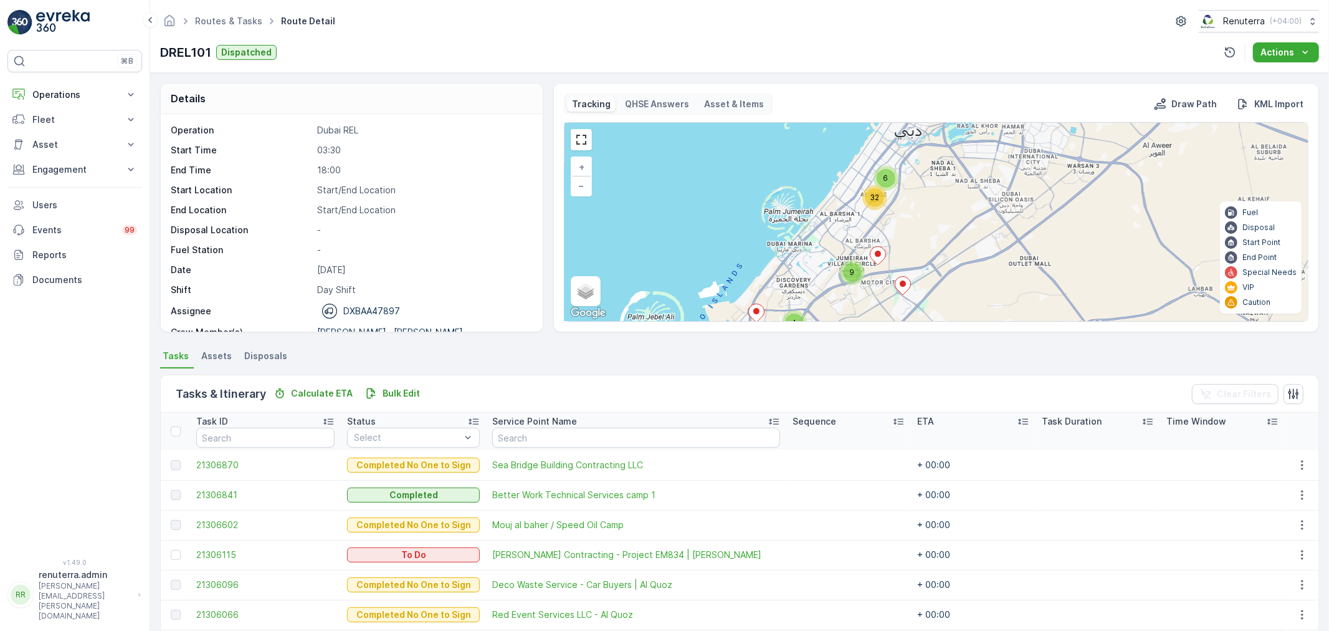
click at [882, 191] on div "32" at bounding box center [875, 197] width 25 height 25
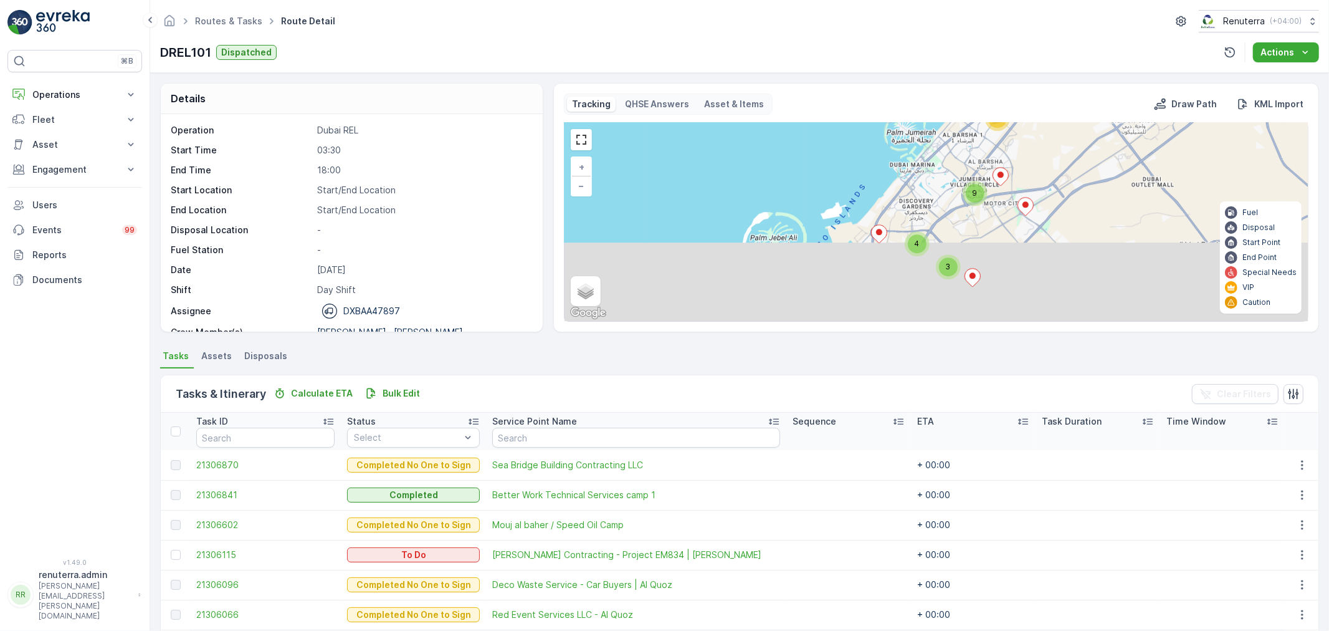
drag, startPoint x: 1008, startPoint y: 287, endPoint x: 1033, endPoint y: 156, distance: 133.9
click at [1032, 160] on div "9 4 3 6 32 + − Satellite Roadmap Terrain Hybrid Leaflet Keyboard shortcuts Map …" at bounding box center [937, 222] width 744 height 198
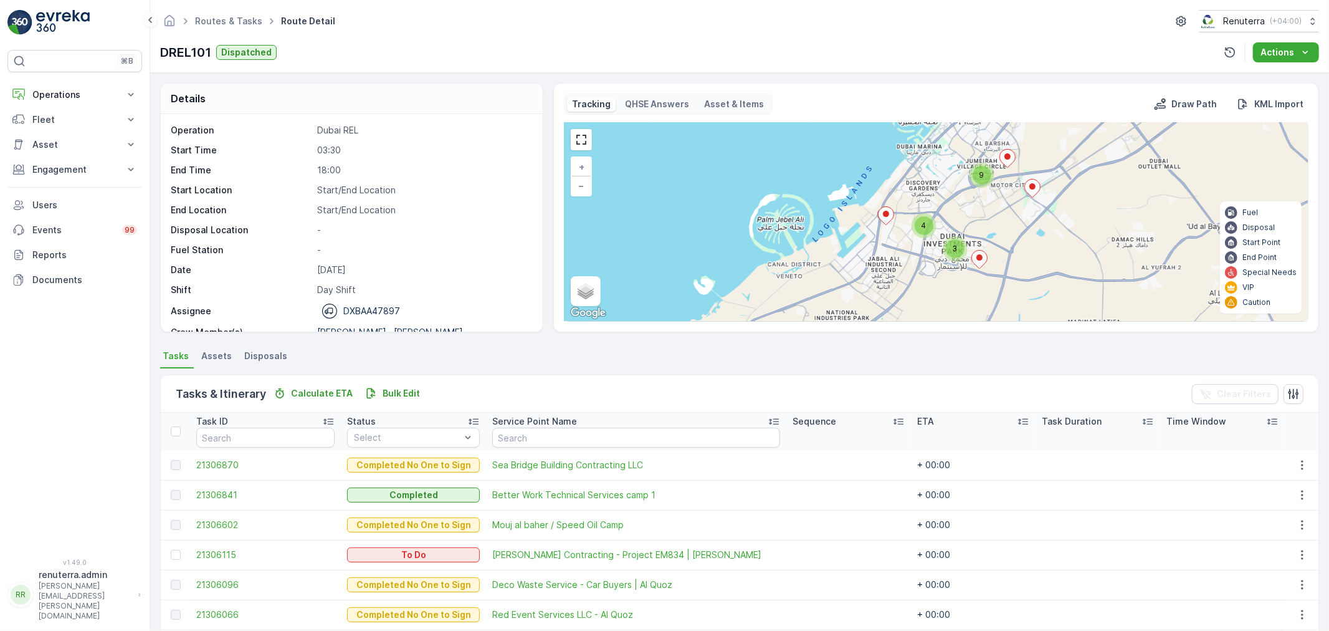
click at [955, 253] on span "3" at bounding box center [955, 248] width 5 height 9
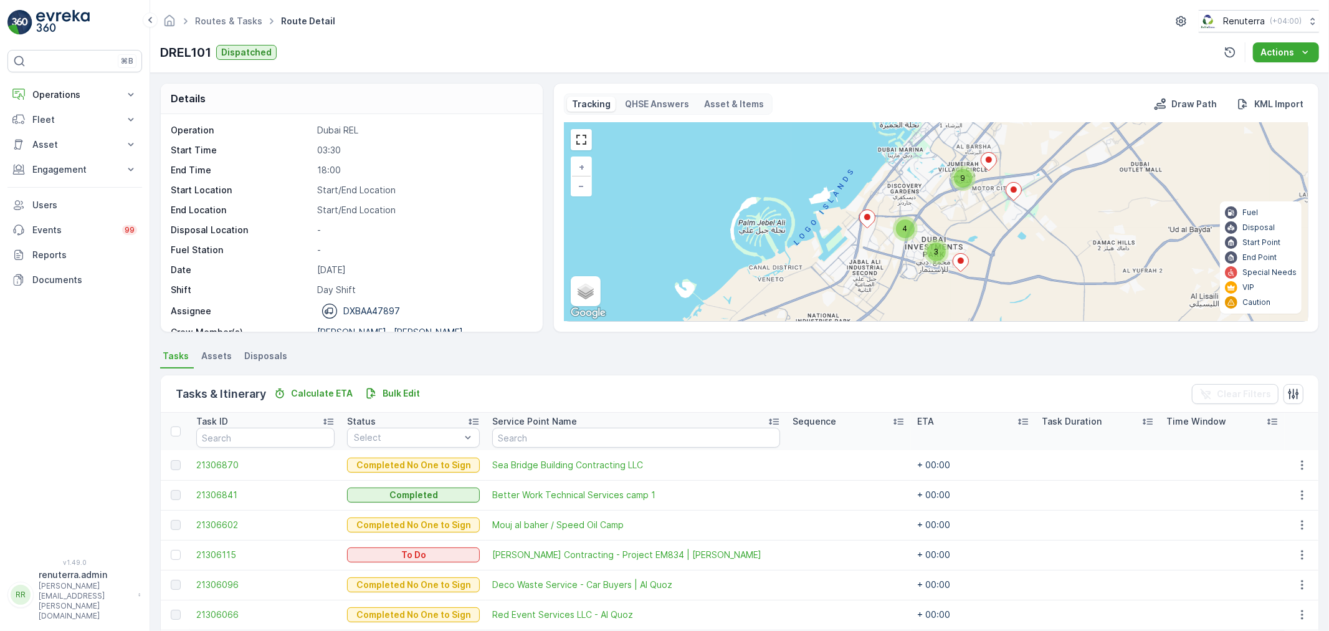
click at [909, 231] on div "4" at bounding box center [905, 228] width 19 height 19
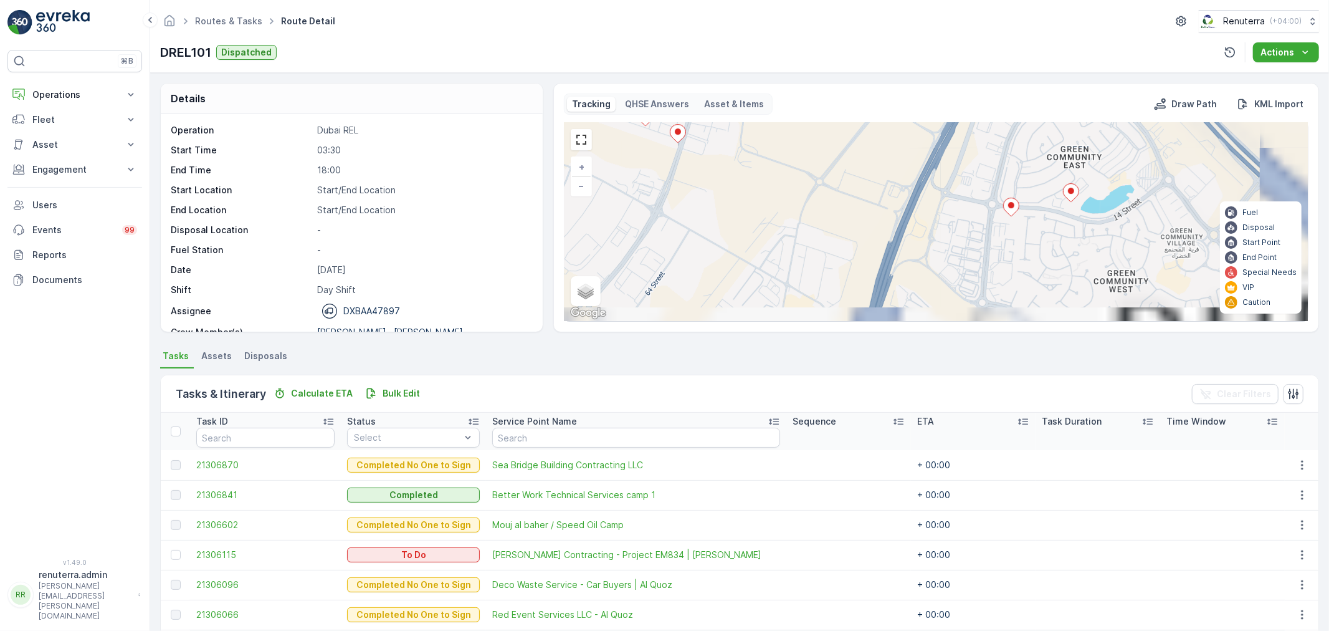
drag, startPoint x: 950, startPoint y: 228, endPoint x: 914, endPoint y: 191, distance: 51.6
click at [915, 191] on div "2 2 2 2 2 + − Satellite Roadmap Terrain Hybrid Leaflet Keyboard shortcuts Map D…" at bounding box center [937, 222] width 744 height 198
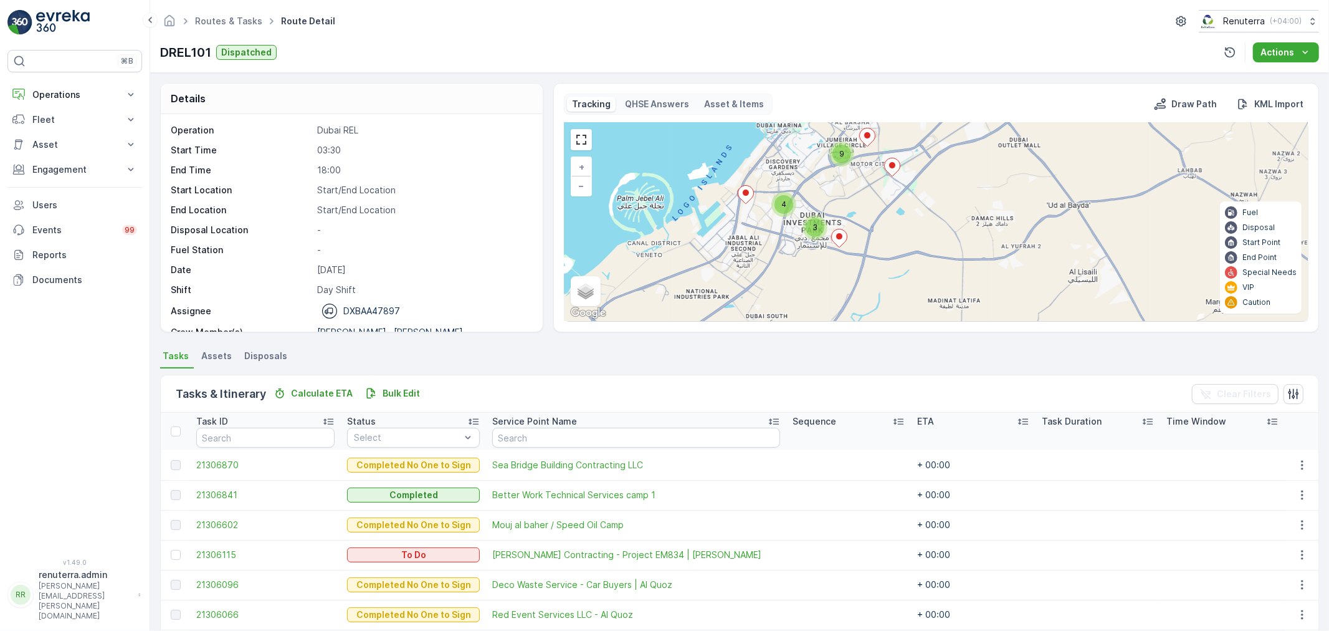
drag, startPoint x: 1048, startPoint y: 272, endPoint x: 911, endPoint y: 283, distance: 136.9
click at [911, 283] on div "9 4 3 6 32 + − Satellite Roadmap Terrain Hybrid Leaflet Keyboard shortcuts Map …" at bounding box center [937, 222] width 744 height 198
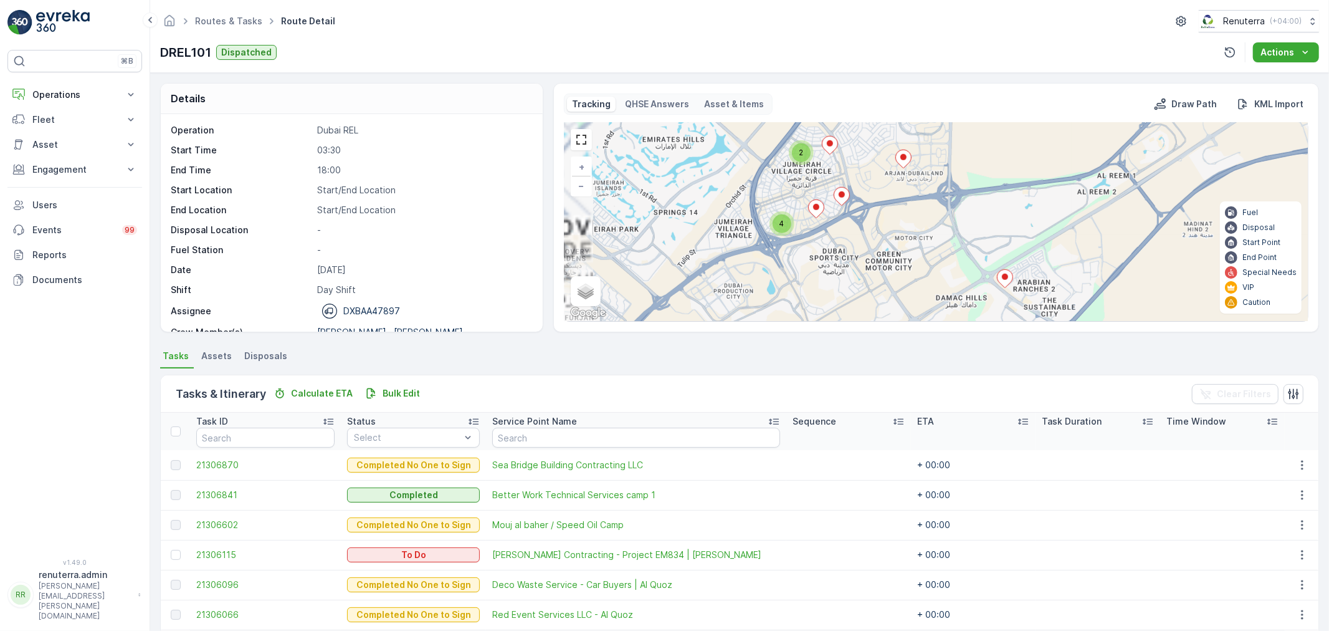
drag, startPoint x: 877, startPoint y: 200, endPoint x: 946, endPoint y: 298, distance: 119.8
click at [946, 298] on div "2 4 2 2 3 2 2 7 10 2 5 + − Satellite Roadmap Terrain Hybrid Leaflet Keyboard sh…" at bounding box center [937, 222] width 744 height 198
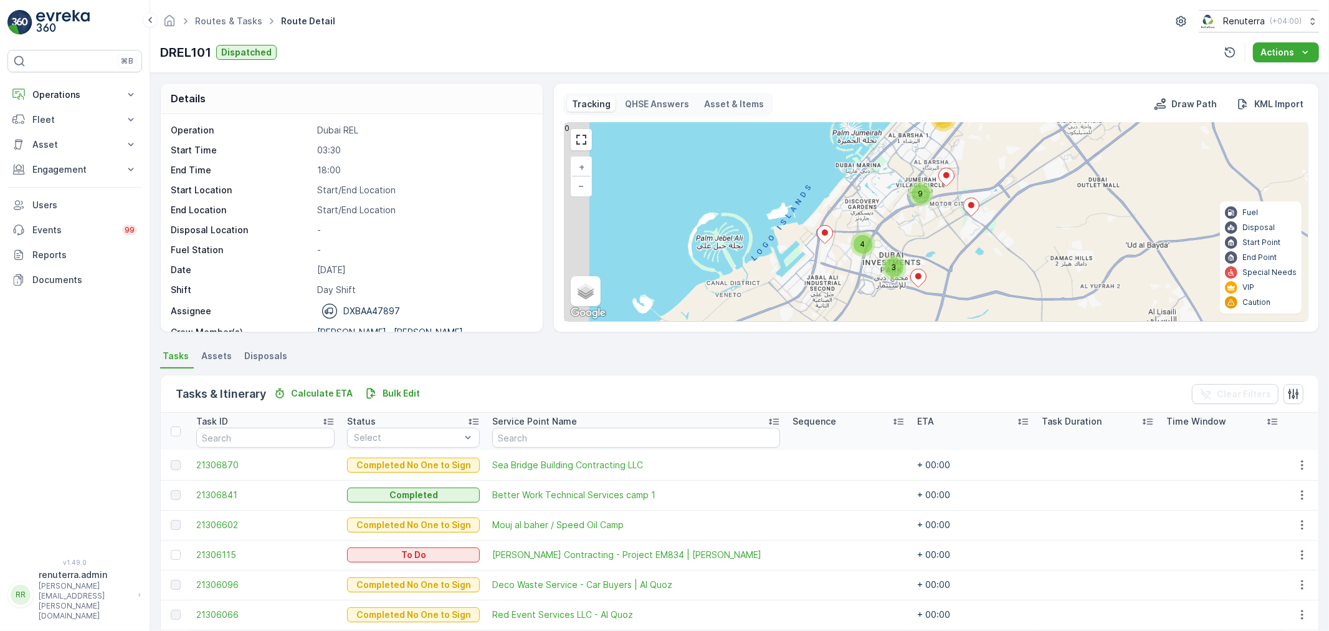
drag, startPoint x: 931, startPoint y: 295, endPoint x: 970, endPoint y: 208, distance: 95.7
click at [970, 208] on div "9 4 3 6 32 + − Satellite Roadmap Terrain Hybrid Leaflet Keyboard shortcuts Map …" at bounding box center [937, 222] width 744 height 198
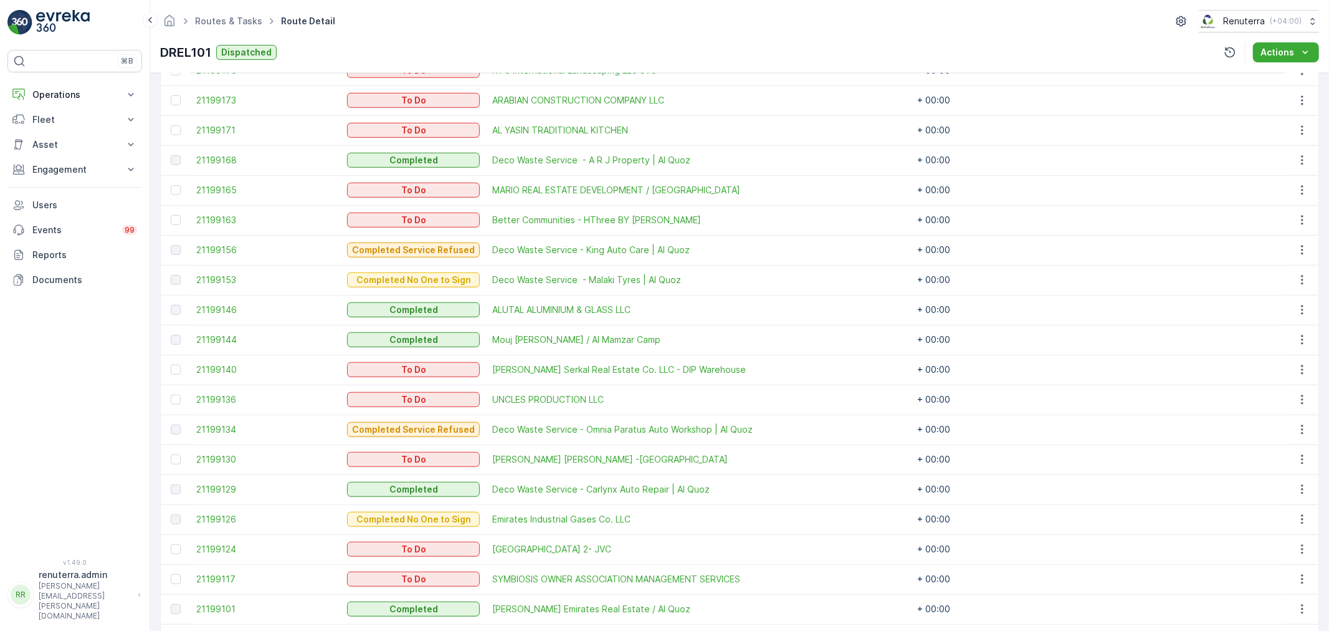
scroll to position [692, 0]
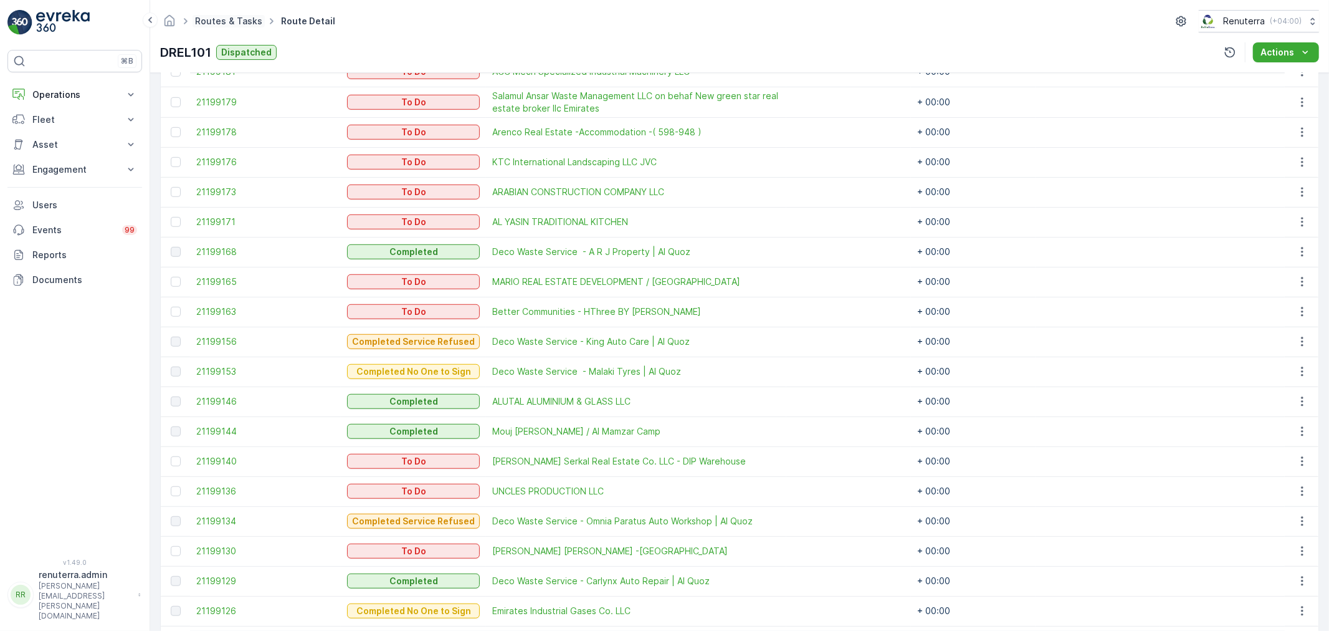
click at [233, 26] on link "Routes & Tasks" at bounding box center [228, 21] width 67 height 11
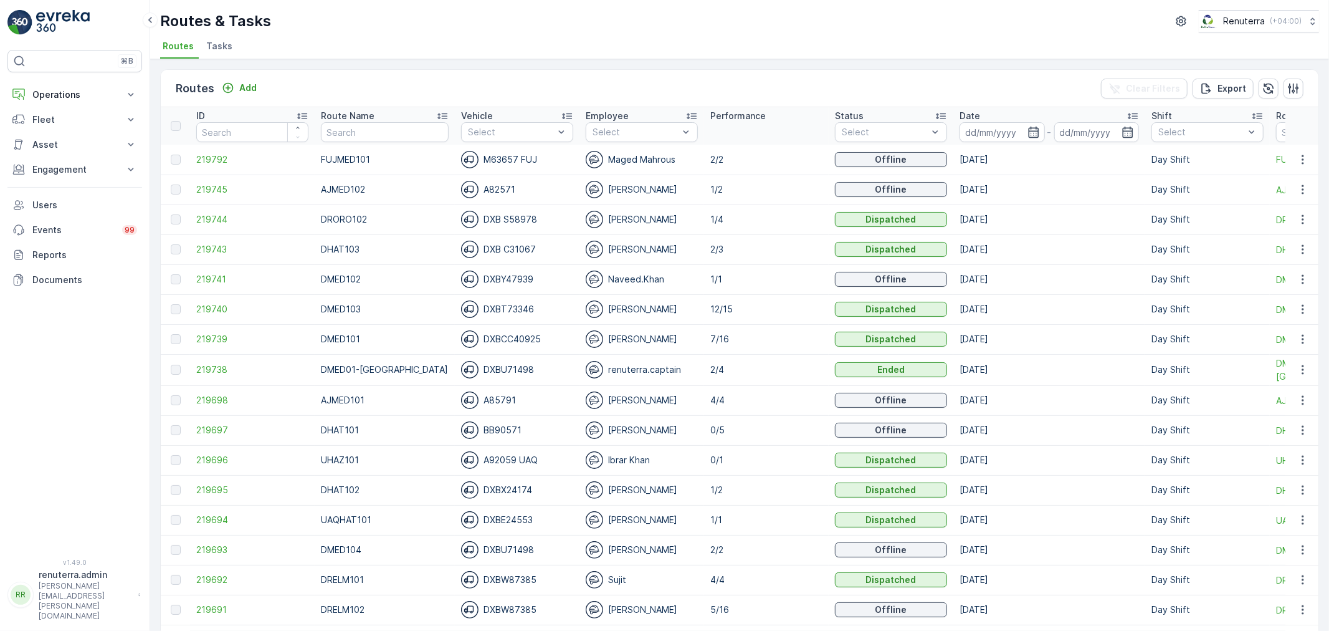
click at [383, 120] on div "Route Name" at bounding box center [385, 116] width 128 height 12
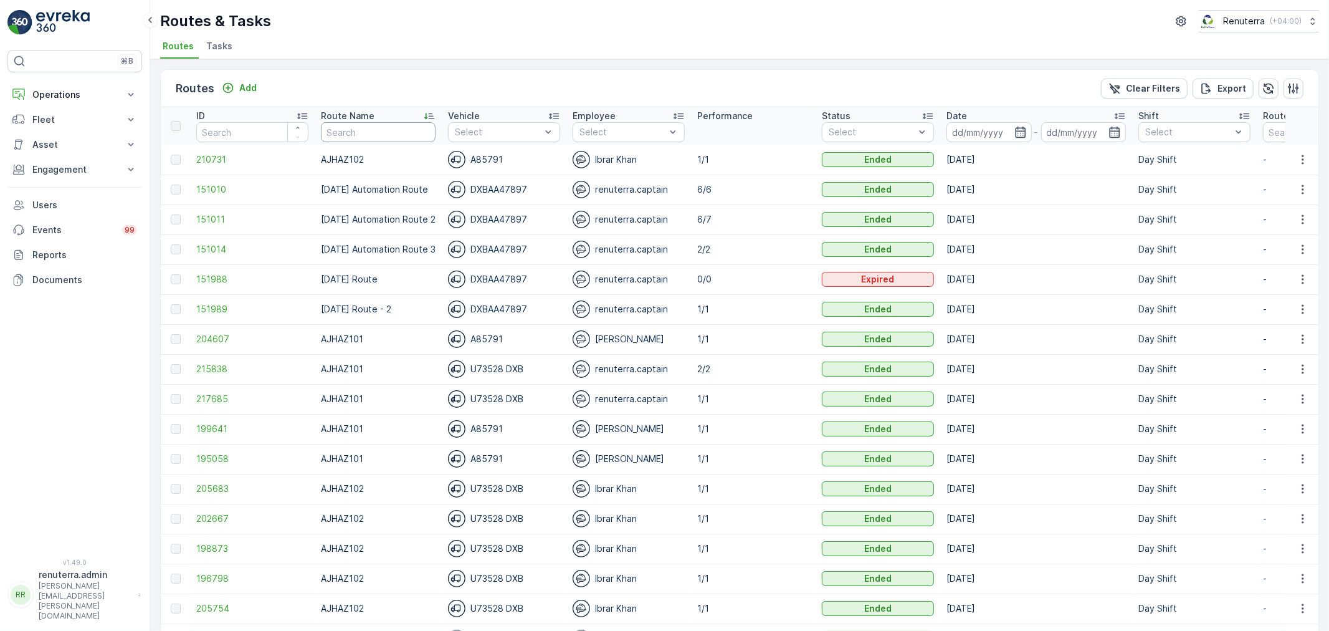
click at [350, 135] on input "text" at bounding box center [378, 132] width 115 height 20
type input "bbh"
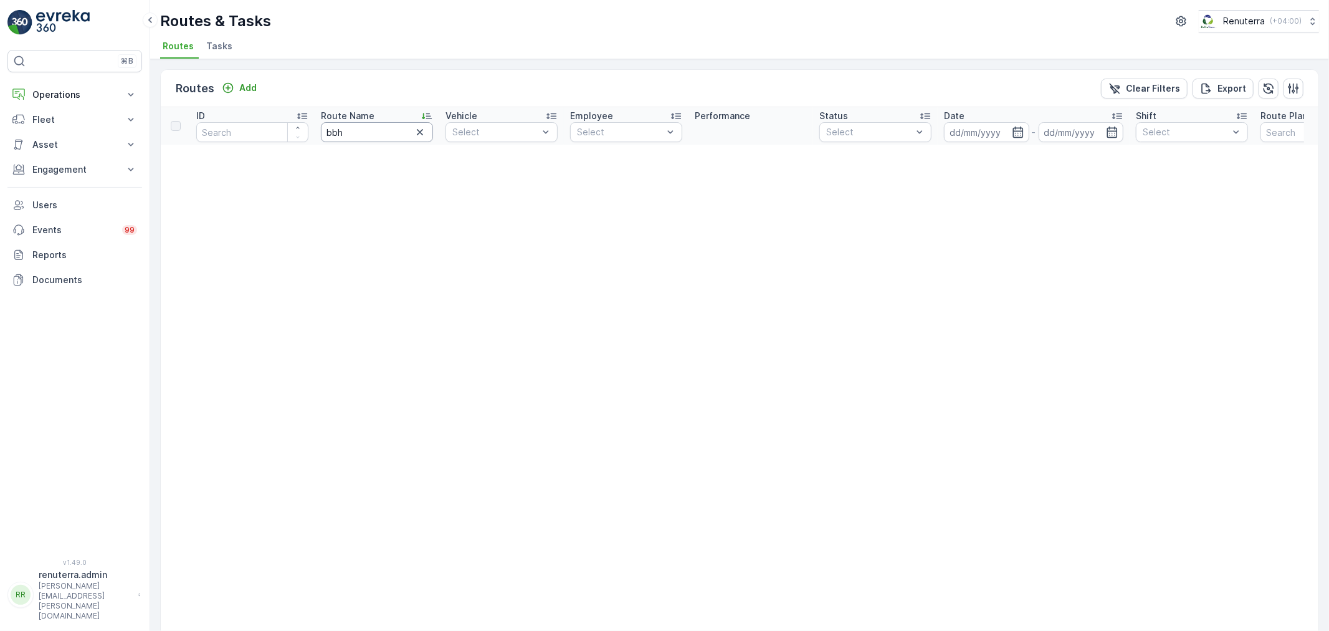
drag, startPoint x: 363, startPoint y: 130, endPoint x: 275, endPoint y: 132, distance: 87.3
click at [275, 132] on tr "ID Route Name bbh Vehicle Select Employee Select Performance Status Select Date…" at bounding box center [777, 125] width 1233 height 37
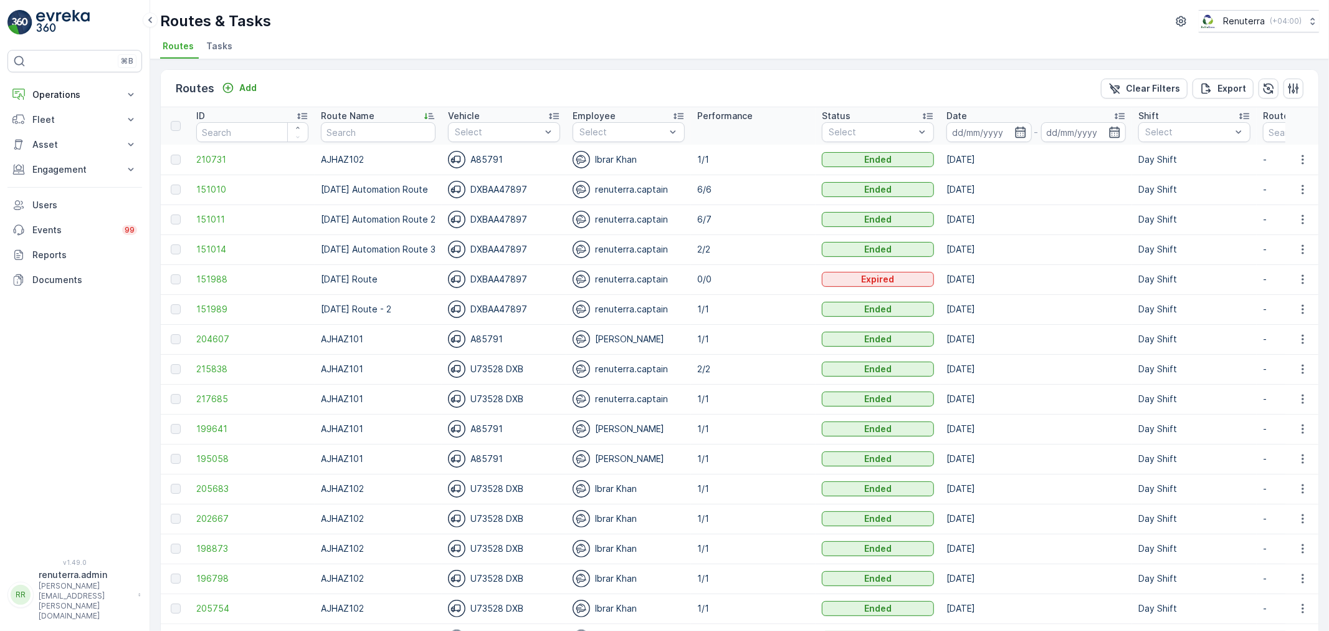
drag, startPoint x: 328, startPoint y: 153, endPoint x: 321, endPoint y: 146, distance: 9.7
click at [322, 147] on td "AJHAZ102" at bounding box center [378, 160] width 127 height 30
click at [363, 126] on input "text" at bounding box center [378, 132] width 115 height 20
type input "DRELM"
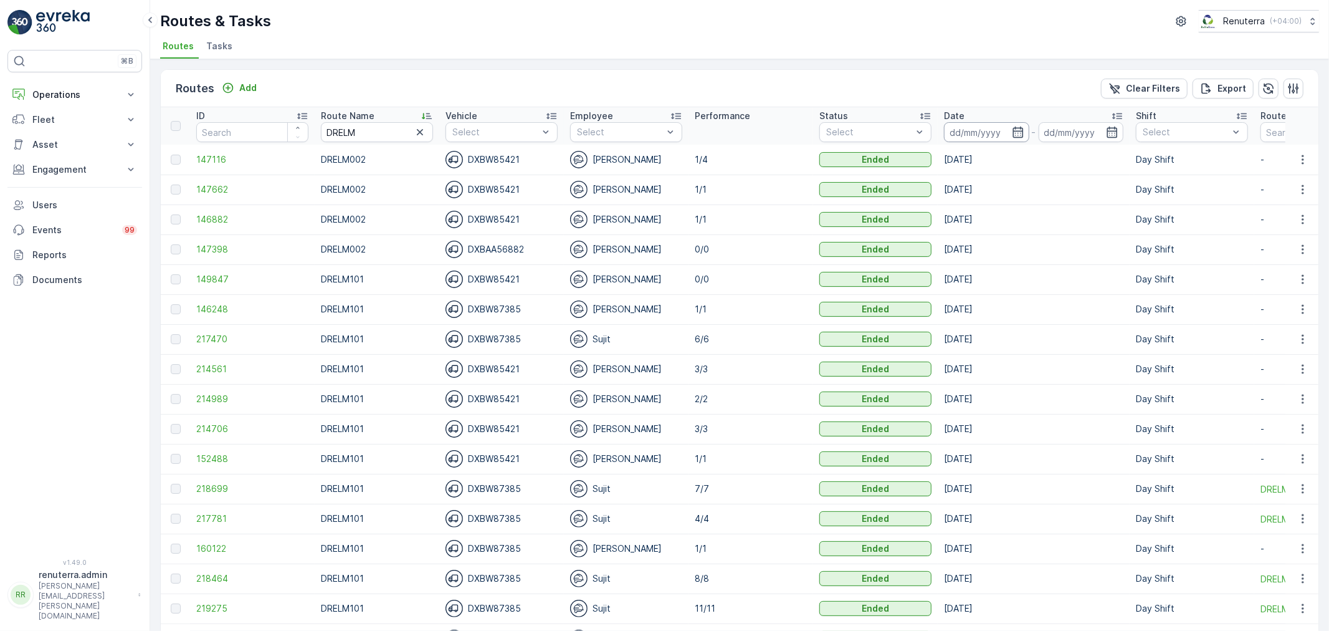
click at [1019, 123] on input at bounding box center [986, 132] width 85 height 20
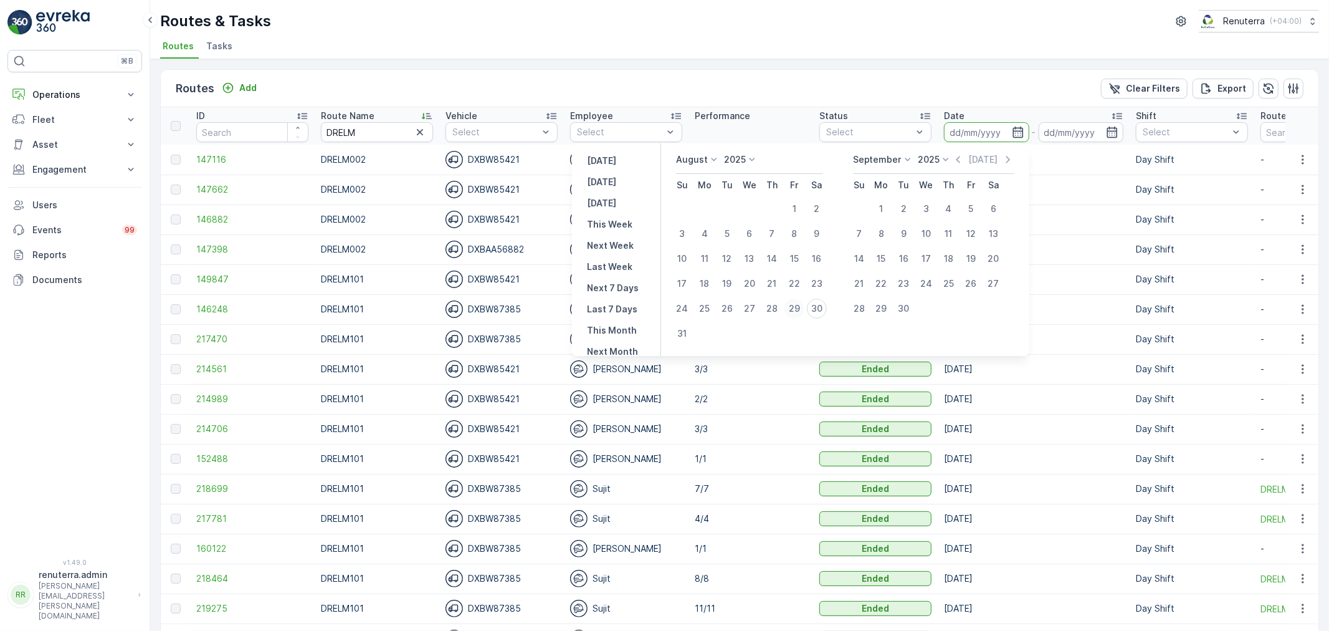
click at [801, 313] on div "29" at bounding box center [795, 309] width 20 height 20
type input "29.08.2025"
click at [801, 313] on div "29" at bounding box center [795, 309] width 20 height 20
type input "29.08.2025"
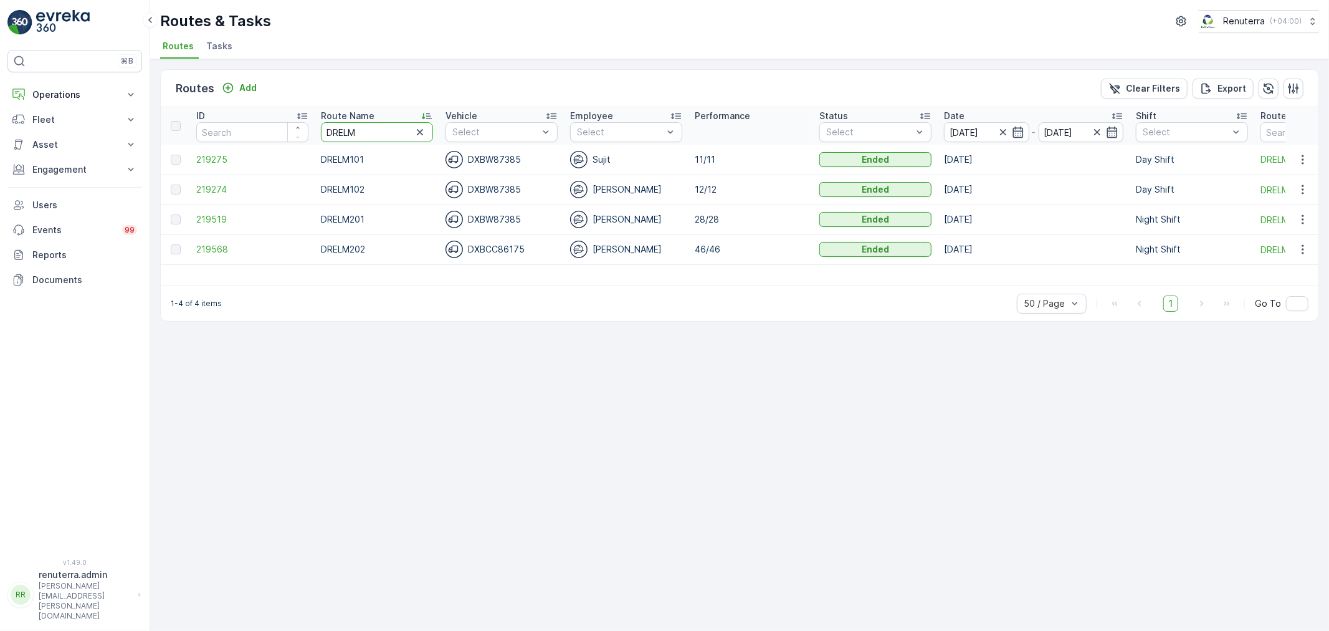
drag, startPoint x: 396, startPoint y: 135, endPoint x: 310, endPoint y: 140, distance: 85.5
click at [310, 140] on tr "ID Route Name DRELM Vehicle Select Employee Select Performance Status Select Da…" at bounding box center [787, 125] width 1252 height 37
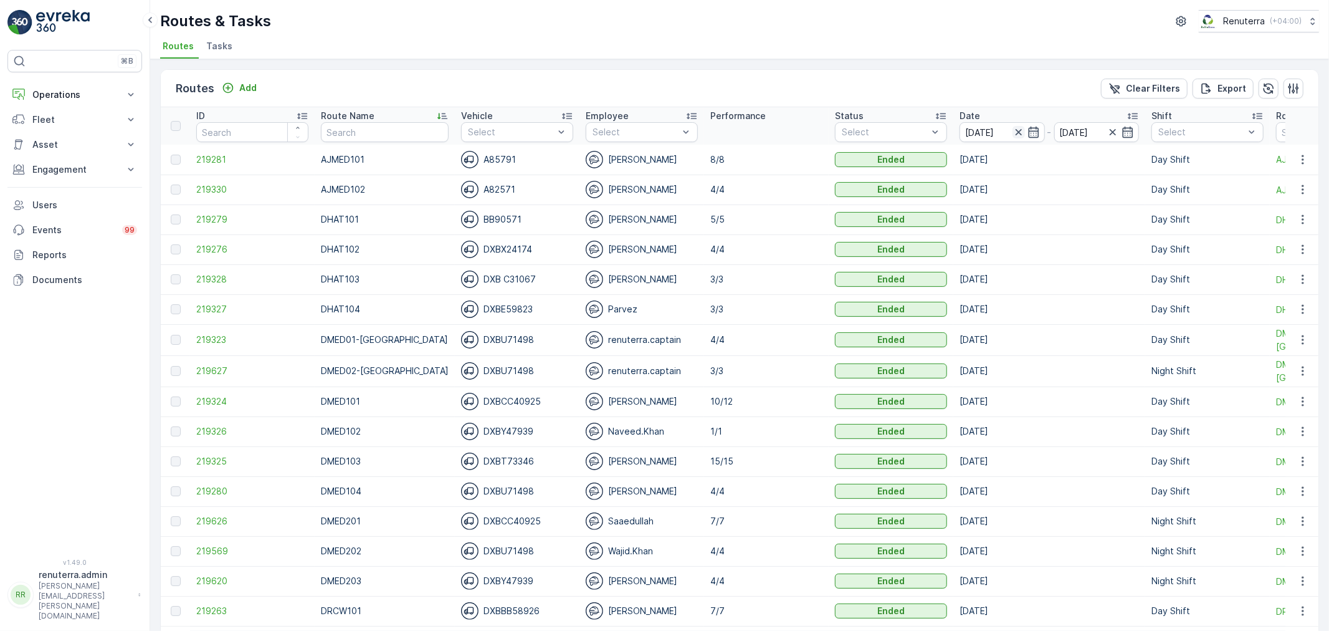
click at [1013, 127] on icon "button" at bounding box center [1019, 132] width 12 height 12
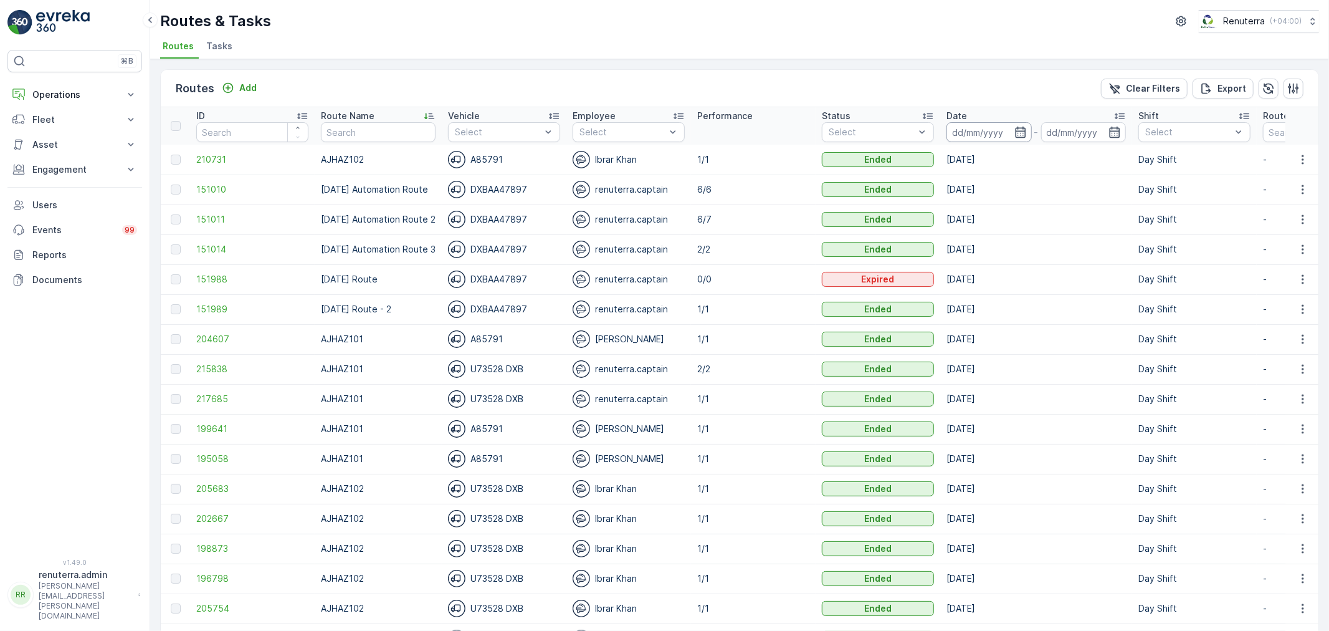
click at [985, 141] on th "Date -" at bounding box center [1037, 125] width 192 height 37
click at [983, 138] on input at bounding box center [989, 132] width 85 height 20
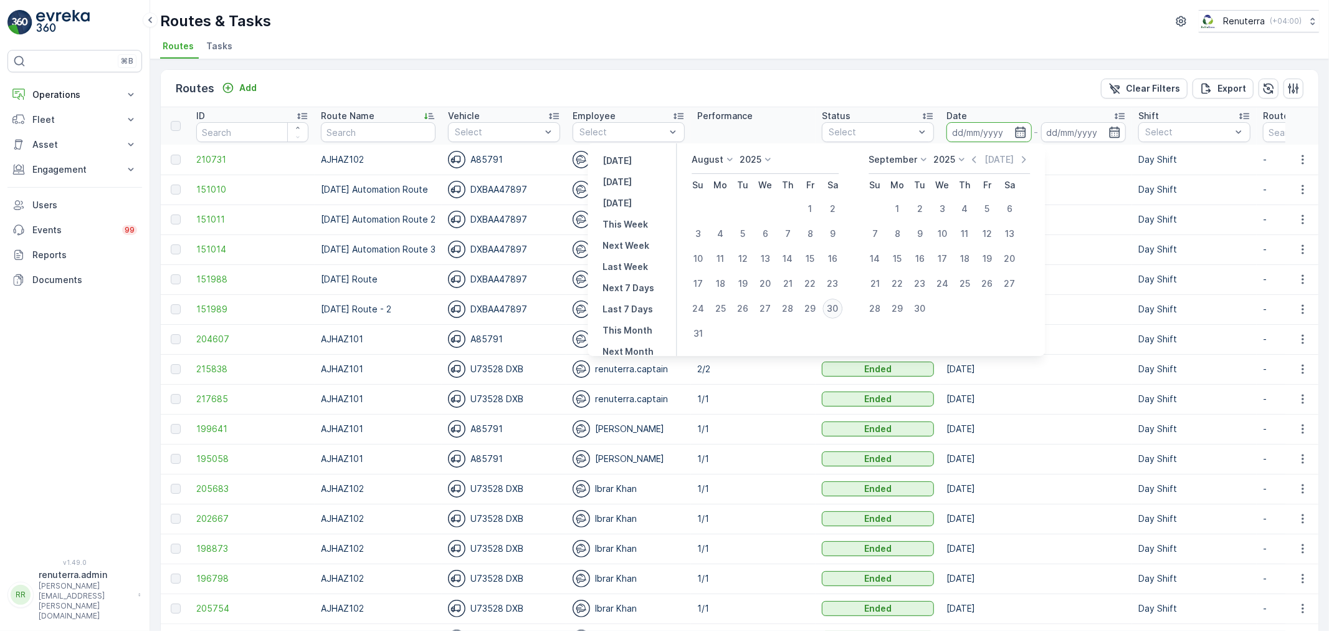
click at [831, 303] on div "30" at bounding box center [833, 309] width 20 height 20
type input "[DATE]"
click at [831, 303] on div "30" at bounding box center [833, 309] width 20 height 20
type input "[DATE]"
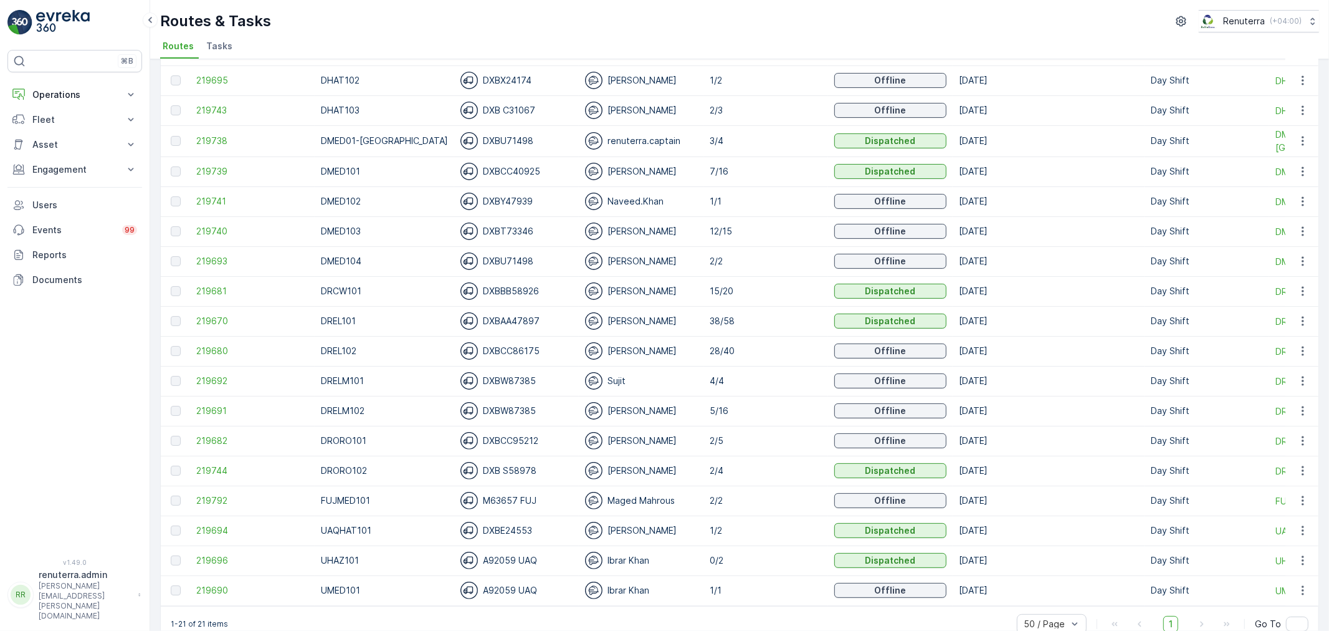
scroll to position [196, 0]
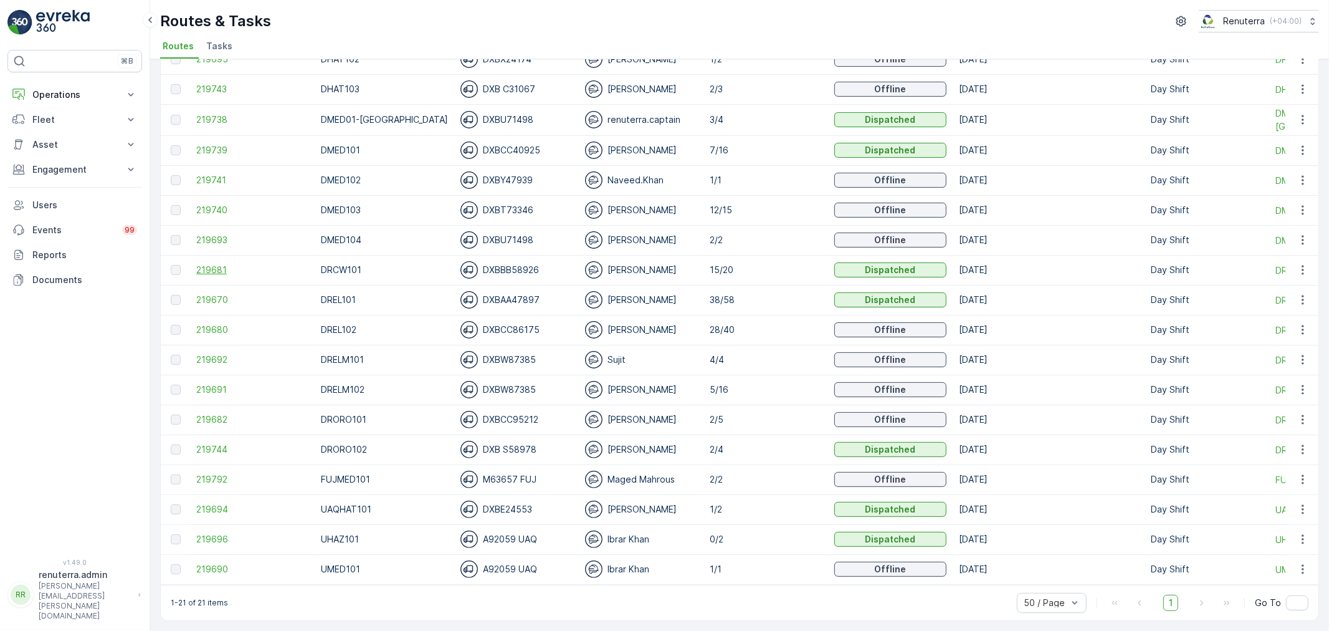
click at [208, 264] on span "219681" at bounding box center [252, 270] width 112 height 12
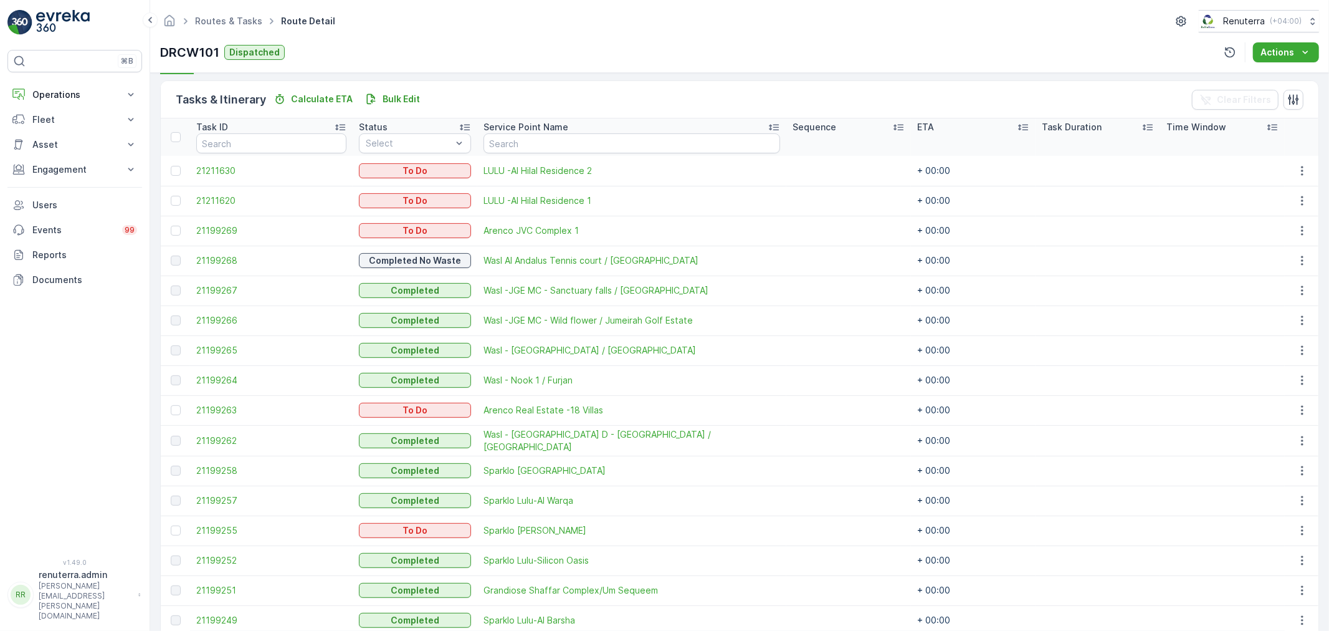
scroll to position [277, 0]
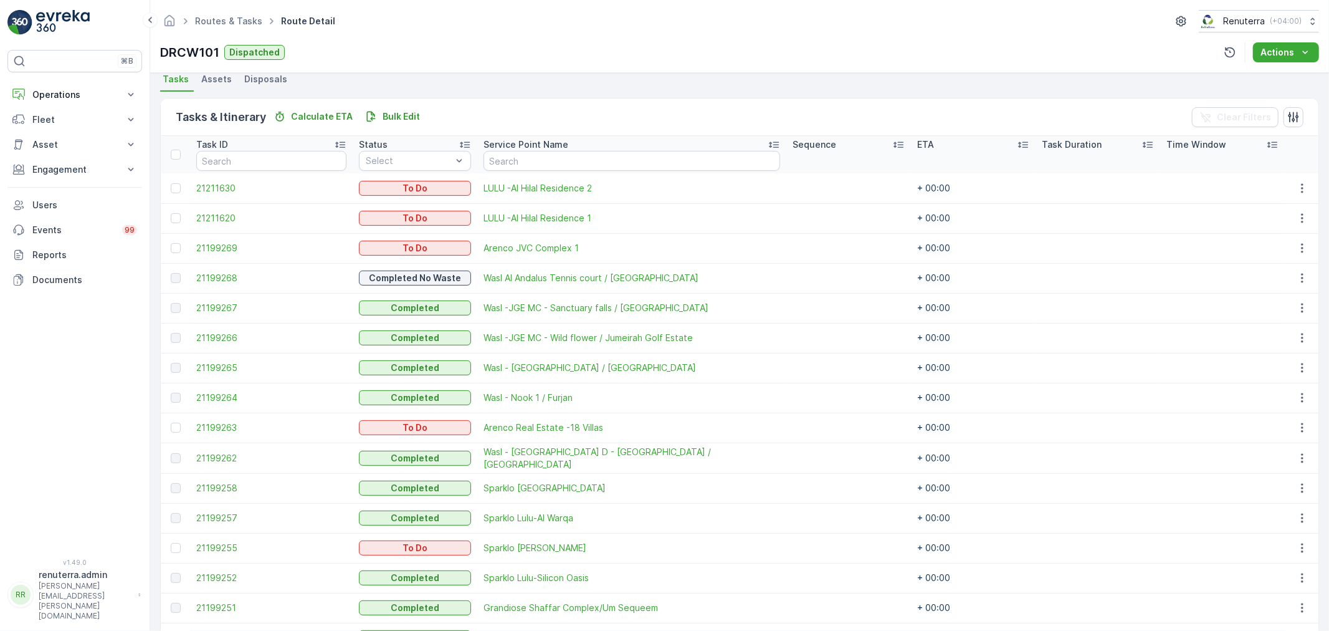
click at [182, 251] on div at bounding box center [177, 248] width 13 height 10
click at [171, 243] on input "checkbox" at bounding box center [171, 243] width 0 height 0
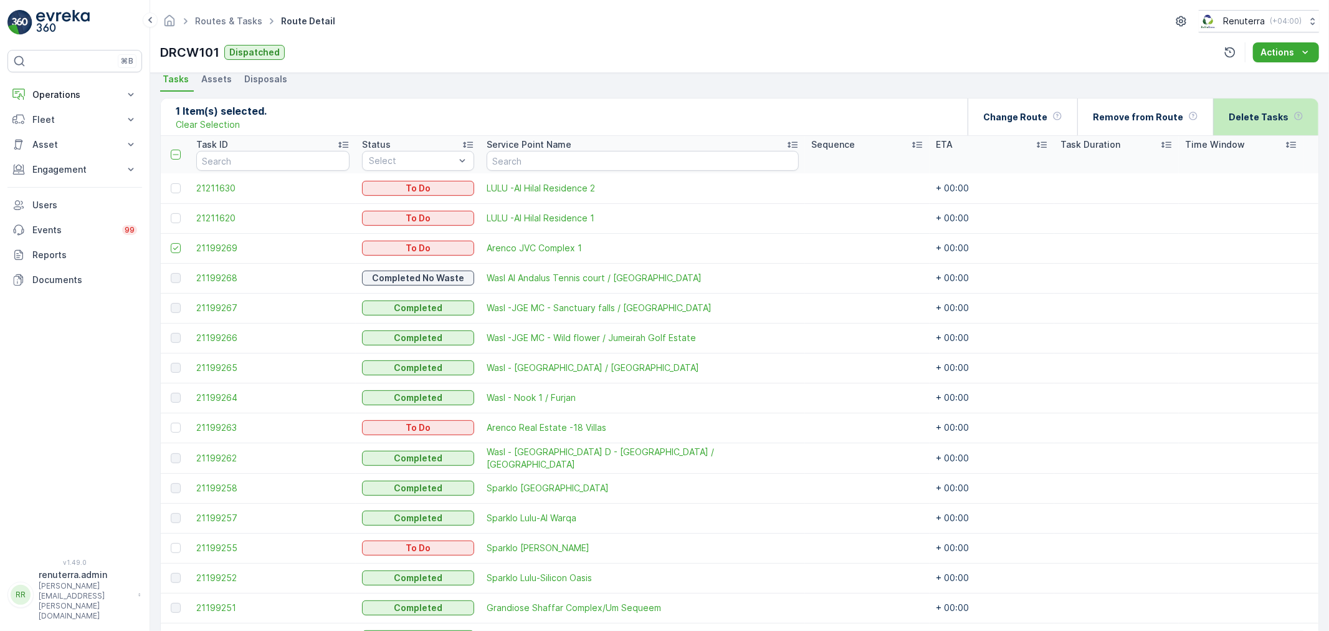
click at [1235, 105] on div "Delete Tasks" at bounding box center [1266, 116] width 75 height 37
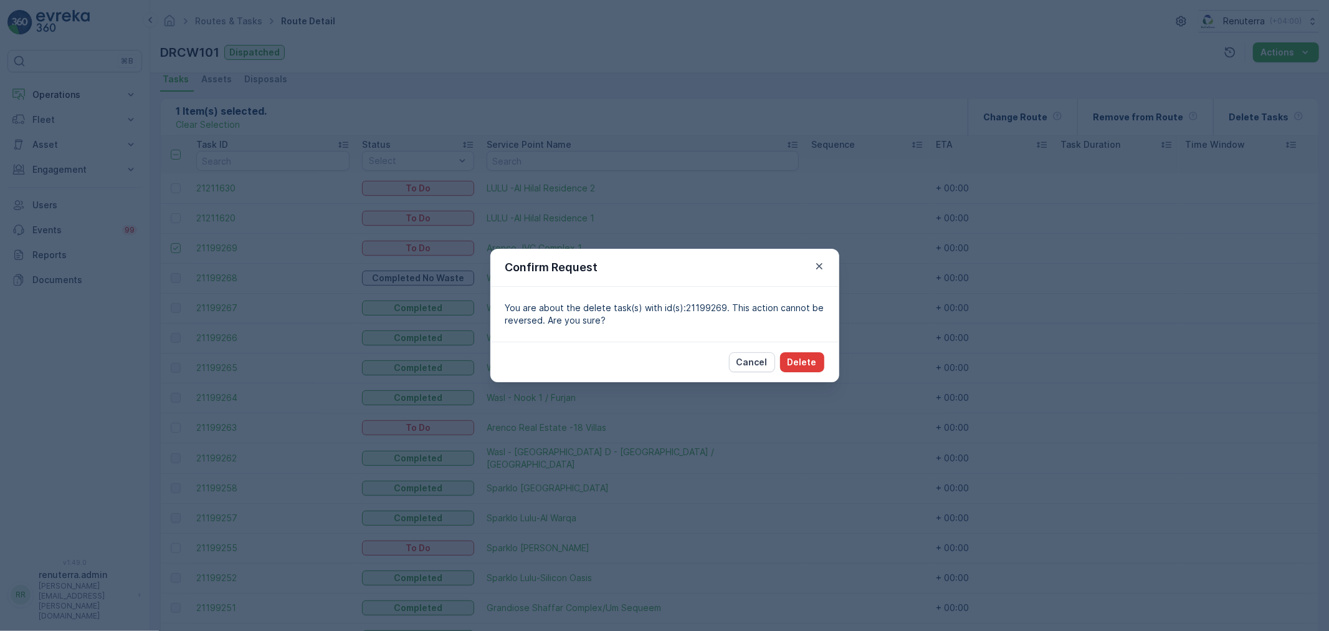
click at [782, 362] on button "Delete" at bounding box center [802, 362] width 44 height 20
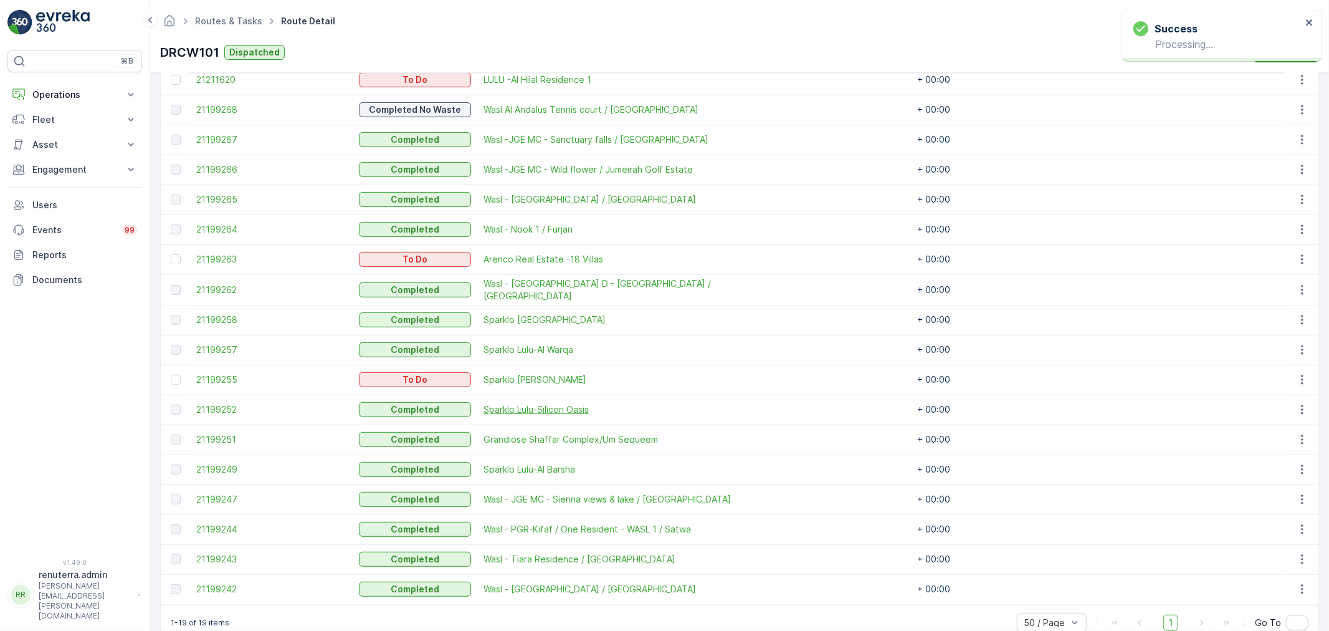
scroll to position [439, 0]
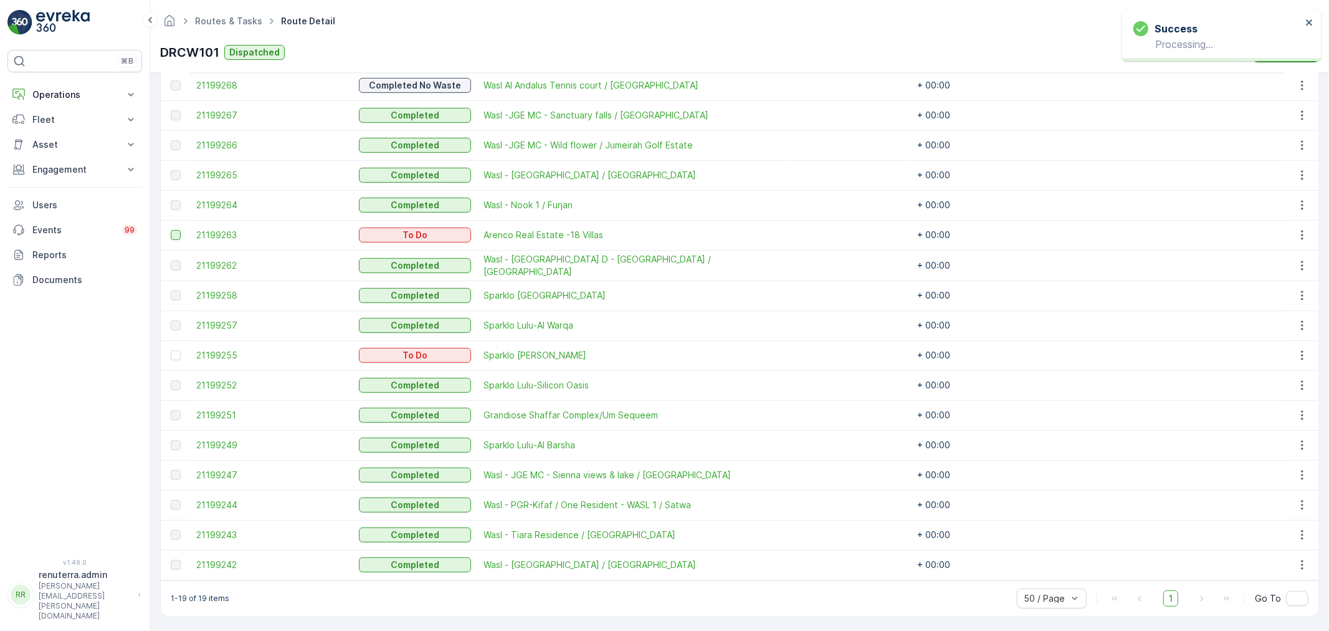
click at [176, 232] on div at bounding box center [176, 235] width 10 height 10
click at [171, 230] on input "checkbox" at bounding box center [171, 230] width 0 height 0
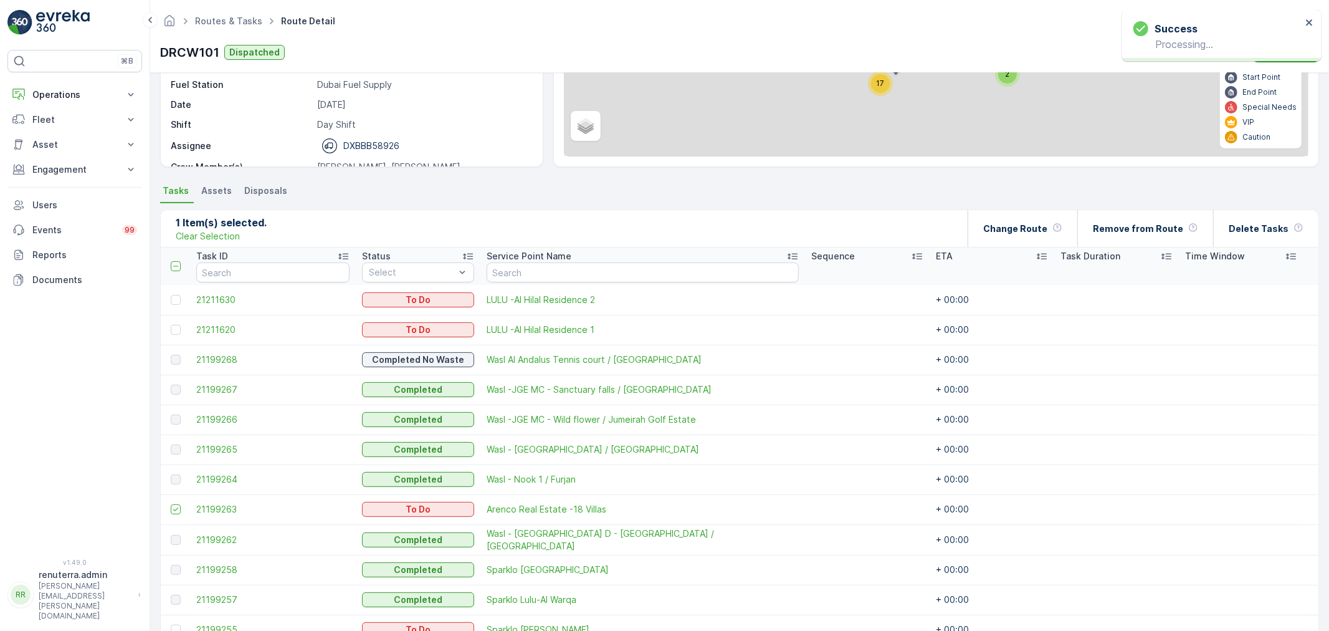
scroll to position [163, 0]
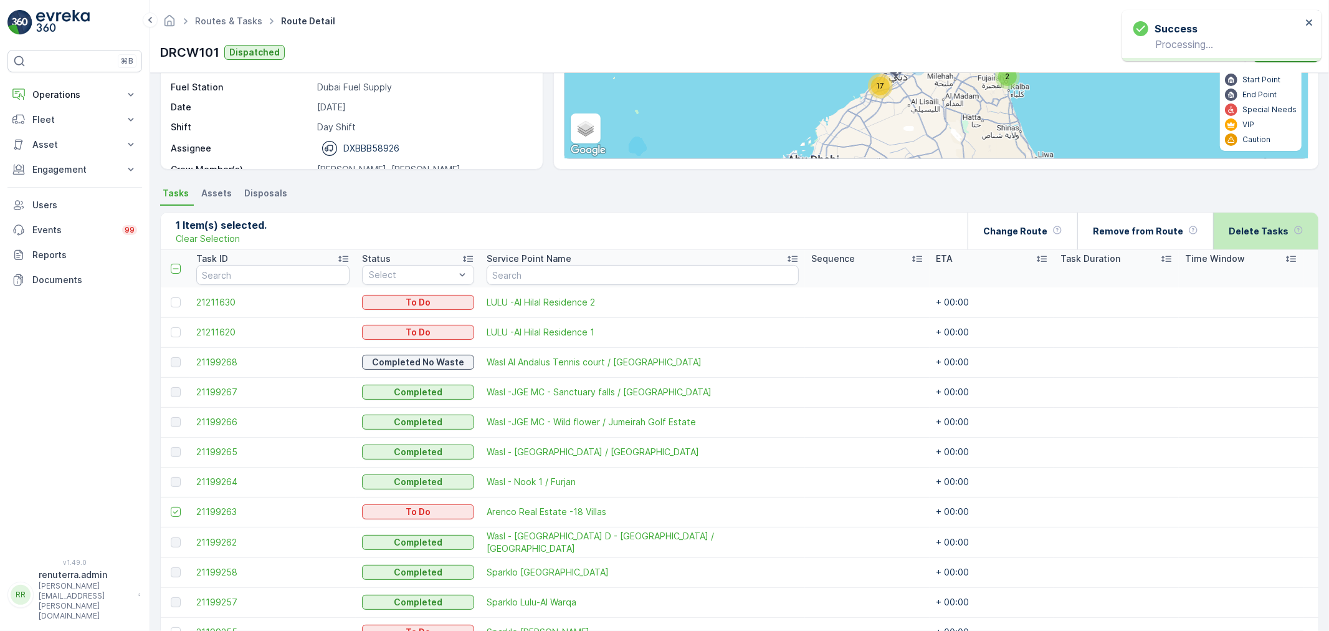
click at [1261, 239] on div "Delete Tasks" at bounding box center [1266, 231] width 75 height 37
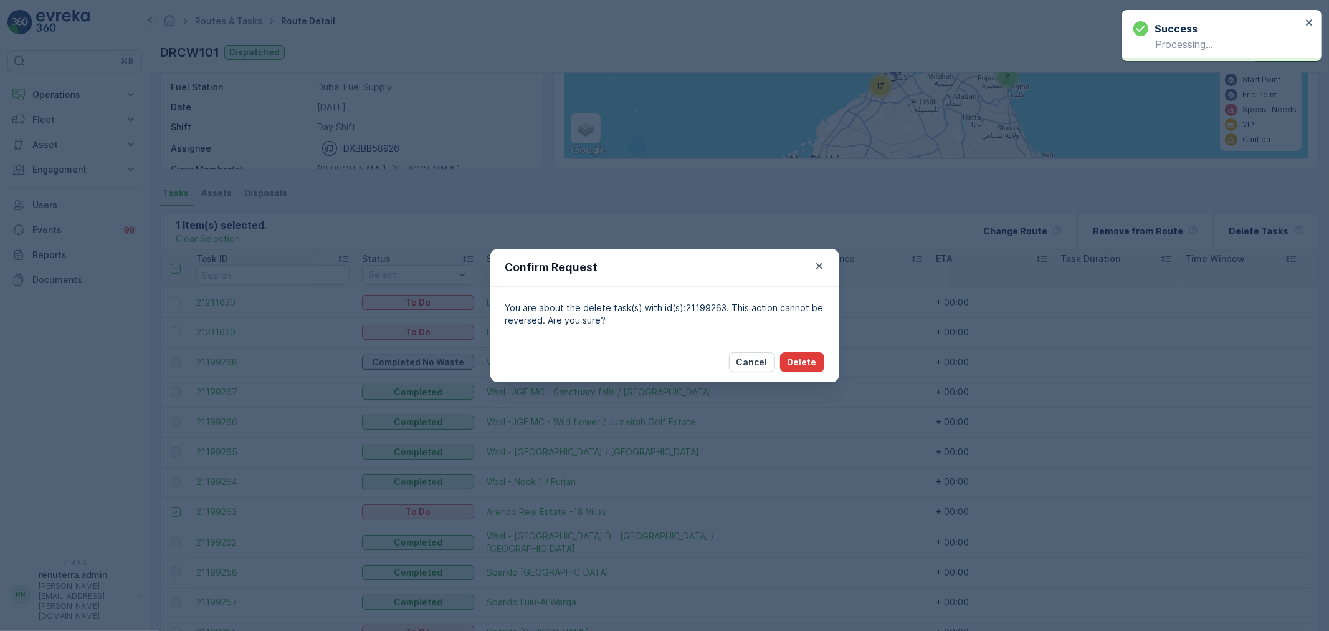
click at [796, 360] on p "Delete" at bounding box center [802, 362] width 29 height 12
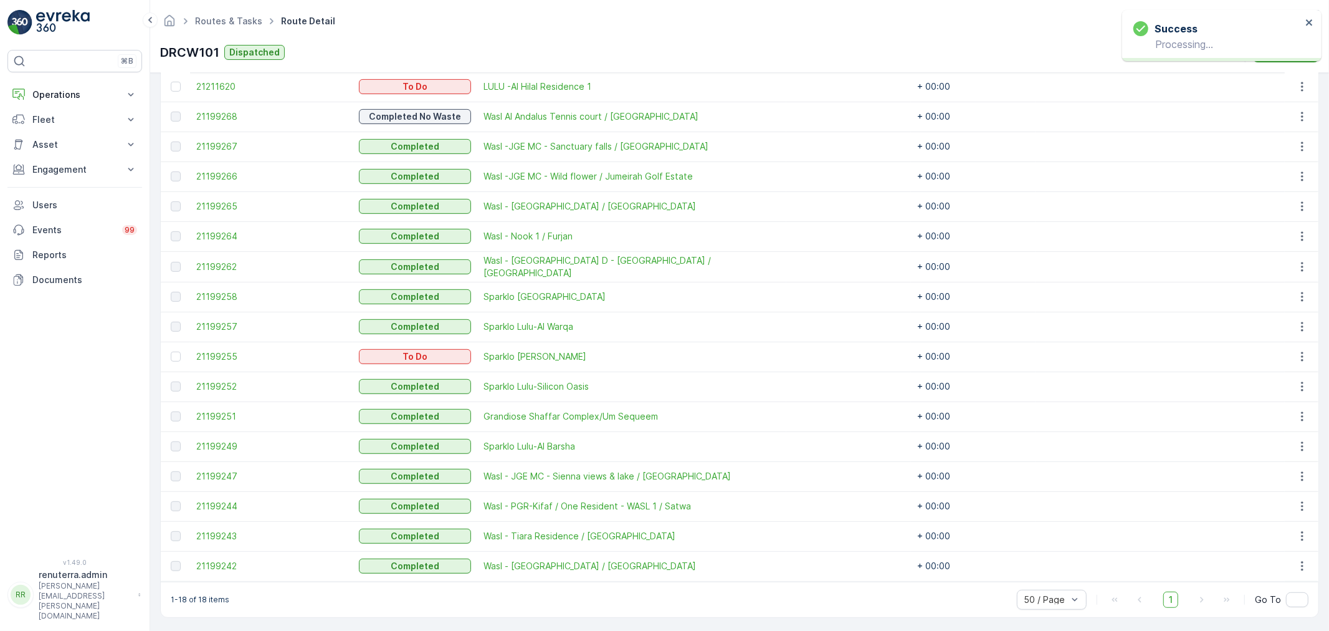
scroll to position [409, 0]
click at [186, 354] on td at bounding box center [175, 355] width 29 height 30
click at [182, 356] on div at bounding box center [177, 355] width 13 height 10
click at [171, 350] on input "checkbox" at bounding box center [171, 350] width 0 height 0
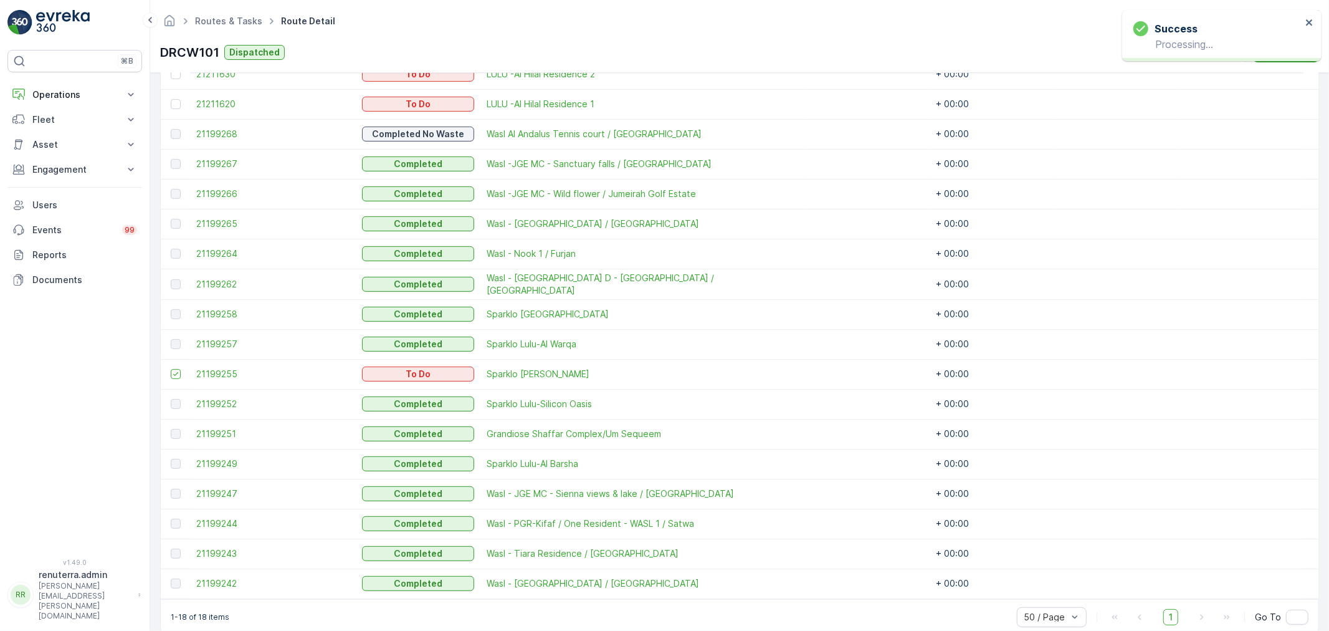
scroll to position [271, 0]
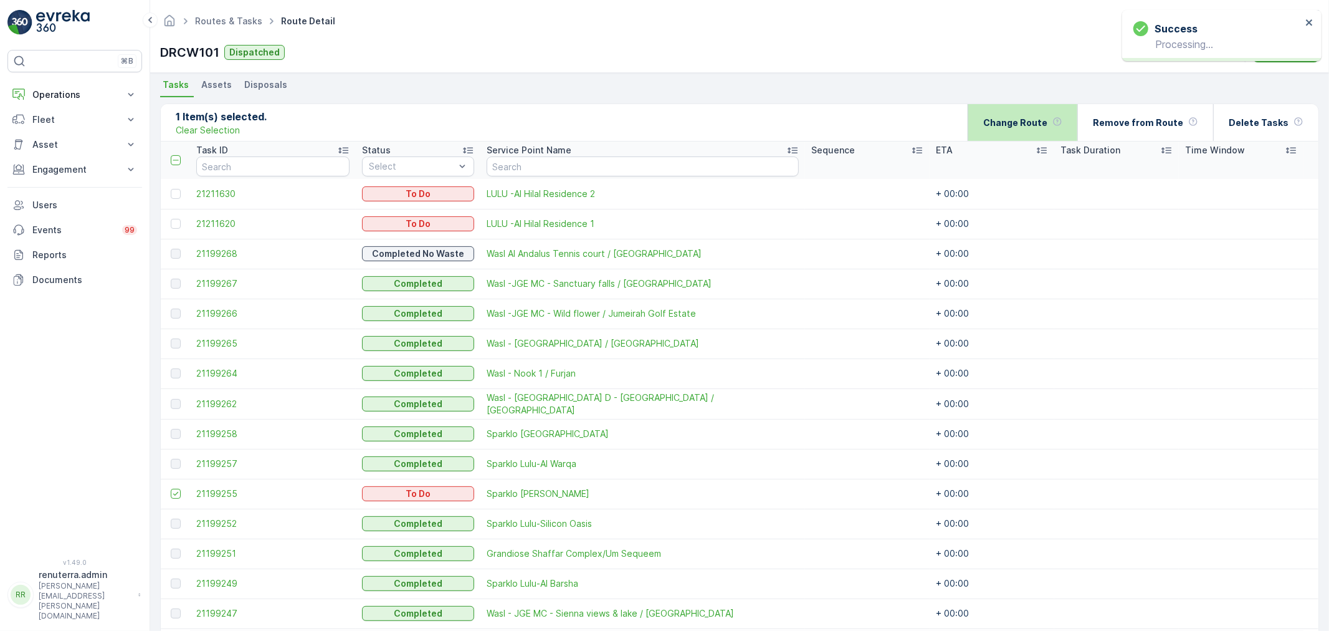
click at [1030, 131] on div "Change Route" at bounding box center [1023, 122] width 79 height 37
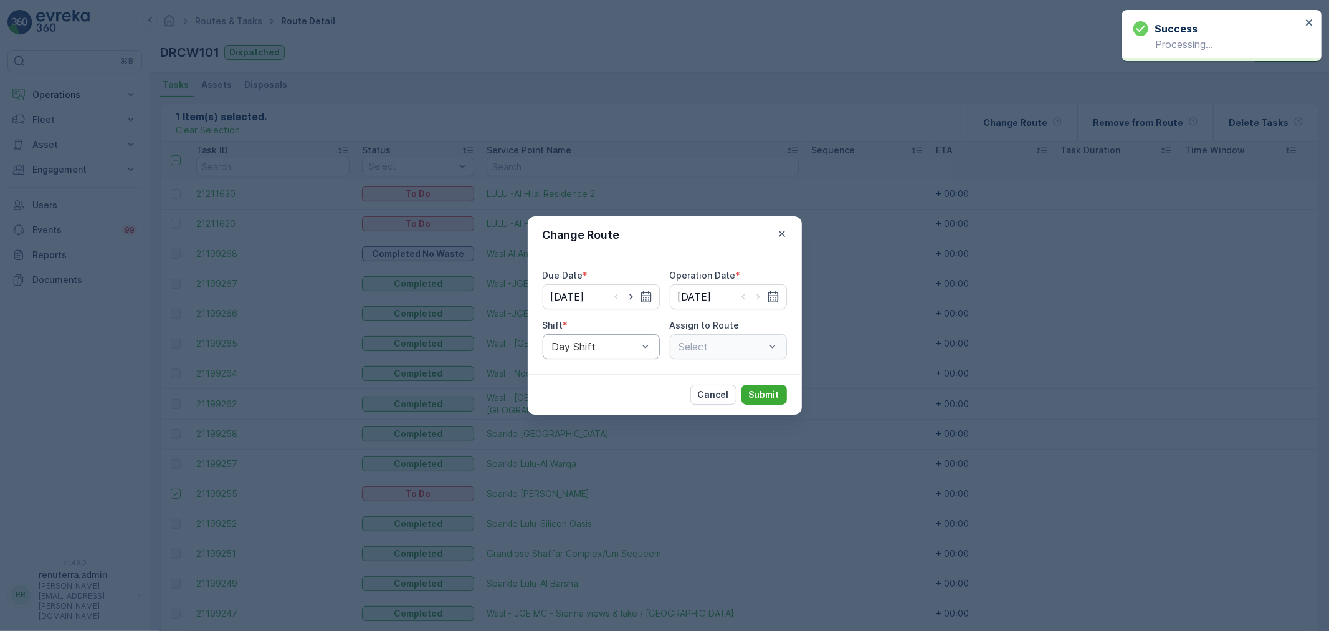
type input "[DATE]"
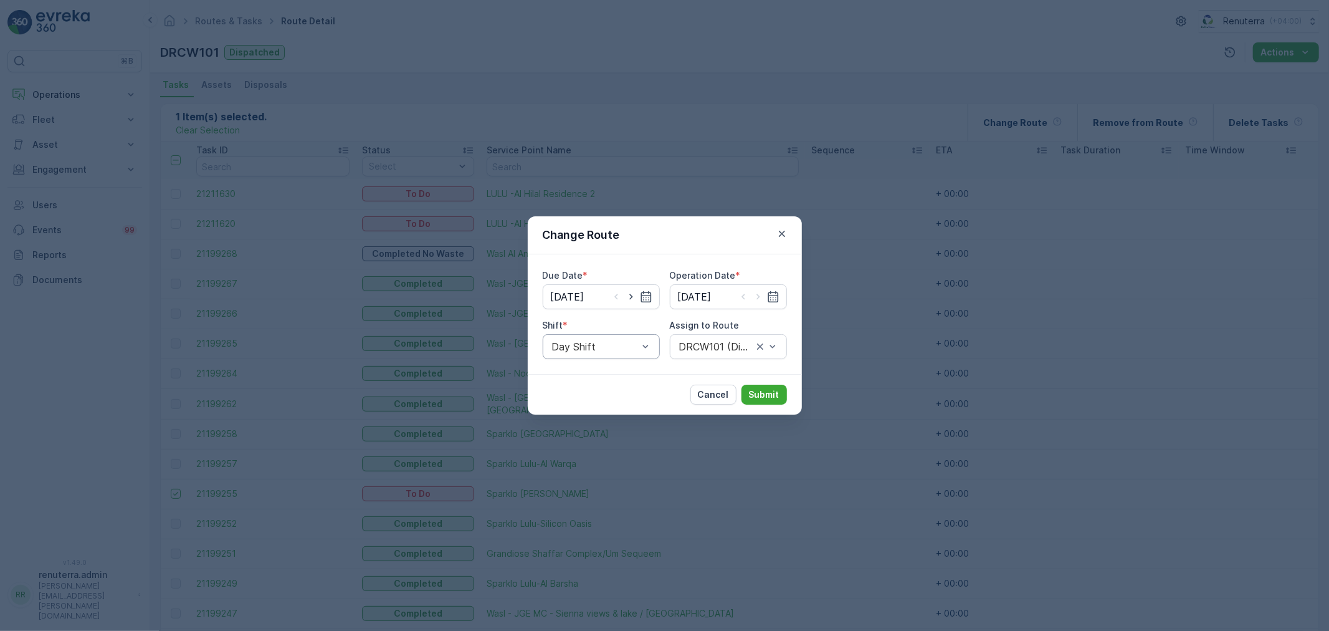
click at [622, 350] on div at bounding box center [595, 346] width 89 height 11
drag, startPoint x: 591, startPoint y: 419, endPoint x: 590, endPoint y: 413, distance: 6.4
click at [590, 419] on div "Change Route Due Date * 30.08.2025 Operation Date * 30.08.2025 Shift * 2 result…" at bounding box center [664, 315] width 1329 height 631
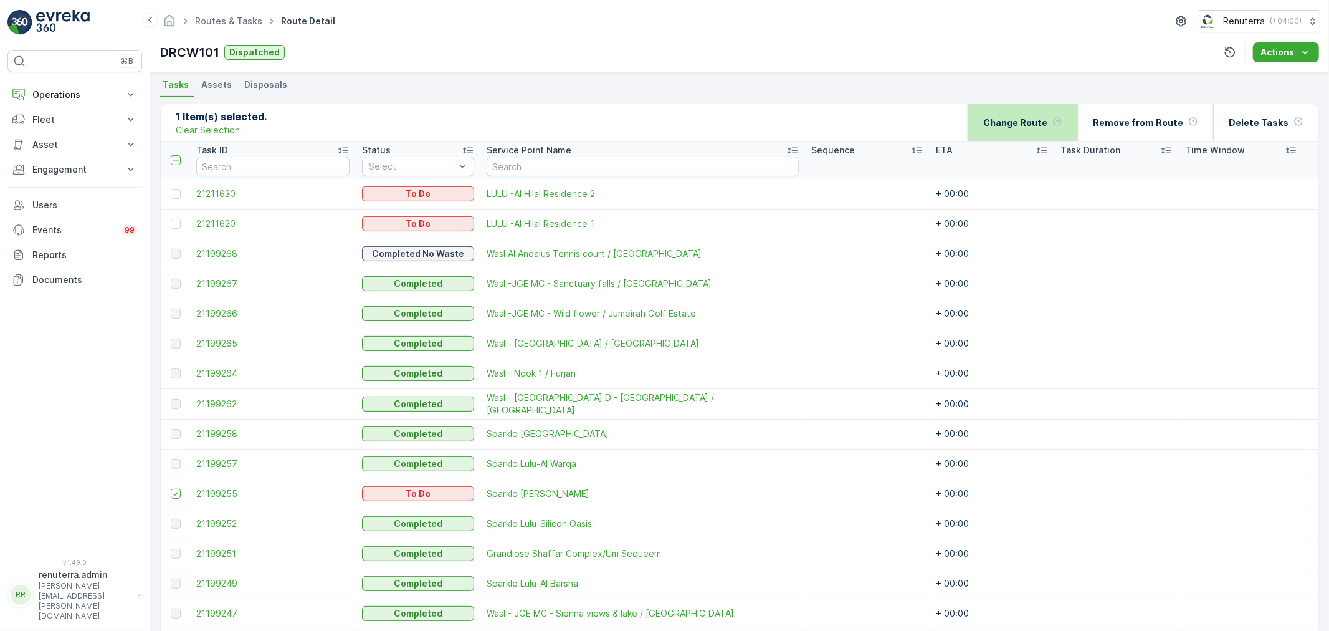
click at [1031, 135] on div "Change Route" at bounding box center [1023, 122] width 79 height 37
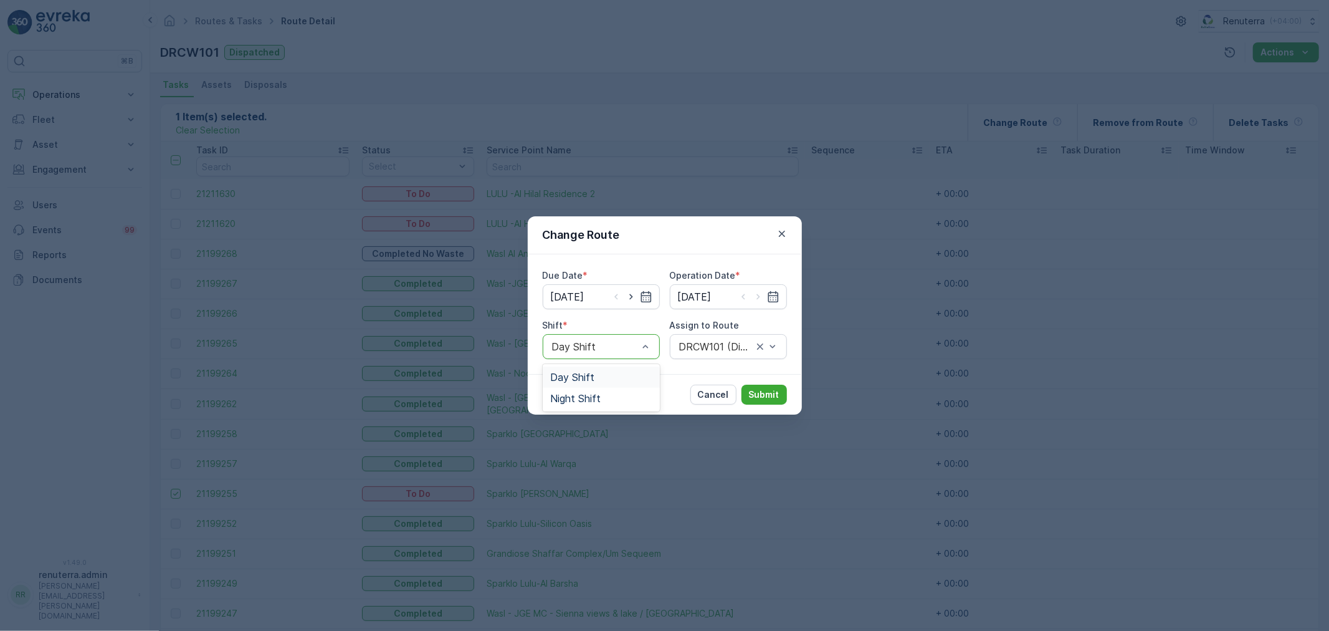
click at [595, 350] on div at bounding box center [595, 346] width 89 height 11
click at [601, 391] on div "Night Shift" at bounding box center [601, 398] width 117 height 21
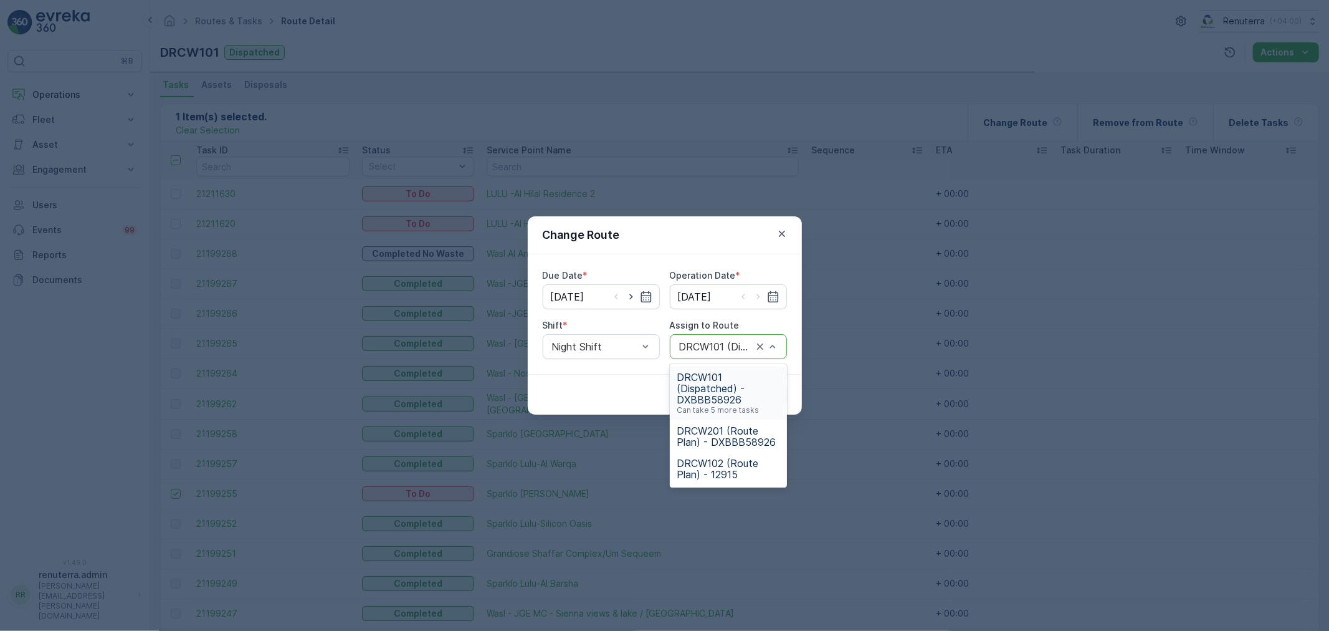
click at [714, 345] on div at bounding box center [716, 346] width 76 height 11
type input "201"
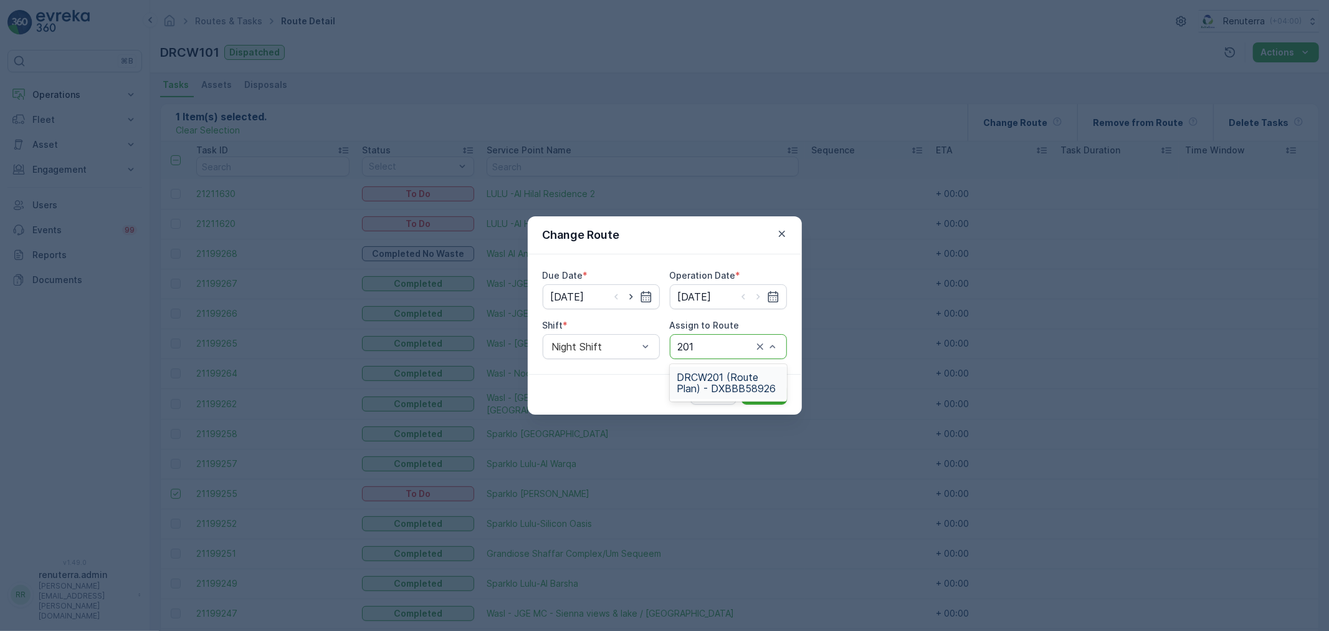
drag, startPoint x: 691, startPoint y: 397, endPoint x: 699, endPoint y: 393, distance: 9.2
click at [691, 396] on div "DRCW201 (Route Plan) - DXBBB58926" at bounding box center [728, 382] width 117 height 32
click at [785, 383] on div "Cancel Submit" at bounding box center [665, 394] width 274 height 41
click at [786, 388] on button "Submit" at bounding box center [764, 395] width 45 height 20
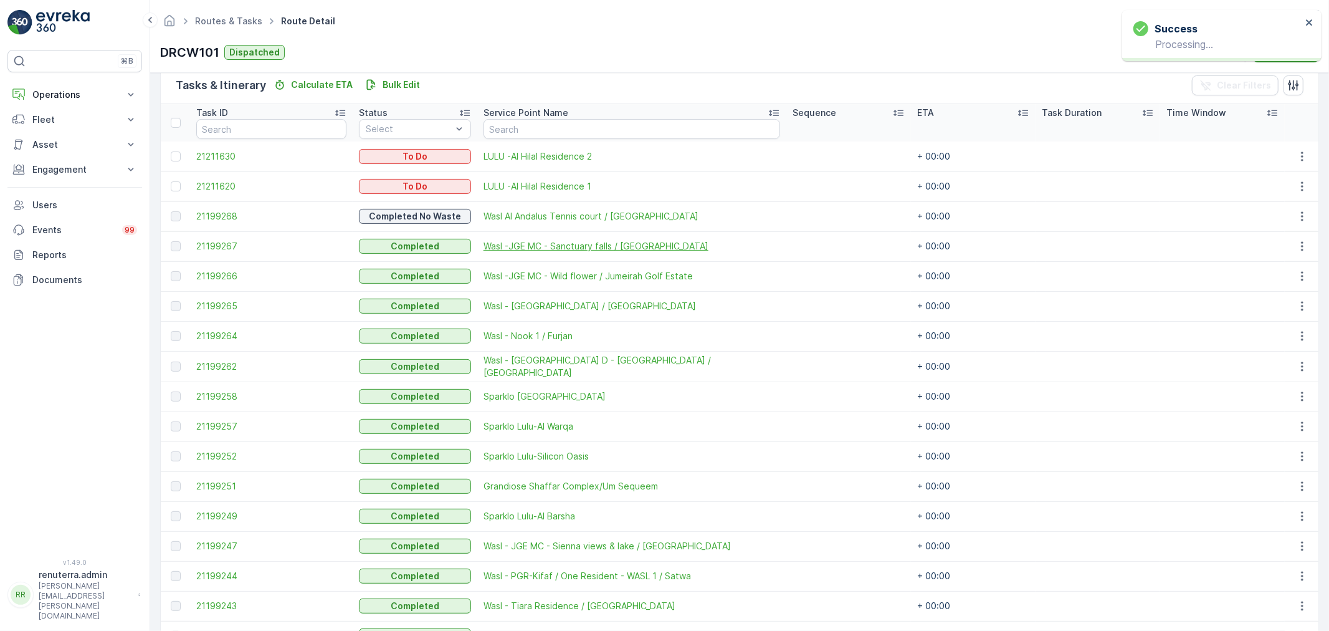
scroll to position [380, 0]
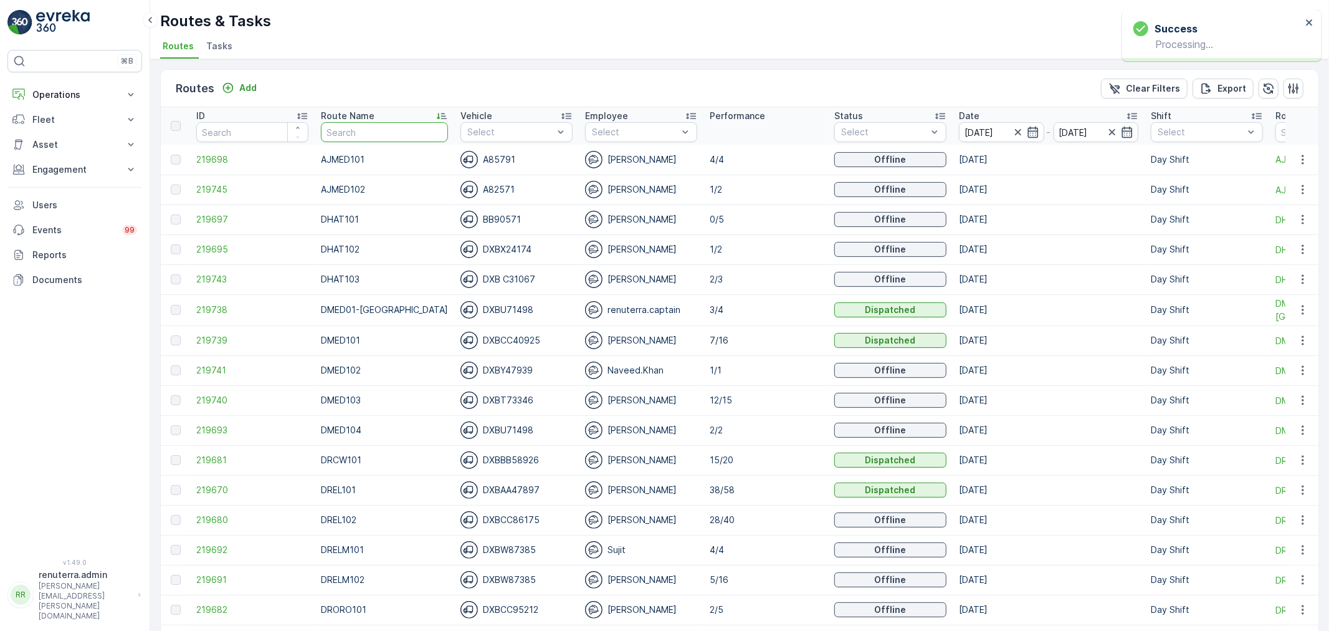
click at [359, 134] on input "text" at bounding box center [384, 132] width 127 height 20
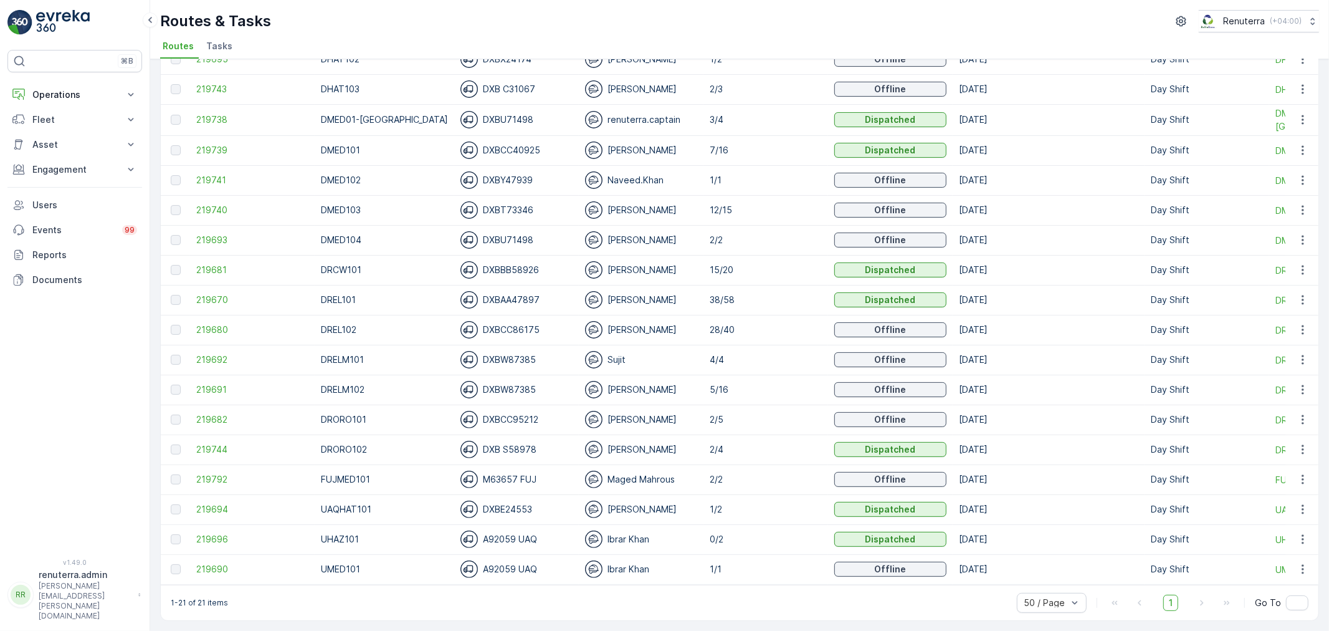
scroll to position [196, 0]
click at [202, 384] on span "219691" at bounding box center [252, 389] width 112 height 12
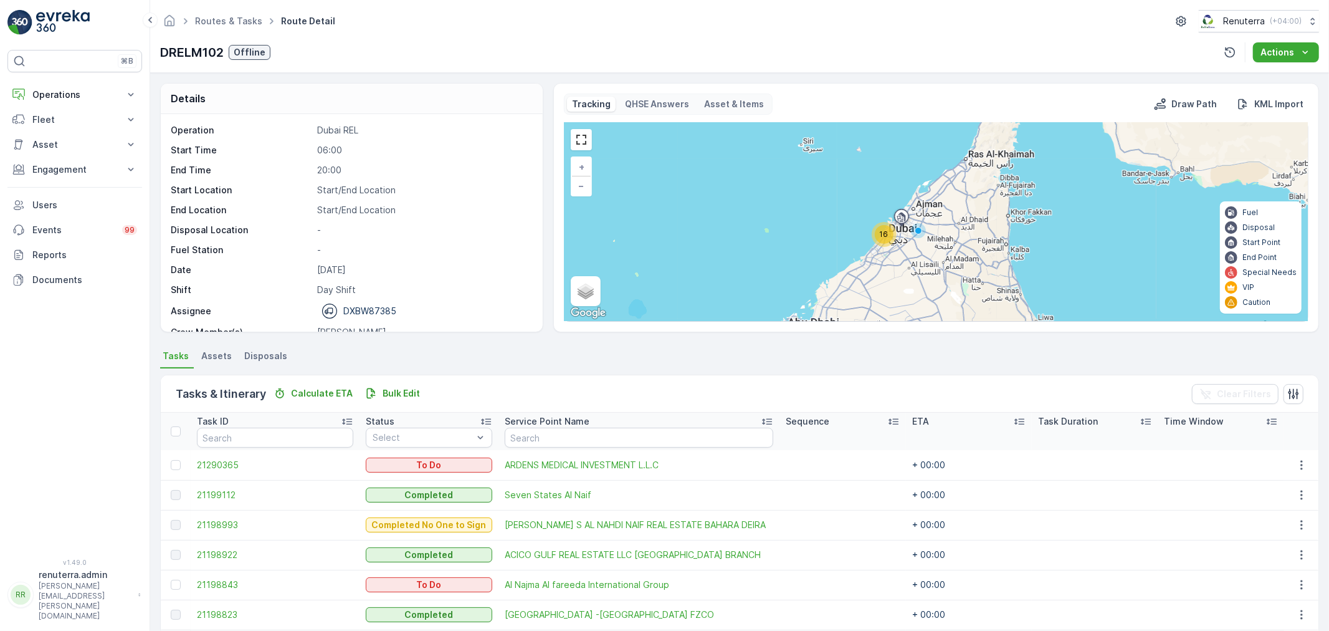
click at [883, 246] on div "16" at bounding box center [884, 234] width 25 height 25
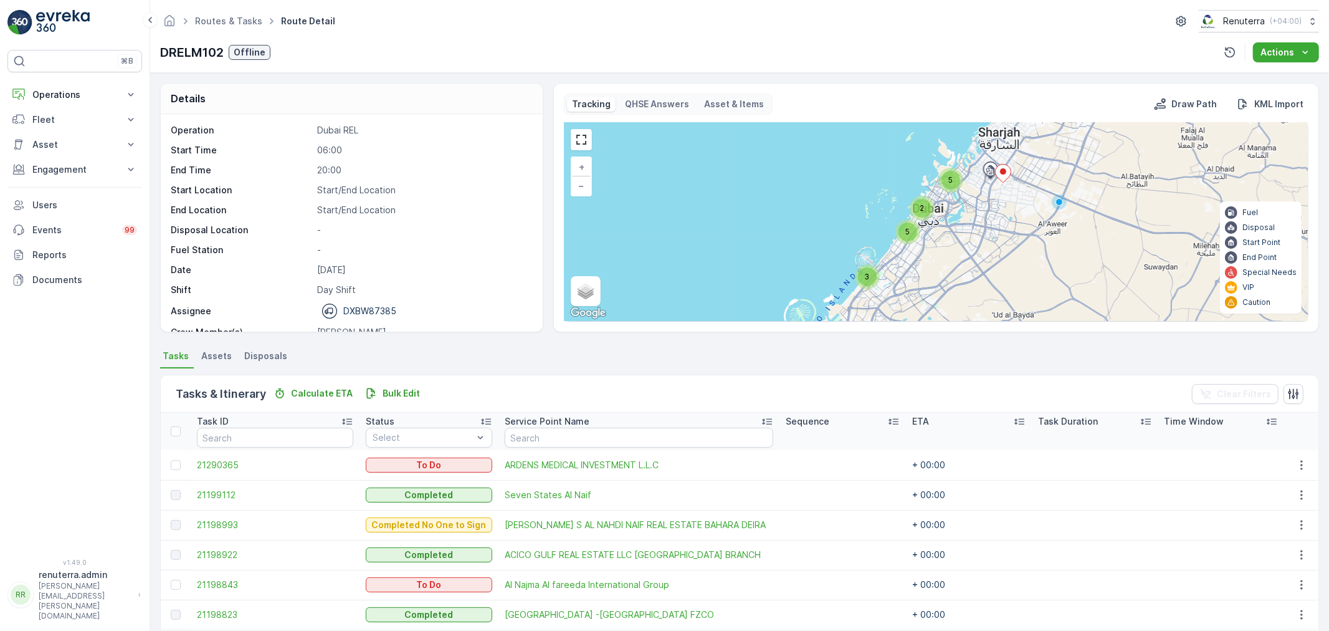
click at [912, 228] on div "5" at bounding box center [908, 232] width 19 height 19
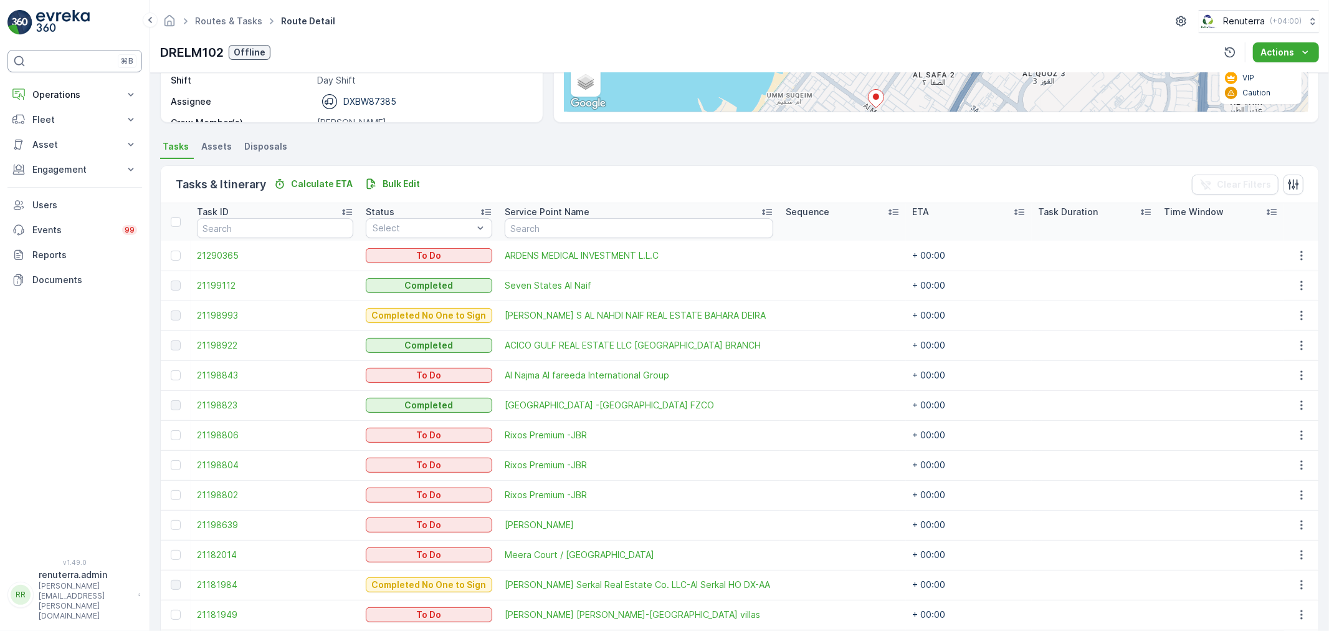
scroll to position [208, 0]
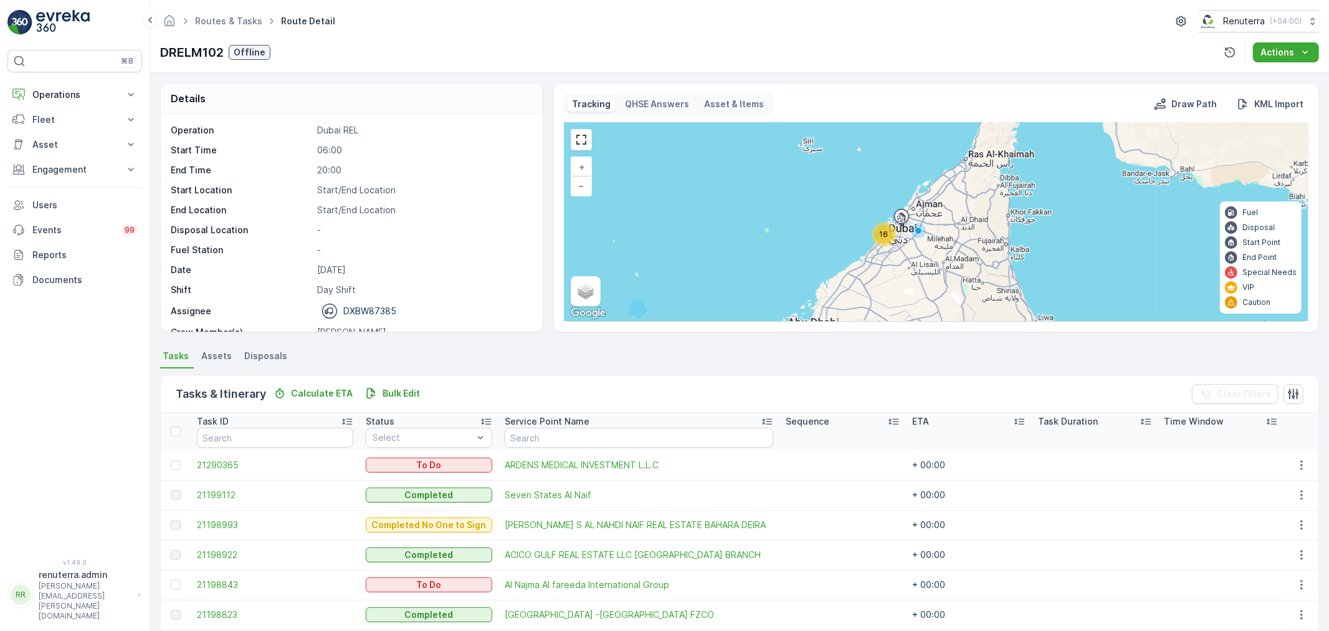
click at [888, 227] on div "16" at bounding box center [884, 234] width 19 height 19
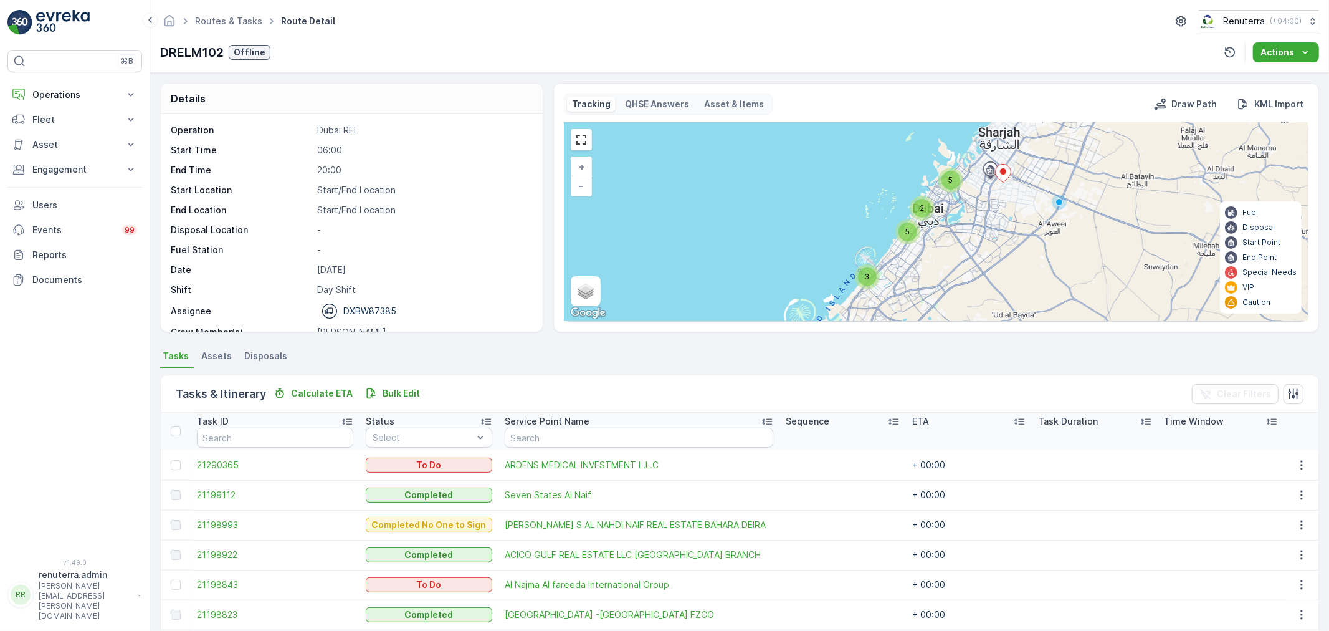
click at [920, 204] on span "2" at bounding box center [922, 207] width 4 height 9
click at [919, 204] on span "2" at bounding box center [921, 206] width 4 height 9
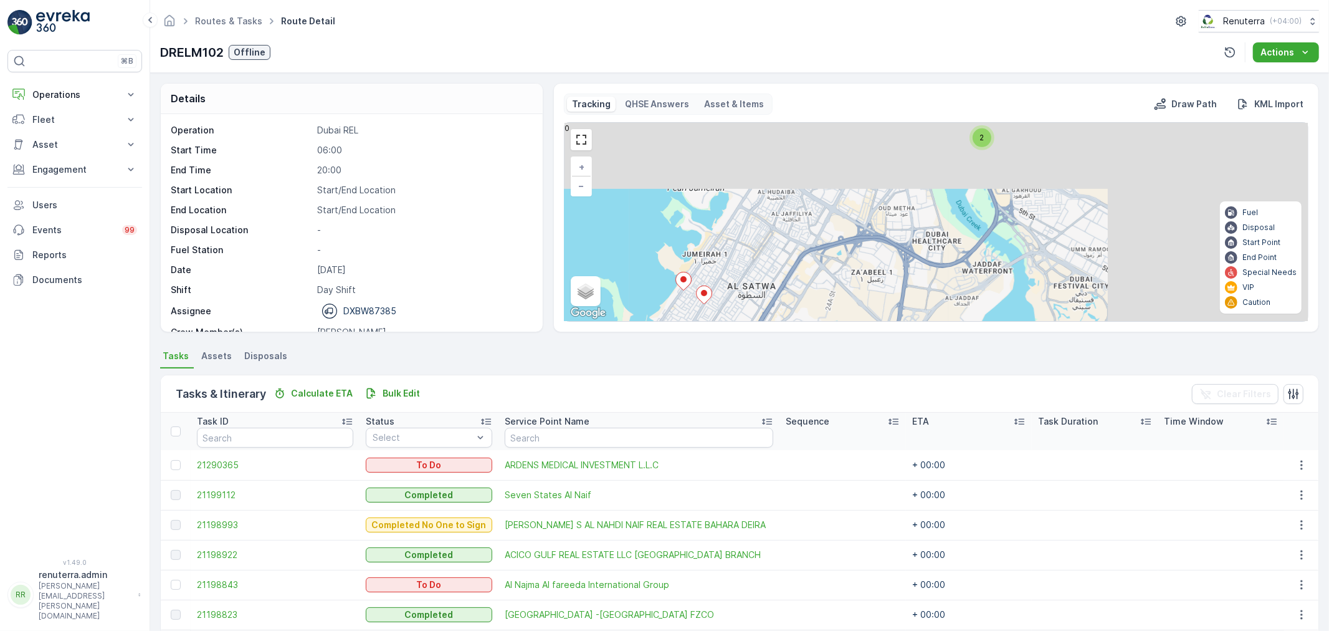
drag, startPoint x: 941, startPoint y: 250, endPoint x: 764, endPoint y: 292, distance: 182.5
click at [765, 292] on div "2 2 2 3 + − Satellite Roadmap Terrain Hybrid Leaflet Keyboard shortcuts Map Dat…" at bounding box center [937, 222] width 744 height 198
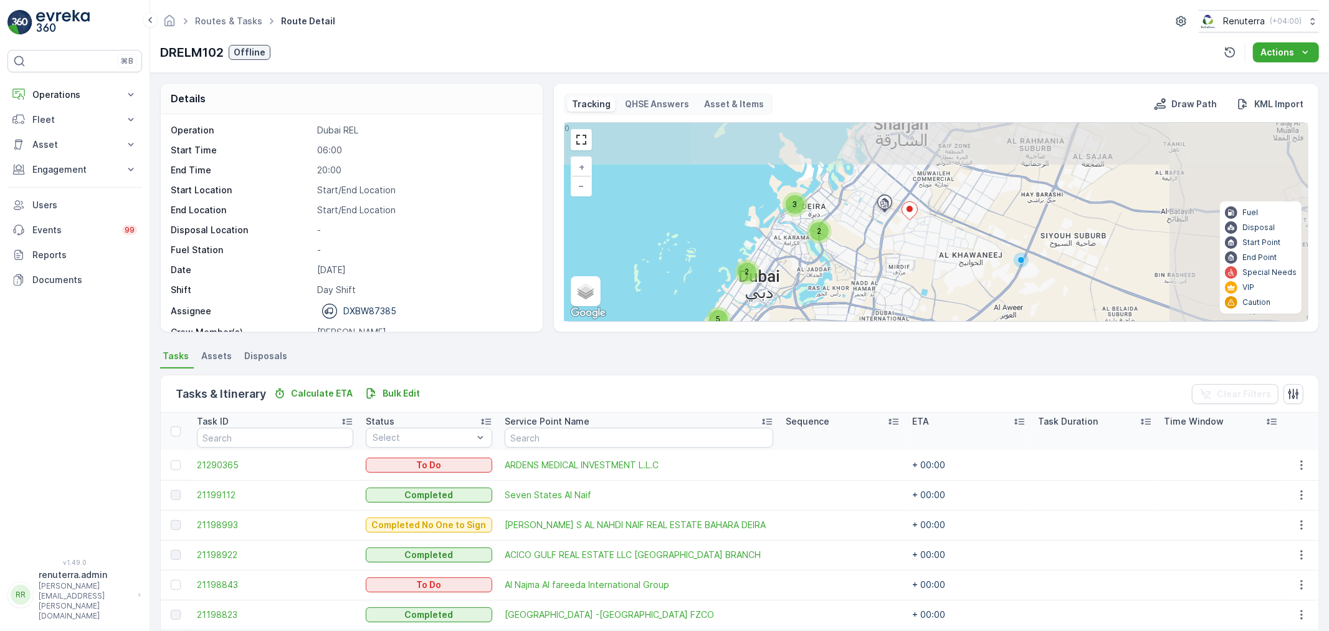
click at [912, 206] on icon at bounding box center [910, 211] width 16 height 18
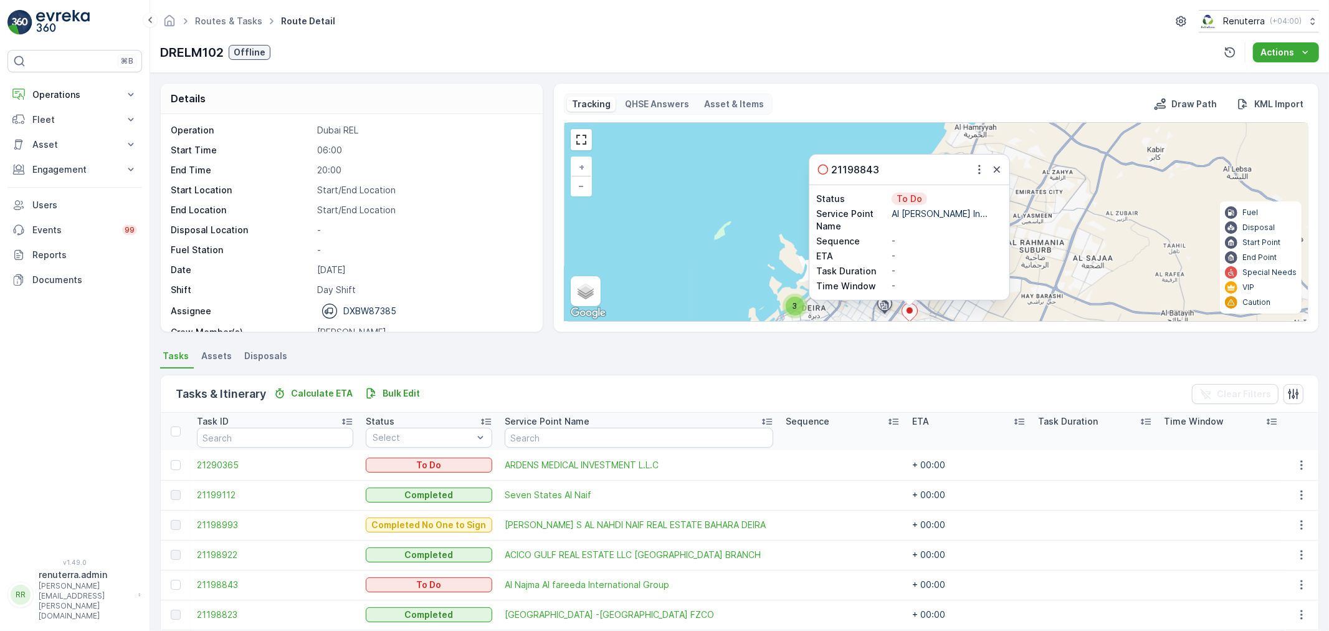
click at [969, 171] on div "21198843" at bounding box center [910, 170] width 200 height 30
click at [977, 169] on icon "button" at bounding box center [980, 169] width 12 height 12
click at [957, 206] on span "Change Route" at bounding box center [952, 205] width 60 height 12
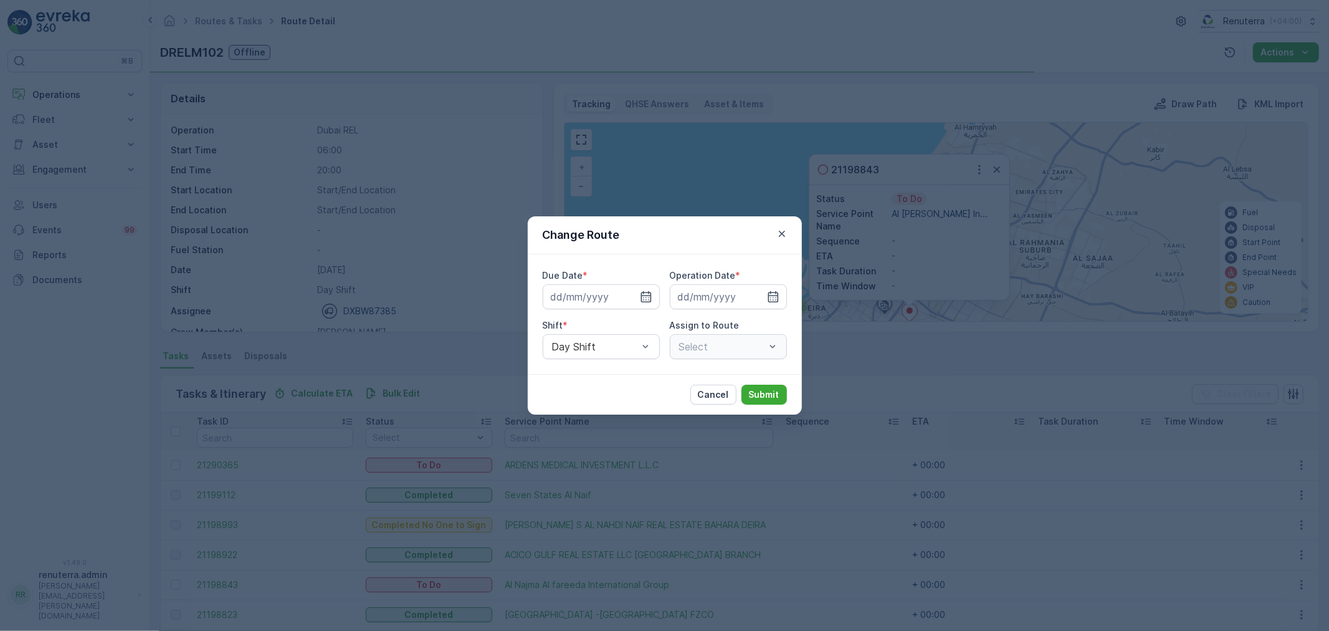
type input "[DATE]"
click at [689, 346] on div at bounding box center [722, 346] width 89 height 11
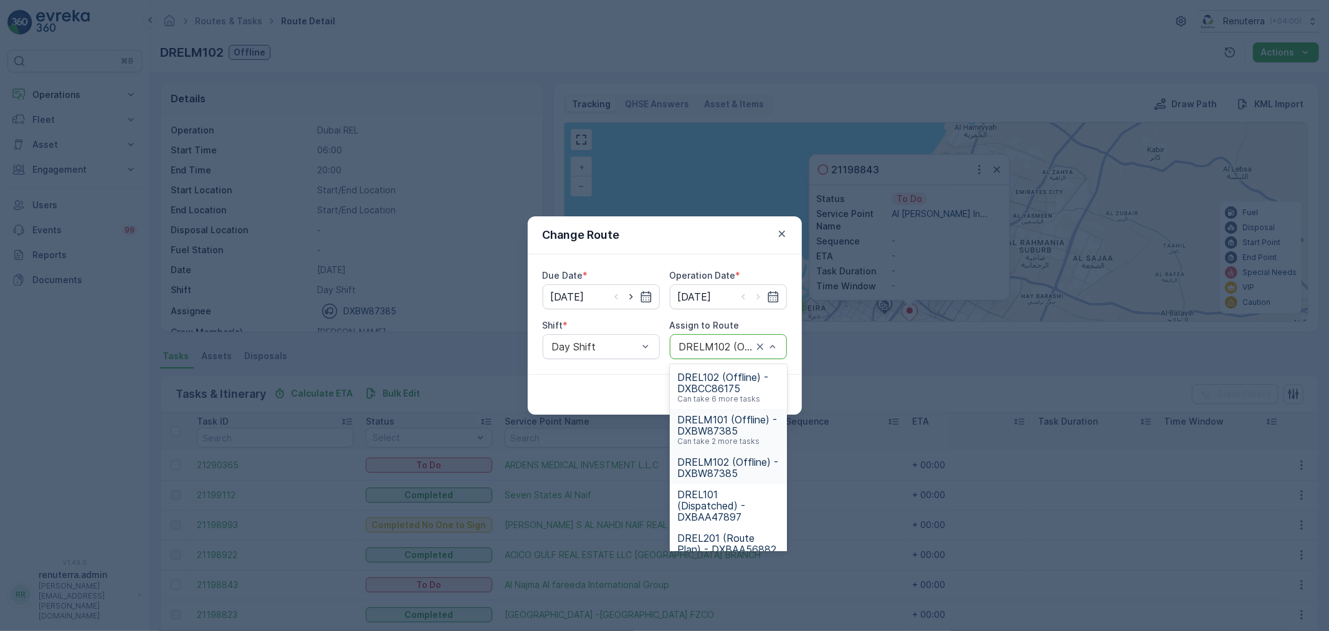
click at [716, 439] on p "Can take 2 more tasks" at bounding box center [719, 441] width 82 height 10
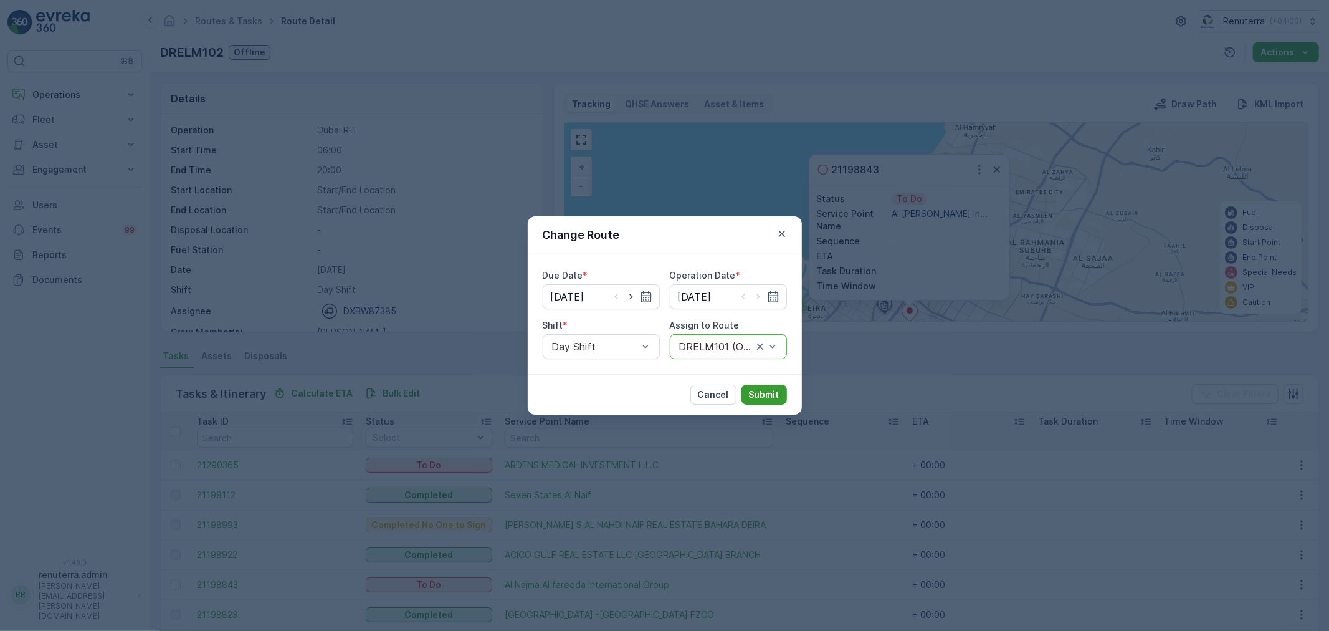
click at [754, 393] on p "Submit" at bounding box center [764, 394] width 31 height 12
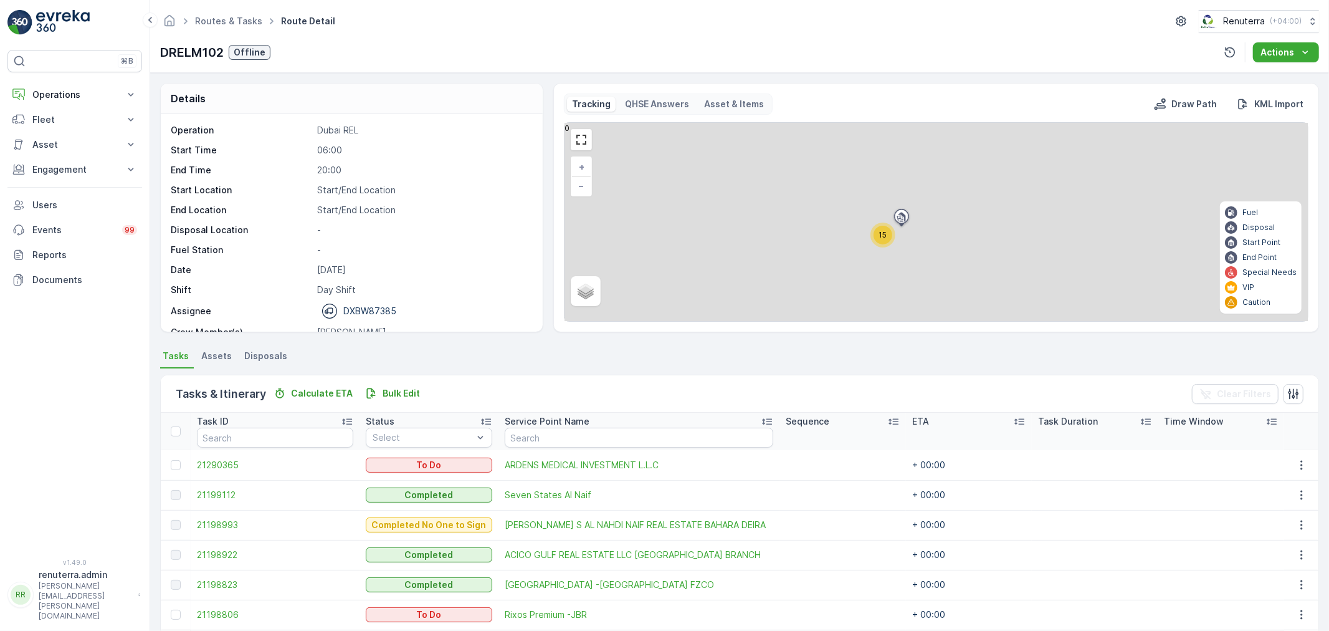
click at [893, 234] on div "15" at bounding box center [883, 235] width 25 height 25
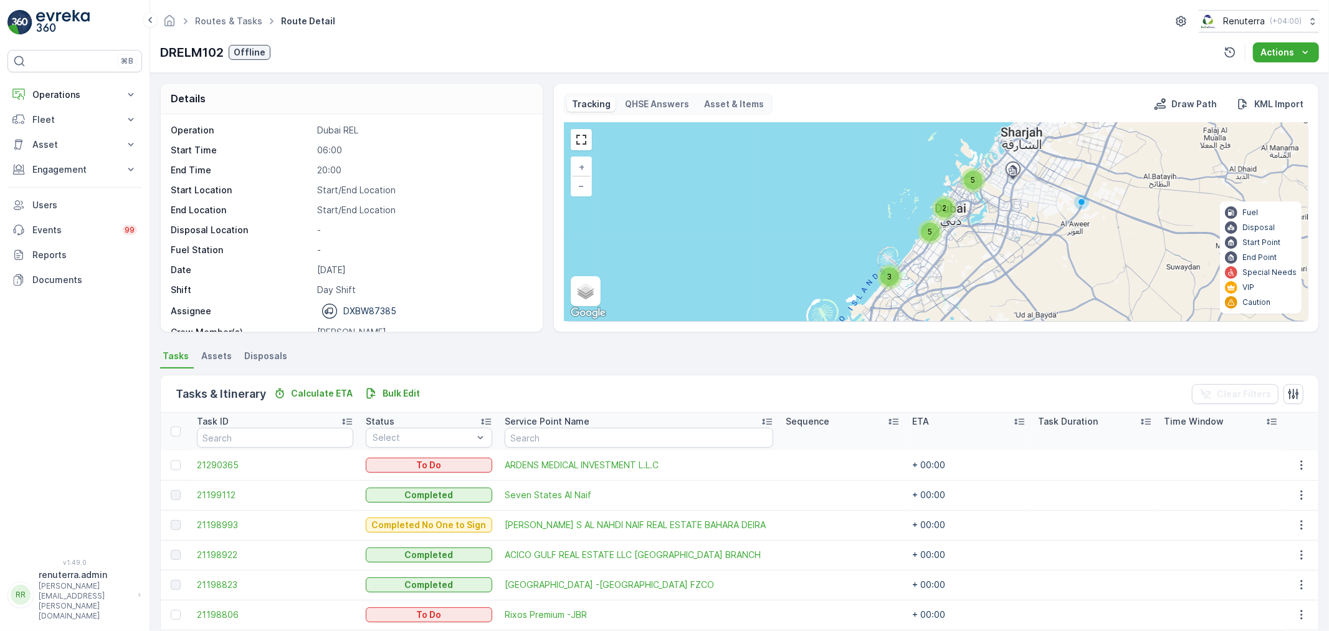
click at [966, 184] on div "5" at bounding box center [973, 180] width 19 height 19
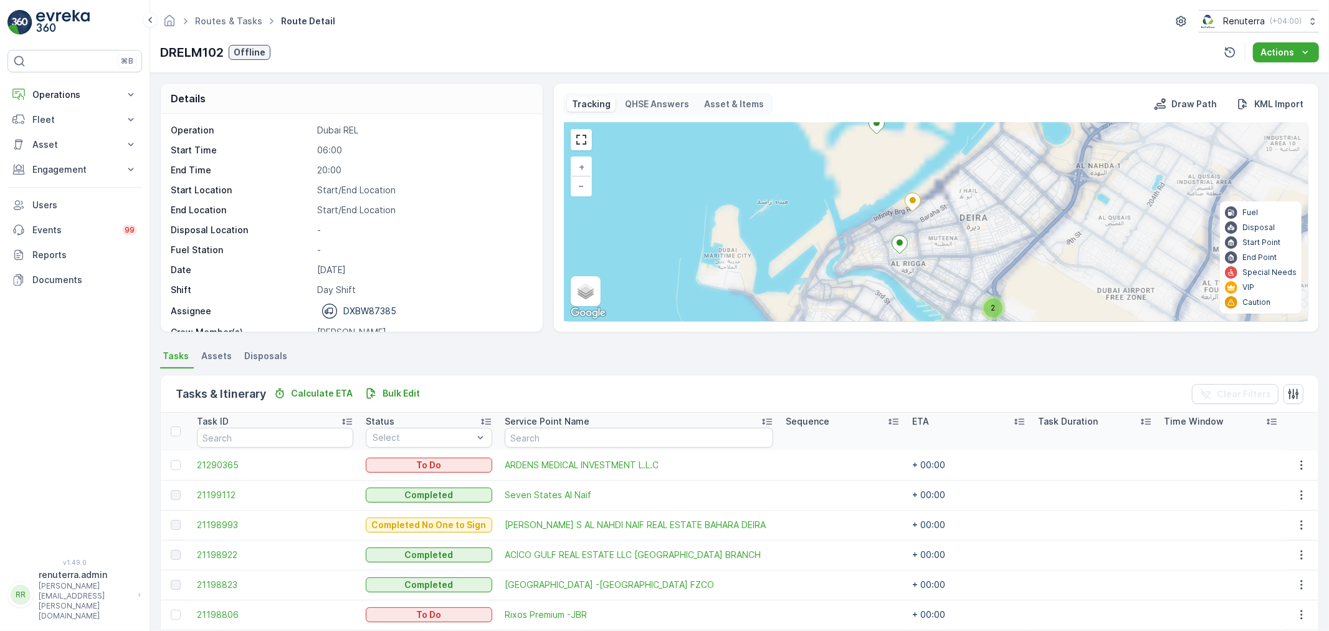
drag, startPoint x: 944, startPoint y: 263, endPoint x: 987, endPoint y: 209, distance: 68.3
click at [984, 216] on div "2 2 2 3 + − Satellite Roadmap Terrain Hybrid Leaflet Keyboard shortcuts Map Dat…" at bounding box center [937, 222] width 744 height 198
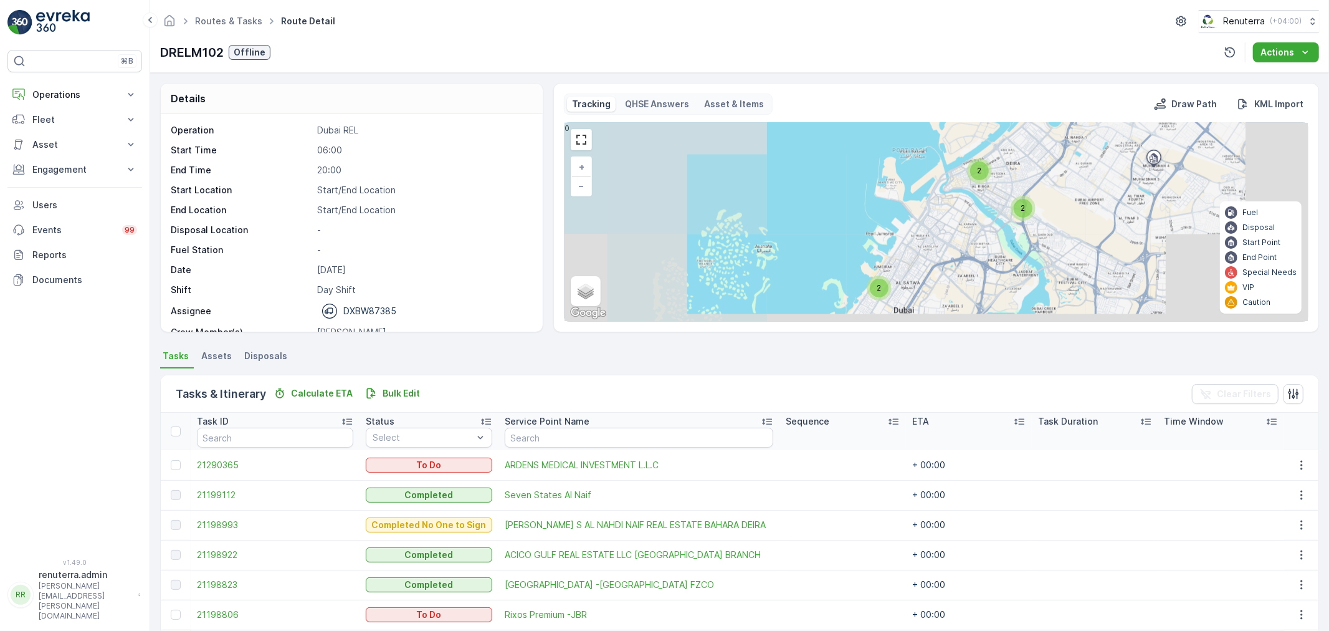
drag, startPoint x: 939, startPoint y: 277, endPoint x: 957, endPoint y: 180, distance: 98.9
click at [957, 188] on div "2 2 2 2 2 3 + − Satellite Roadmap Terrain Hybrid Leaflet Keyboard shortcuts Map…" at bounding box center [937, 222] width 744 height 198
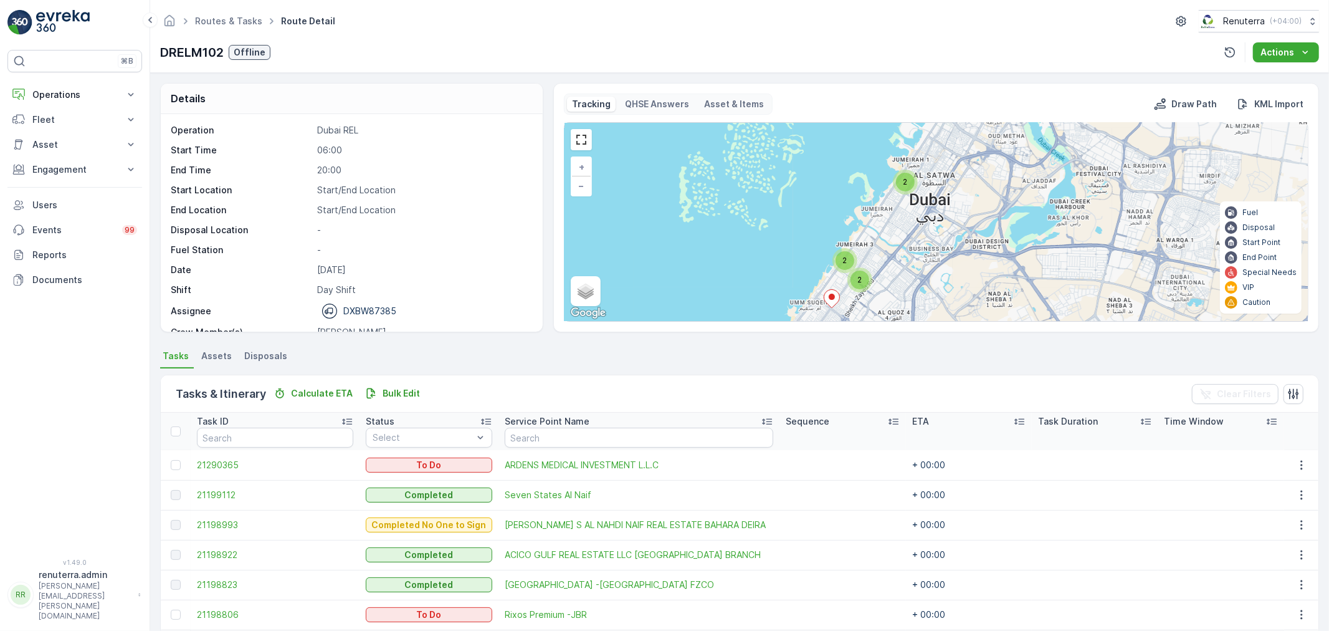
click at [848, 256] on div "2" at bounding box center [845, 260] width 19 height 19
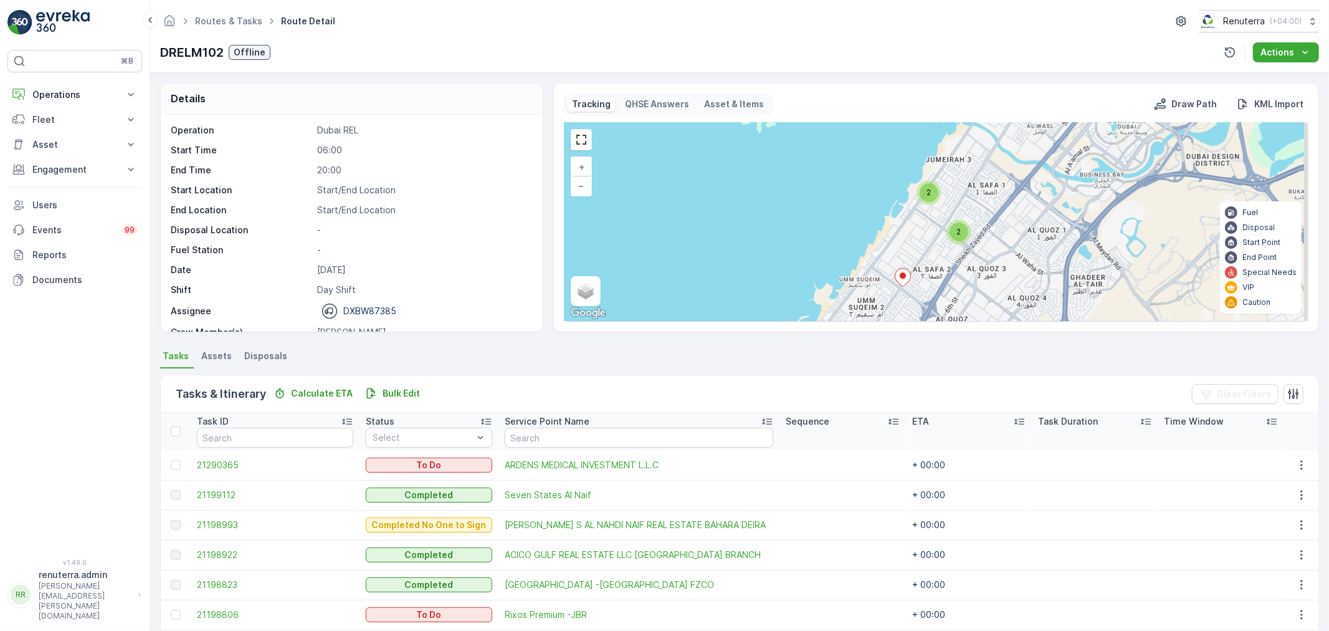
drag, startPoint x: 1000, startPoint y: 267, endPoint x: 952, endPoint y: 201, distance: 81.5
click at [954, 203] on div "2 2 2 3 + − Satellite Roadmap Terrain Hybrid Leaflet Keyboard shortcuts Map Dat…" at bounding box center [937, 222] width 744 height 198
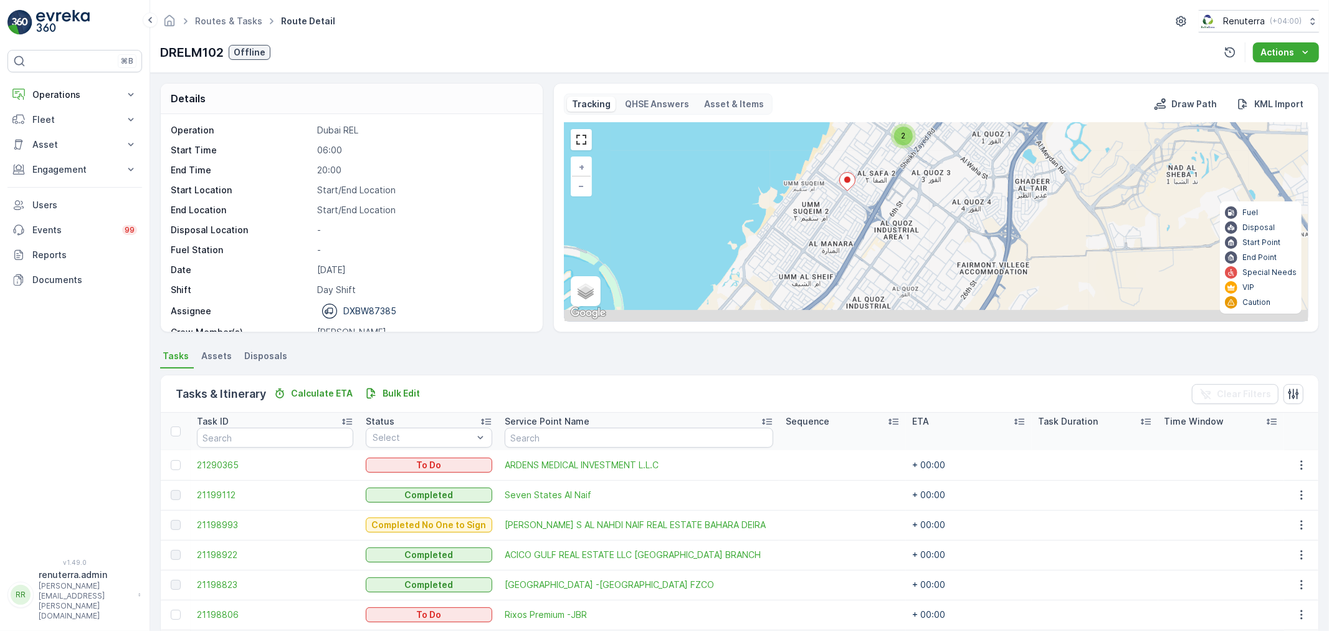
drag, startPoint x: 919, startPoint y: 274, endPoint x: 874, endPoint y: 179, distance: 105.4
click at [874, 159] on div "2 2 2 3 + − Satellite Roadmap Terrain Hybrid Leaflet Keyboard shortcuts Map Dat…" at bounding box center [937, 222] width 744 height 198
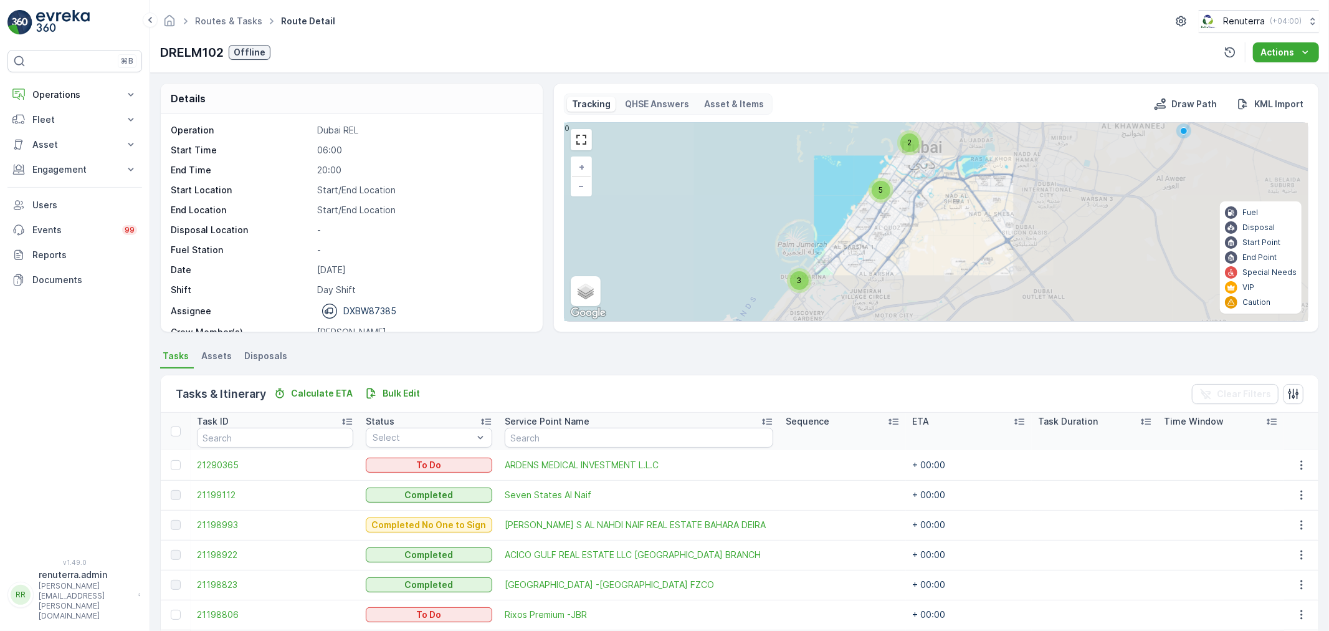
drag, startPoint x: 904, startPoint y: 268, endPoint x: 900, endPoint y: 254, distance: 14.8
click at [900, 254] on div "2 2 2 3 2 5 2 3 3 + − Satellite Roadmap Terrain Hybrid Leaflet Keyboard shortcu…" at bounding box center [937, 222] width 744 height 198
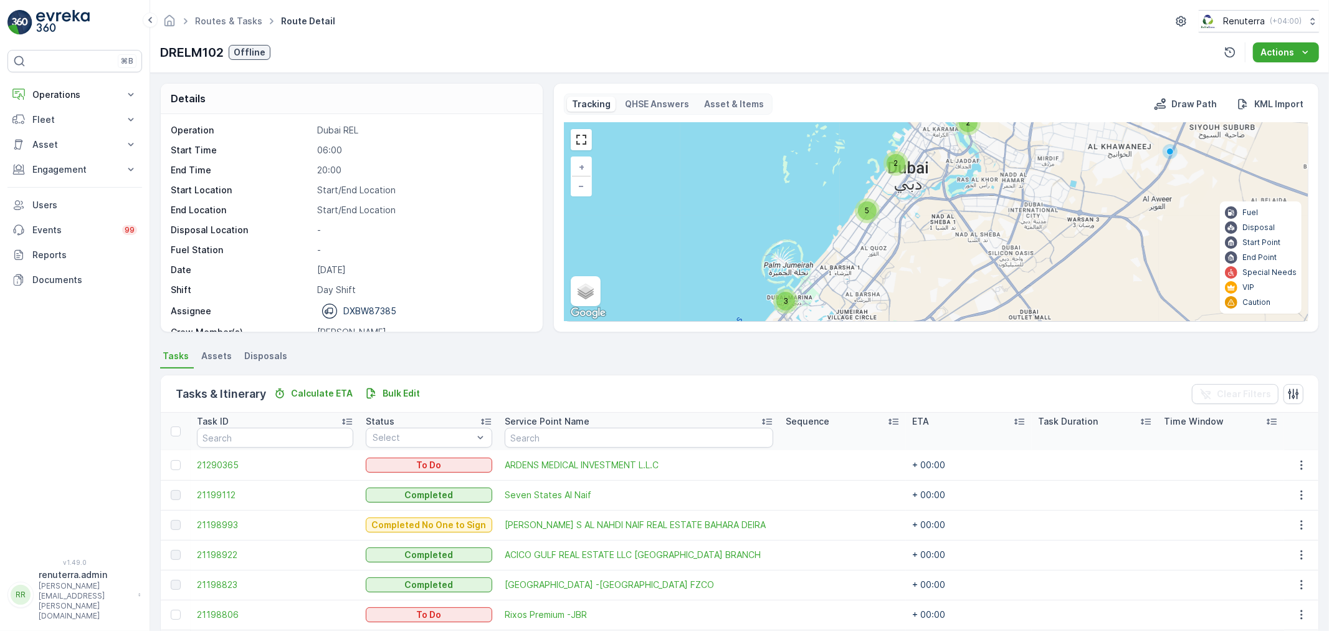
drag, startPoint x: 889, startPoint y: 223, endPoint x: 863, endPoint y: 295, distance: 76.9
click at [863, 295] on div "2 5 2 3 3 + − Satellite Roadmap Terrain Hybrid Leaflet Keyboard shortcuts Map D…" at bounding box center [937, 222] width 744 height 198
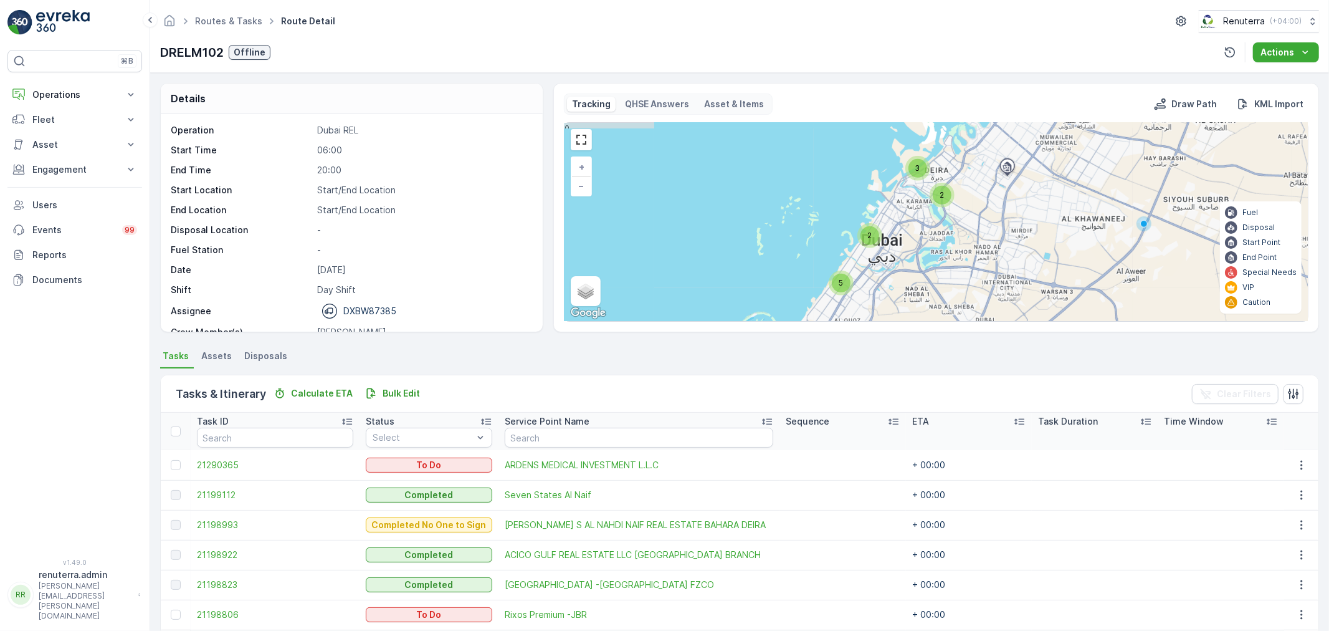
click at [940, 196] on span "2" at bounding box center [942, 194] width 4 height 9
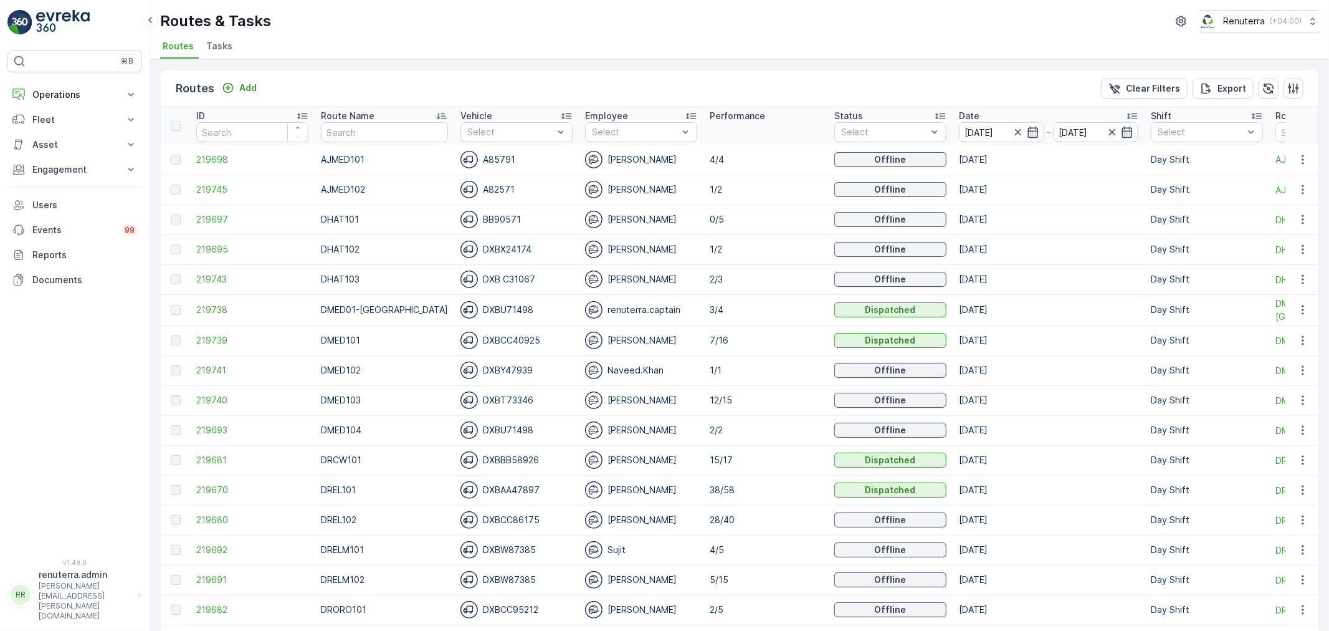
click at [370, 138] on input "text" at bounding box center [384, 132] width 127 height 20
type input "DRELM101"
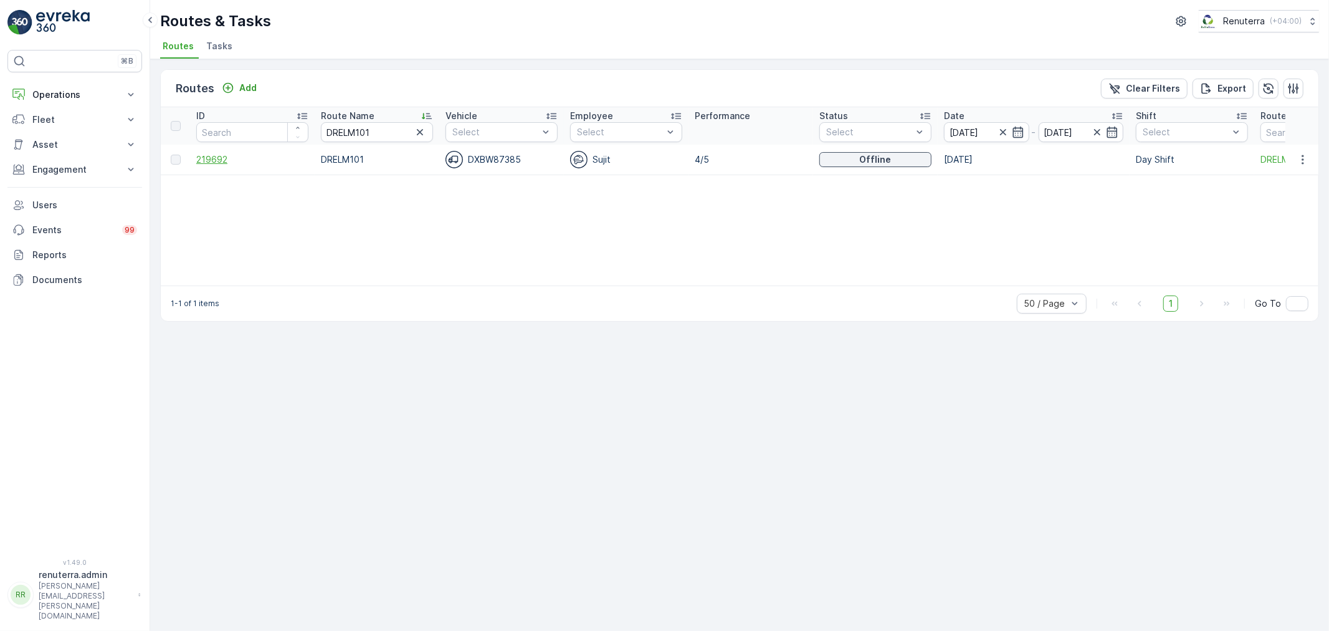
click at [248, 156] on span "219692" at bounding box center [252, 159] width 112 height 12
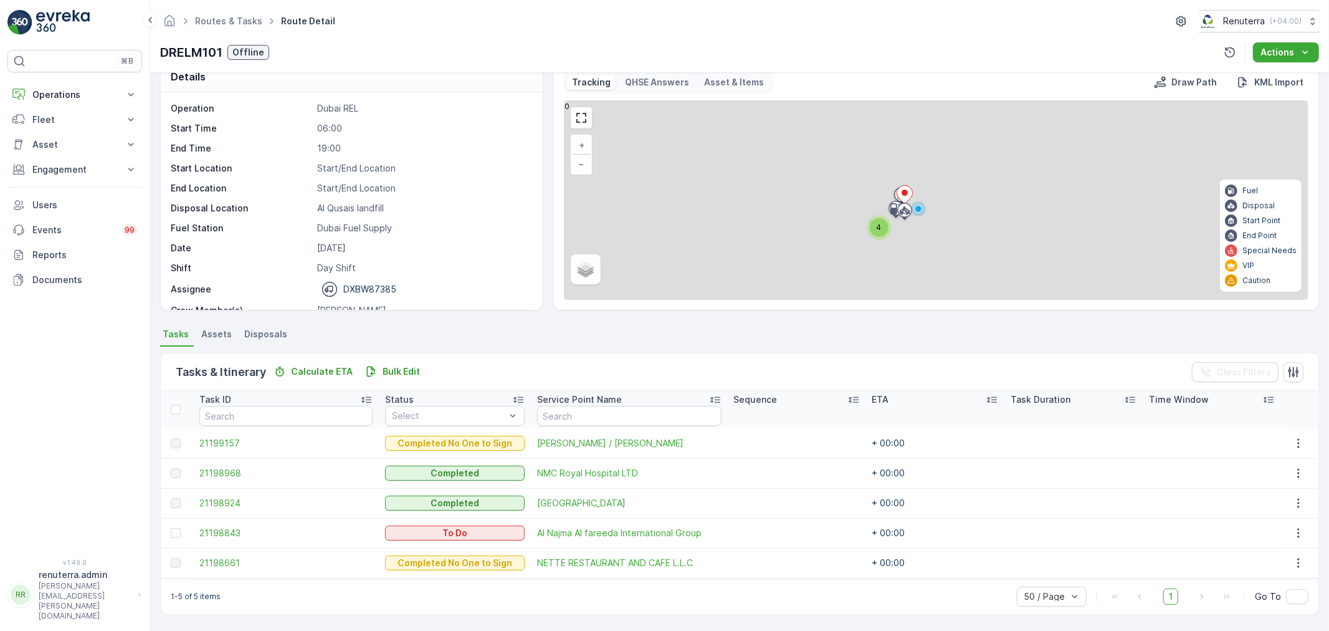
scroll to position [21, 0]
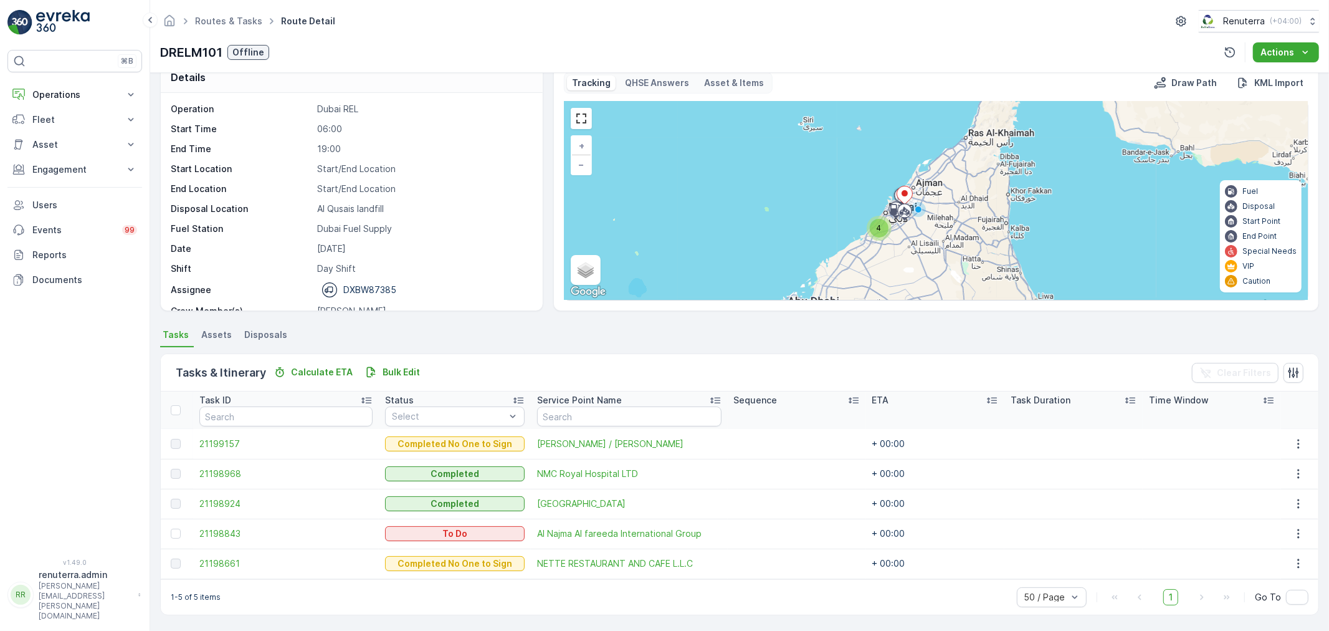
click at [167, 532] on td at bounding box center [177, 534] width 32 height 30
click at [171, 531] on div at bounding box center [177, 534] width 13 height 10
click at [171, 529] on input "checkbox" at bounding box center [171, 529] width 0 height 0
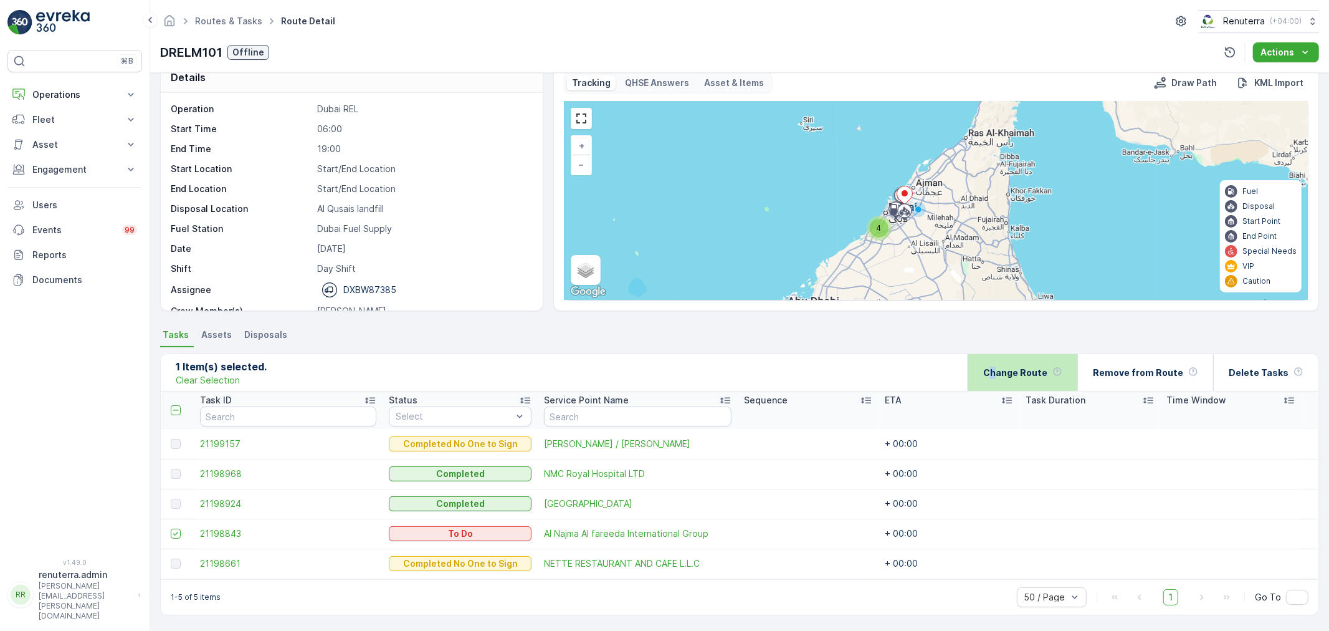
click at [1002, 366] on div "Change Route" at bounding box center [1023, 372] width 79 height 37
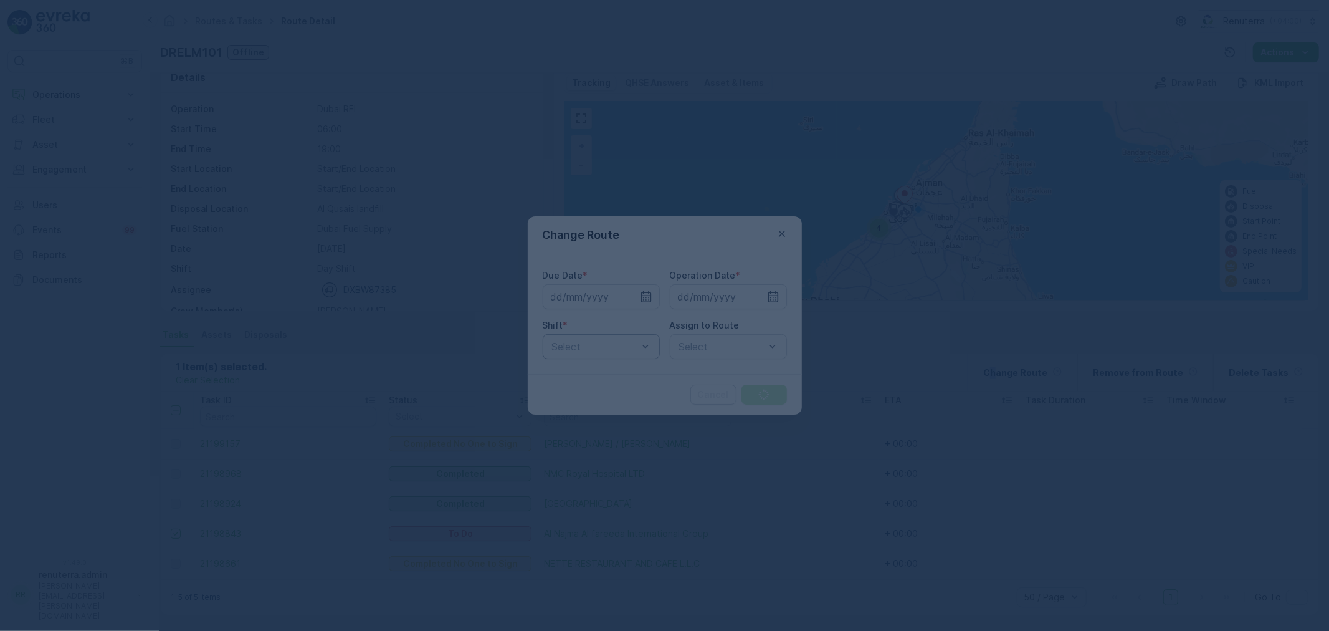
type input "[DATE]"
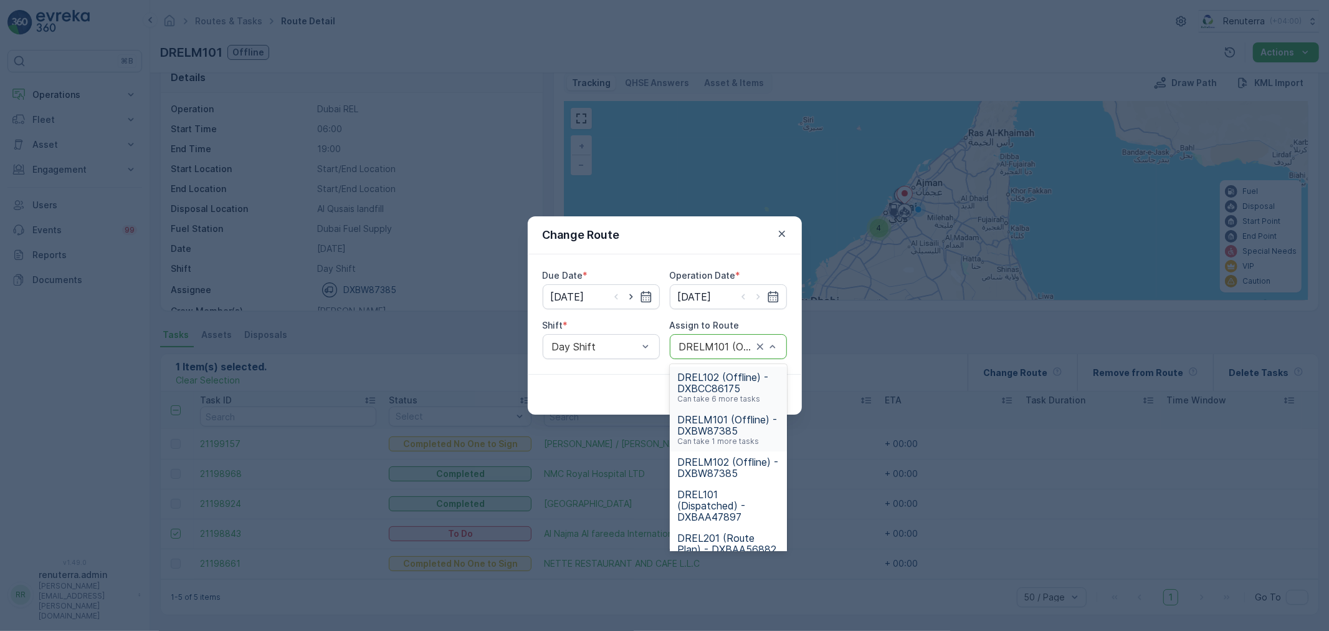
click at [698, 349] on div at bounding box center [716, 346] width 76 height 11
drag, startPoint x: 726, startPoint y: 465, endPoint x: 782, endPoint y: 398, distance: 87.6
click at [727, 465] on span "DRELM102 (Offline) - DXBW87385" at bounding box center [729, 467] width 102 height 22
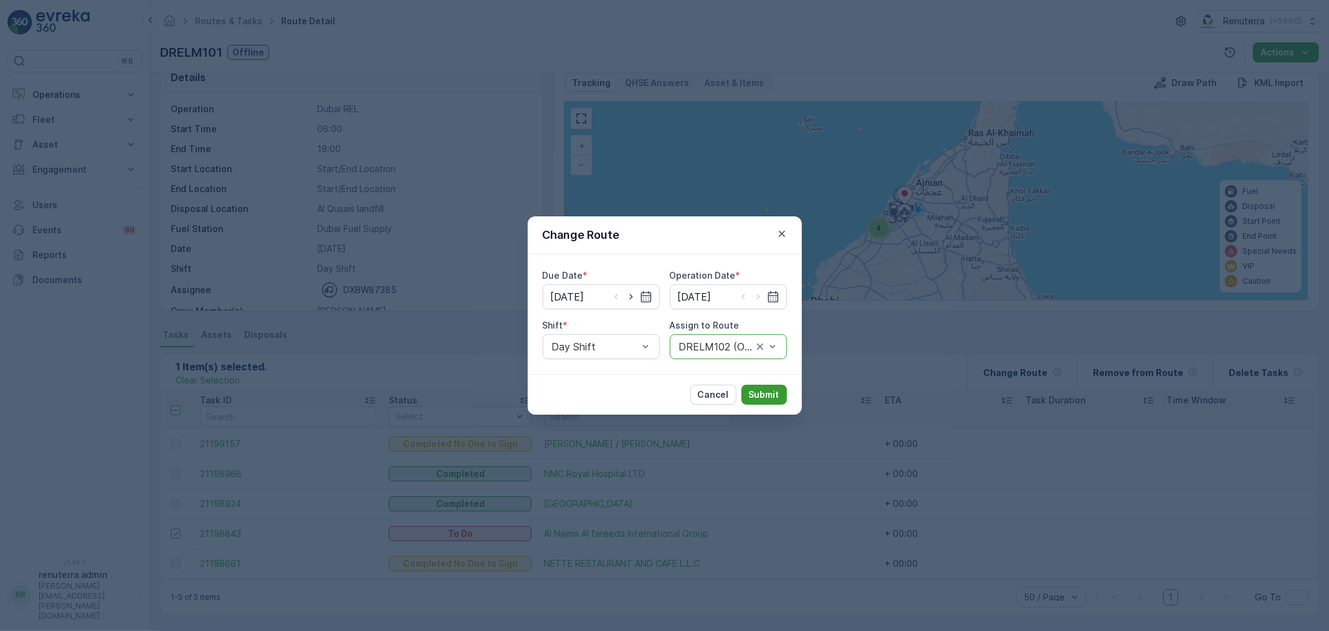
click at [782, 398] on button "Submit" at bounding box center [764, 395] width 45 height 20
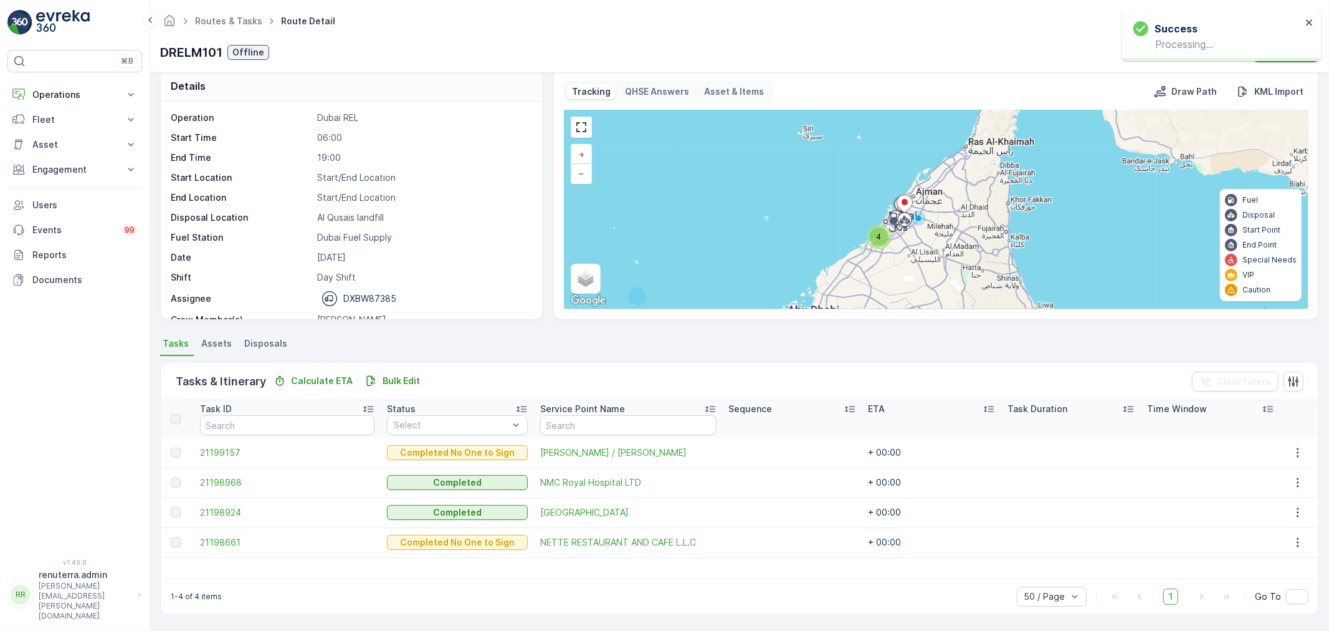
scroll to position [12, 0]
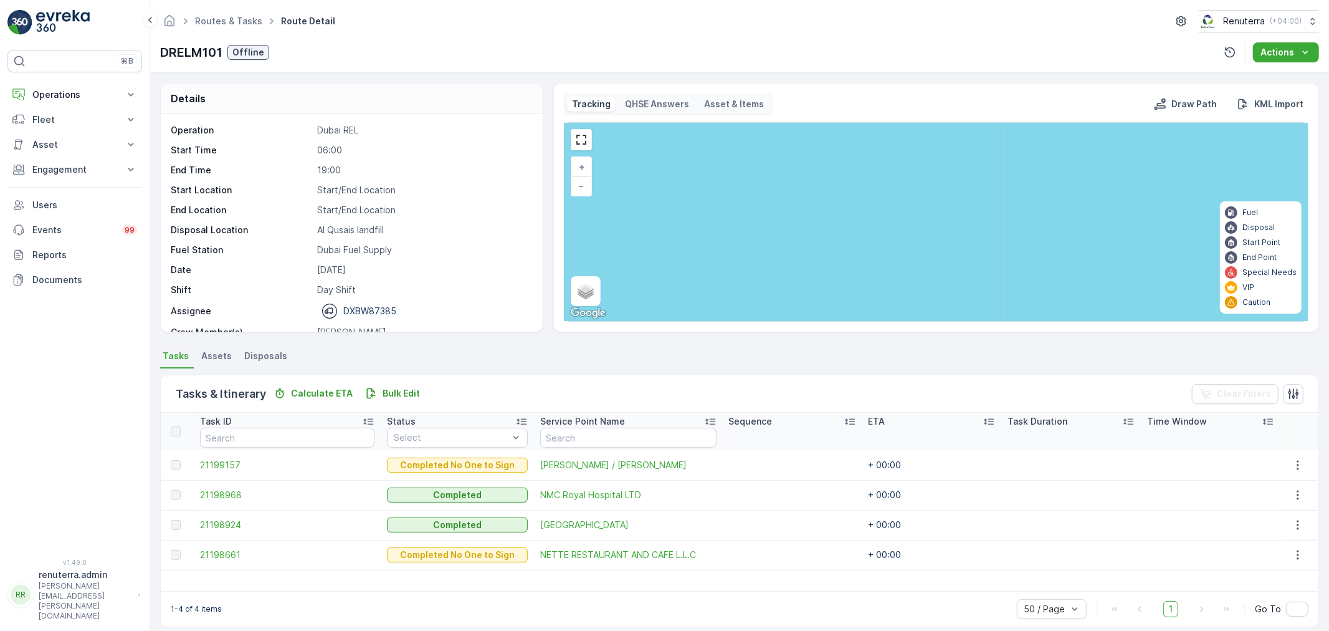
click at [207, 32] on div "Routes & Tasks Route Detail Renuterra ( +04:00 )" at bounding box center [739, 21] width 1159 height 22
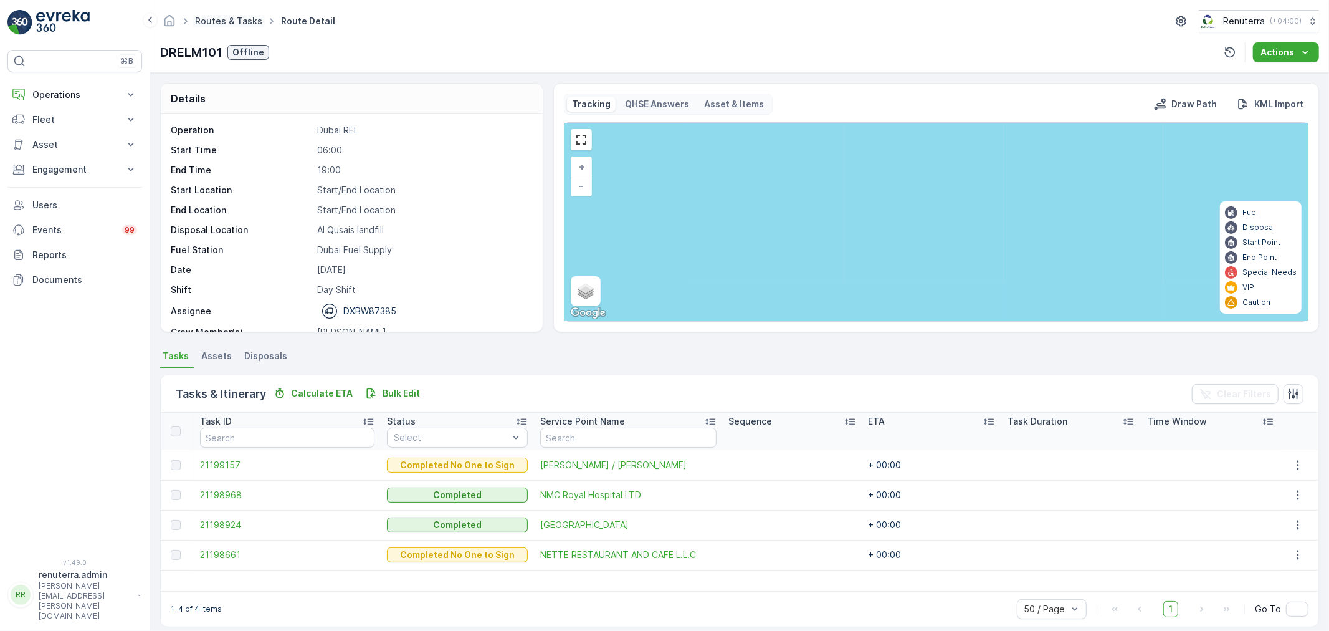
click at [203, 22] on link "Routes & Tasks" at bounding box center [228, 21] width 67 height 11
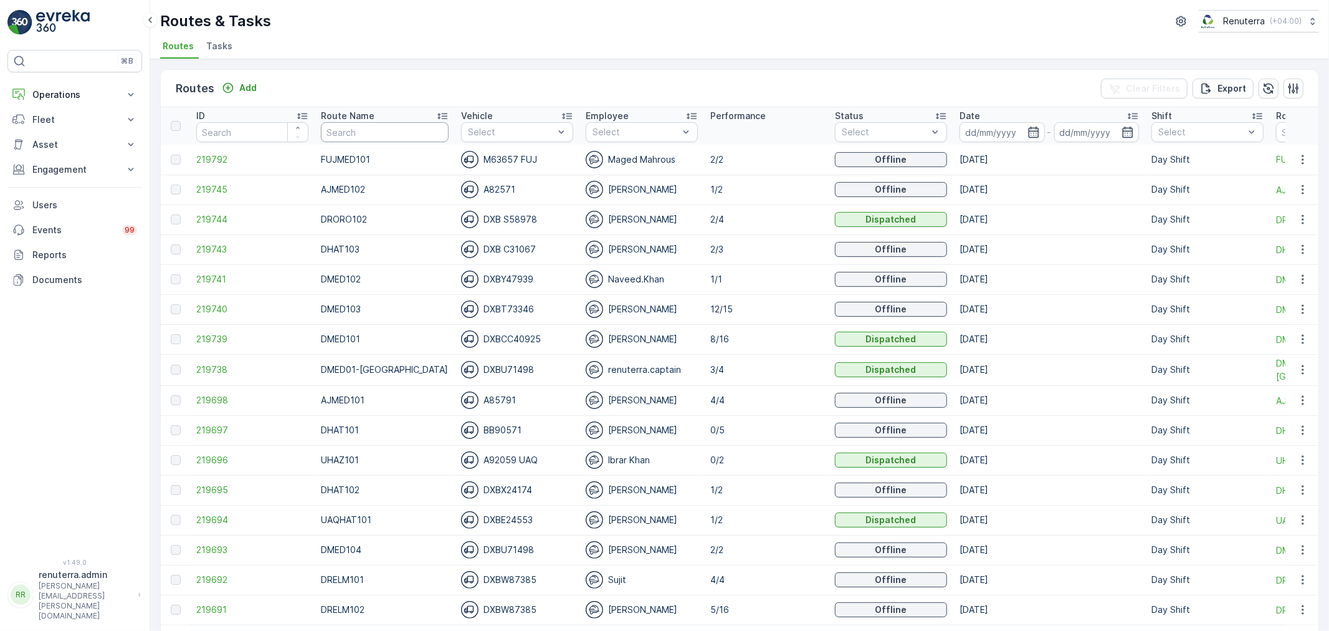
click at [375, 125] on input "text" at bounding box center [385, 132] width 128 height 20
type input "DRELM"
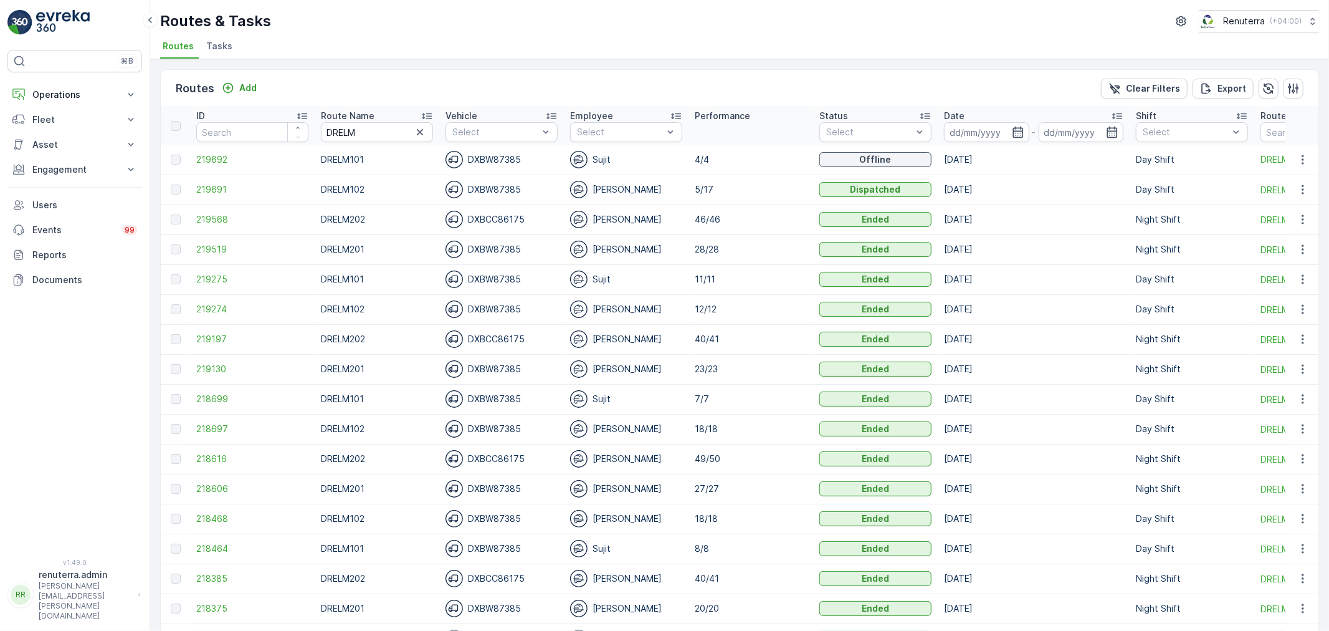
click at [223, 181] on td "219691" at bounding box center [252, 190] width 125 height 30
click at [219, 195] on span "219691" at bounding box center [252, 189] width 112 height 12
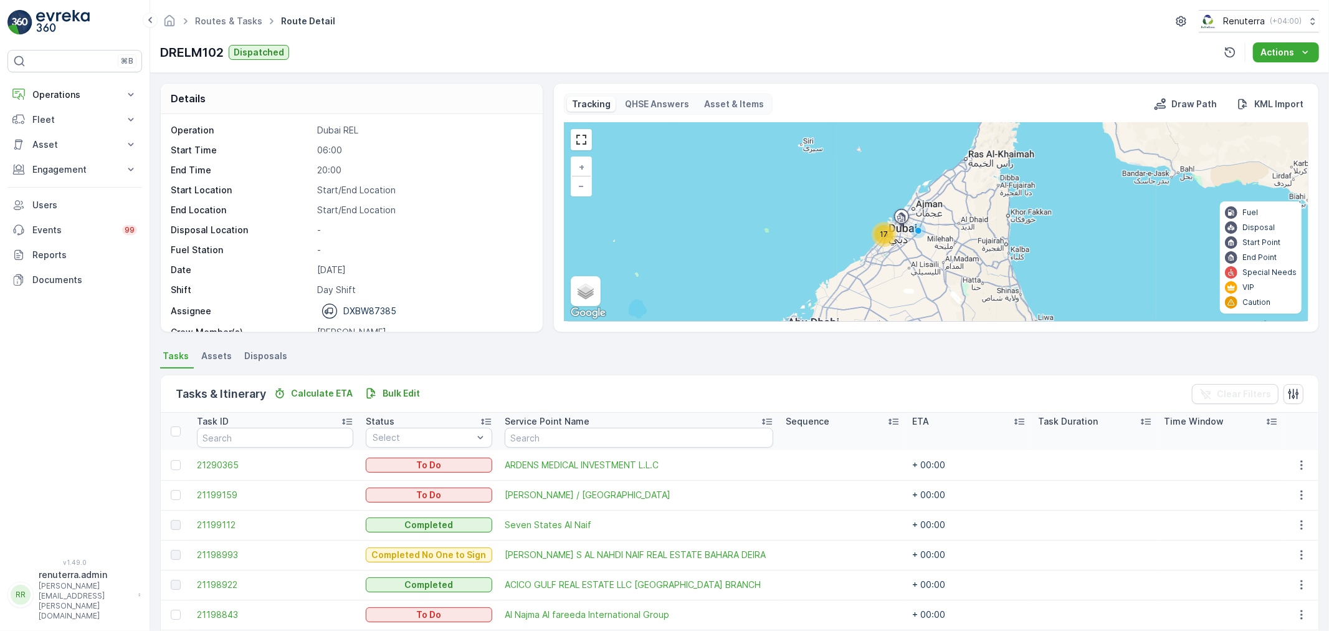
click at [888, 228] on div "17" at bounding box center [884, 234] width 25 height 25
click at [890, 243] on div "17" at bounding box center [883, 236] width 25 height 25
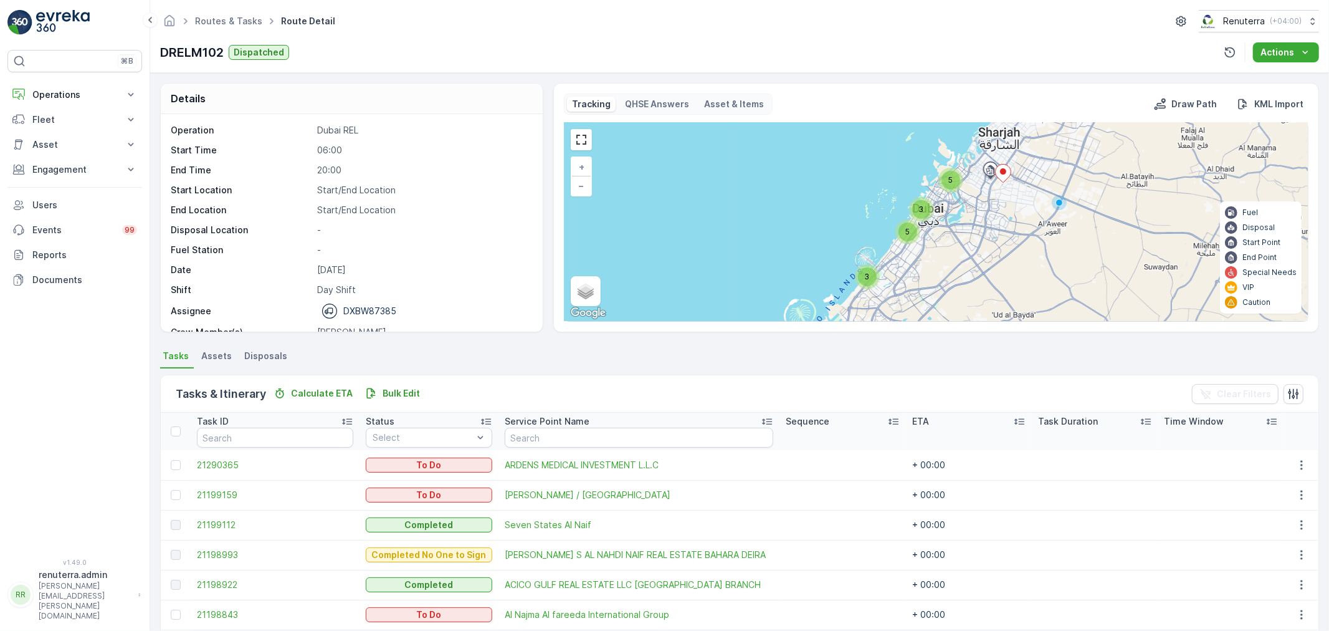
click at [906, 227] on span "5" at bounding box center [908, 231] width 4 height 9
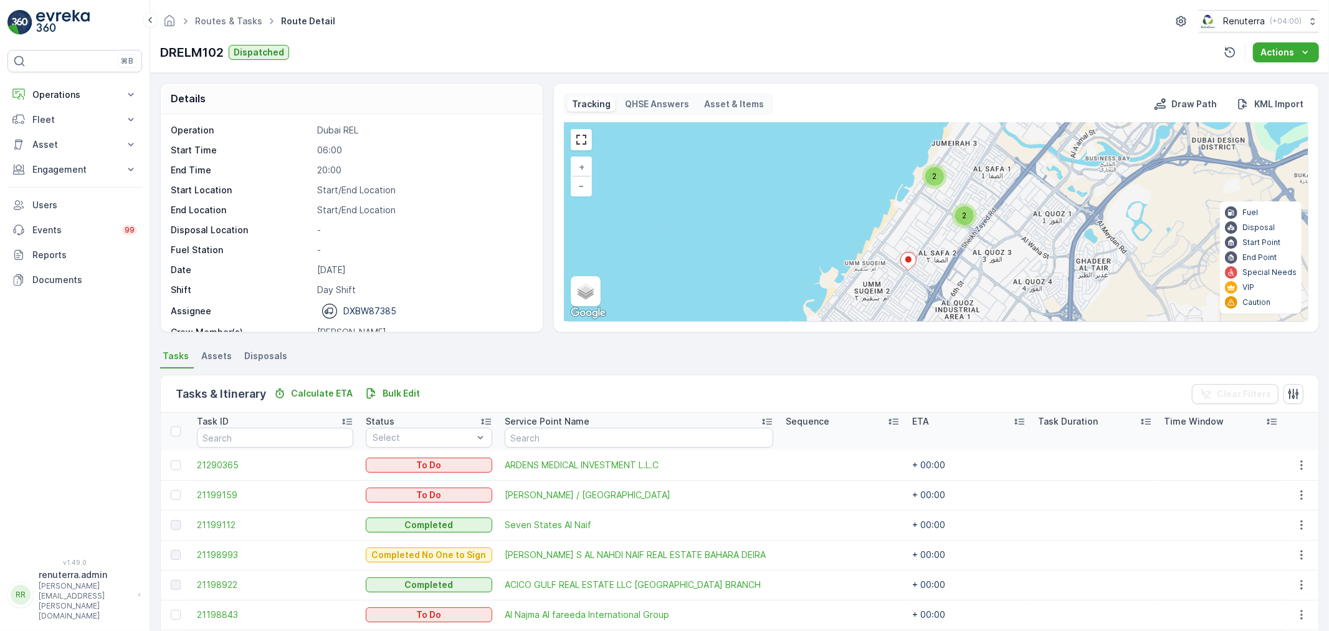
drag, startPoint x: 906, startPoint y: 228, endPoint x: 852, endPoint y: 224, distance: 54.4
click at [870, 224] on div "2 2 2 3 + − Satellite Roadmap Terrain Hybrid Leaflet Keyboard shortcuts Map Dat…" at bounding box center [937, 222] width 744 height 198
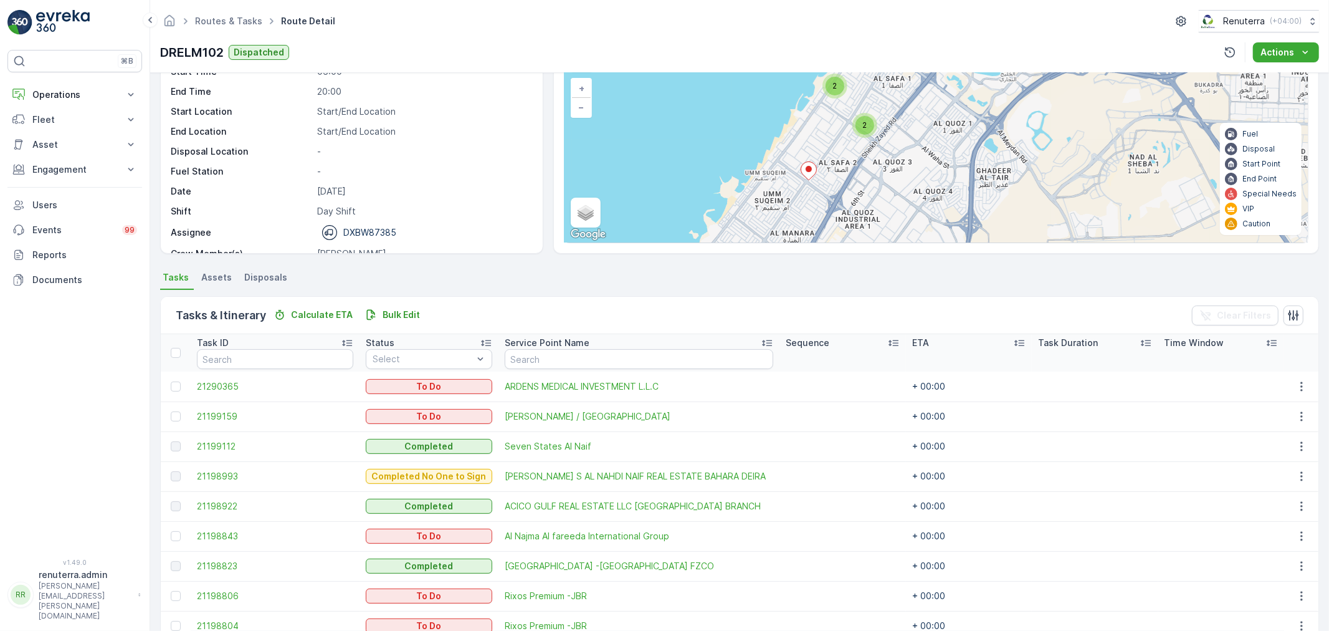
scroll to position [69, 0]
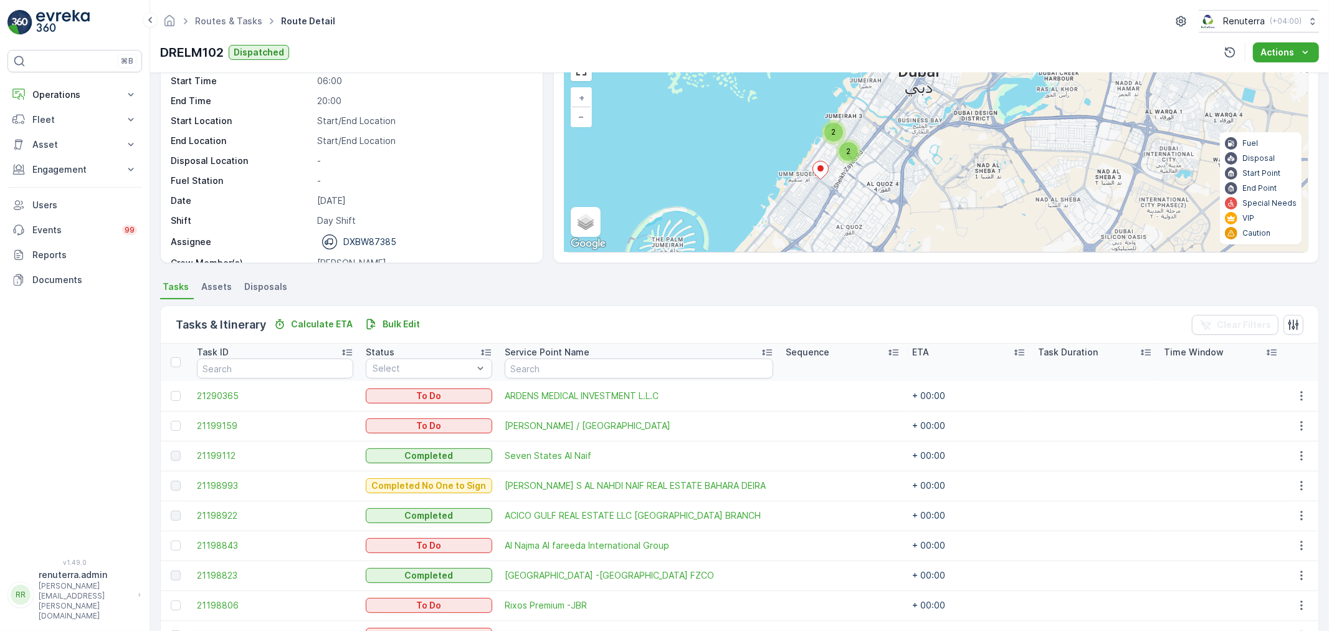
click at [820, 169] on ellipse at bounding box center [821, 168] width 6 height 6
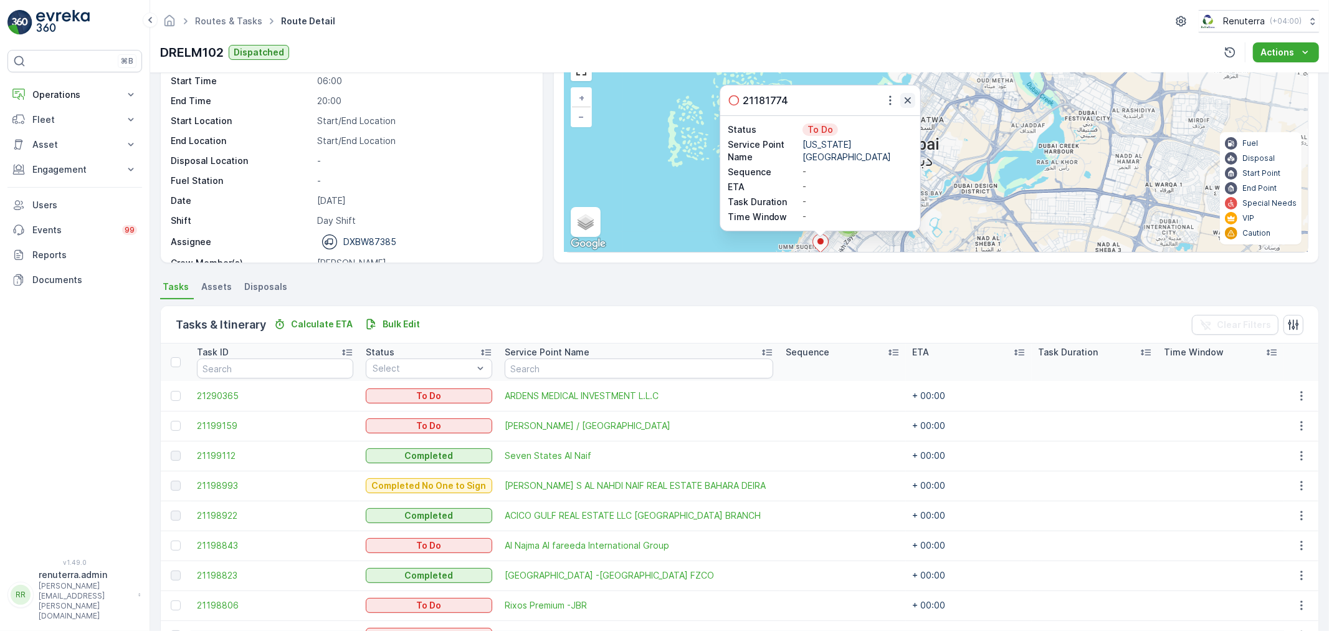
click at [903, 100] on icon "button" at bounding box center [908, 100] width 12 height 12
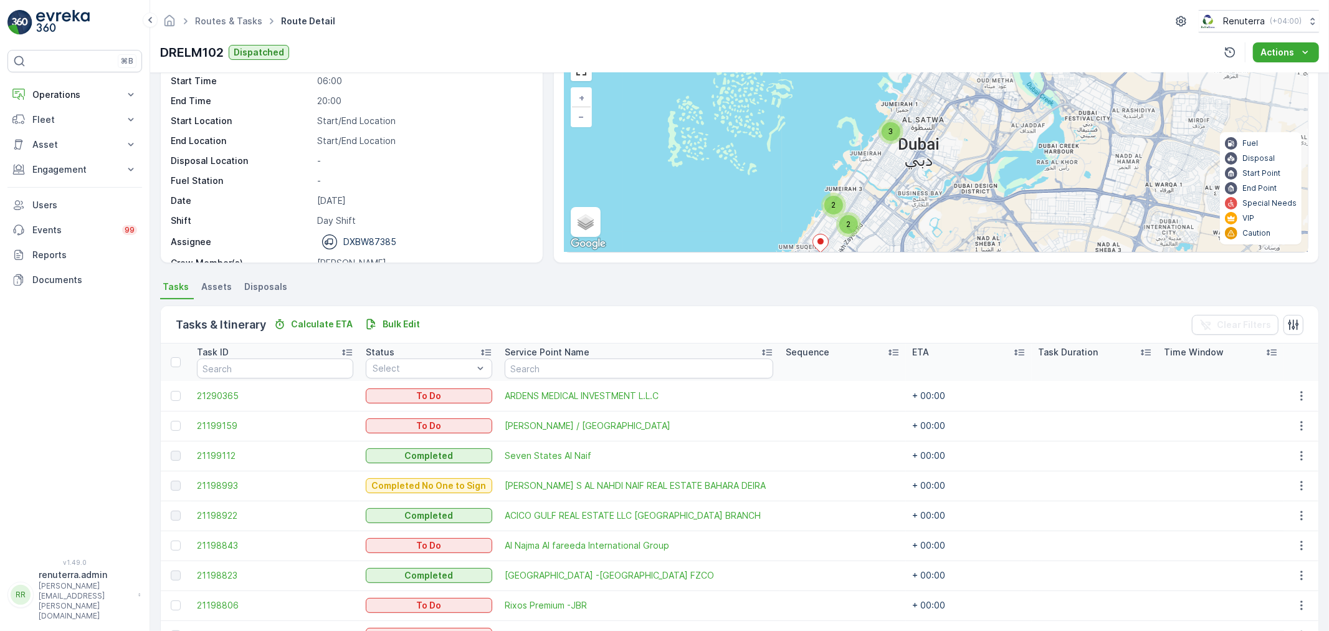
scroll to position [50, 0]
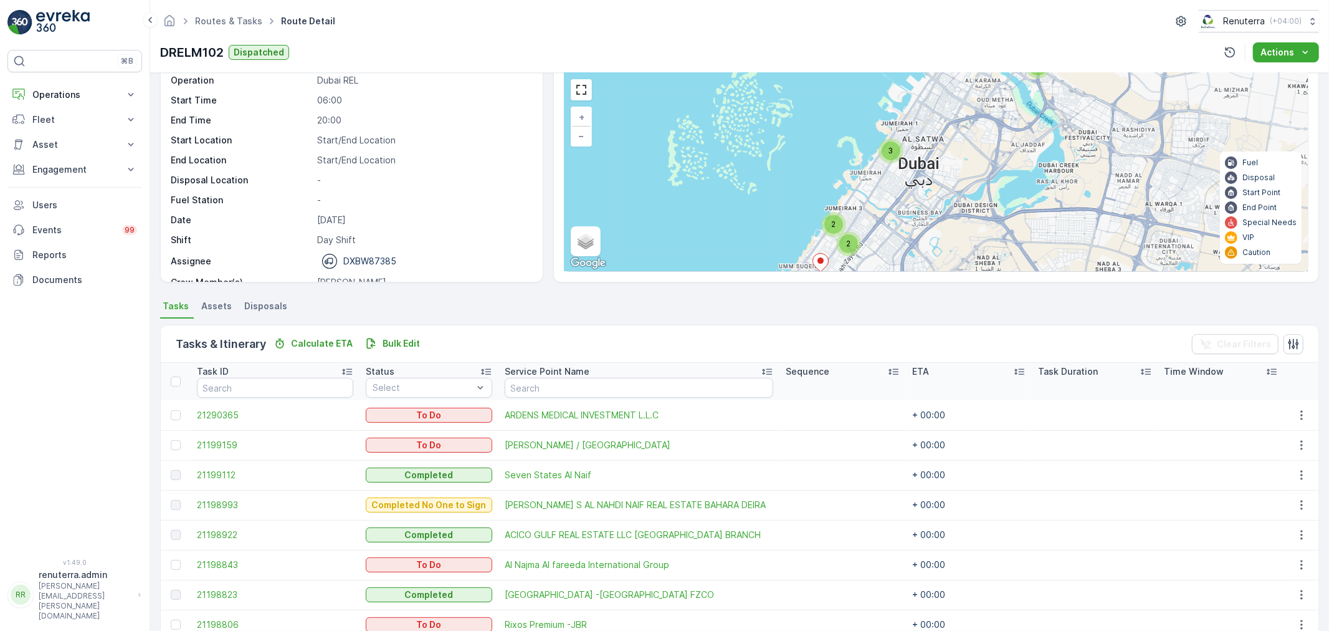
click at [838, 214] on div "2" at bounding box center [833, 224] width 25 height 25
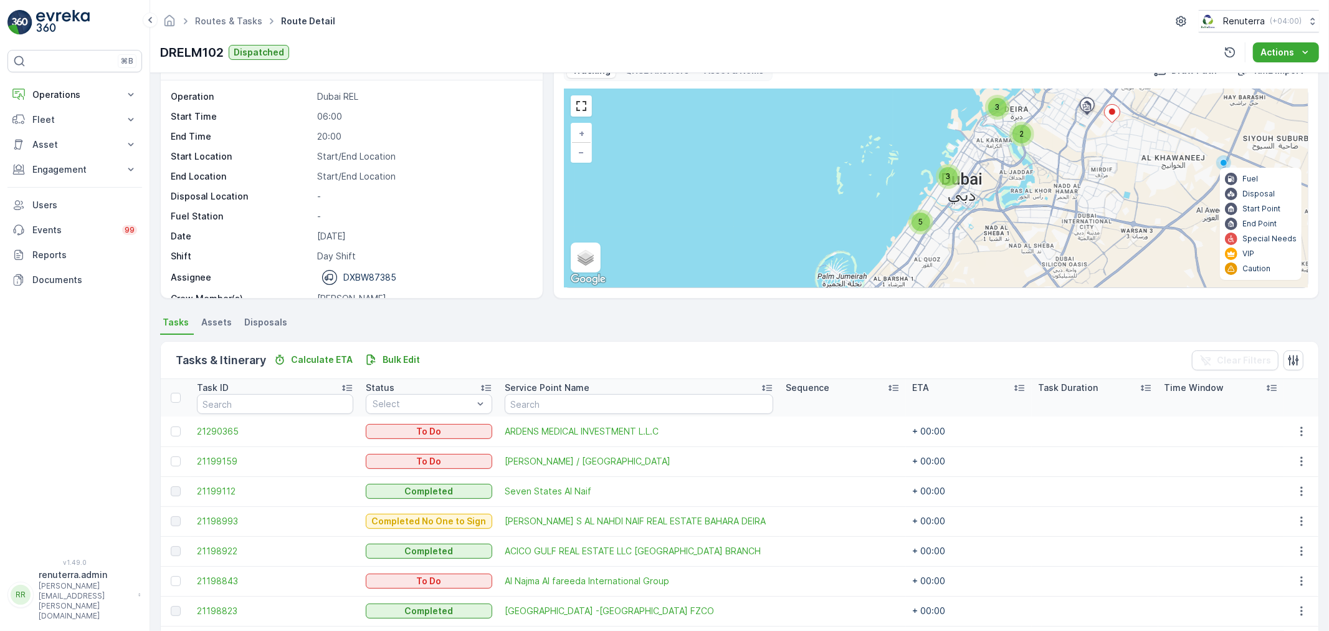
scroll to position [0, 0]
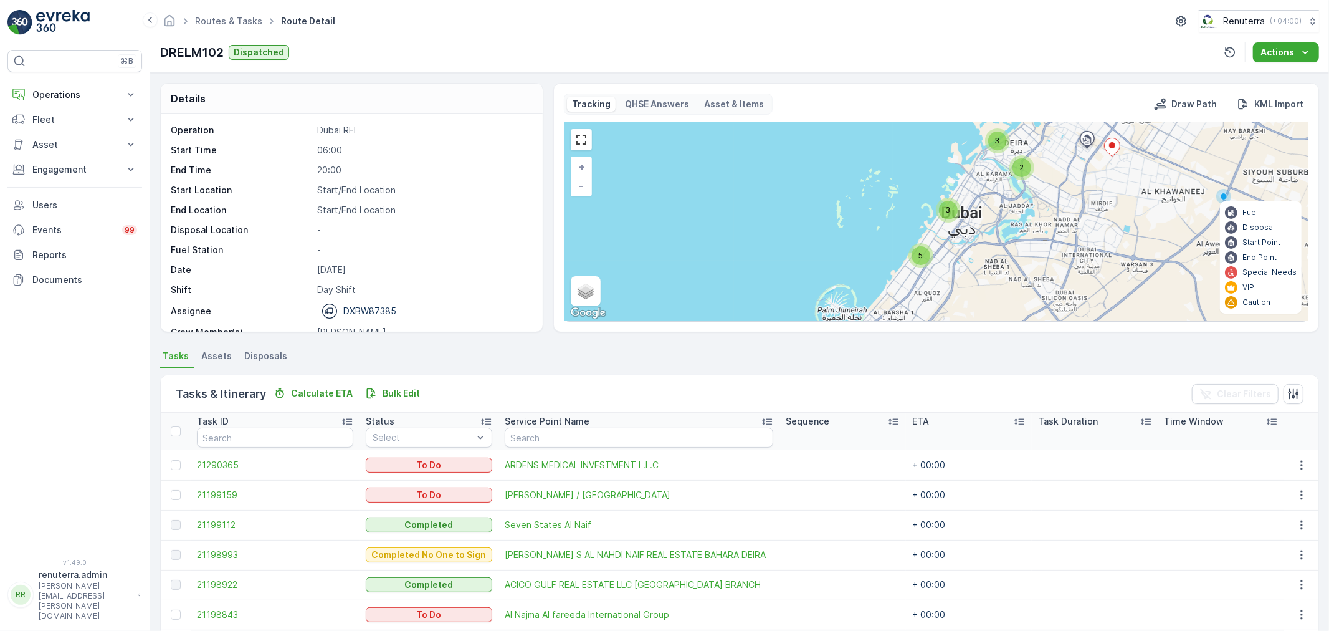
click at [925, 257] on div "5" at bounding box center [921, 255] width 19 height 19
